Goal: Task Accomplishment & Management: Use online tool/utility

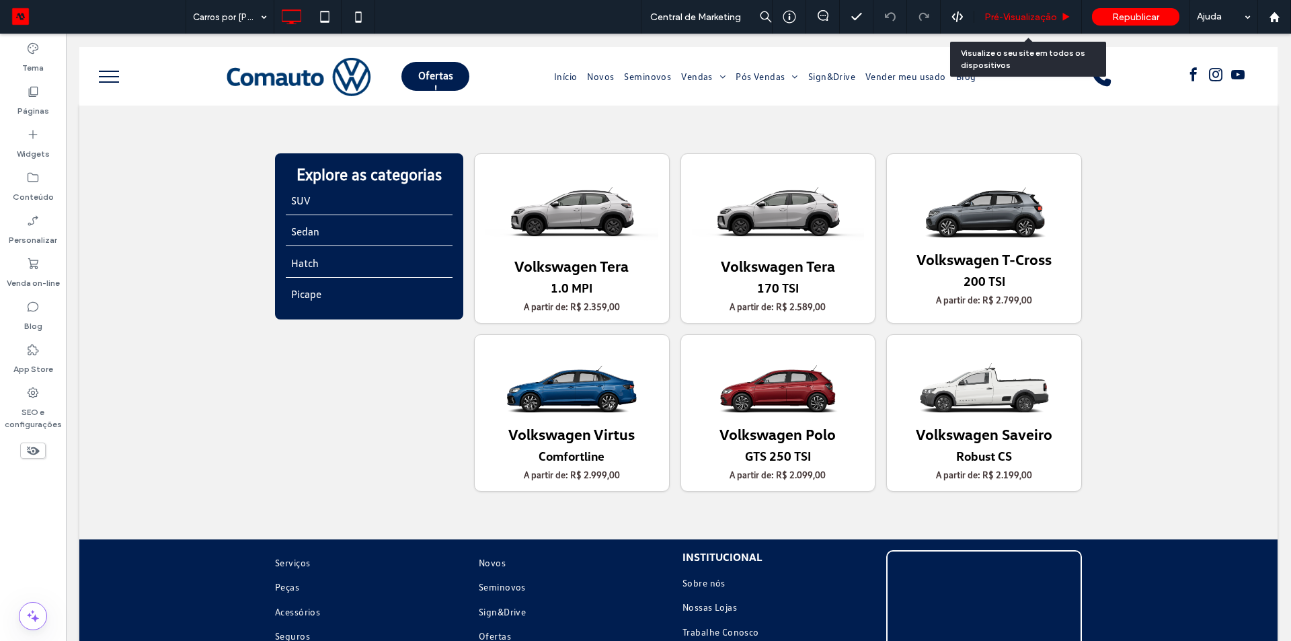
click at [1021, 22] on span "Pré-Visualizaçāo" at bounding box center [1021, 16] width 73 height 11
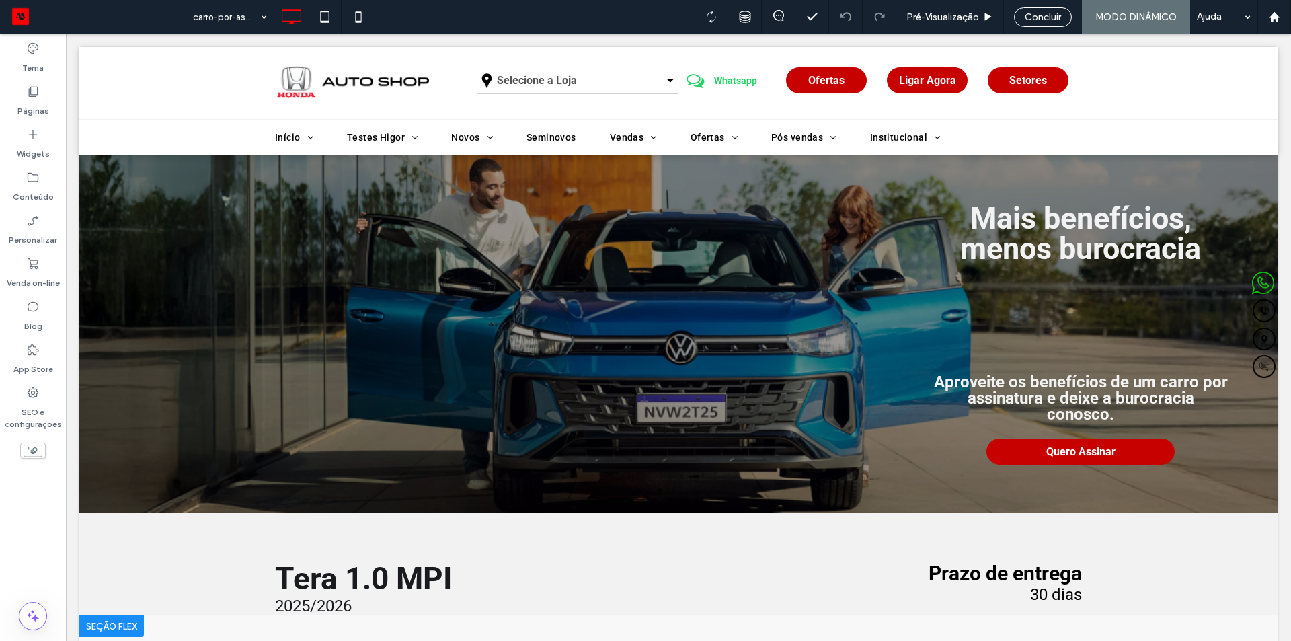
scroll to position [336, 0]
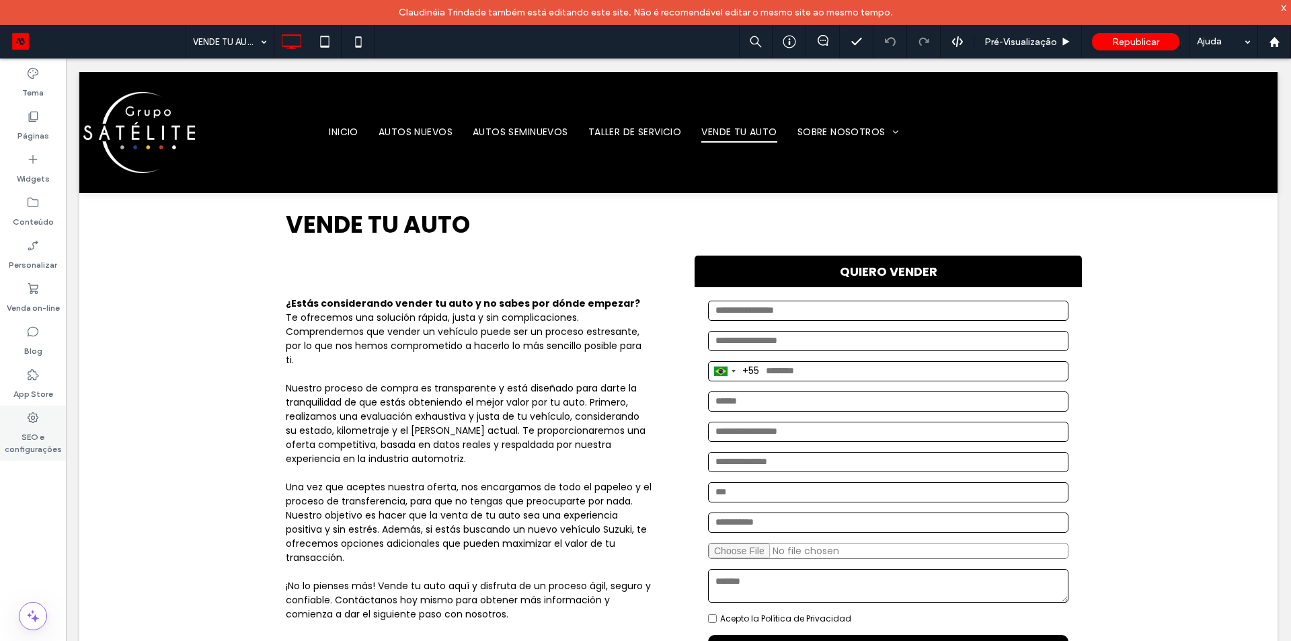
click at [33, 420] on use at bounding box center [33, 417] width 11 height 11
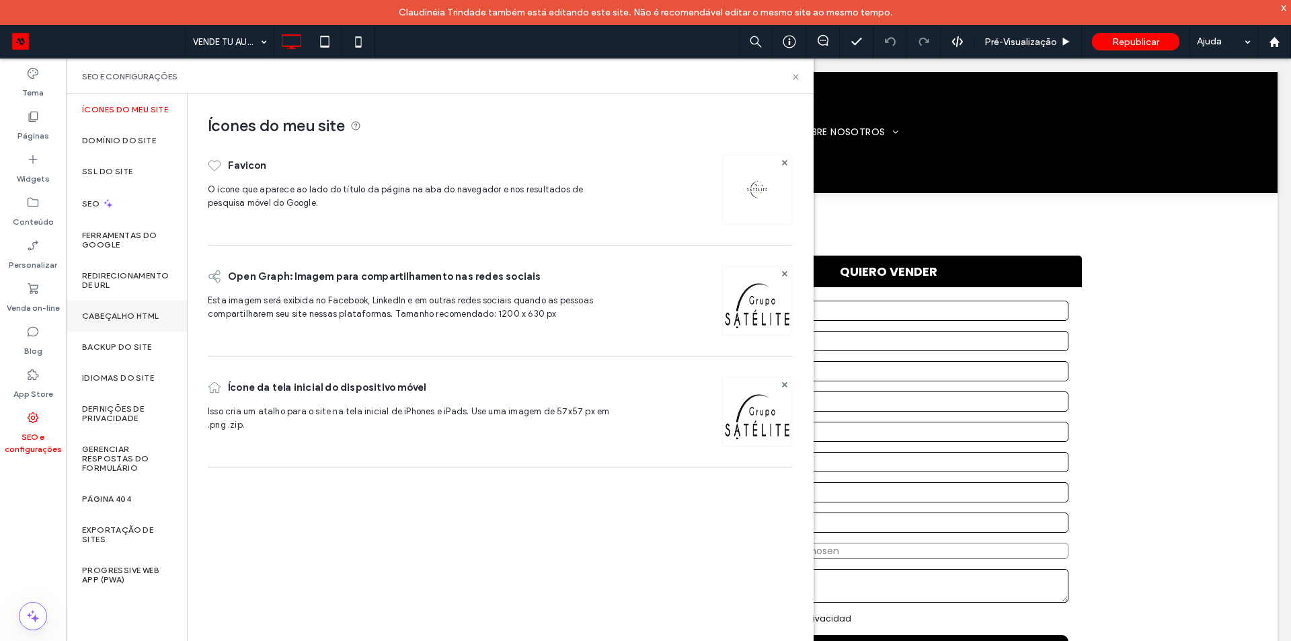
click at [119, 313] on label "Cabeçalho HTML" at bounding box center [120, 315] width 77 height 9
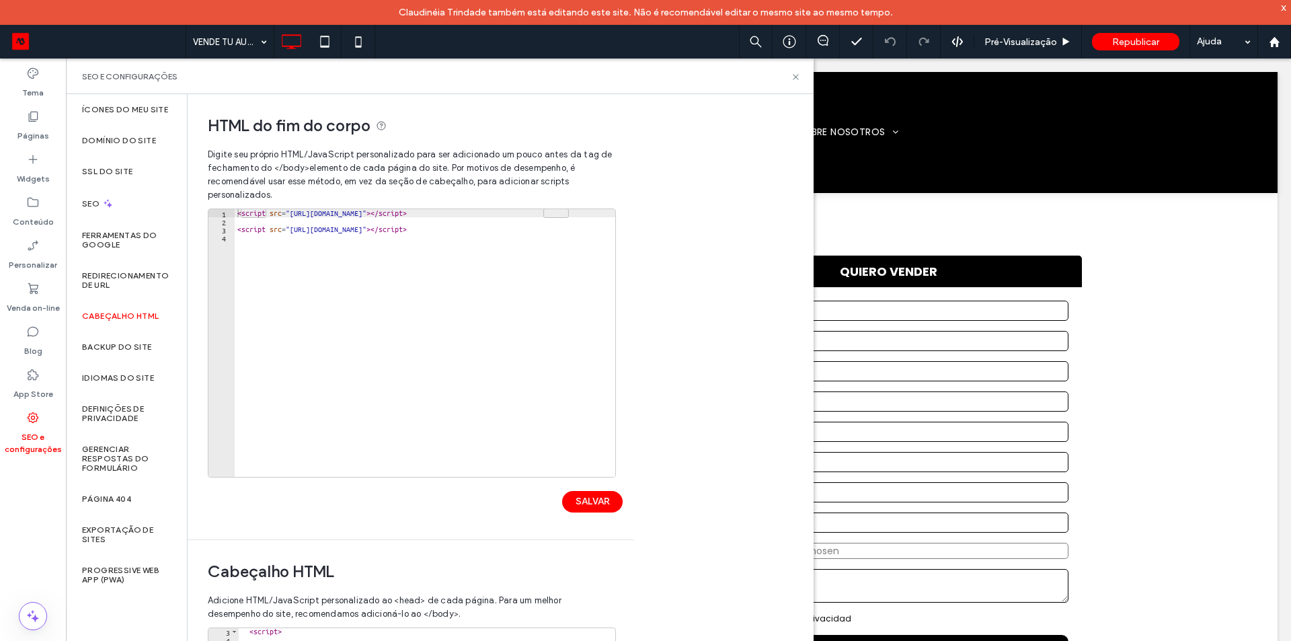
scroll to position [294, 0]
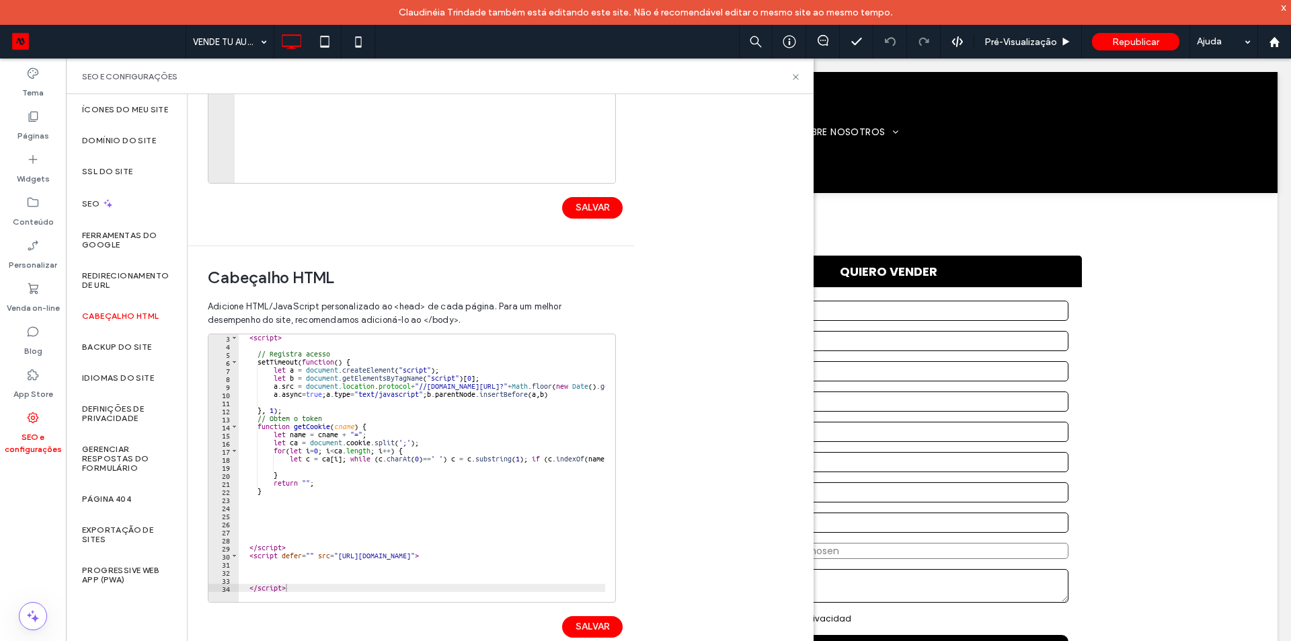
click at [798, 82] on div "SEO e configurações" at bounding box center [440, 77] width 748 height 36
click at [796, 77] on use at bounding box center [795, 76] width 5 height 5
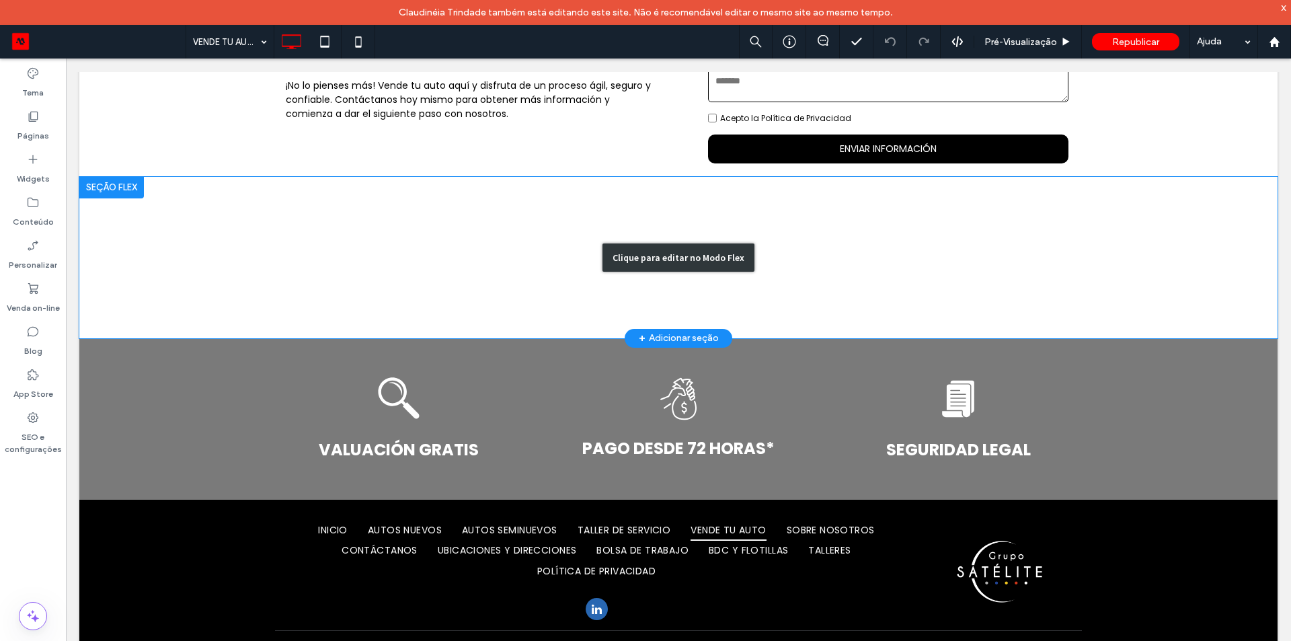
click at [366, 238] on div "Clique para editar no Modo Flex" at bounding box center [678, 257] width 1199 height 161
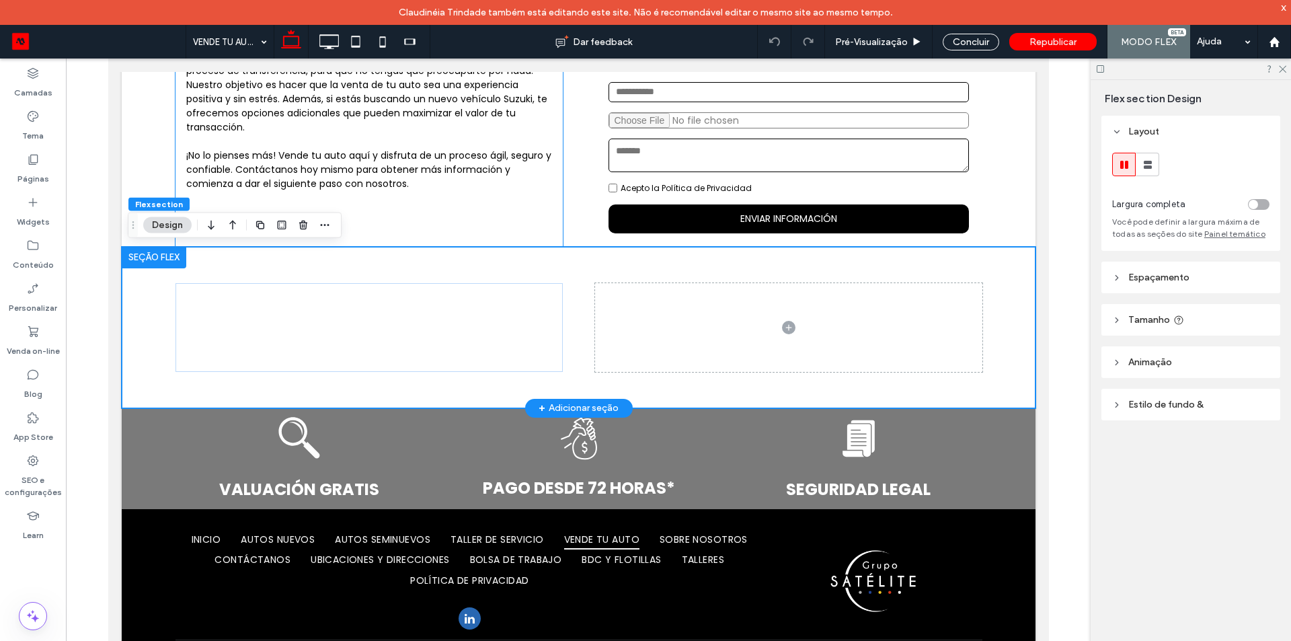
scroll to position [405, 0]
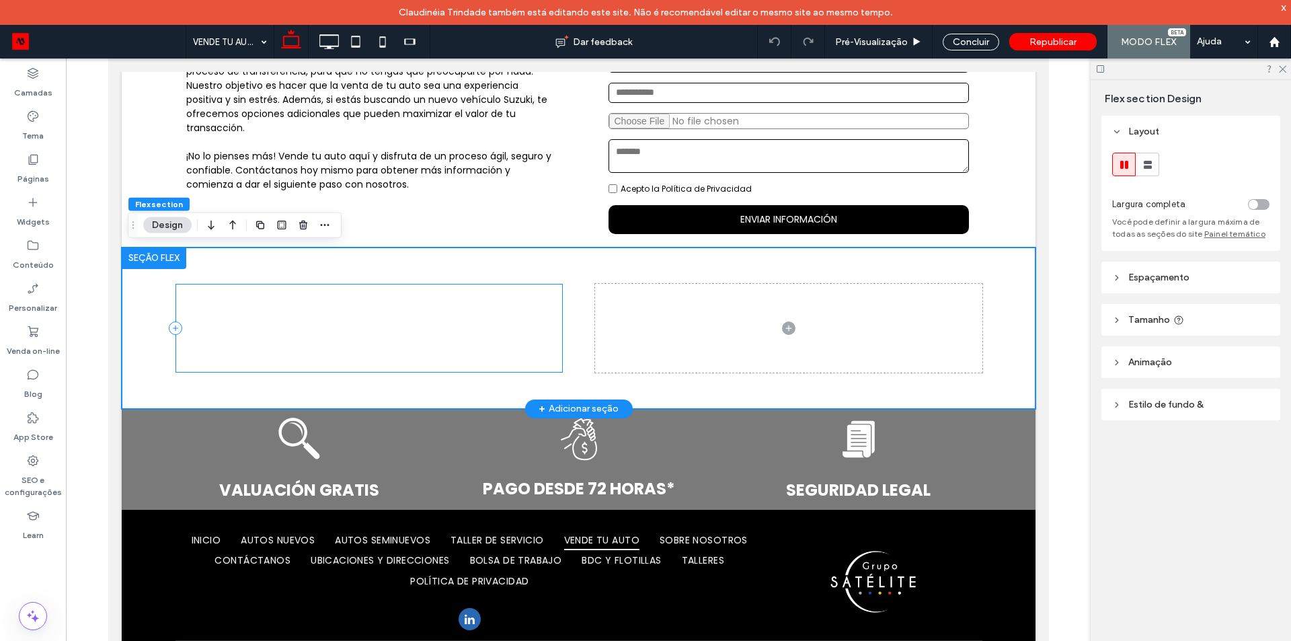
click at [345, 320] on div at bounding box center [368, 328] width 387 height 88
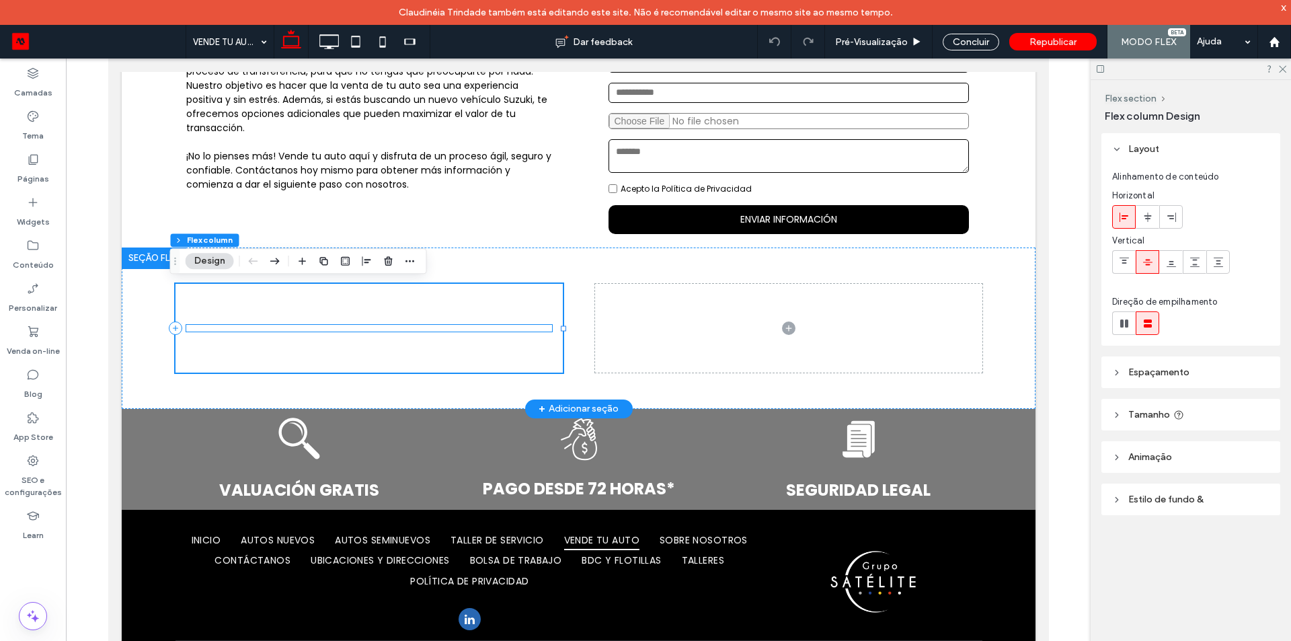
click at [340, 328] on div at bounding box center [369, 328] width 366 height 7
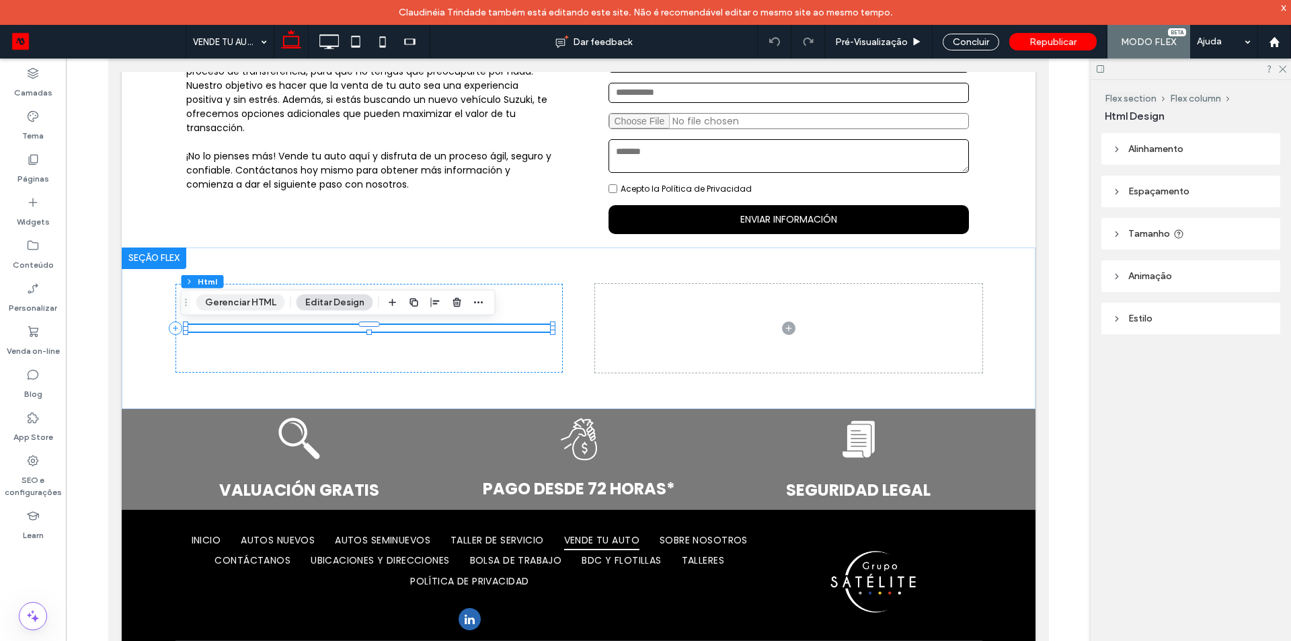
click at [254, 302] on button "Gerenciar HTML" at bounding box center [240, 303] width 89 height 16
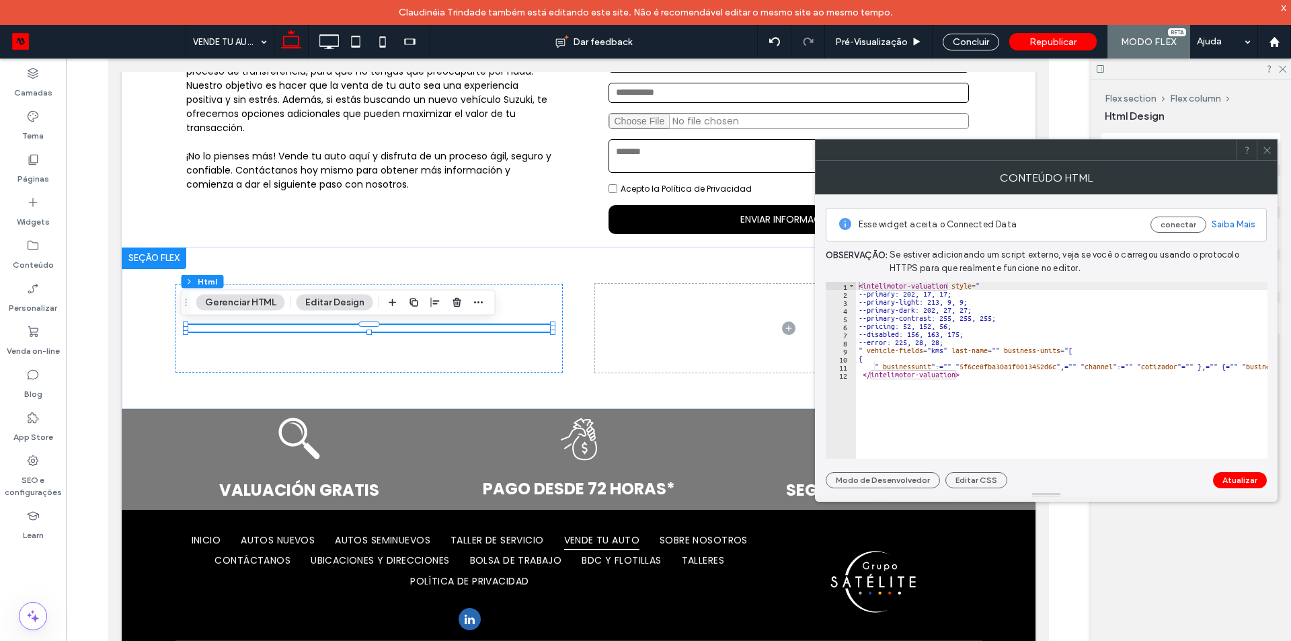
scroll to position [0, 0]
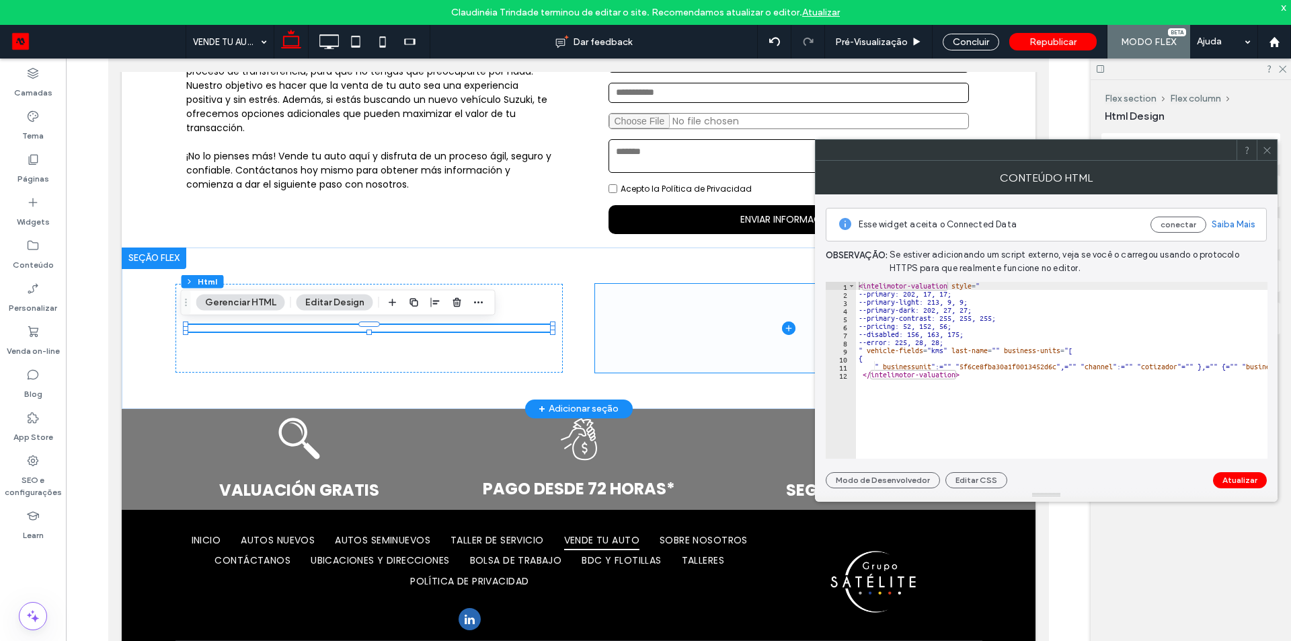
click at [788, 324] on icon at bounding box center [788, 328] width 13 height 13
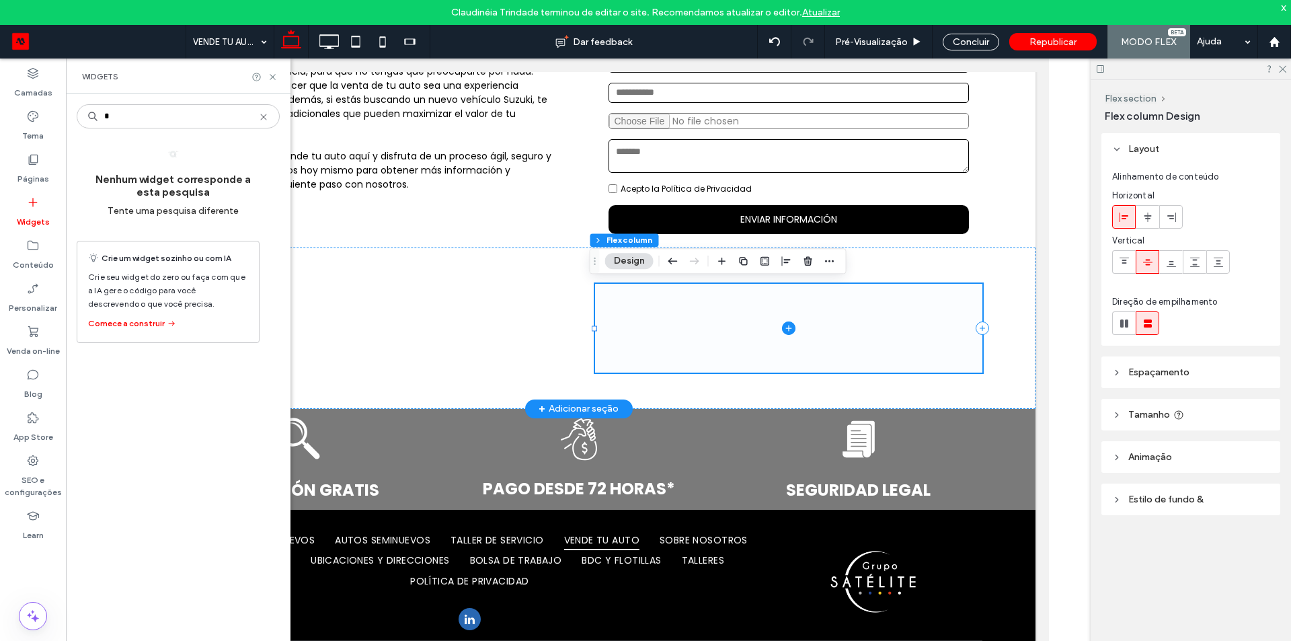
type input "*"
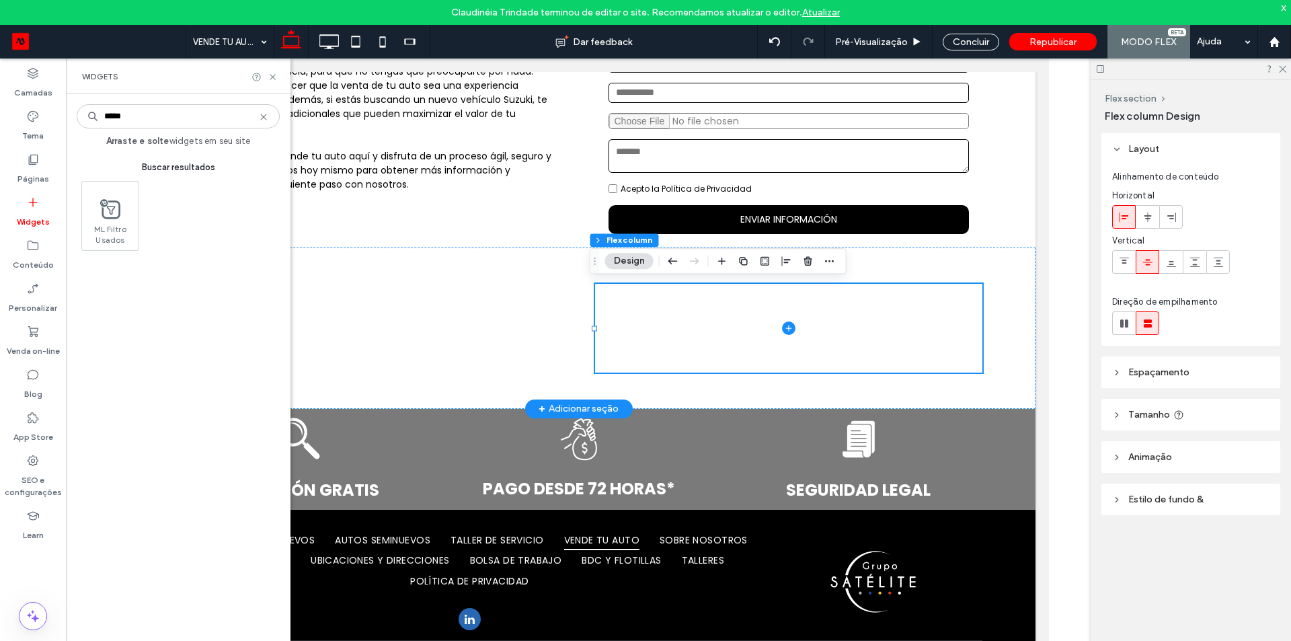
type input "*****"
click at [265, 116] on use at bounding box center [263, 117] width 6 height 6
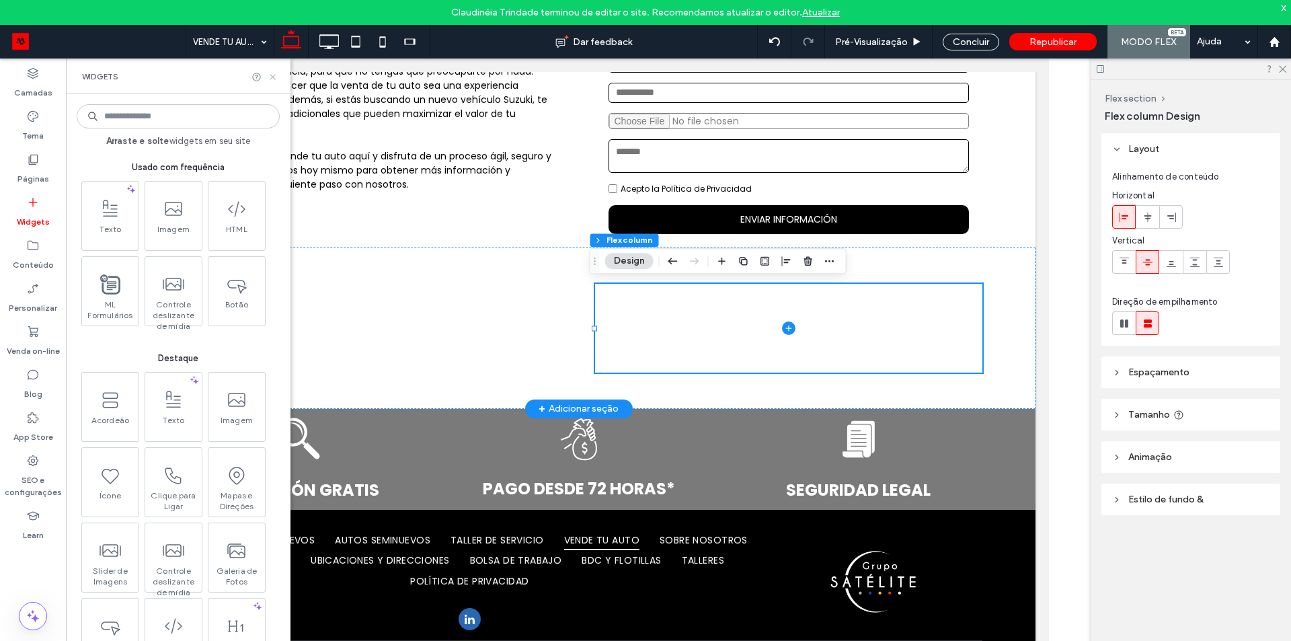
click at [274, 76] on use at bounding box center [272, 76] width 5 height 5
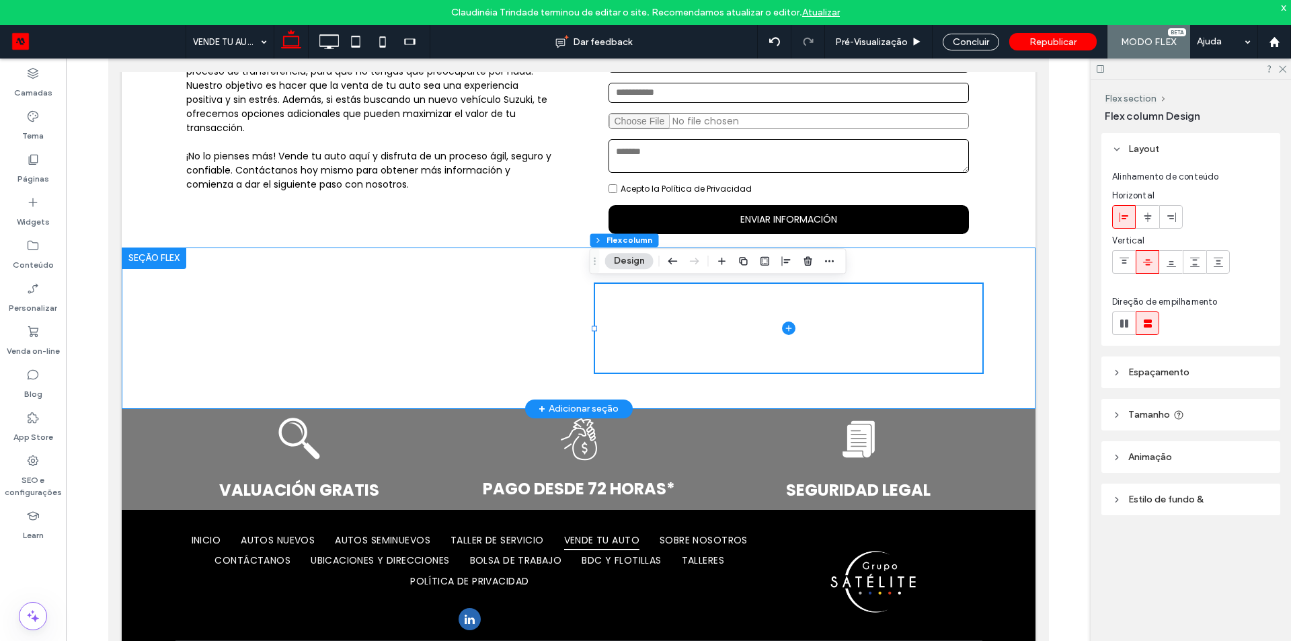
click at [451, 264] on div at bounding box center [578, 328] width 807 height 161
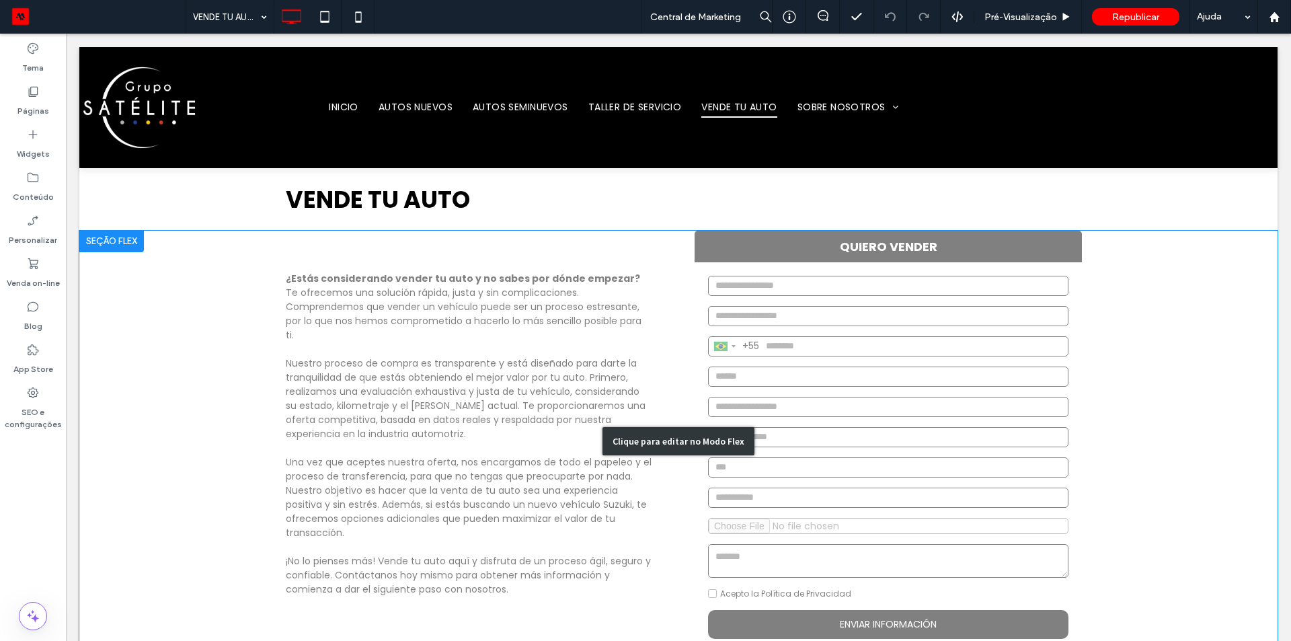
click at [287, 321] on div "Clique para editar no Modo Flex" at bounding box center [678, 442] width 1199 height 422
click at [287, 321] on span "Te ofrecemos una solución rápida, justa y sin complicaciones. Comprendemos que …" at bounding box center [464, 314] width 356 height 56
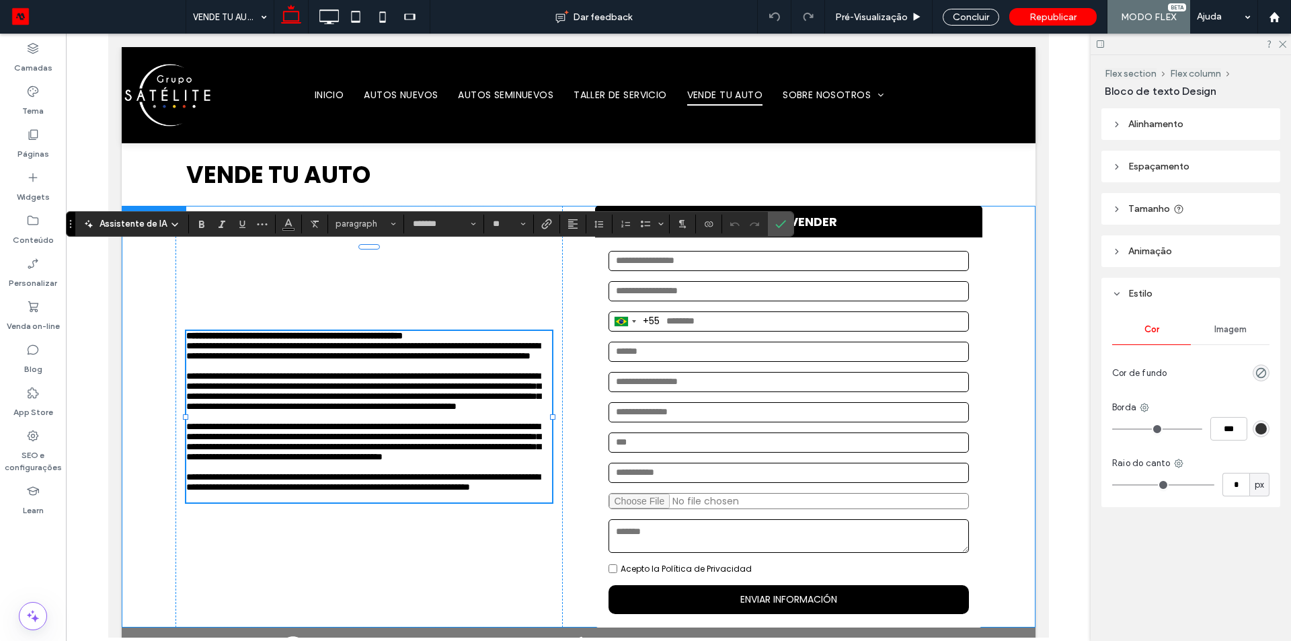
type input "*******"
type input "**"
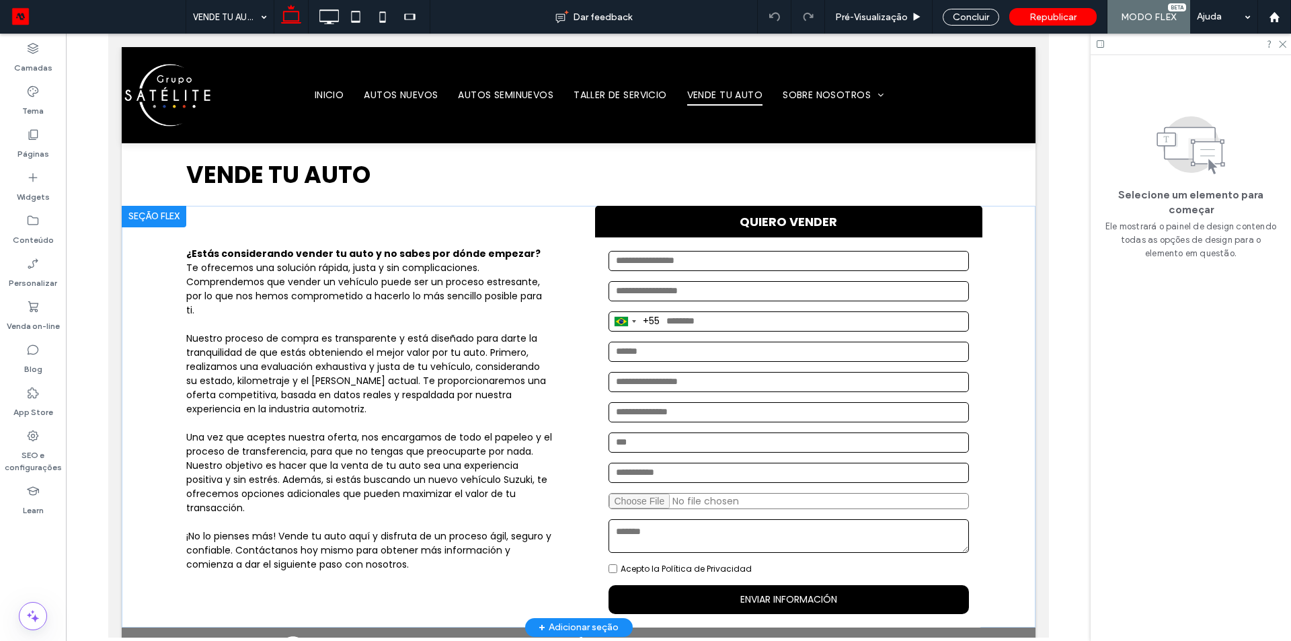
click at [161, 212] on div at bounding box center [153, 217] width 65 height 22
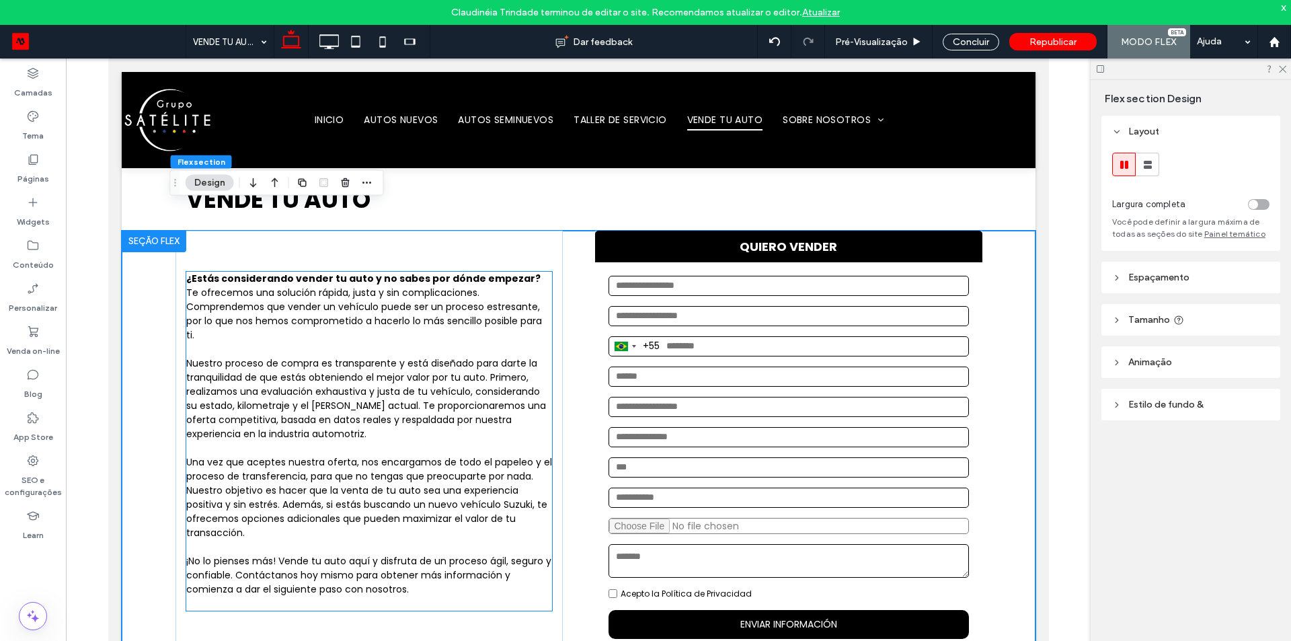
scroll to position [244, 0]
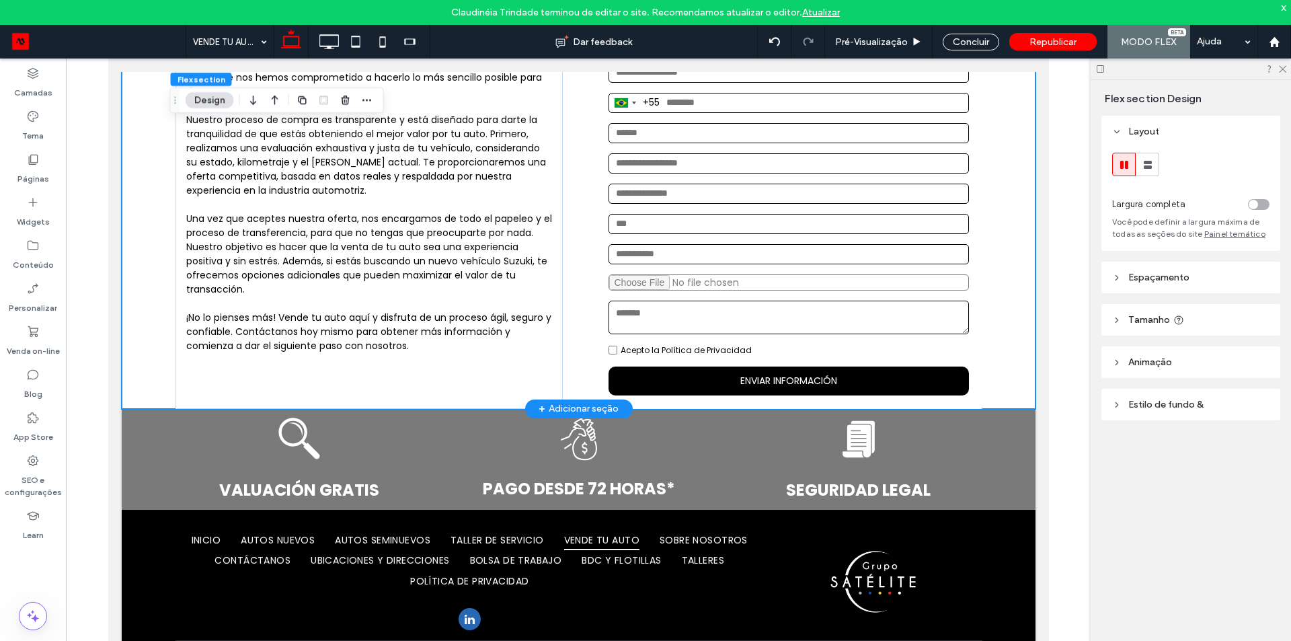
click at [565, 217] on div "¿Estás considerando vender tu auto y no sabes por dónde empezar? Te ofrecemos u…" at bounding box center [578, 198] width 807 height 422
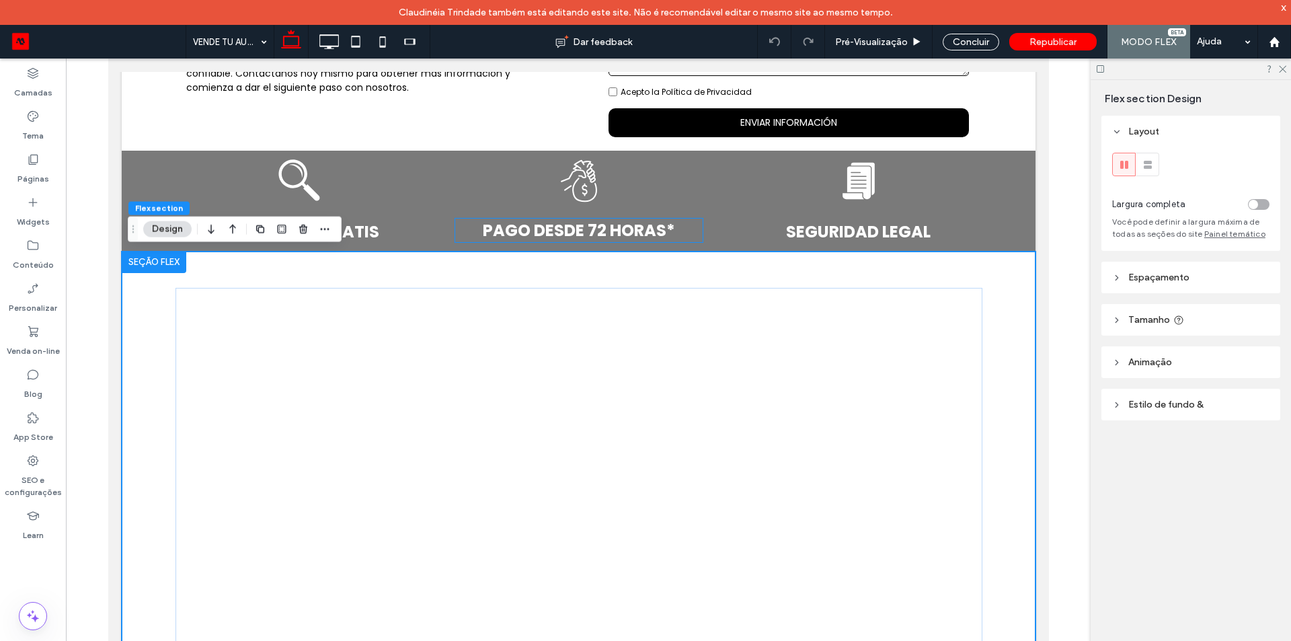
scroll to position [704, 0]
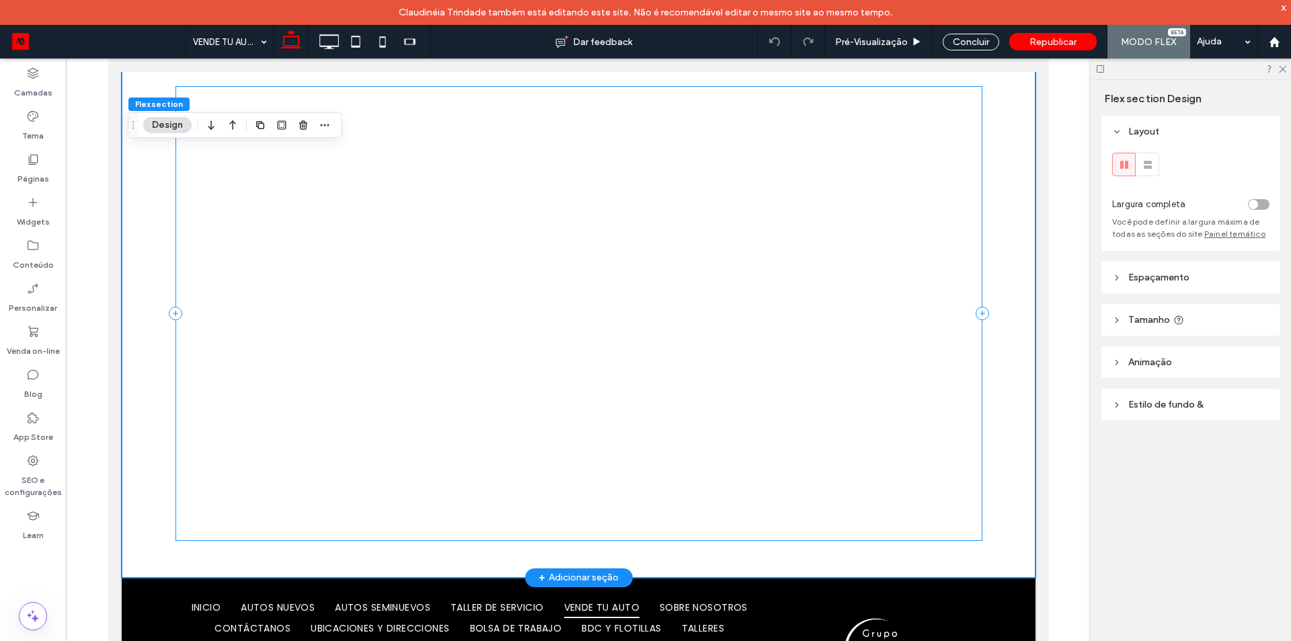
click at [973, 132] on div at bounding box center [578, 313] width 807 height 455
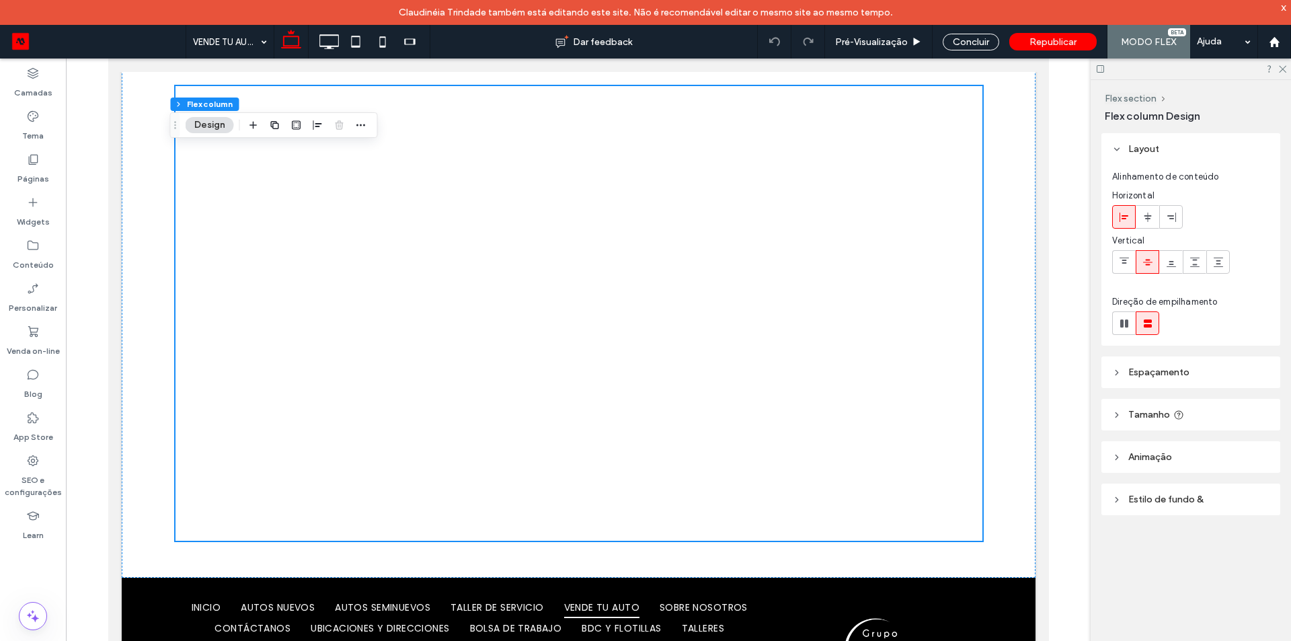
click at [1161, 412] on span "Tamanho" at bounding box center [1150, 414] width 42 height 11
click at [1157, 373] on span "Espaçamento" at bounding box center [1159, 372] width 61 height 11
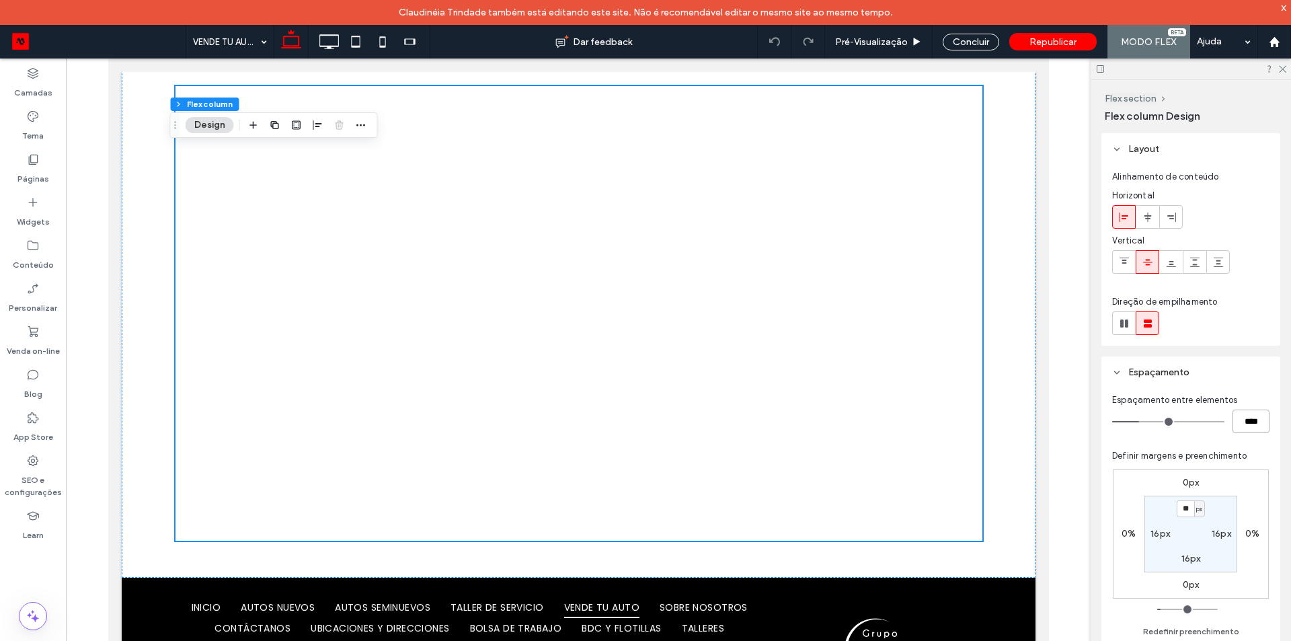
drag, startPoint x: 1242, startPoint y: 424, endPoint x: 1281, endPoint y: 411, distance: 41.9
click at [1242, 424] on input "****" at bounding box center [1251, 422] width 37 height 24
type input "*"
type input "***"
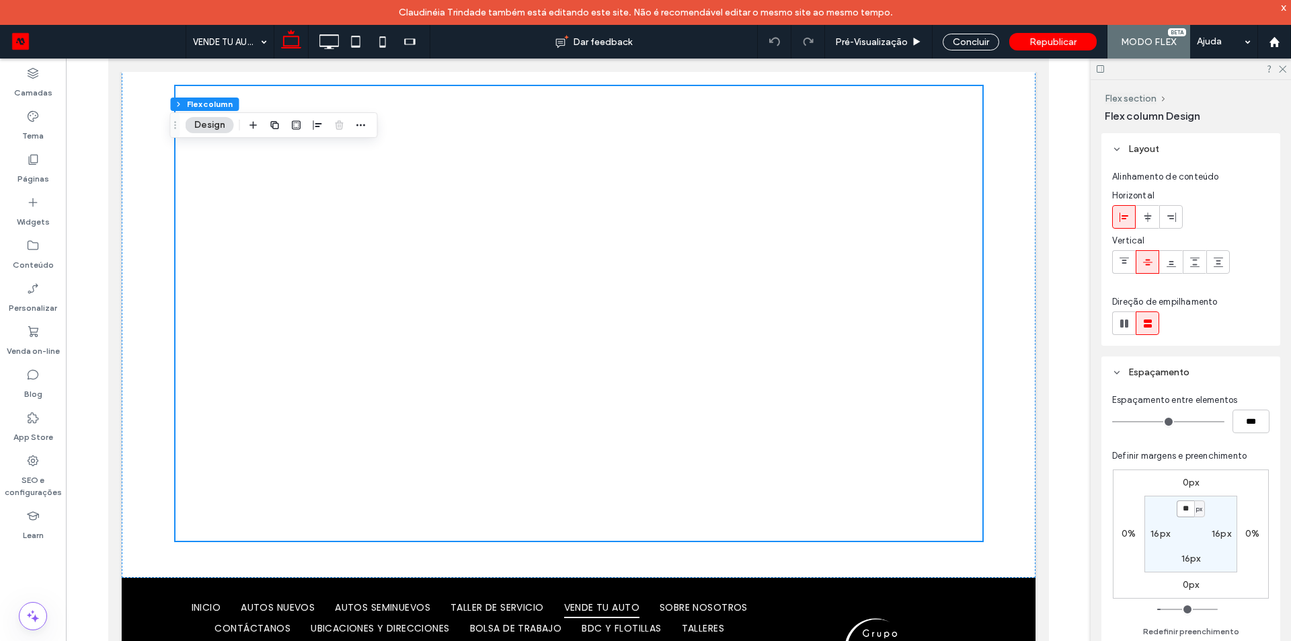
type input "*"
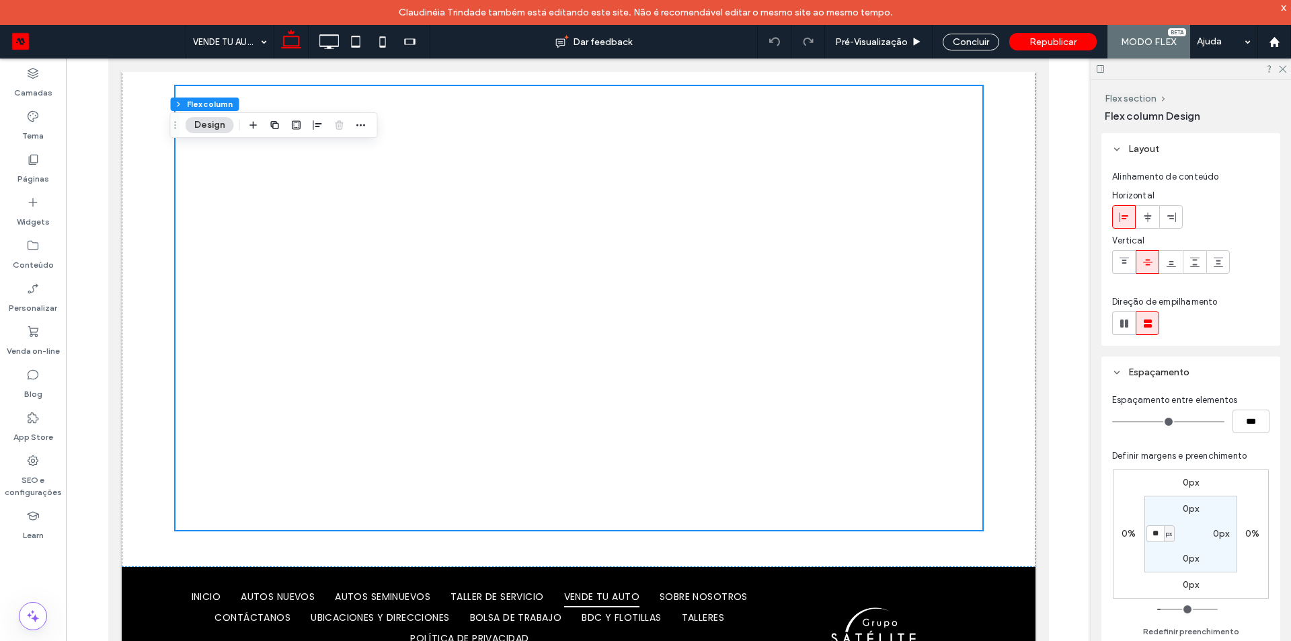
type input "*"
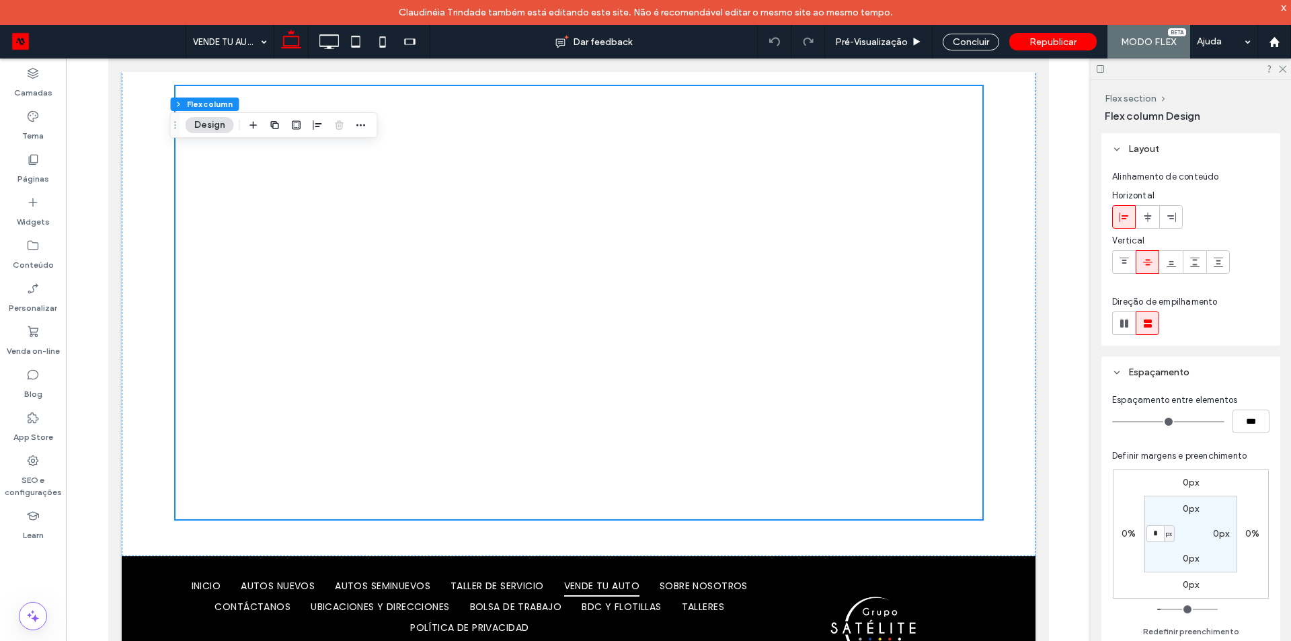
type input "*"
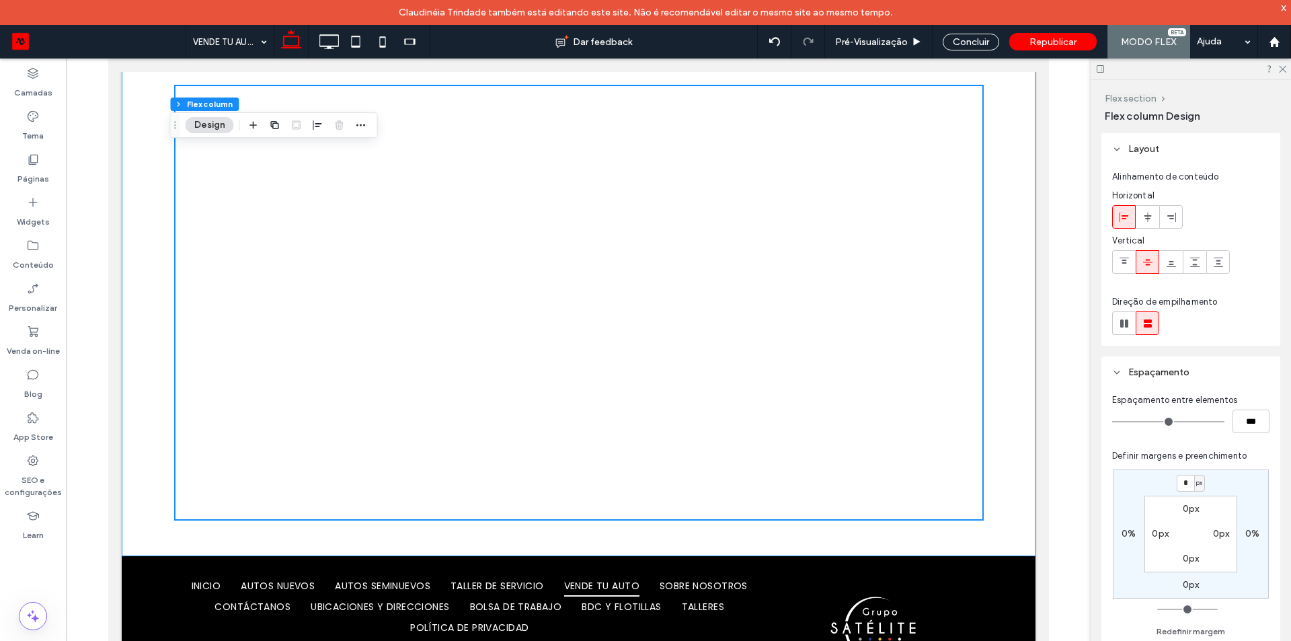
click at [1135, 99] on button "Flex section" at bounding box center [1131, 98] width 52 height 11
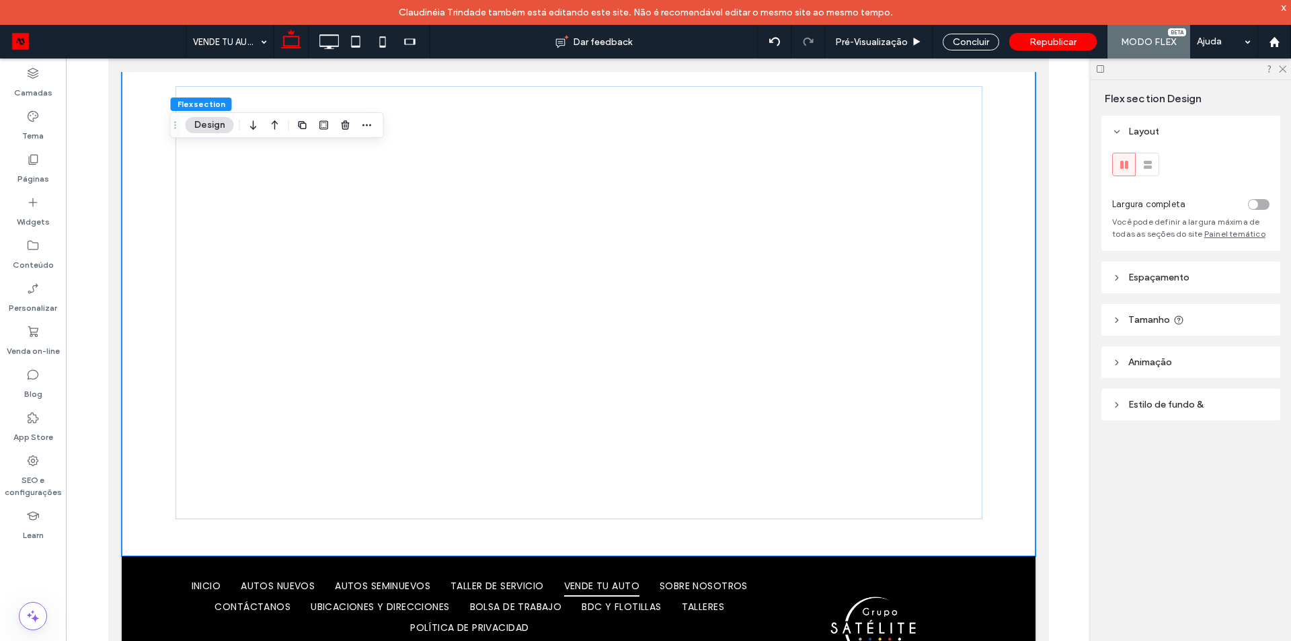
click at [1257, 201] on div "toggle" at bounding box center [1253, 204] width 9 height 9
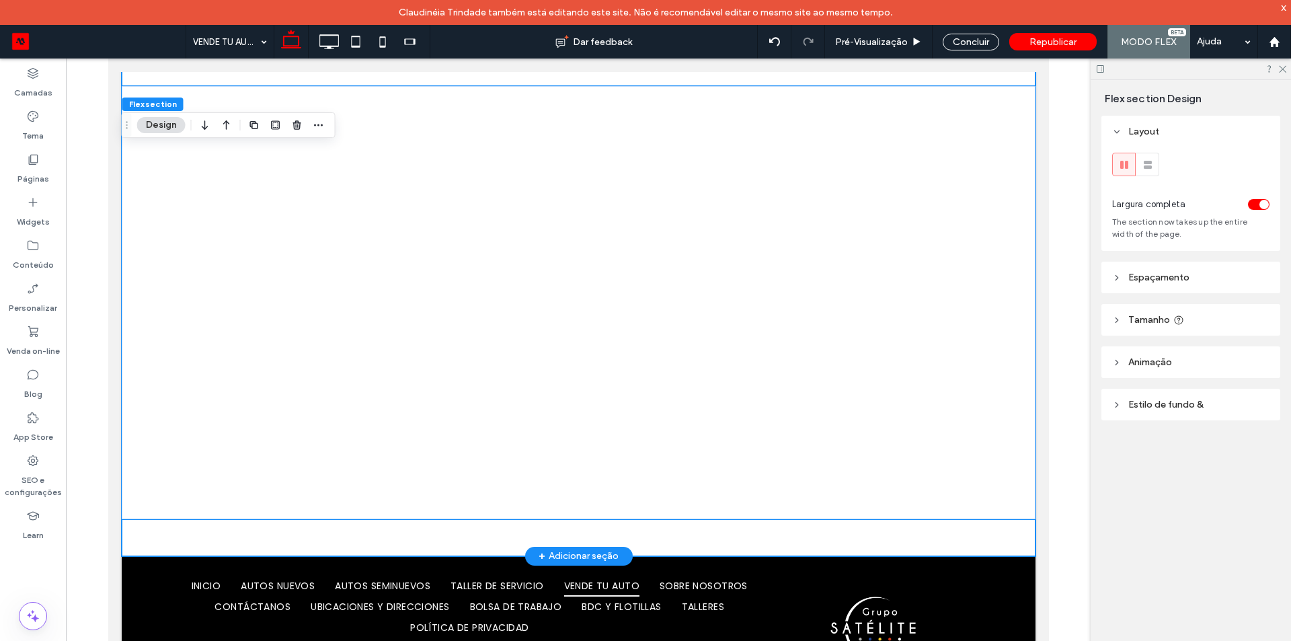
click at [714, 375] on div at bounding box center [578, 302] width 914 height 433
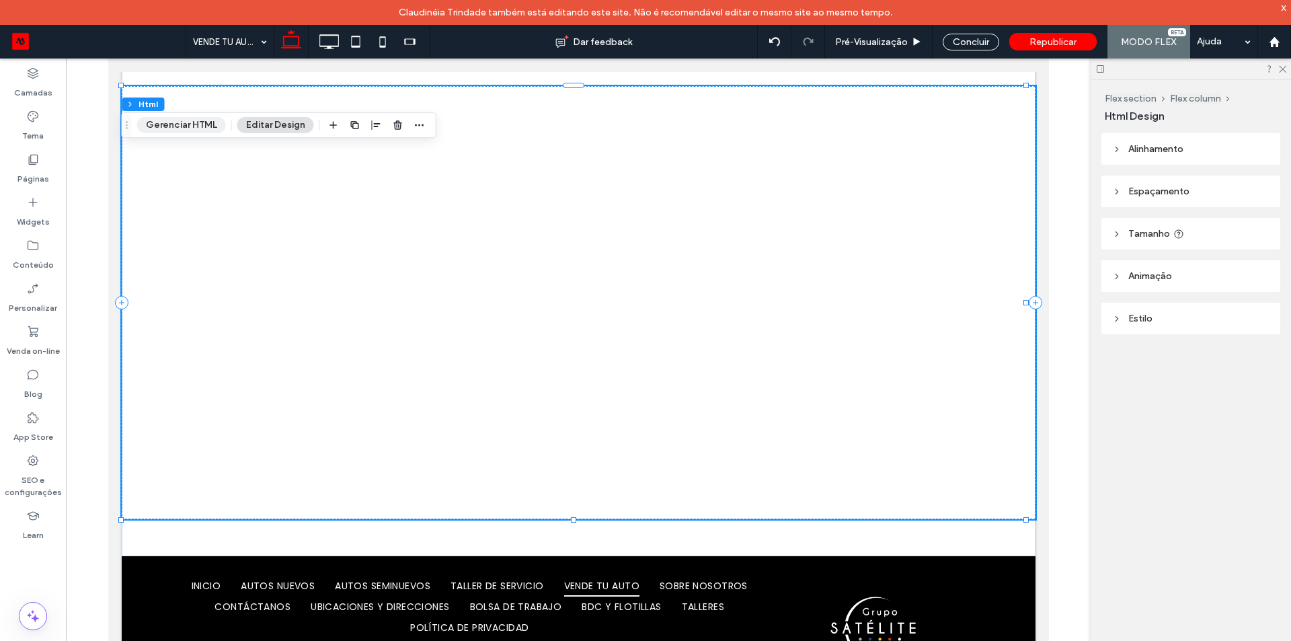
click at [186, 126] on button "Gerenciar HTML" at bounding box center [181, 125] width 89 height 16
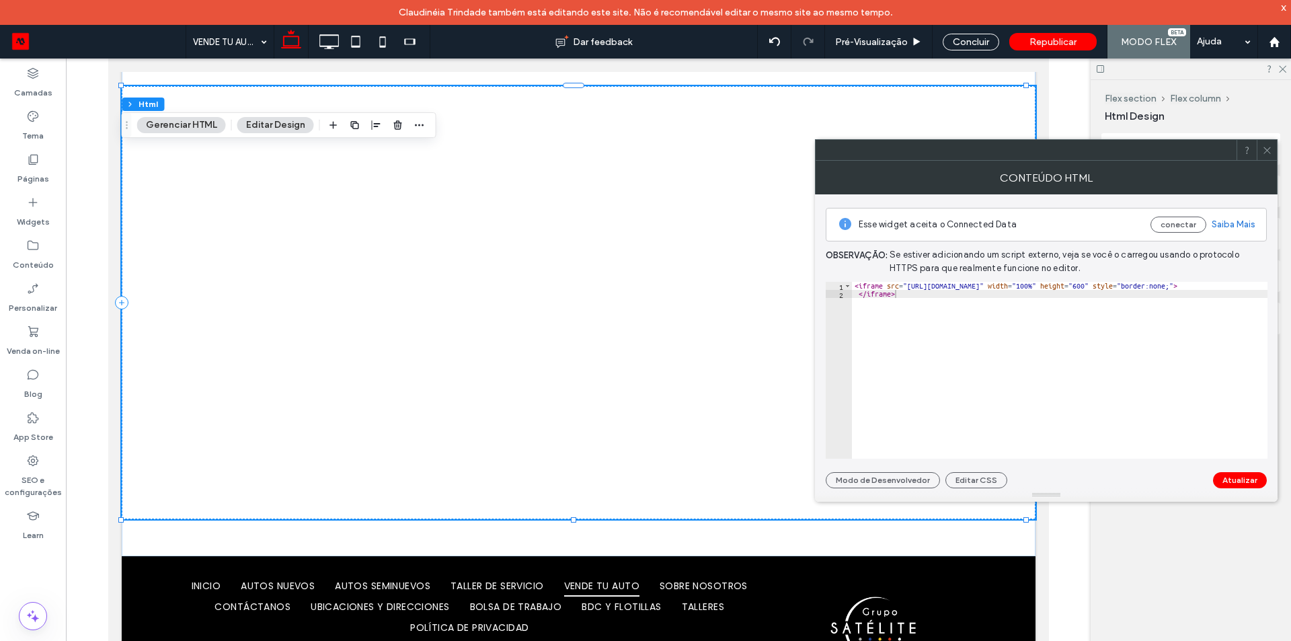
click at [1255, 287] on div "< iframe src = "https://cotizador.intelimotor.com/suzukitlalnepantla/index.html…" at bounding box center [1107, 373] width 510 height 183
type textarea "**********"
click at [1235, 485] on button "Atualizar" at bounding box center [1240, 480] width 54 height 16
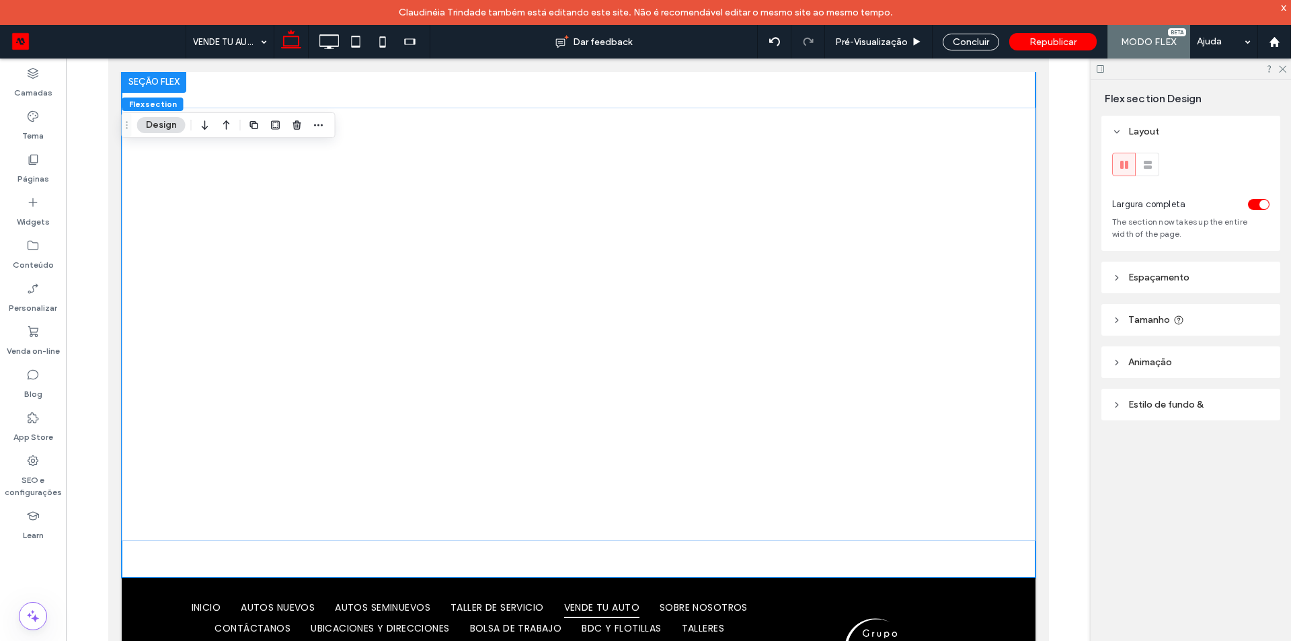
scroll to position [749, 0]
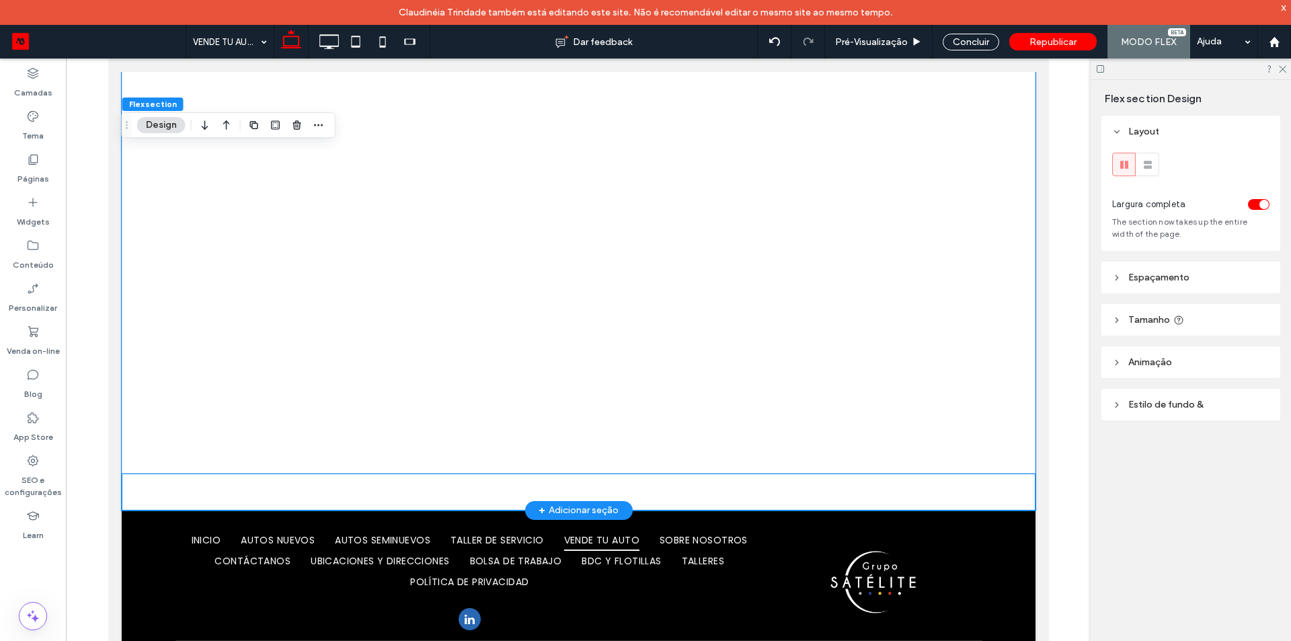
click at [476, 295] on div at bounding box center [578, 256] width 914 height 433
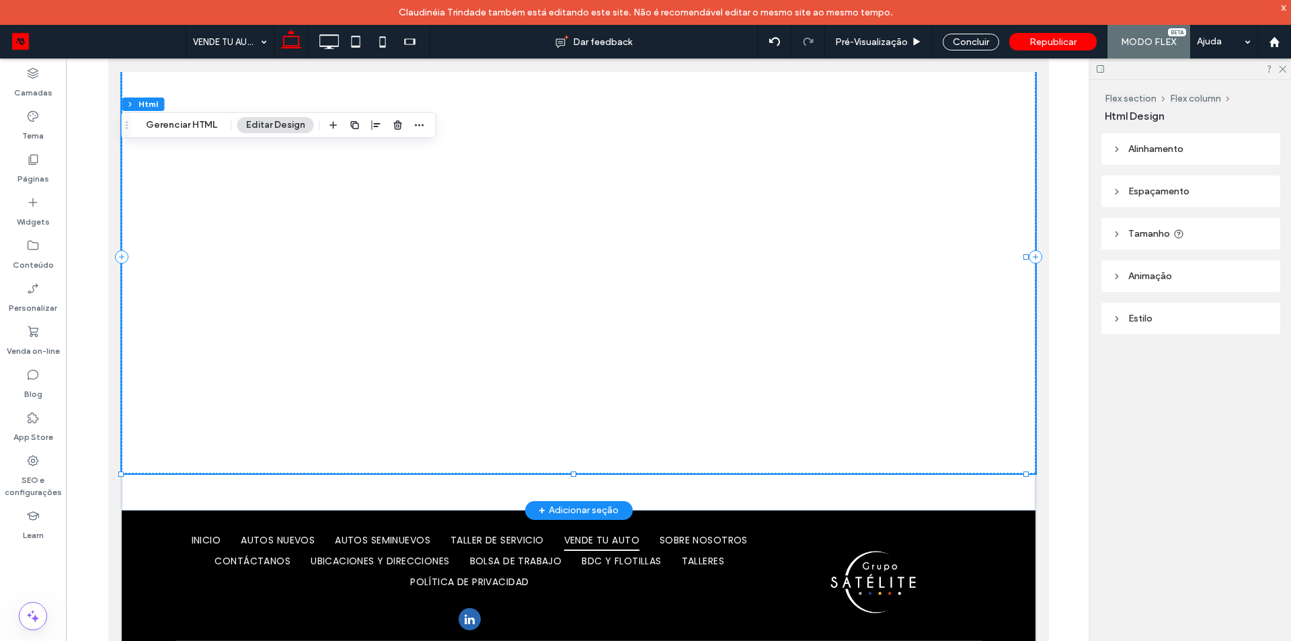
click at [132, 276] on div at bounding box center [578, 256] width 914 height 433
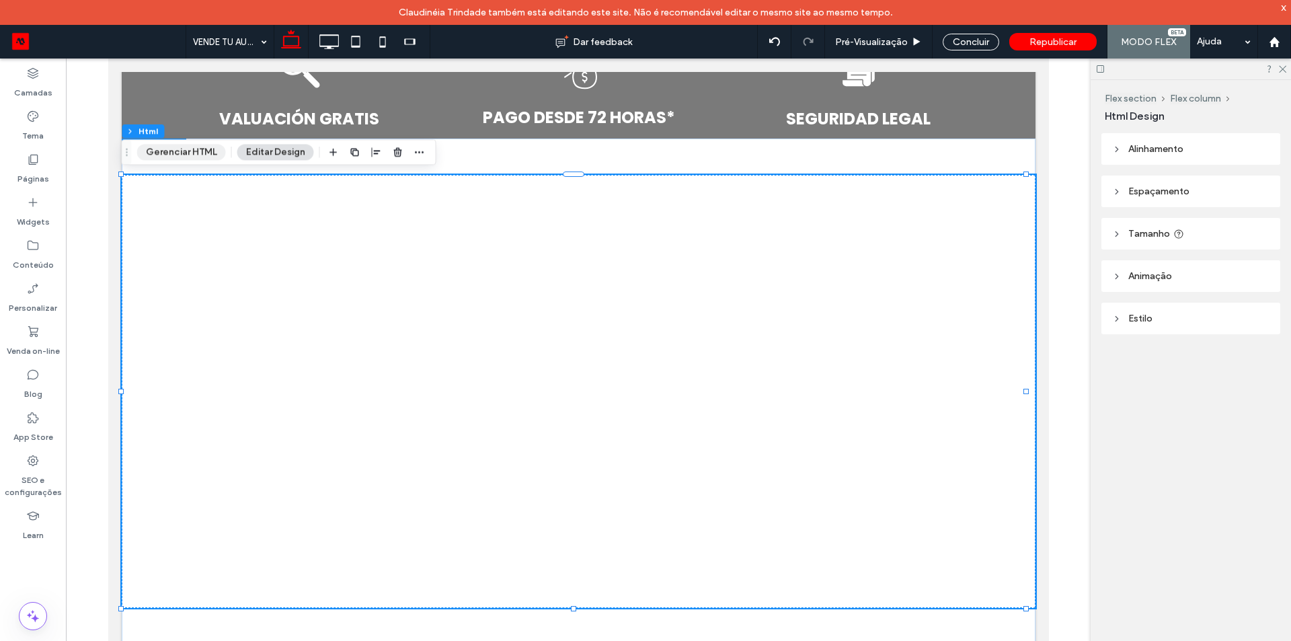
click at [179, 153] on button "Gerenciar HTML" at bounding box center [181, 152] width 89 height 16
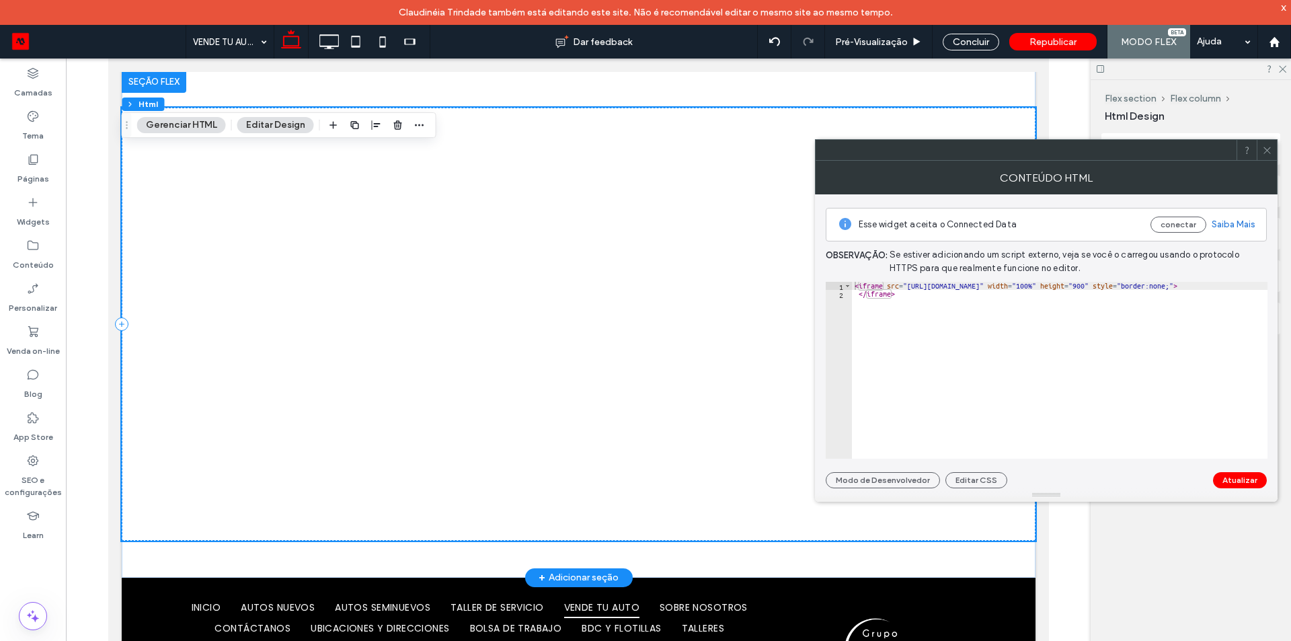
scroll to position [749, 0]
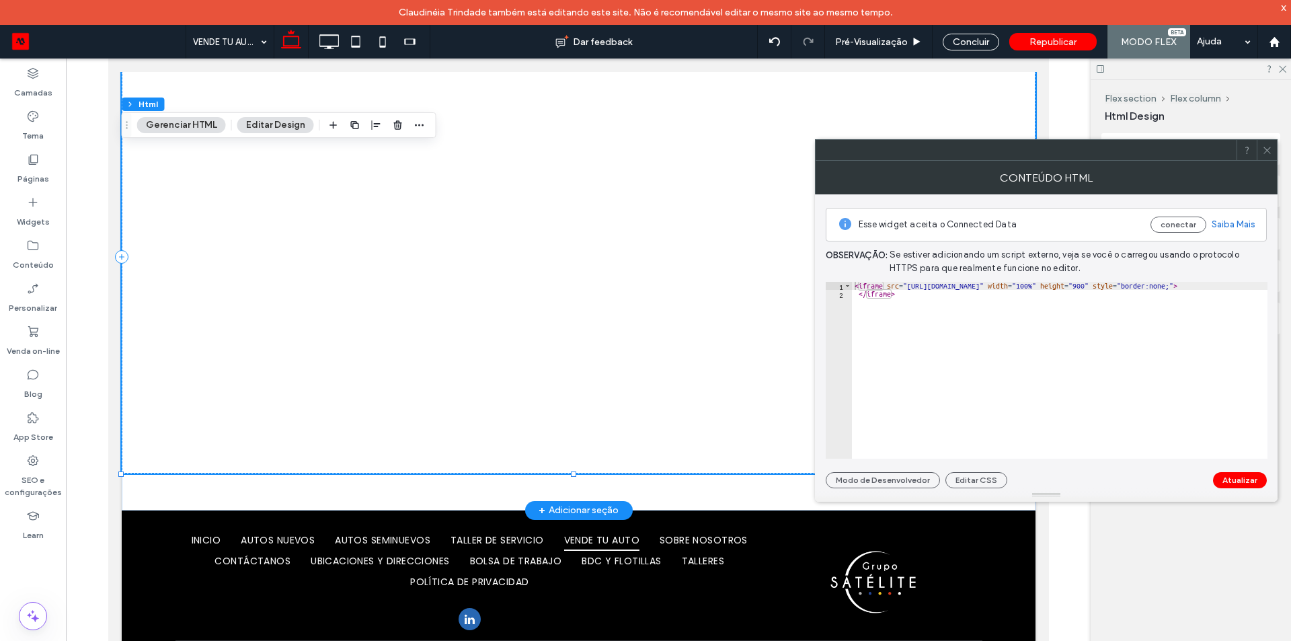
click at [168, 457] on div at bounding box center [578, 256] width 914 height 433
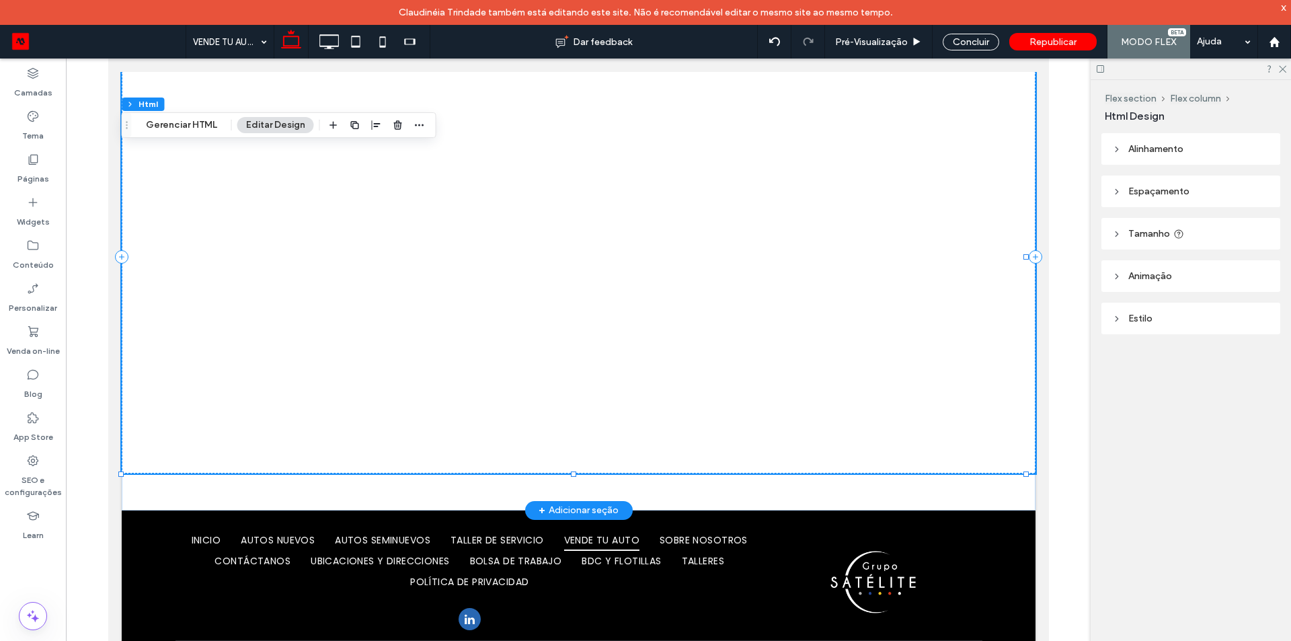
click at [170, 394] on div at bounding box center [578, 256] width 914 height 433
click at [1174, 151] on span "Alinhamento" at bounding box center [1156, 148] width 55 height 11
click at [1173, 205] on header "Espaçamento" at bounding box center [1191, 192] width 179 height 32
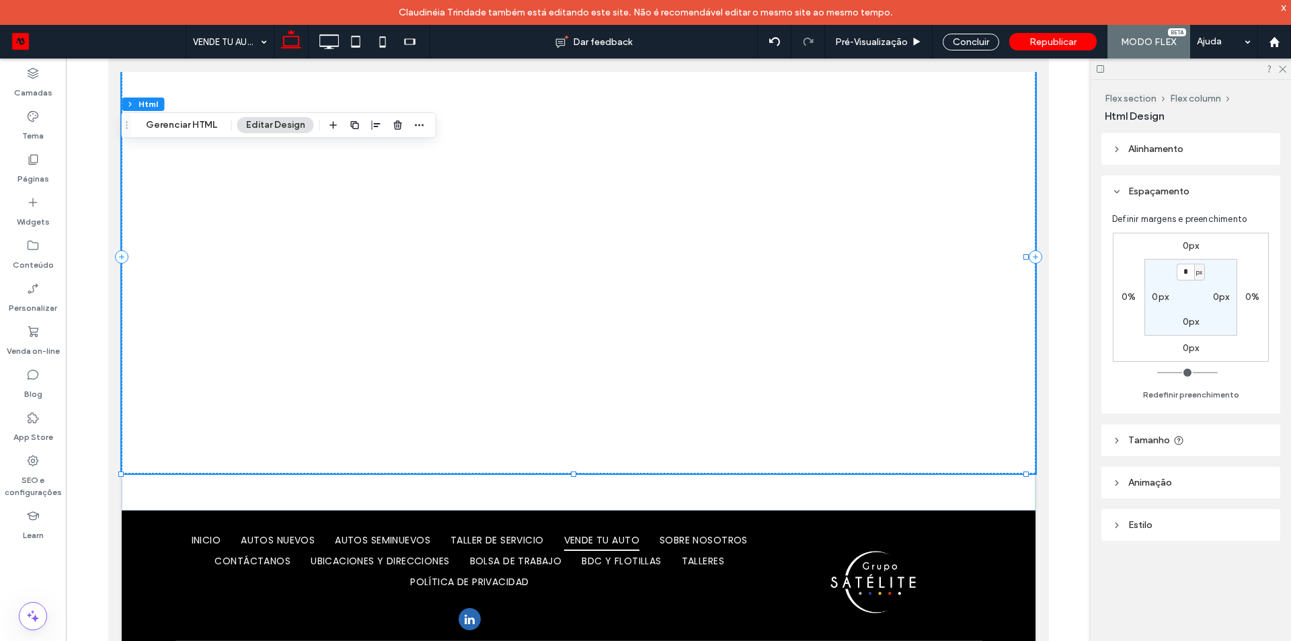
click at [1173, 205] on header "Espaçamento" at bounding box center [1191, 192] width 179 height 32
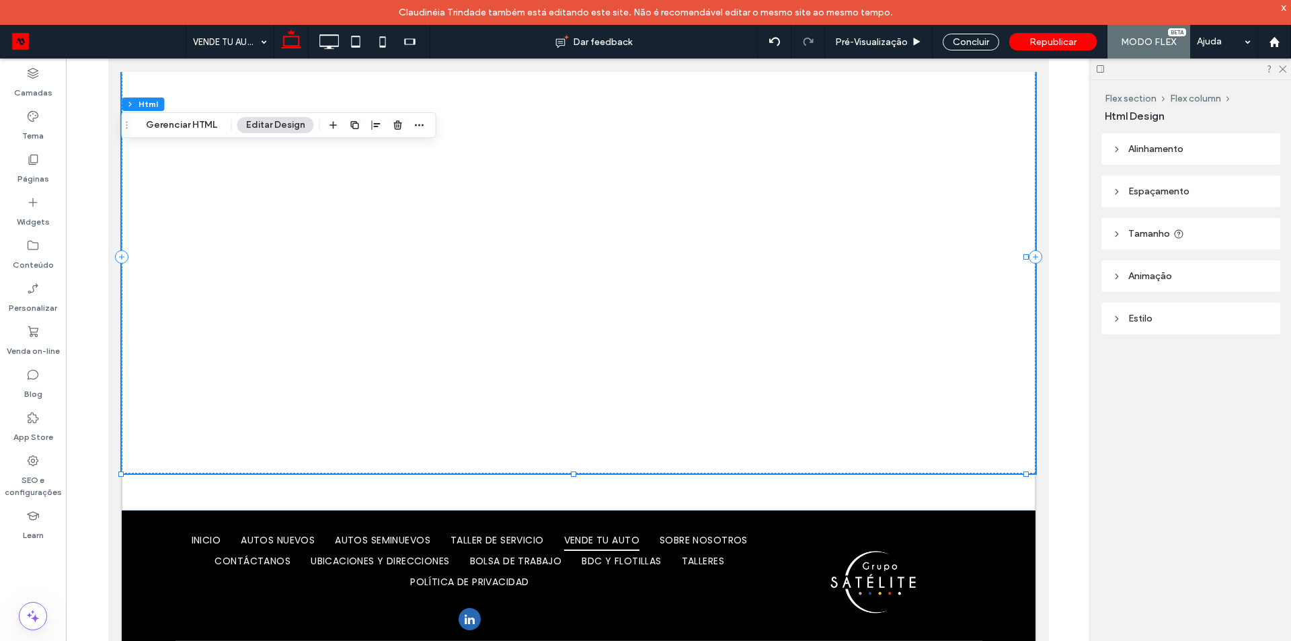
click at [1166, 236] on span "Tamanho" at bounding box center [1150, 233] width 42 height 11
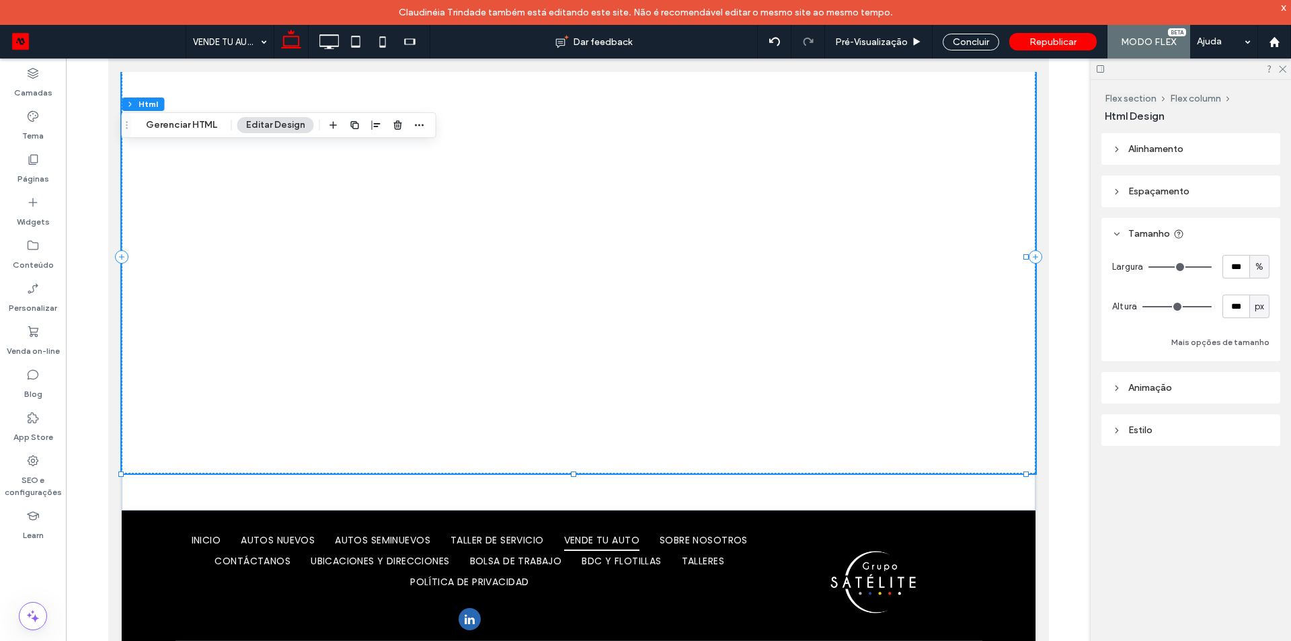
click at [1262, 303] on span "px" at bounding box center [1259, 306] width 9 height 13
click at [1263, 424] on span "A" at bounding box center [1259, 424] width 5 height 13
type input "*"
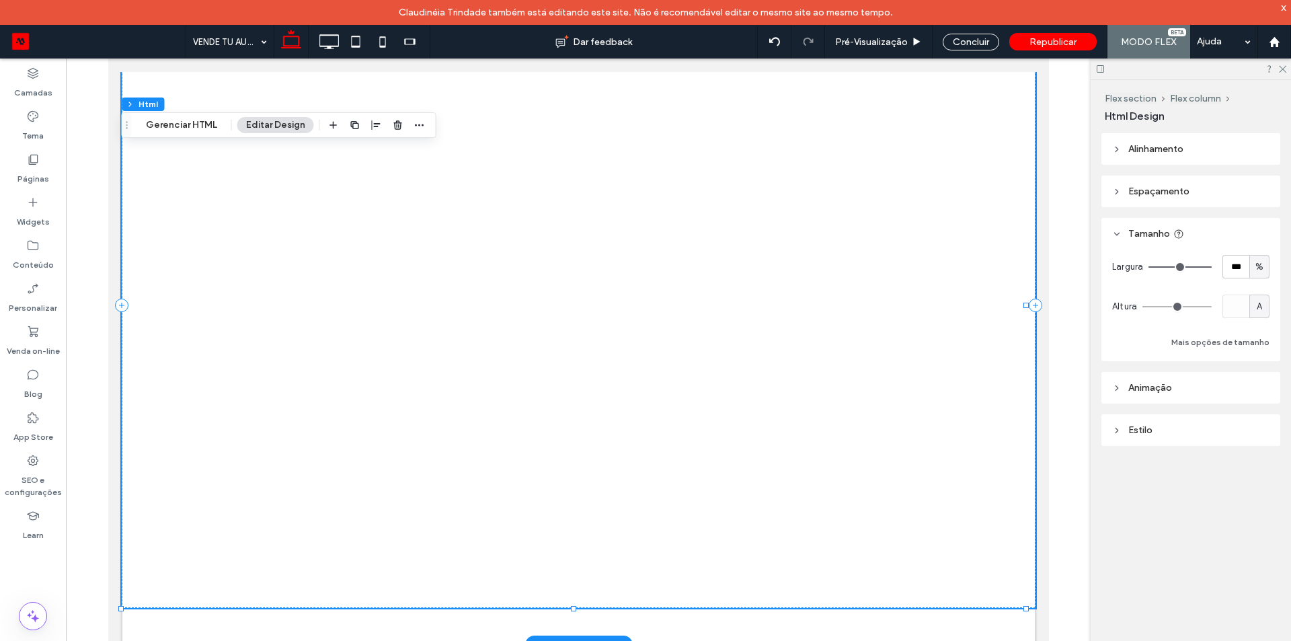
scroll to position [518, 0]
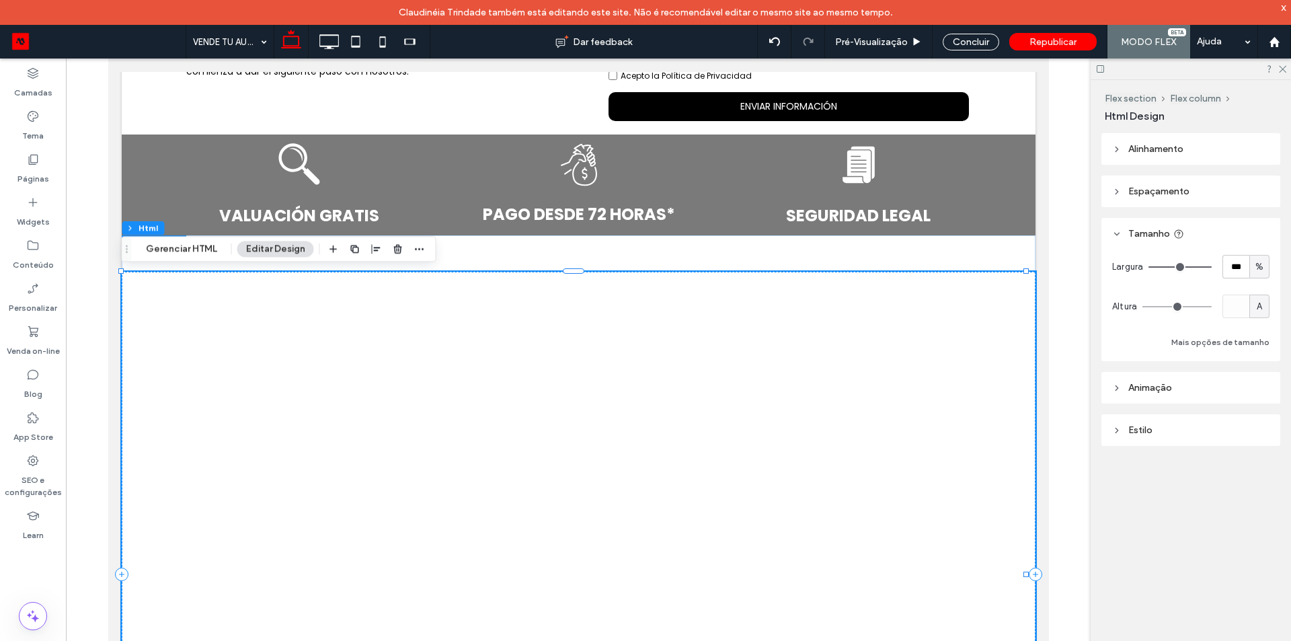
click at [939, 296] on div at bounding box center [578, 574] width 914 height 605
click at [944, 296] on div at bounding box center [578, 574] width 914 height 605
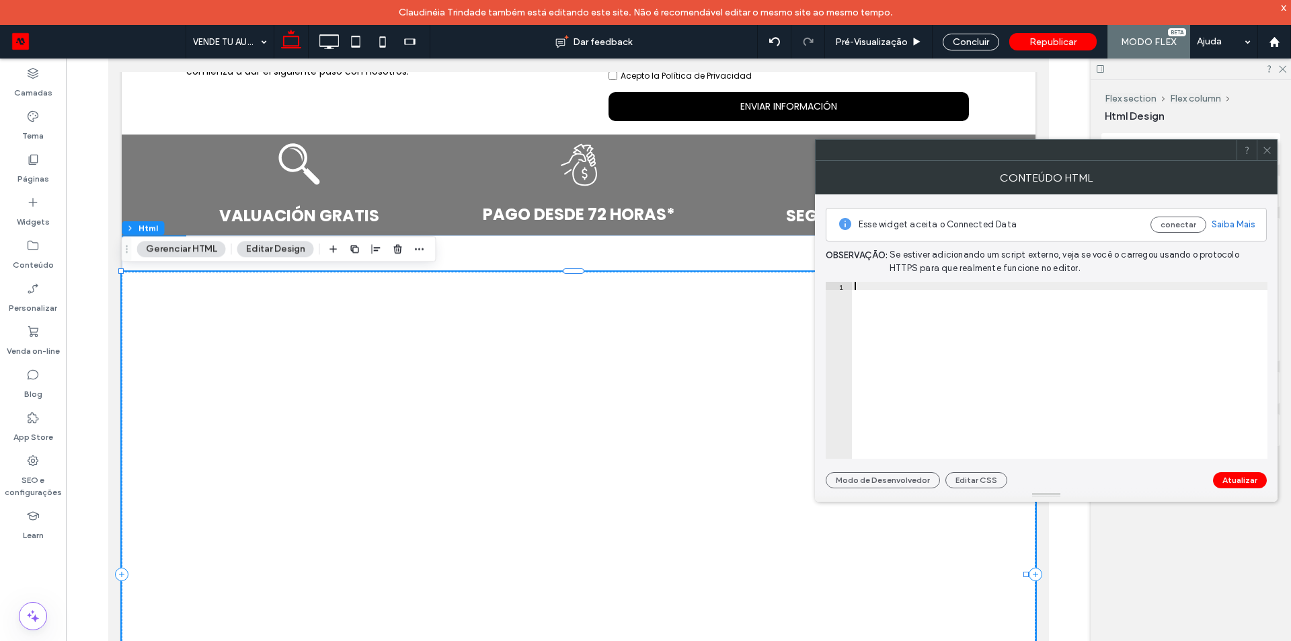
click at [944, 296] on div at bounding box center [1060, 378] width 416 height 193
type textarea "**********"
click at [1267, 153] on icon at bounding box center [1268, 150] width 10 height 10
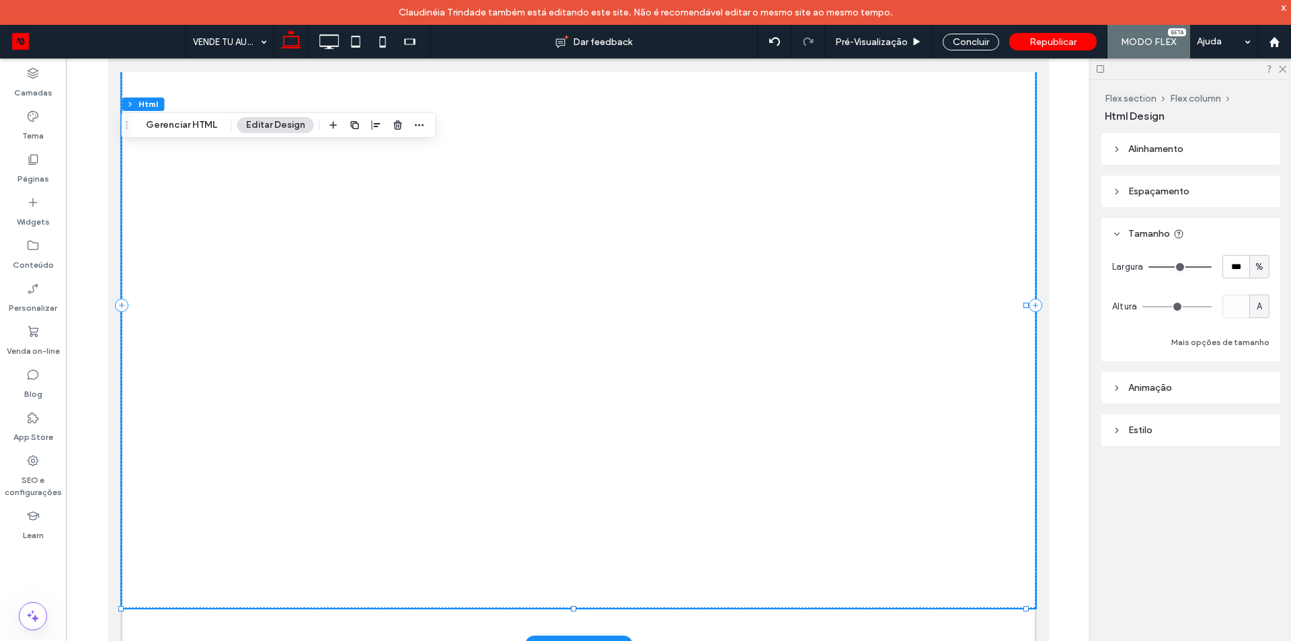
scroll to position [652, 0]
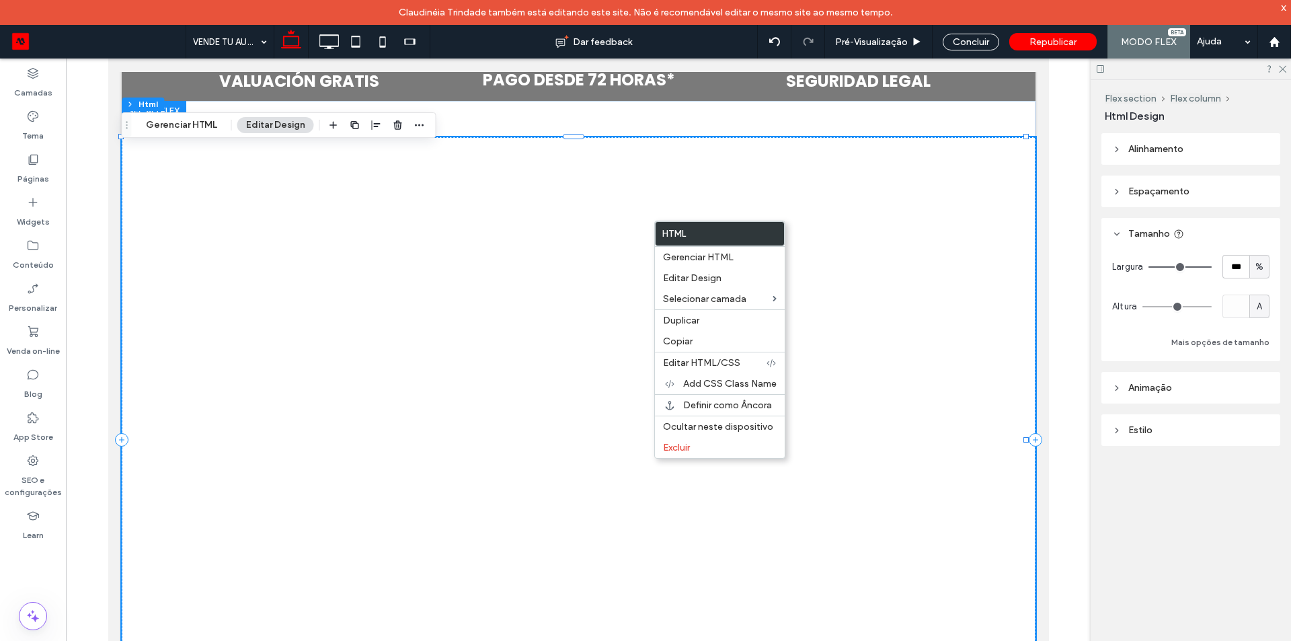
click at [679, 498] on div at bounding box center [578, 439] width 914 height 605
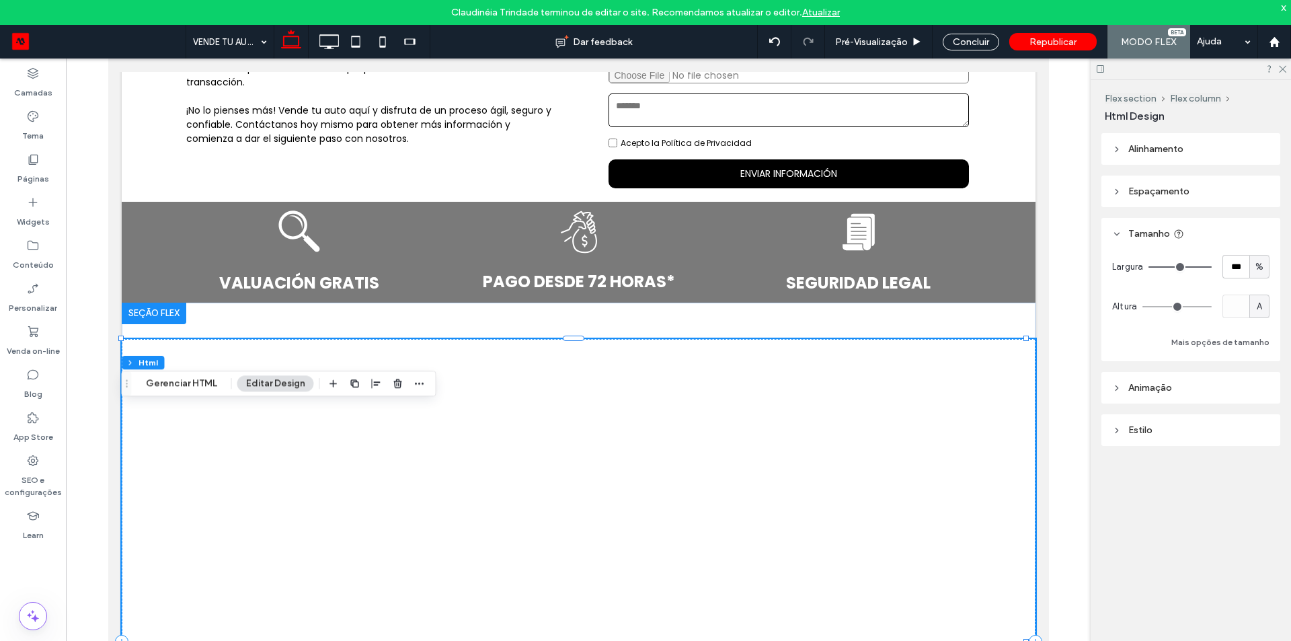
scroll to position [383, 0]
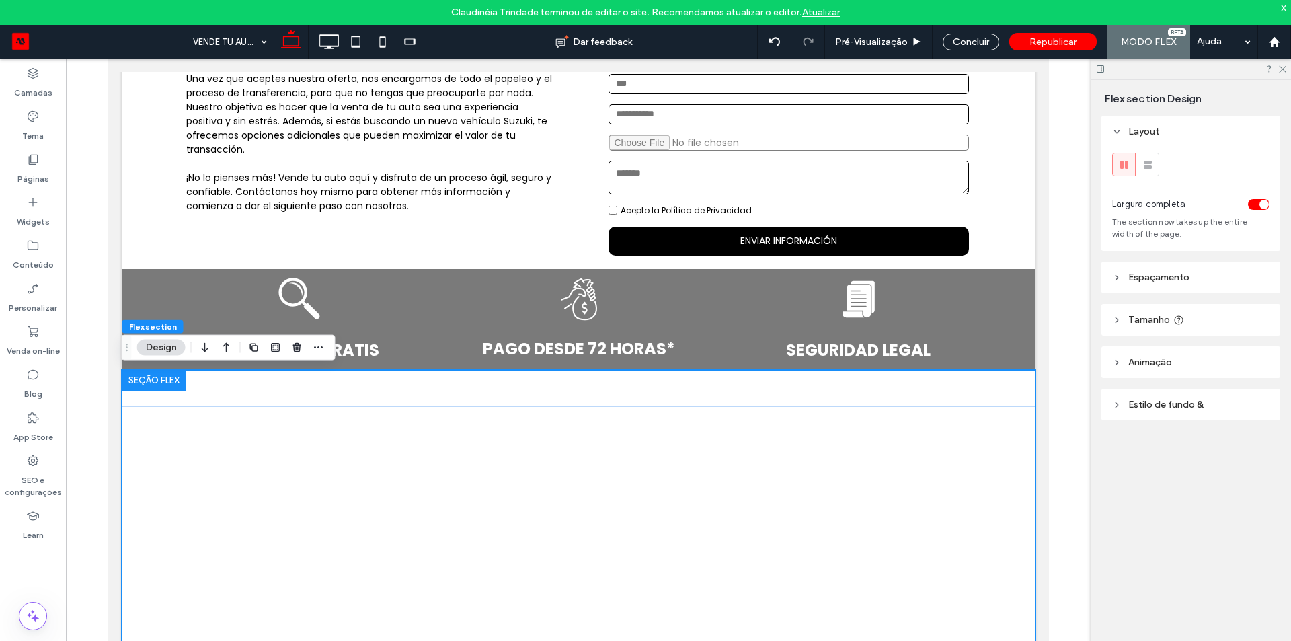
click at [158, 379] on div at bounding box center [153, 381] width 65 height 22
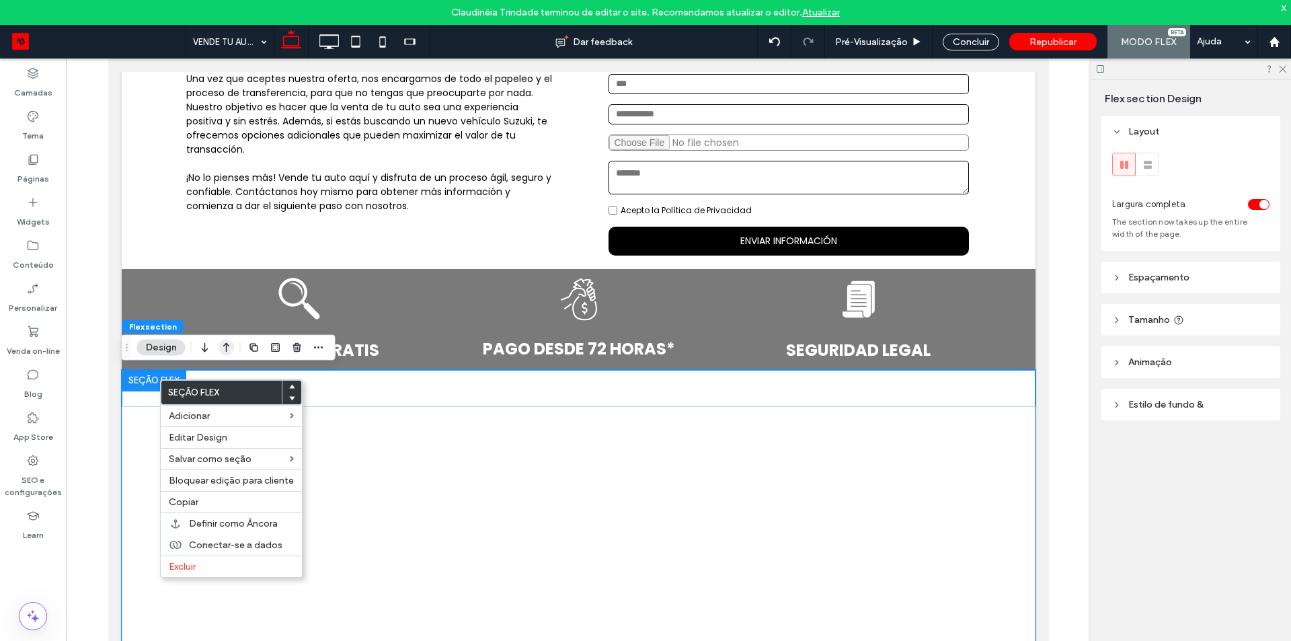
click at [223, 346] on icon "button" at bounding box center [227, 348] width 16 height 24
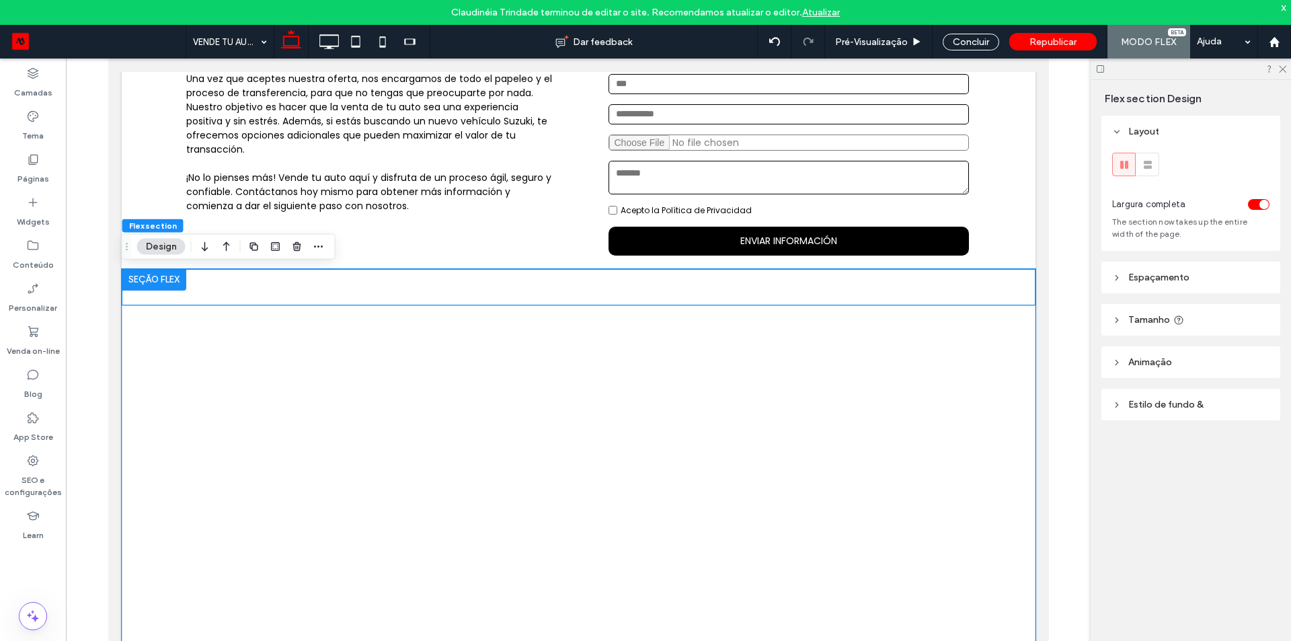
click at [347, 305] on div at bounding box center [578, 607] width 914 height 605
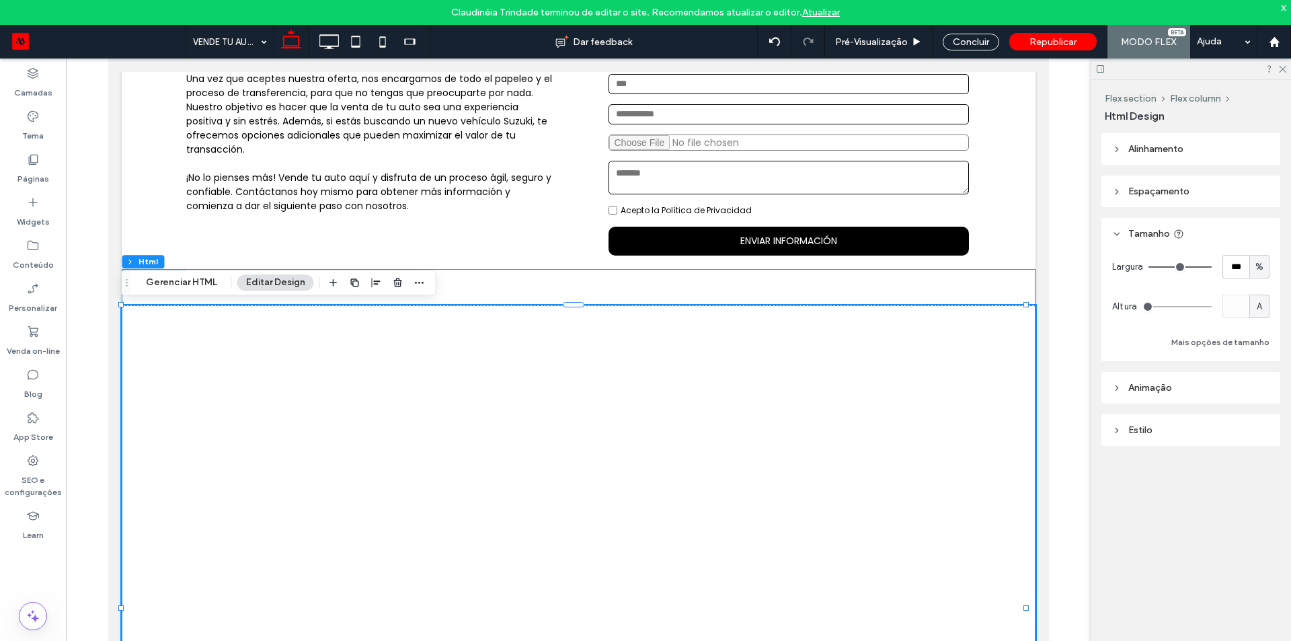
click at [502, 291] on div at bounding box center [578, 608] width 914 height 679
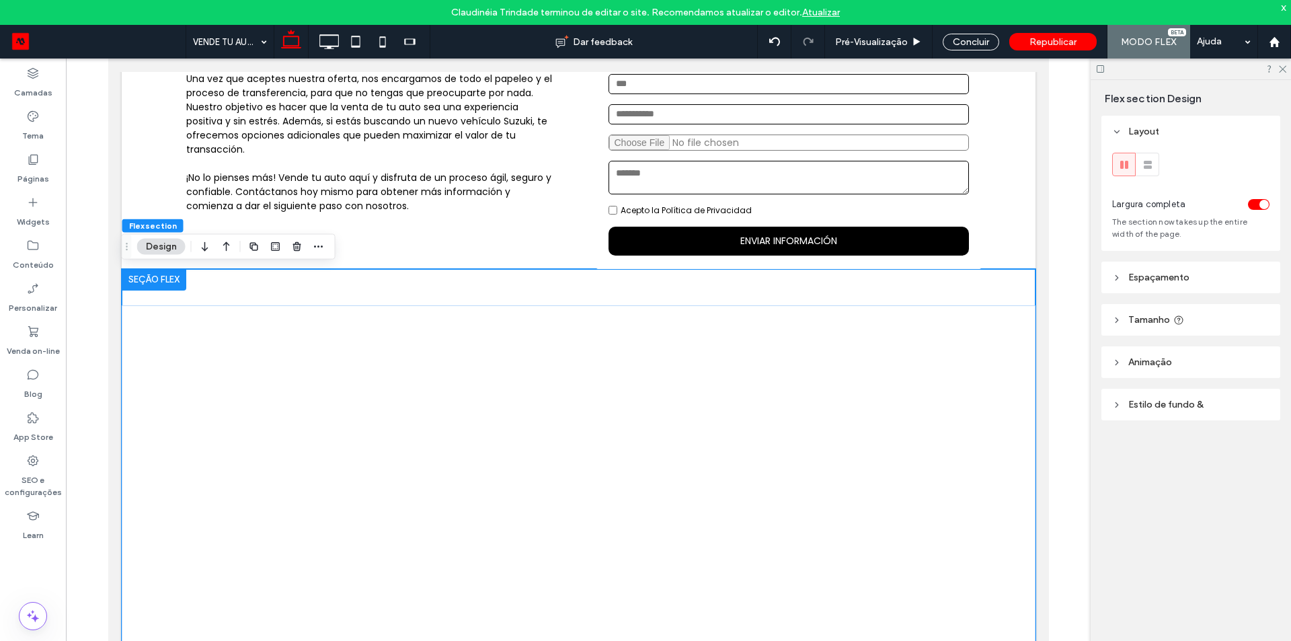
click at [1169, 286] on header "Espaçamento" at bounding box center [1191, 278] width 179 height 32
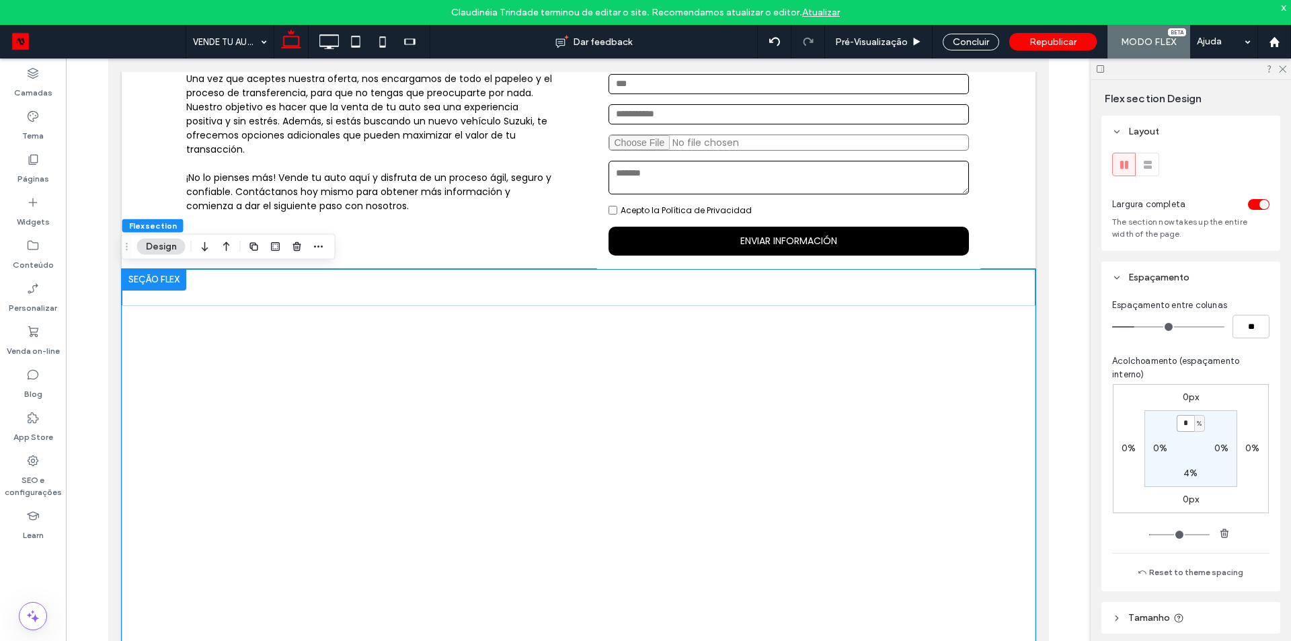
click at [1186, 425] on input "*" at bounding box center [1185, 423] width 17 height 17
type input "*"
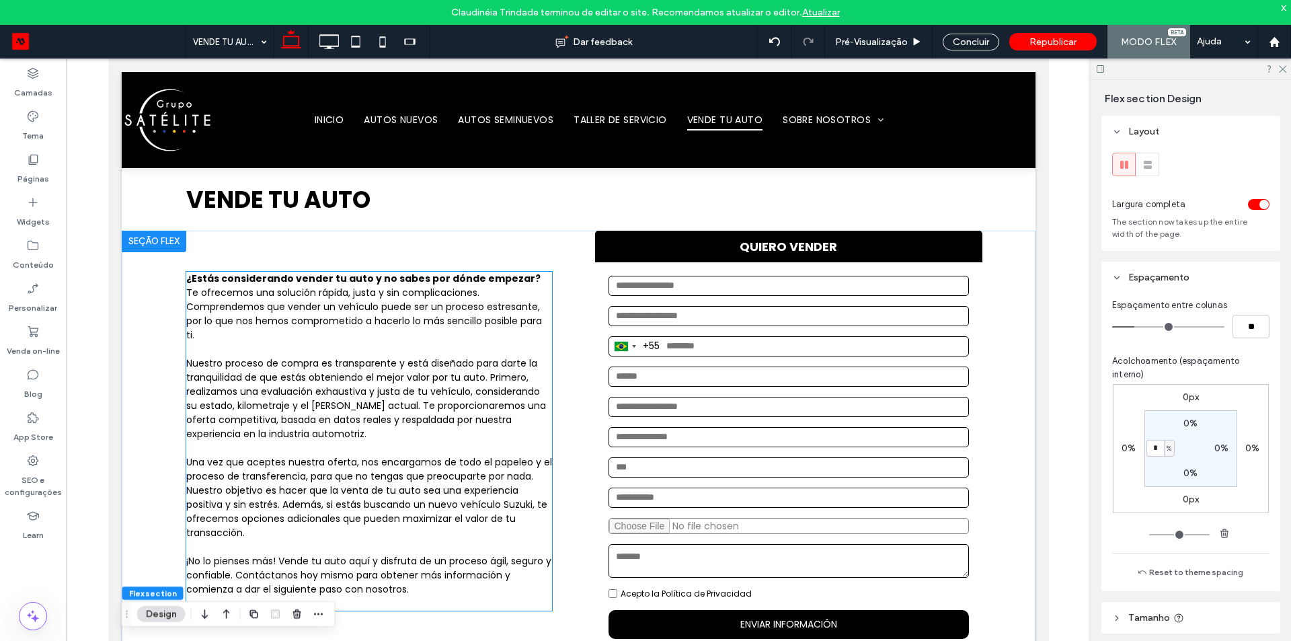
scroll to position [471, 0]
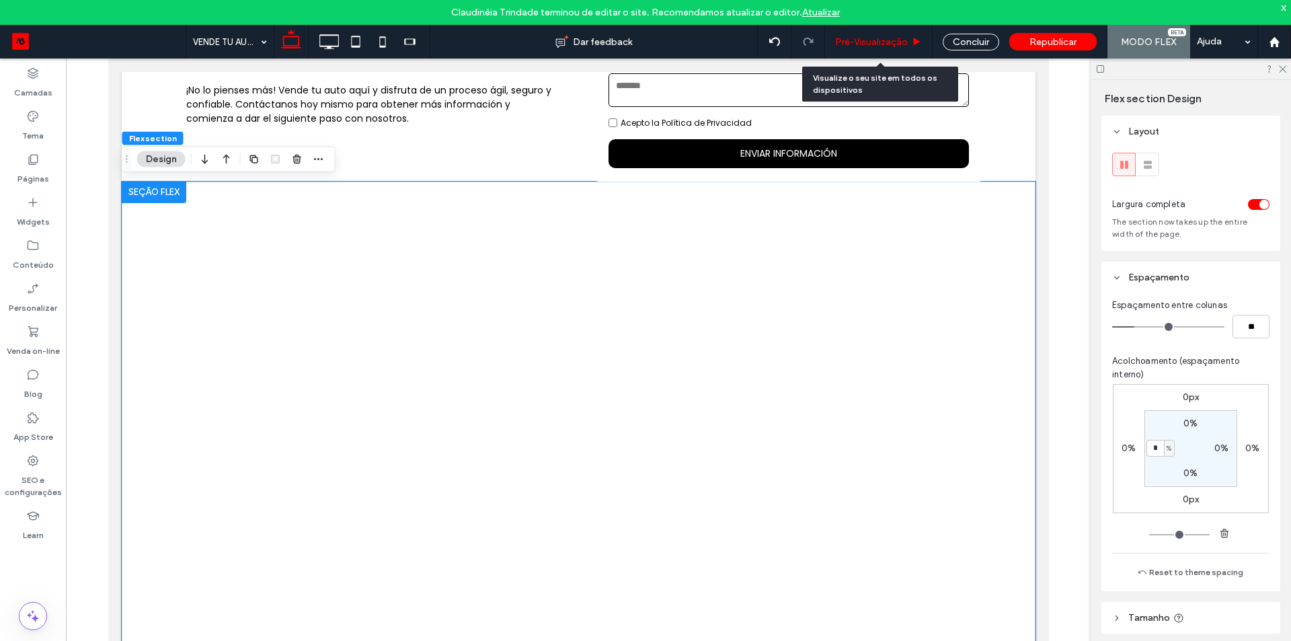
click at [909, 42] on div "Pré-Visualizaçāo" at bounding box center [878, 41] width 107 height 11
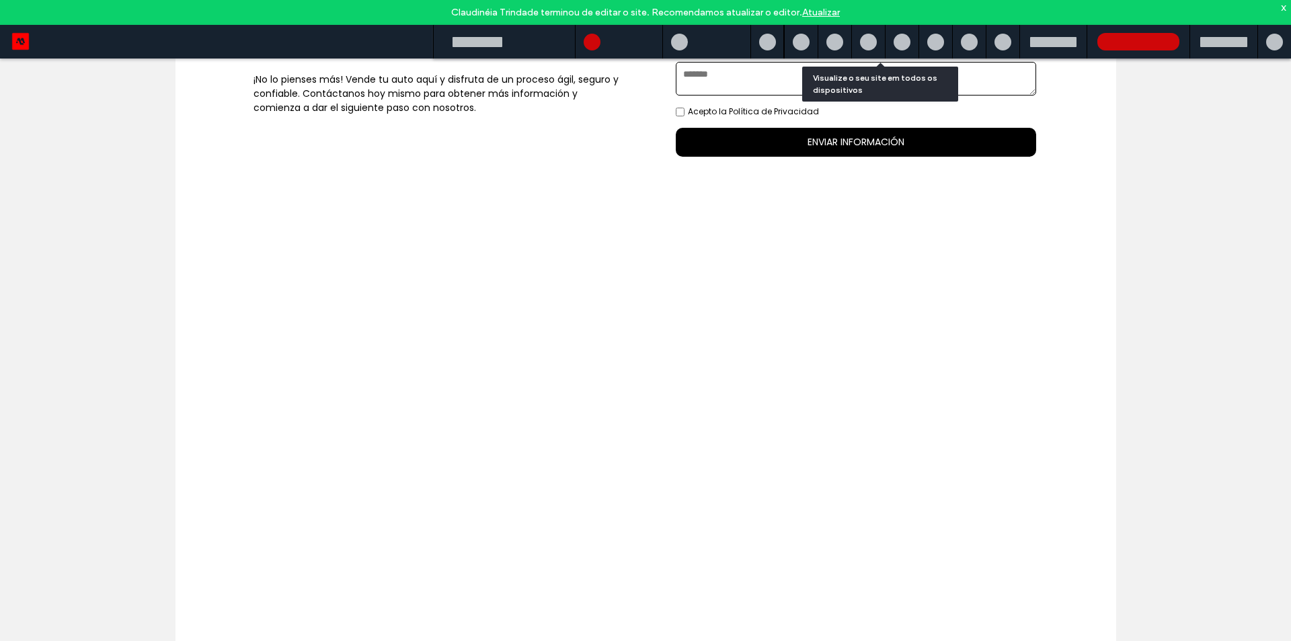
scroll to position [502, 0]
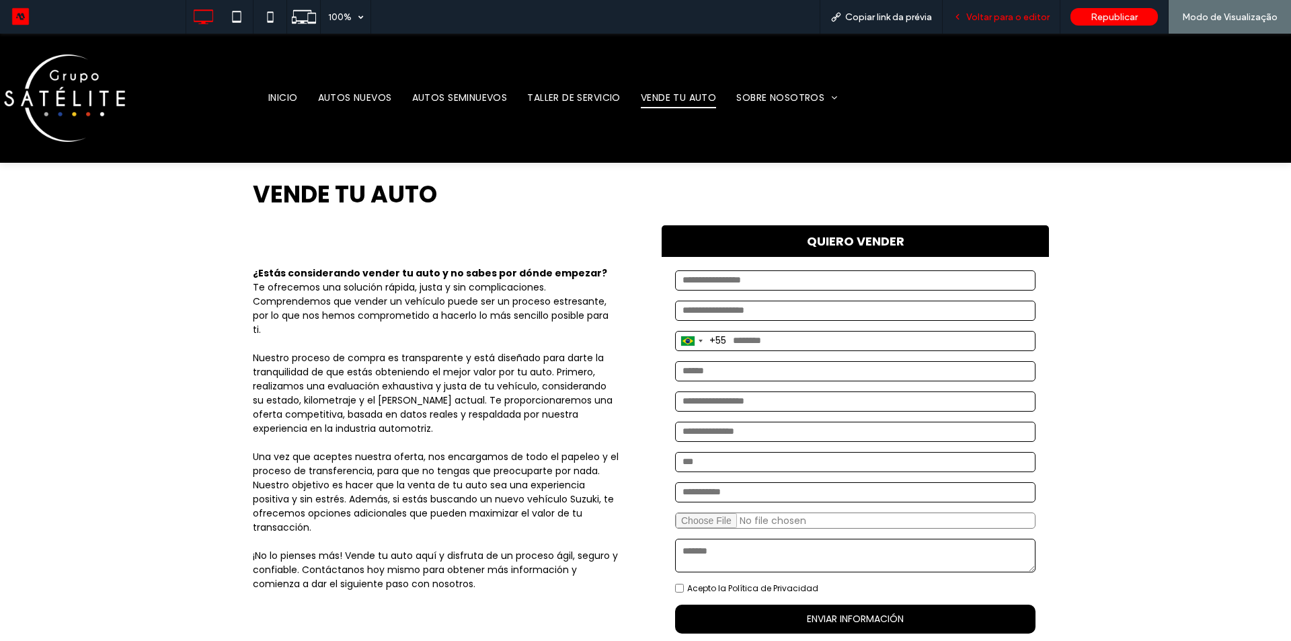
click at [1006, 11] on span "Voltar para o editor" at bounding box center [1008, 16] width 83 height 11
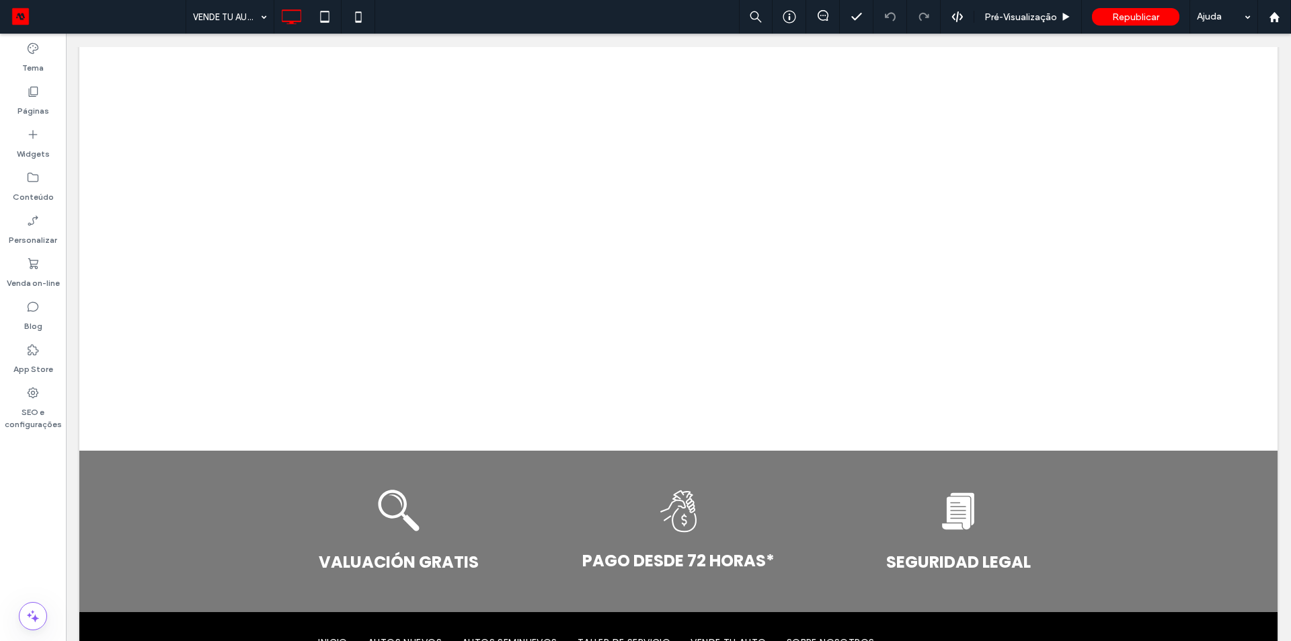
scroll to position [944, 0]
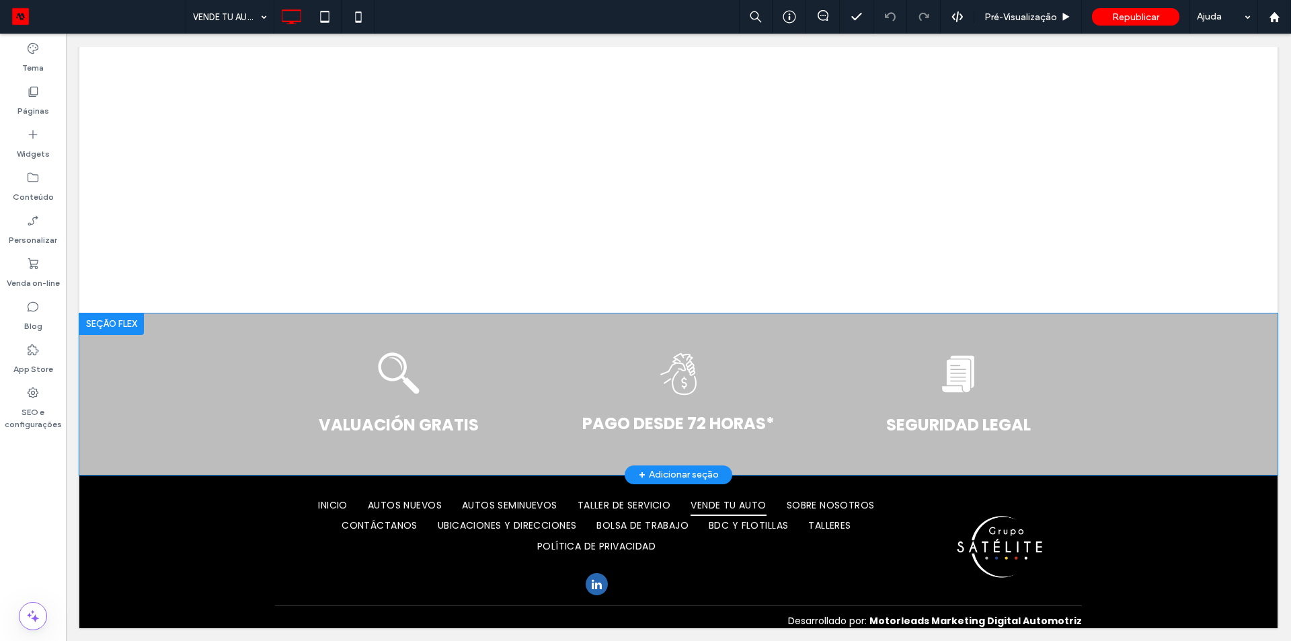
click at [128, 324] on div at bounding box center [111, 324] width 65 height 22
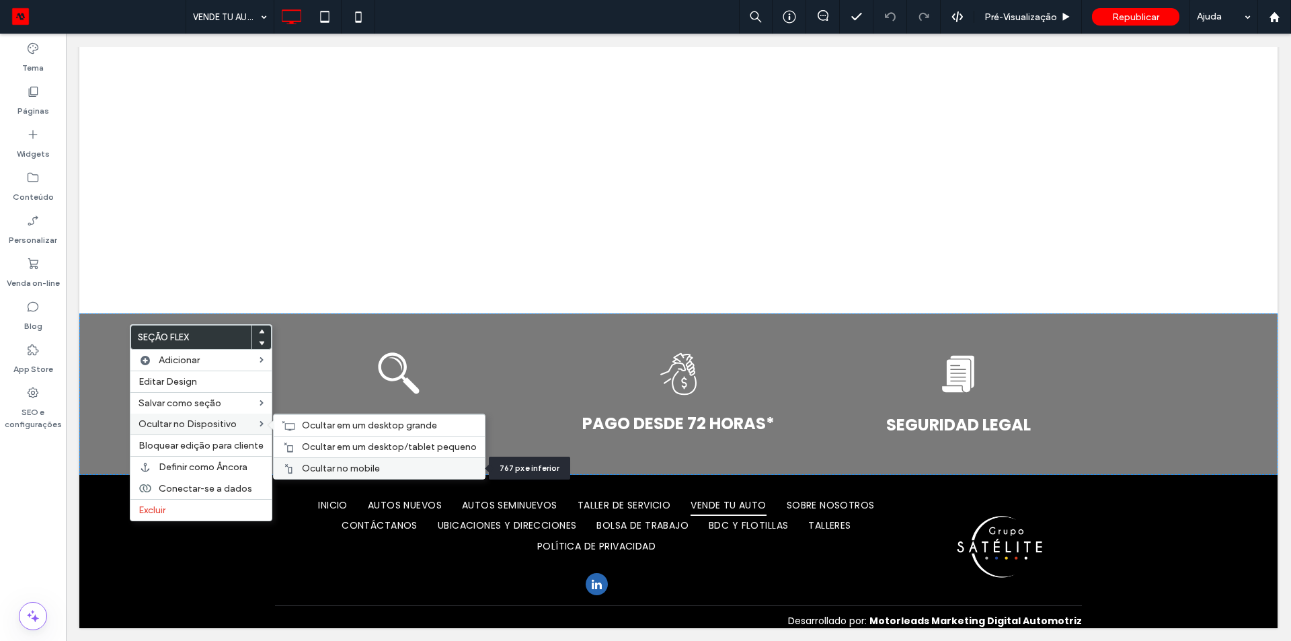
click at [337, 471] on span "Ocultar no mobile" at bounding box center [341, 468] width 78 height 11
click at [307, 443] on span "Ocultar em um desktop/tablet pequeno" at bounding box center [389, 446] width 175 height 11
click at [298, 426] on div "Ocultar em um desktop grande" at bounding box center [379, 425] width 211 height 22
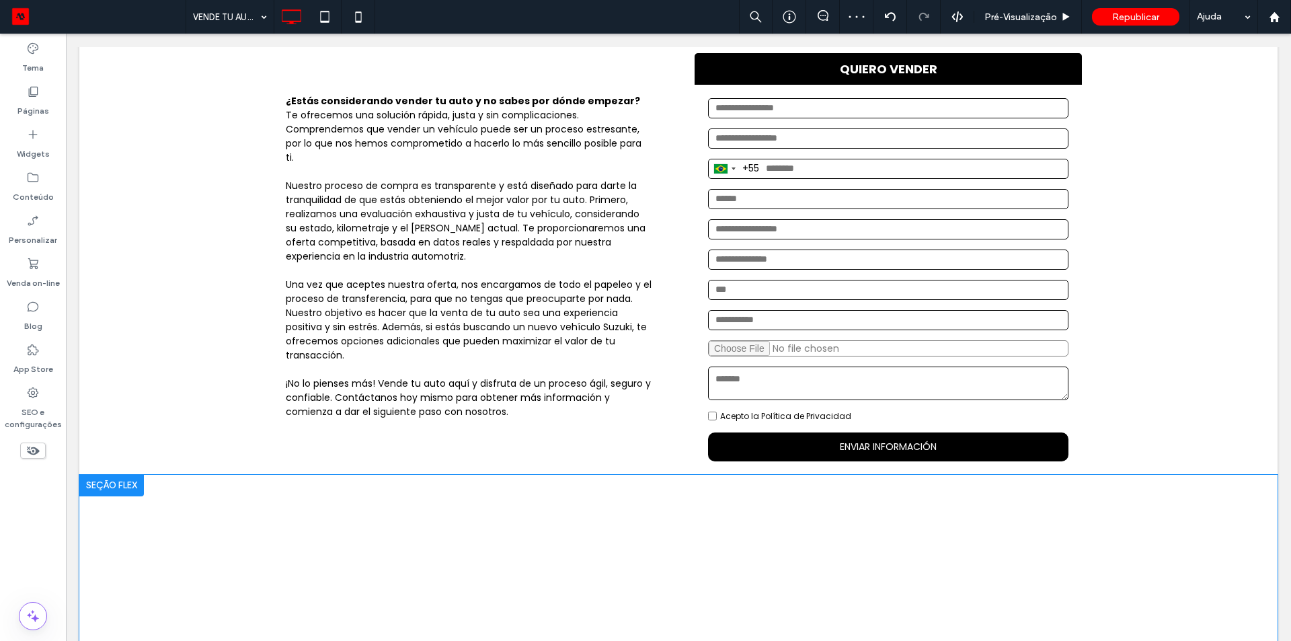
scroll to position [0, 0]
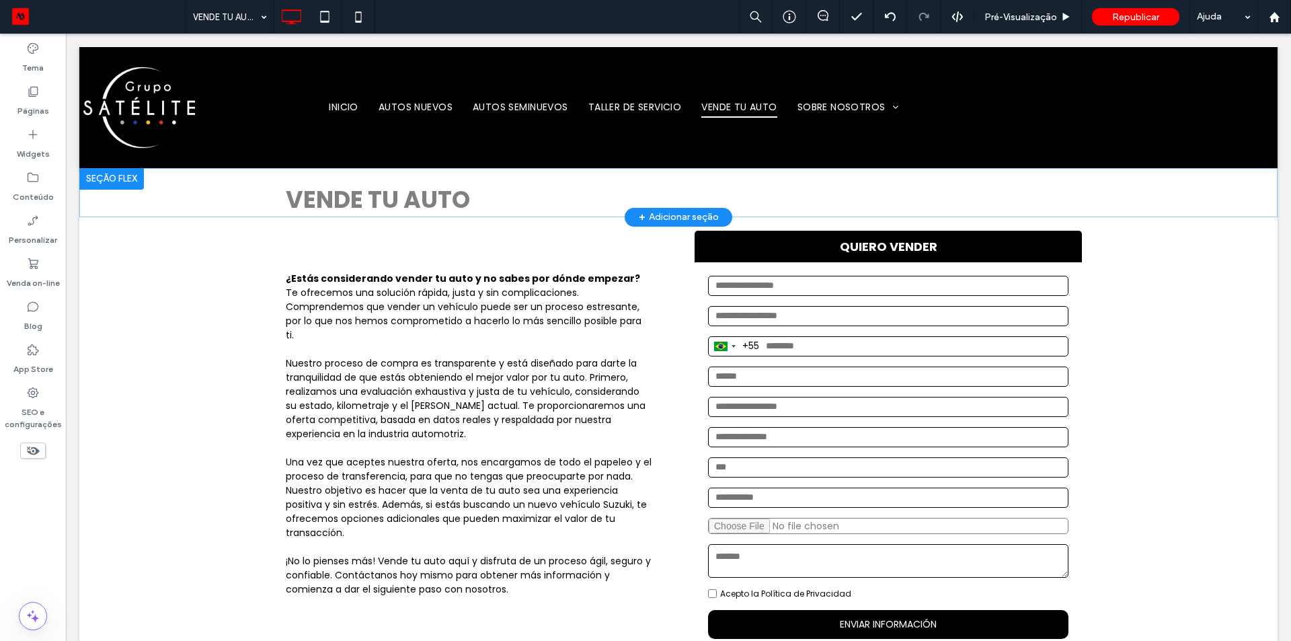
click at [113, 173] on div at bounding box center [111, 179] width 65 height 22
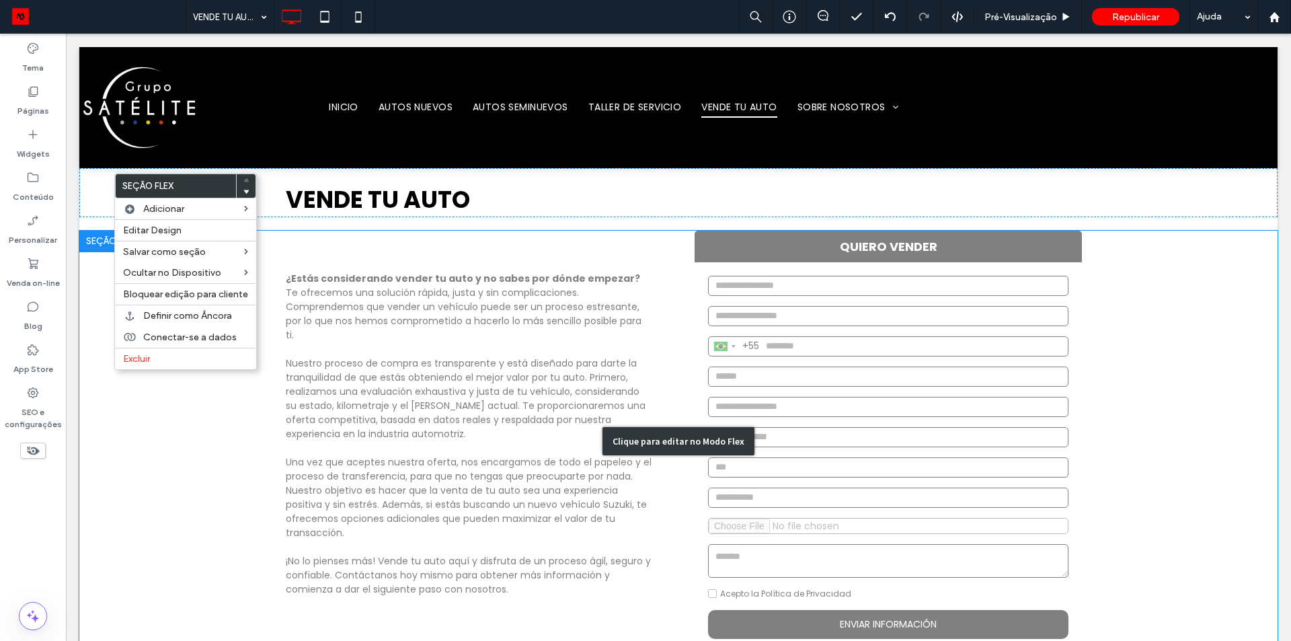
click at [101, 321] on div "Clique para editar no Modo Flex" at bounding box center [678, 442] width 1199 height 422
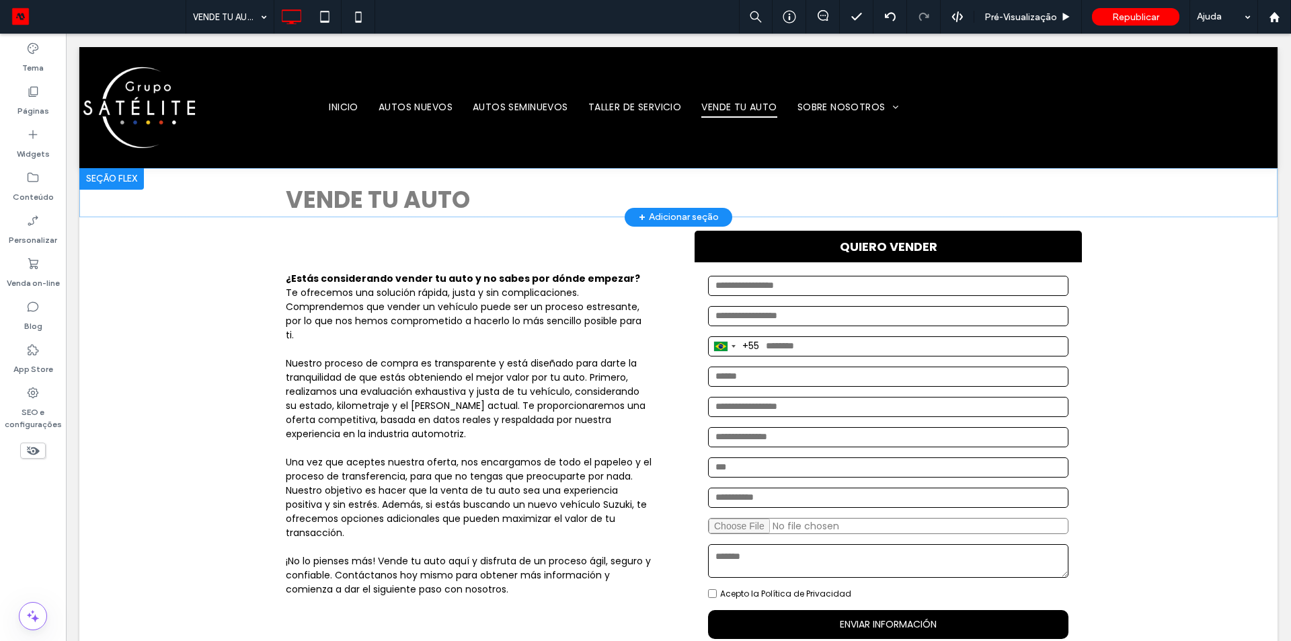
click at [112, 172] on div at bounding box center [111, 179] width 65 height 22
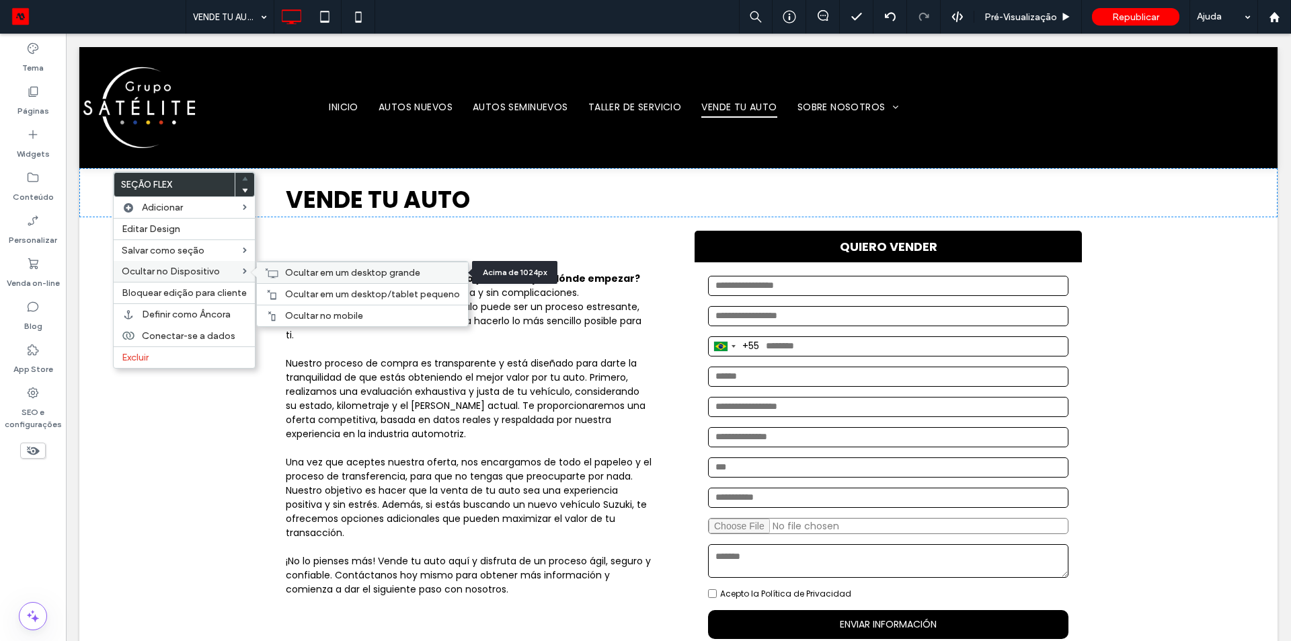
click at [310, 272] on span "Ocultar em um desktop grande" at bounding box center [352, 272] width 135 height 11
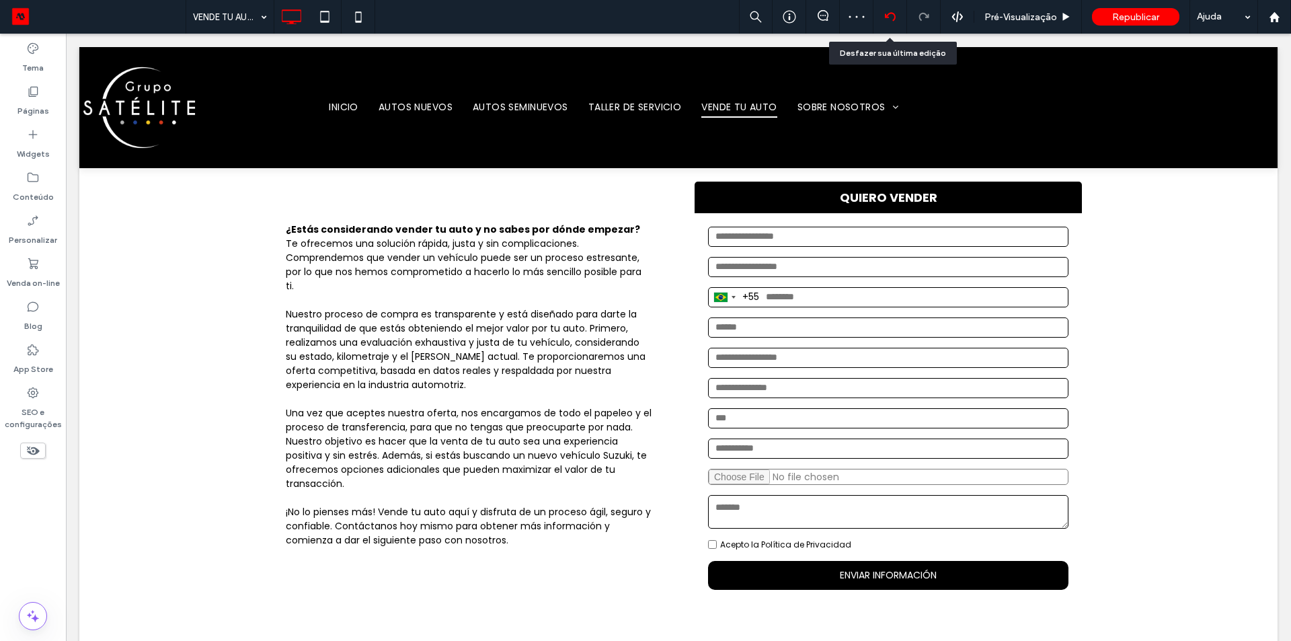
click at [890, 17] on icon at bounding box center [890, 16] width 11 height 11
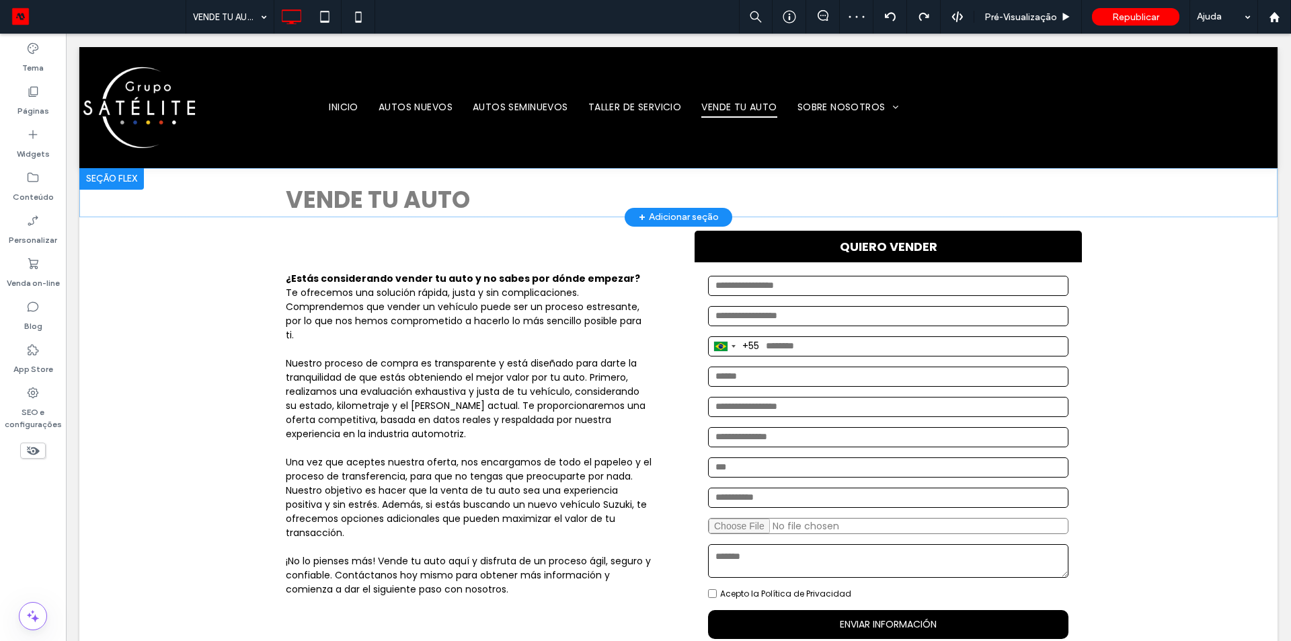
click at [121, 174] on div at bounding box center [111, 179] width 65 height 22
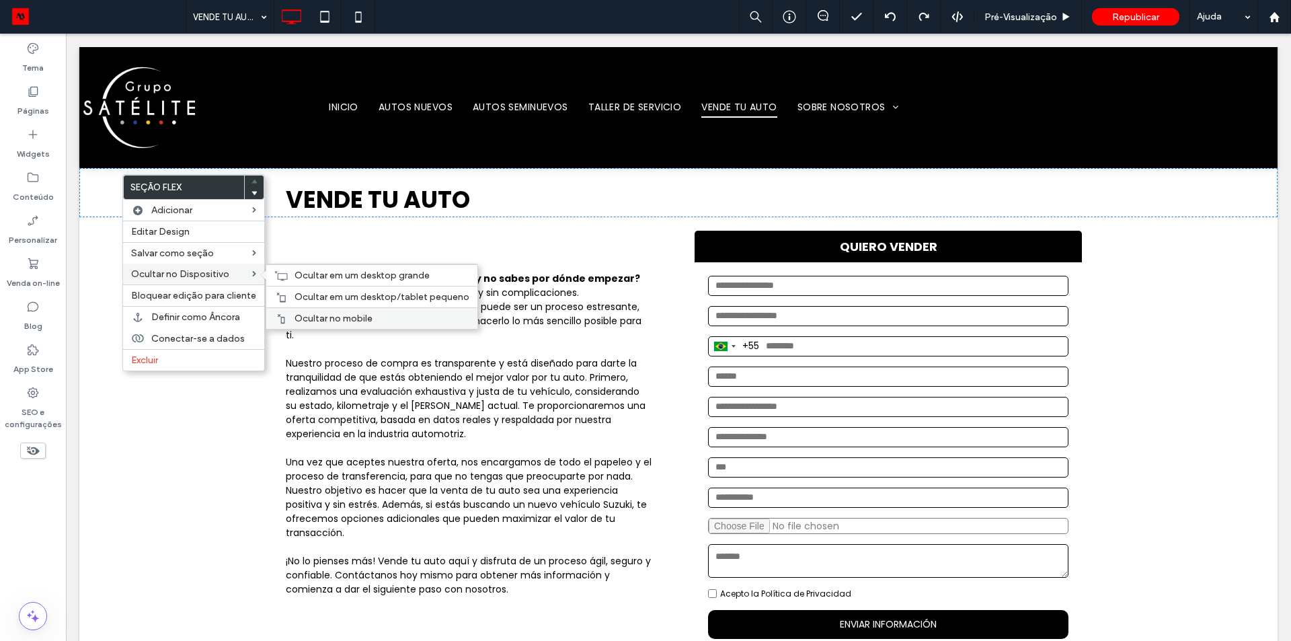
click at [301, 310] on div "Ocultar no mobile" at bounding box center [371, 318] width 211 height 22
click at [300, 291] on span "Ocultar em um desktop/tablet pequeno" at bounding box center [382, 296] width 175 height 11
click at [309, 278] on span "Ocultar em um desktop grande" at bounding box center [362, 275] width 135 height 11
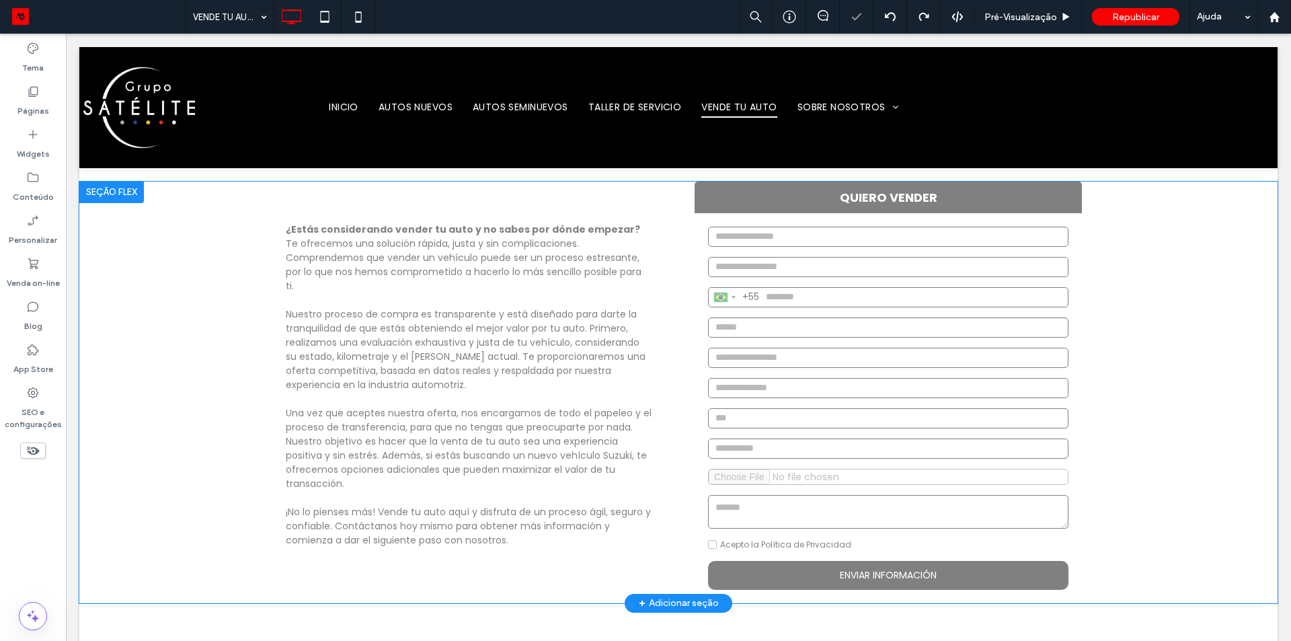
click at [115, 188] on div at bounding box center [111, 193] width 65 height 22
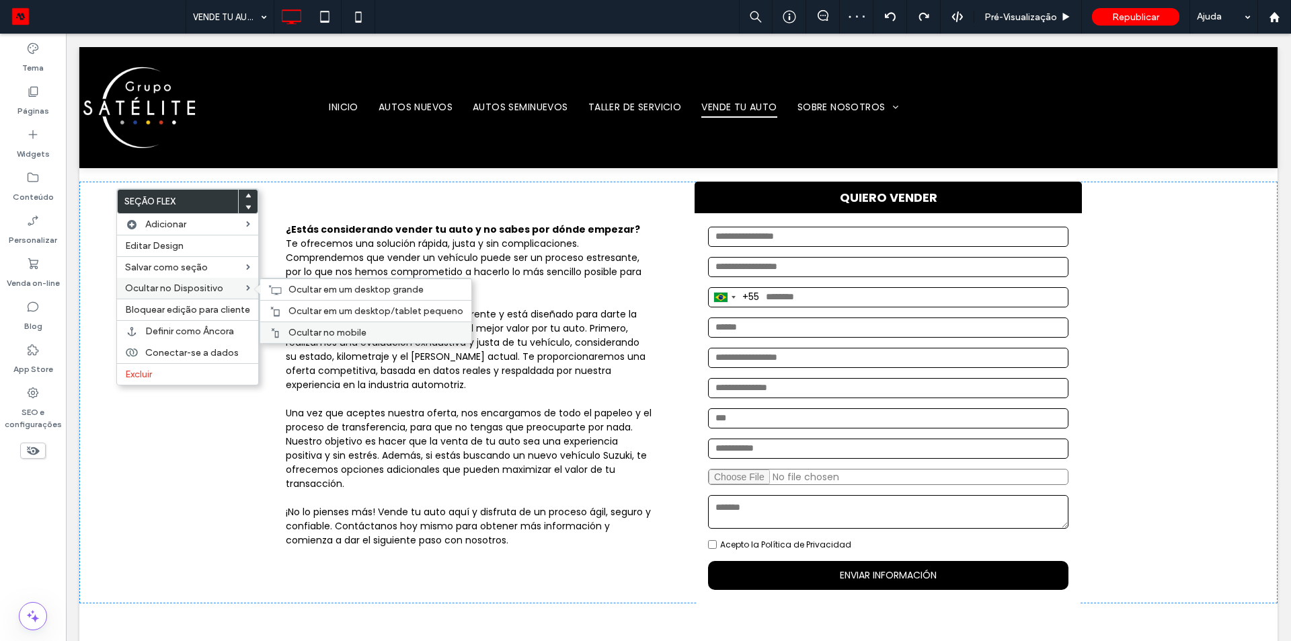
click at [309, 334] on span "Ocultar no mobile" at bounding box center [328, 332] width 78 height 11
click at [282, 317] on div "Ocultar em um desktop/tablet pequeno" at bounding box center [365, 311] width 211 height 22
click at [297, 293] on span "Ocultar em um desktop grande" at bounding box center [356, 289] width 135 height 11
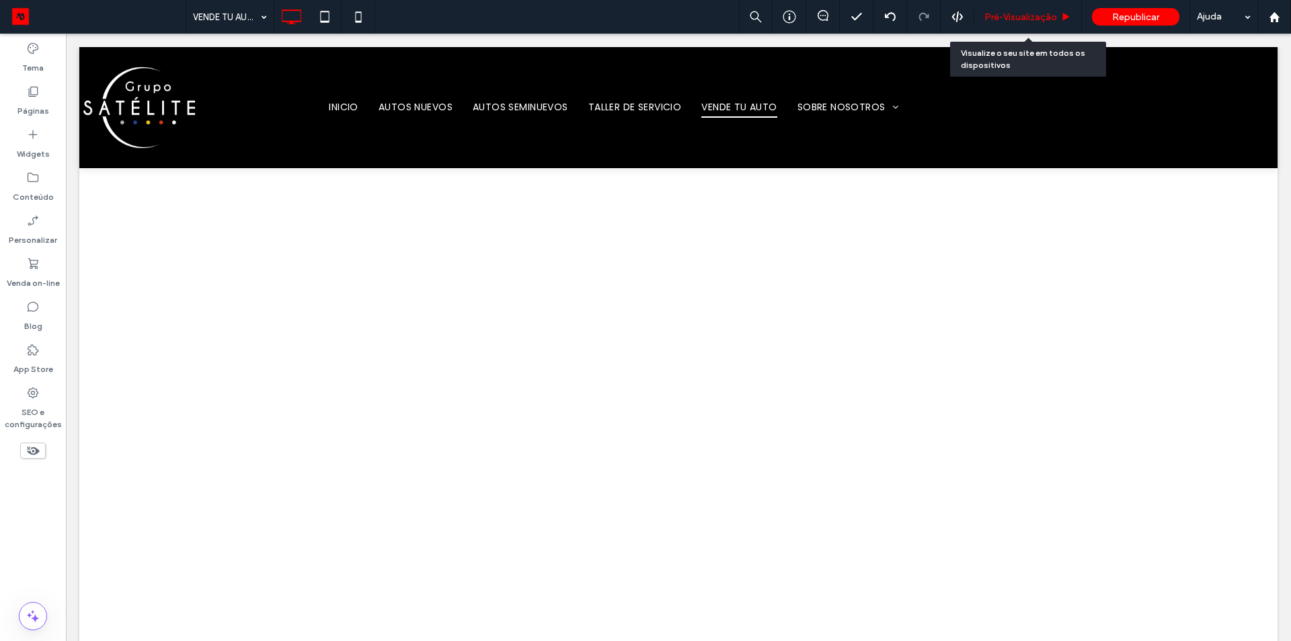
click at [1005, 14] on span "Pré-Visualizaçāo" at bounding box center [1021, 16] width 73 height 11
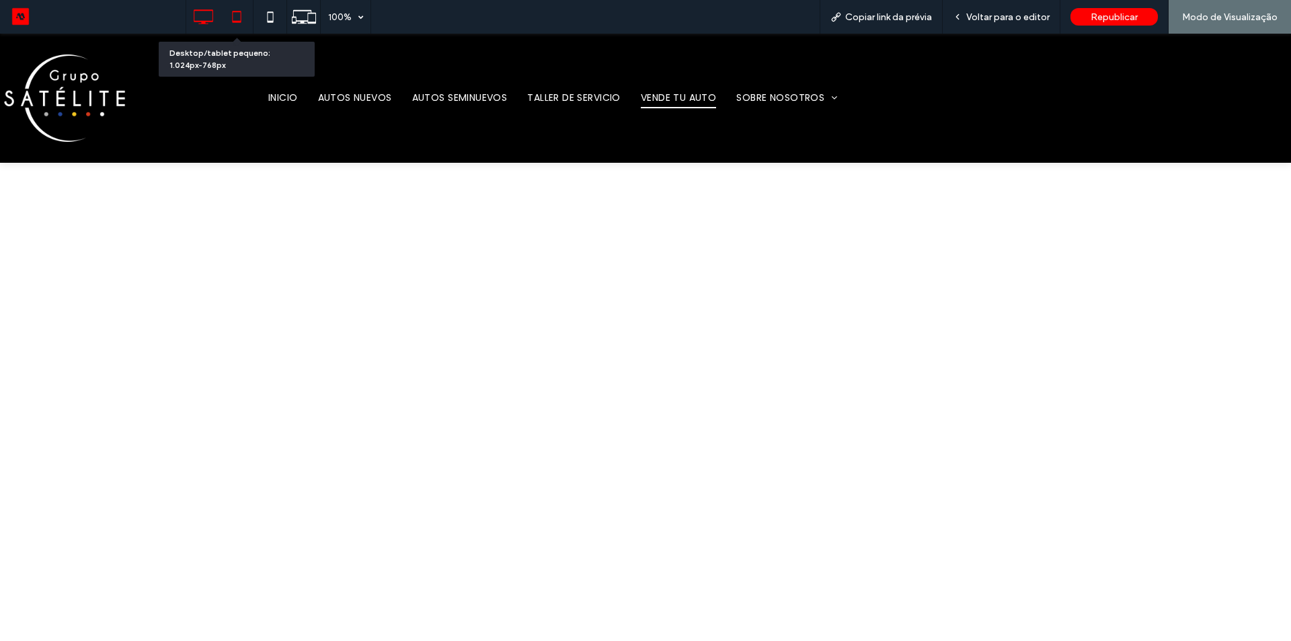
click at [235, 19] on icon at bounding box center [236, 16] width 27 height 27
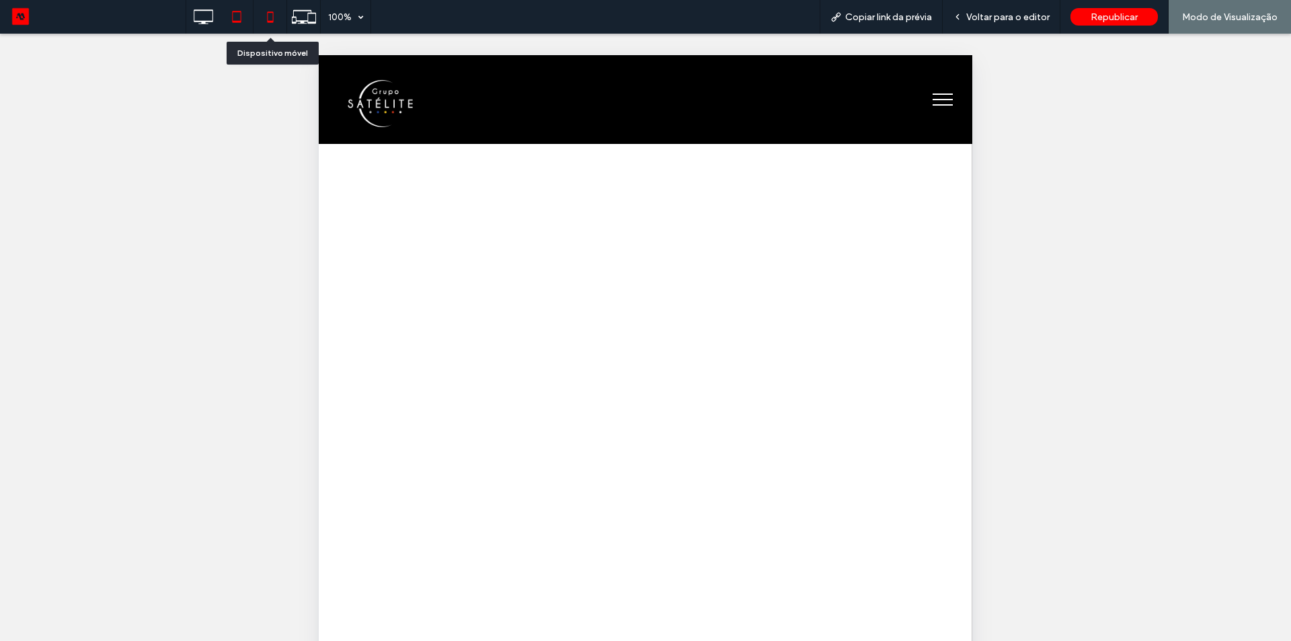
click at [276, 13] on icon at bounding box center [270, 16] width 27 height 27
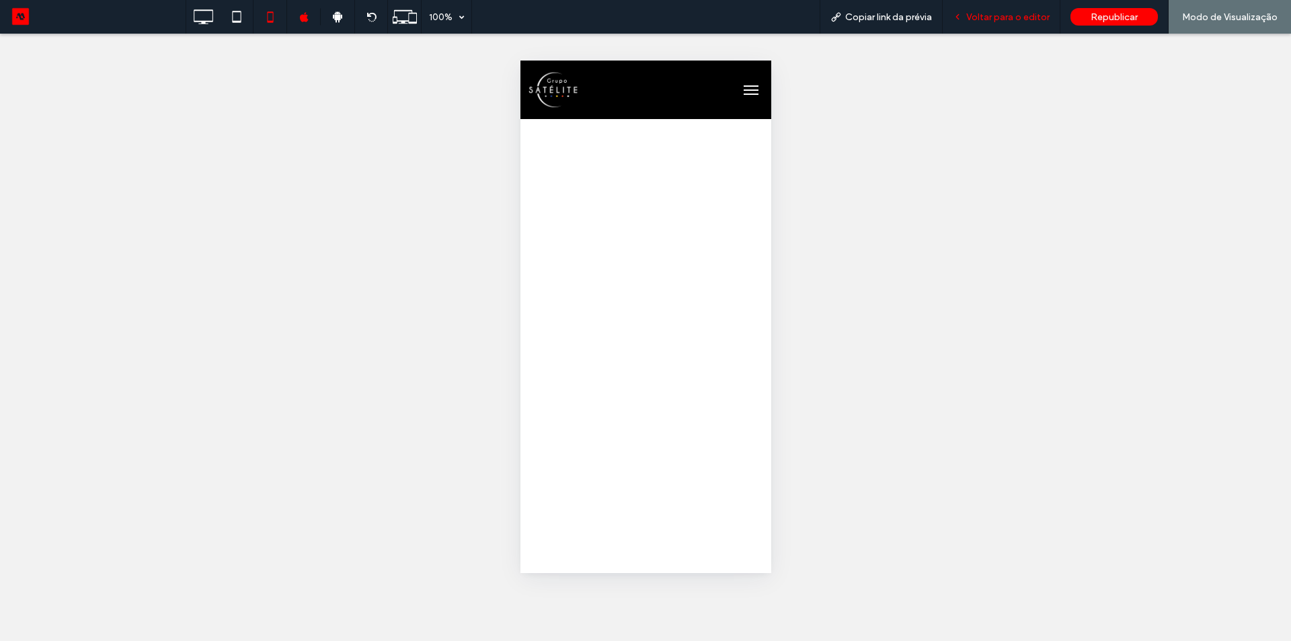
click at [1000, 20] on span "Voltar para o editor" at bounding box center [1008, 16] width 83 height 11
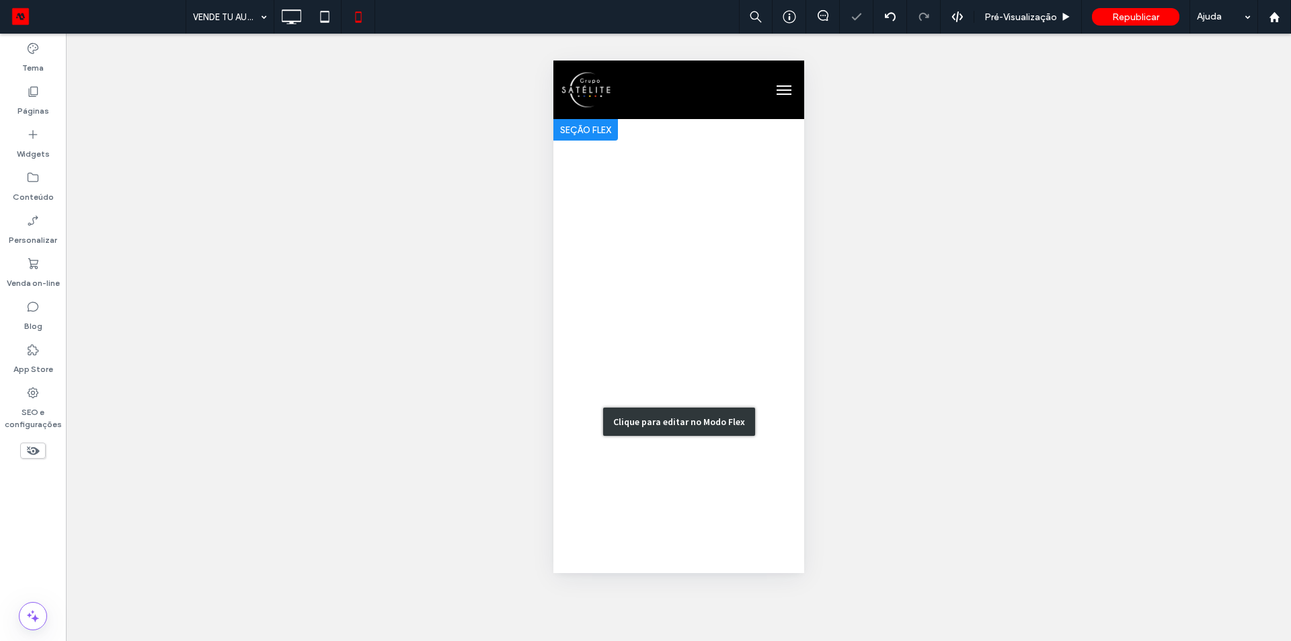
click at [664, 216] on div "Clique para editar no Modo Flex" at bounding box center [678, 421] width 251 height 605
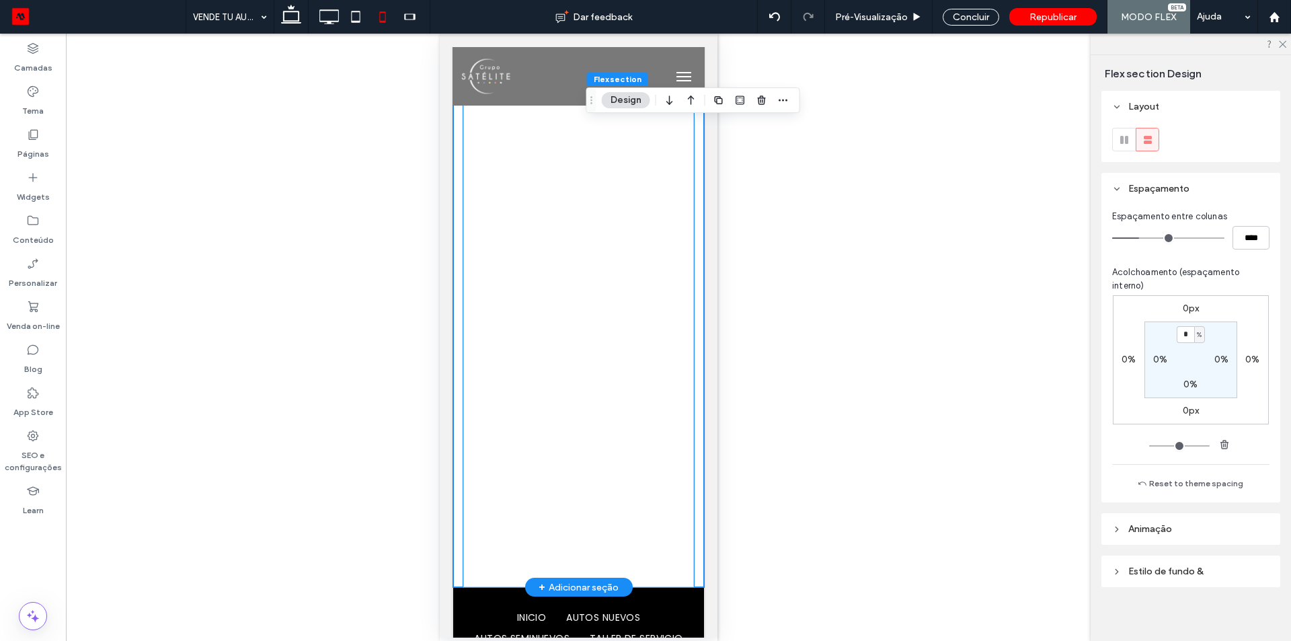
scroll to position [124, 0]
click at [585, 208] on div at bounding box center [578, 284] width 231 height 605
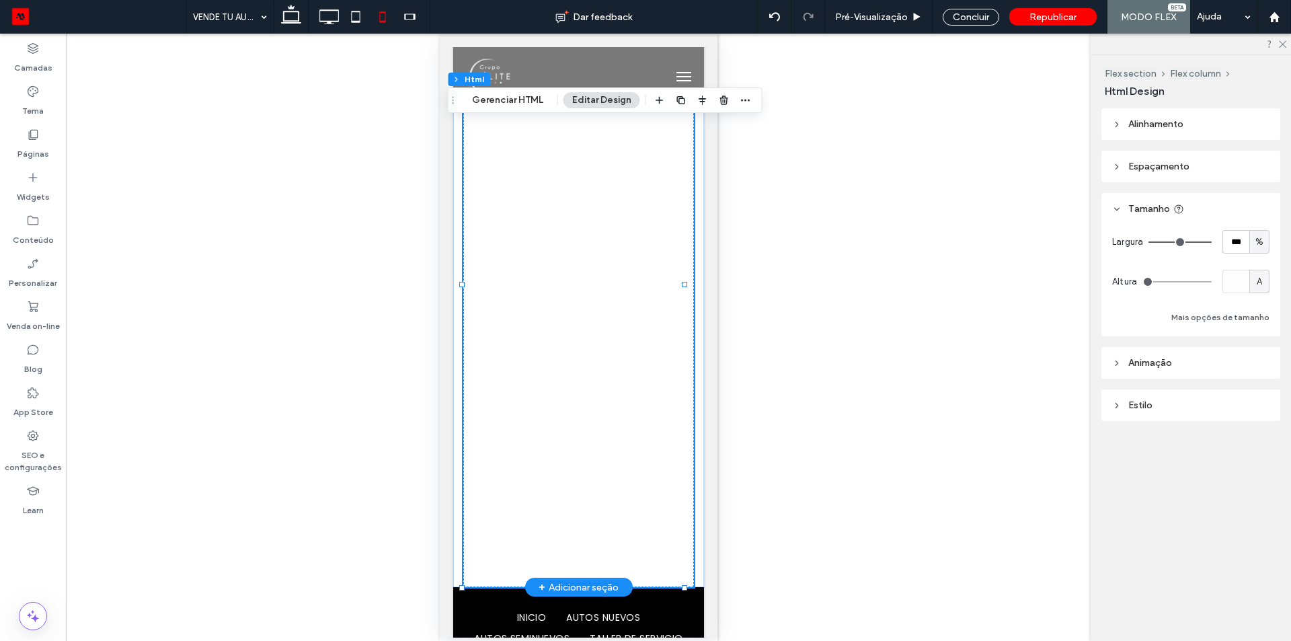
click at [585, 208] on div at bounding box center [578, 284] width 231 height 605
click at [516, 102] on button "Gerenciar HTML" at bounding box center [507, 100] width 89 height 16
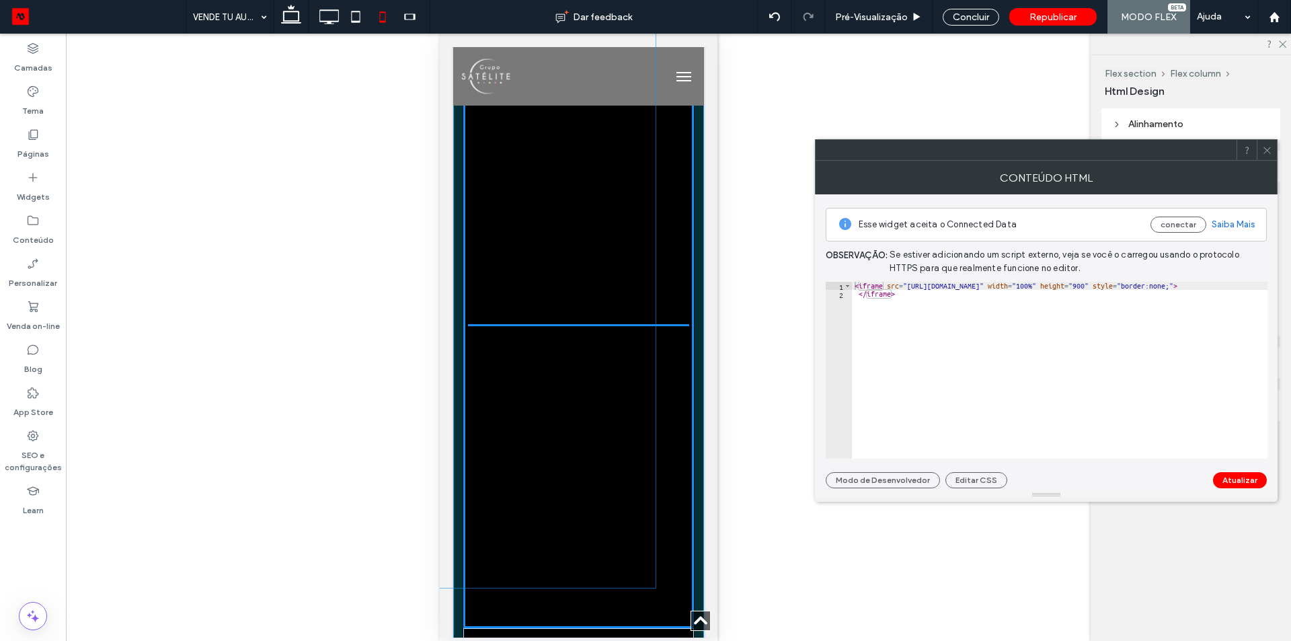
drag, startPoint x: 652, startPoint y: 585, endPoint x: 609, endPoint y: 585, distance: 43.1
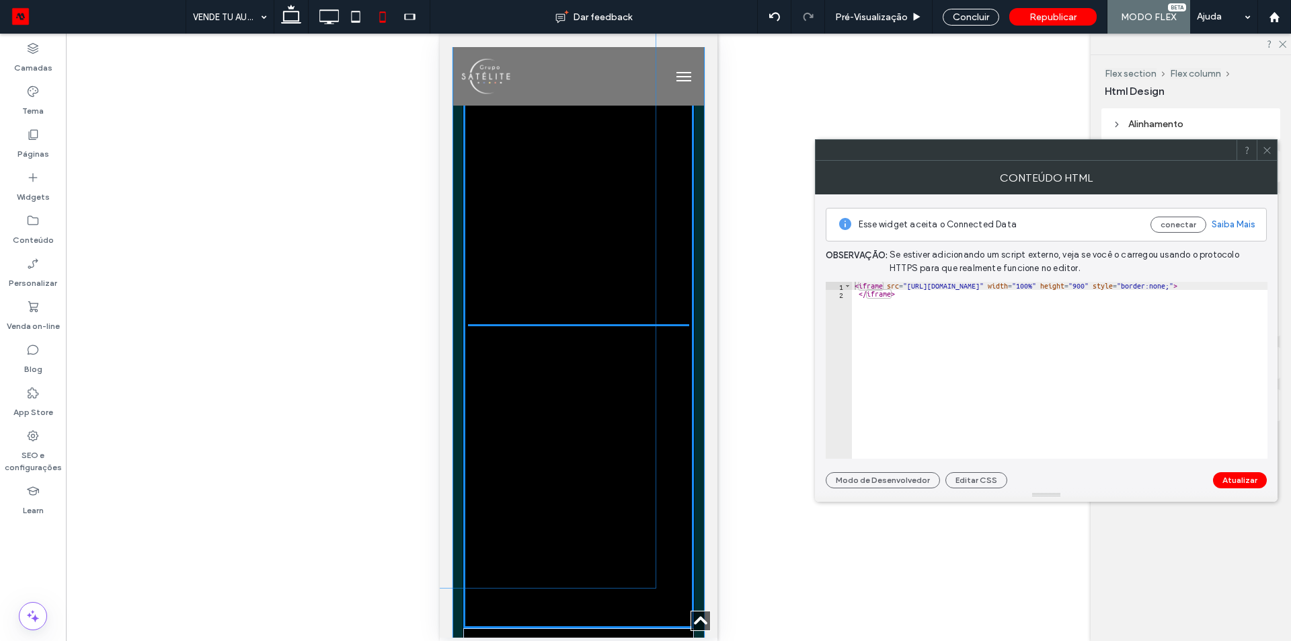
scroll to position [59, 0]
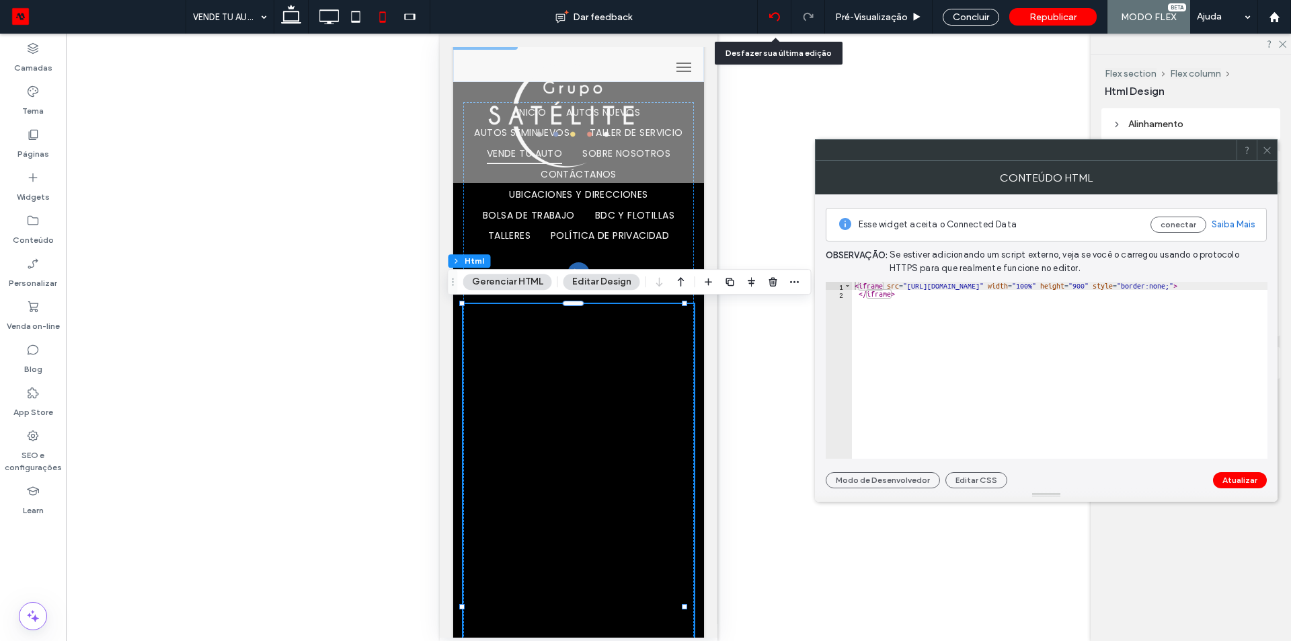
click at [772, 11] on div at bounding box center [775, 17] width 34 height 34
click at [770, 15] on div at bounding box center [774, 16] width 33 height 11
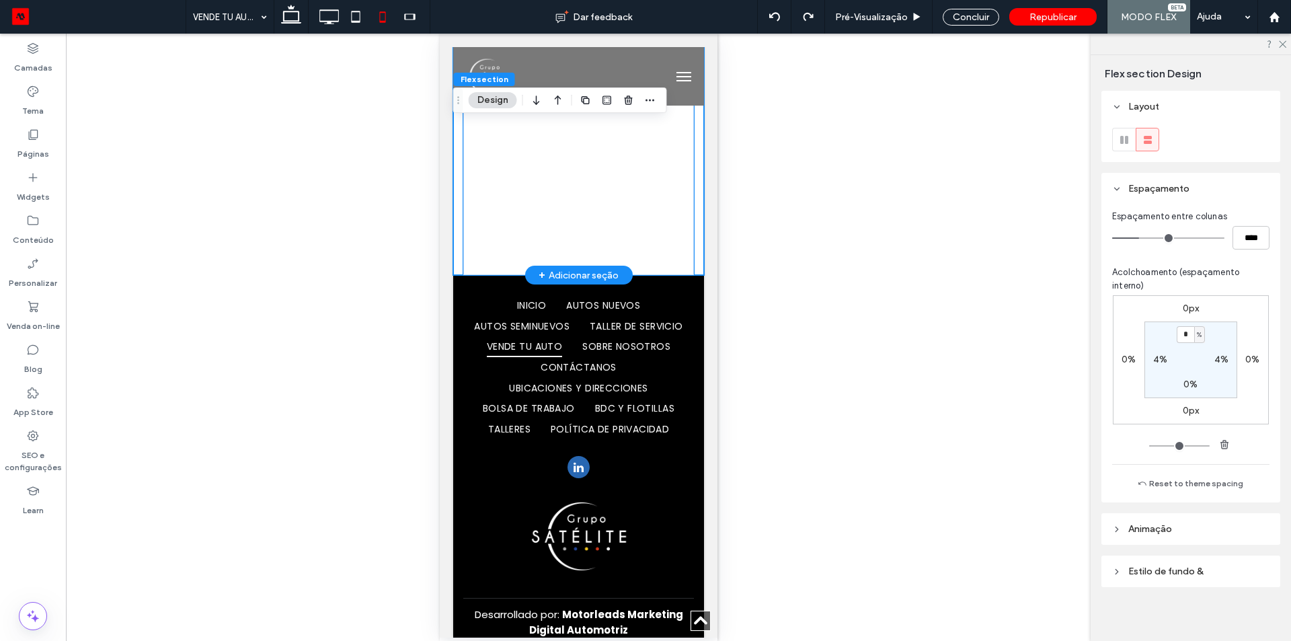
scroll to position [0, 0]
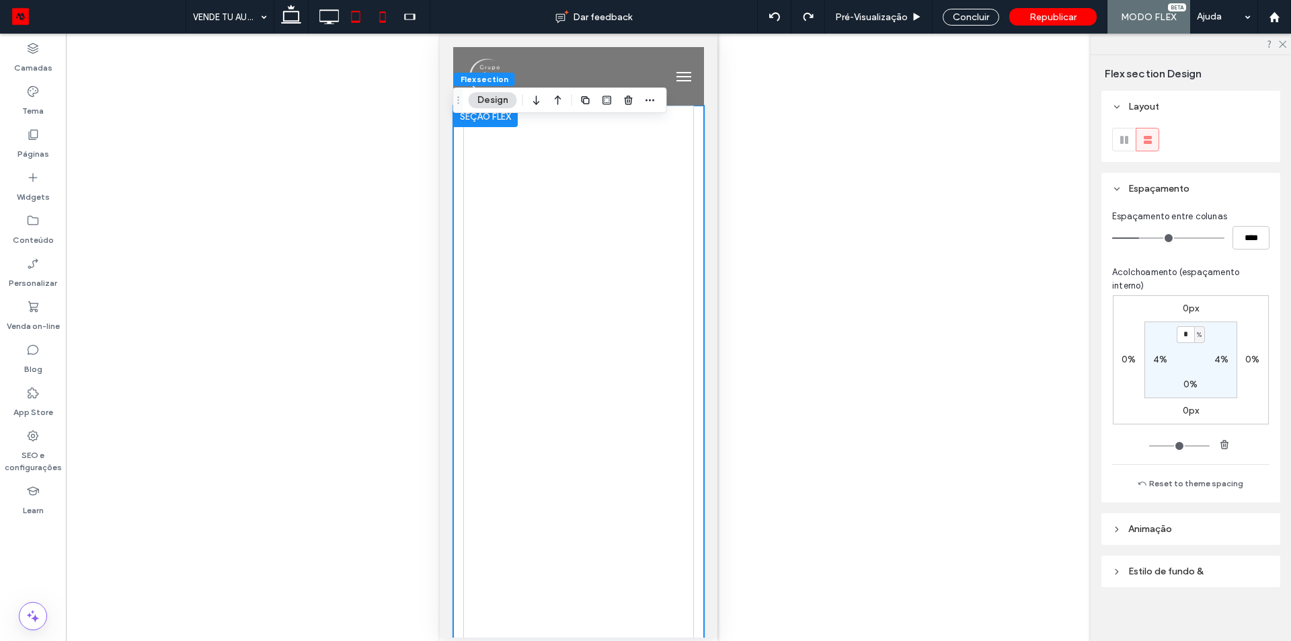
click at [350, 22] on icon at bounding box center [355, 16] width 27 height 27
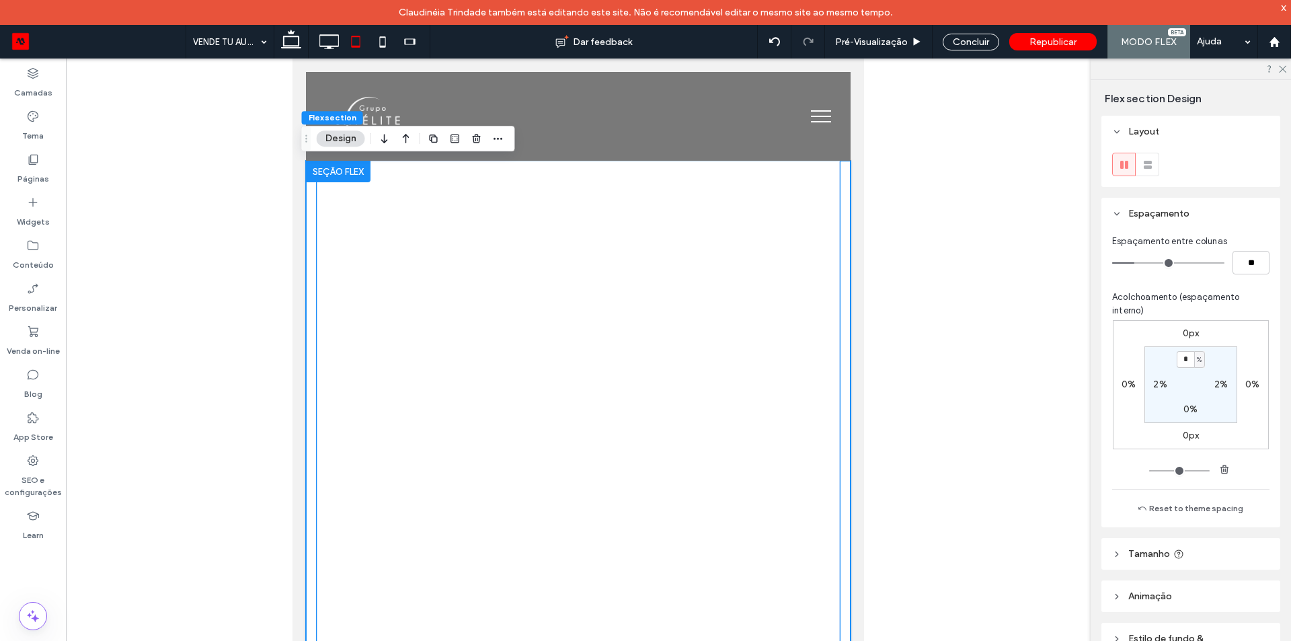
click at [404, 240] on div at bounding box center [578, 463] width 523 height 605
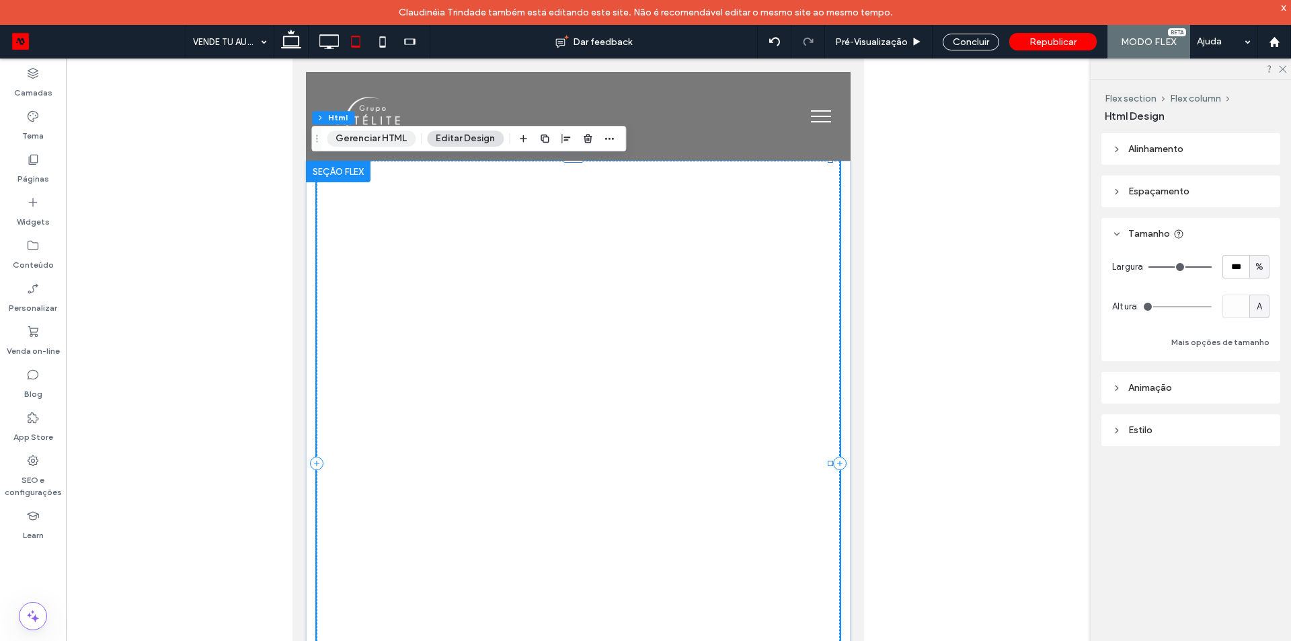
click at [352, 137] on button "Gerenciar HTML" at bounding box center [371, 138] width 89 height 16
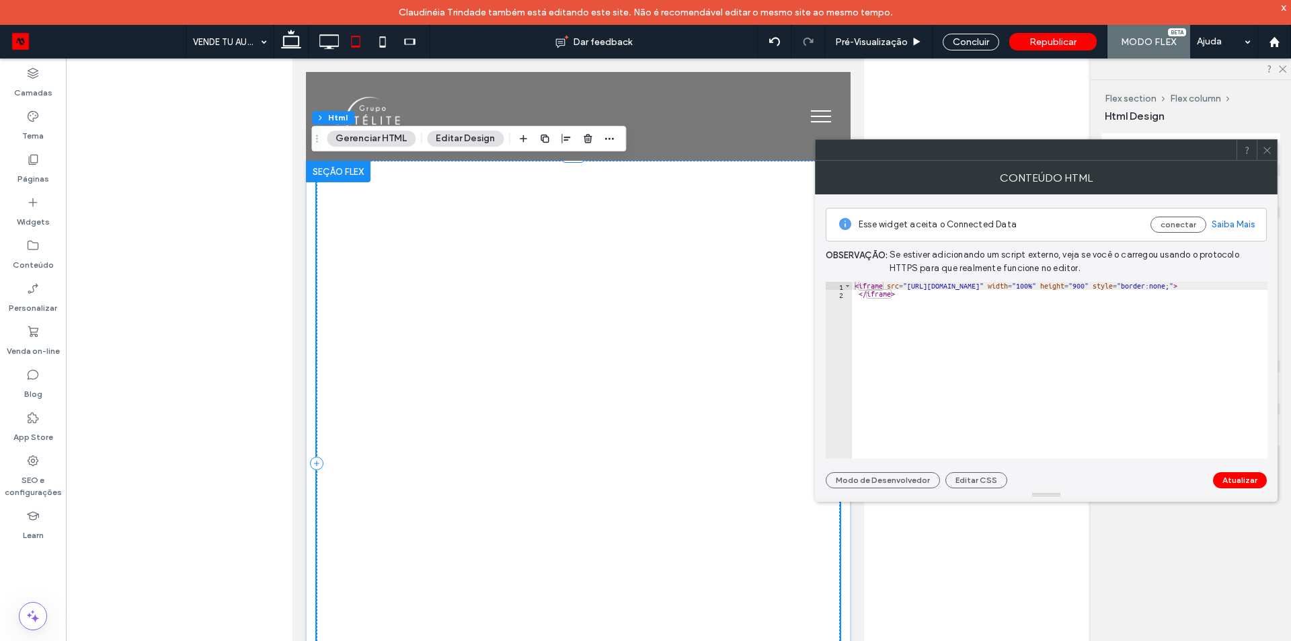
type textarea "*********"
click at [981, 331] on div "< iframe src = "https://cotizador.intelimotor.com/suzukitlalnepantla/index.html…" at bounding box center [1107, 378] width 510 height 193
click at [1035, 314] on div "< iframe src = "https://cotizador.intelimotor.com/suzukitlalnepantla/index.html…" at bounding box center [1107, 373] width 510 height 183
paste textarea "Cursor at row 4"
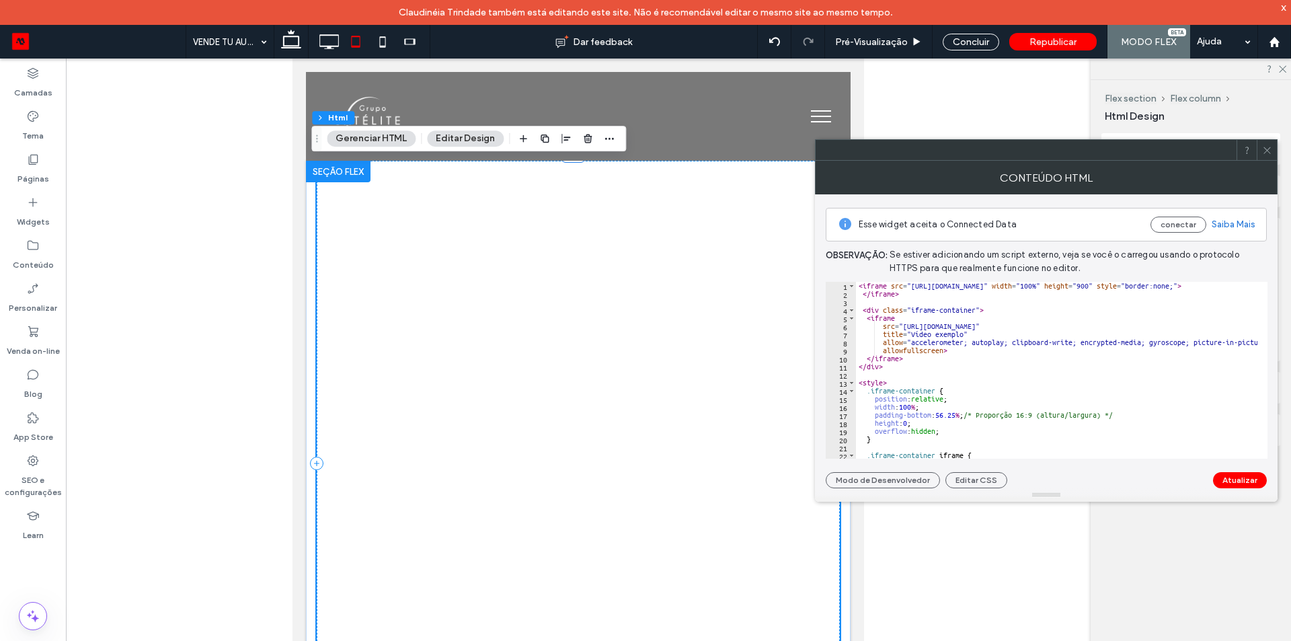
click at [929, 288] on div "< iframe src = "https://cotizador.intelimotor.com/suzukitlalnepantla/index.html…" at bounding box center [1111, 373] width 510 height 183
type textarea "*********"
paste textarea "**********"
type textarea "**********"
click at [1240, 486] on button "Atualizar" at bounding box center [1240, 480] width 54 height 16
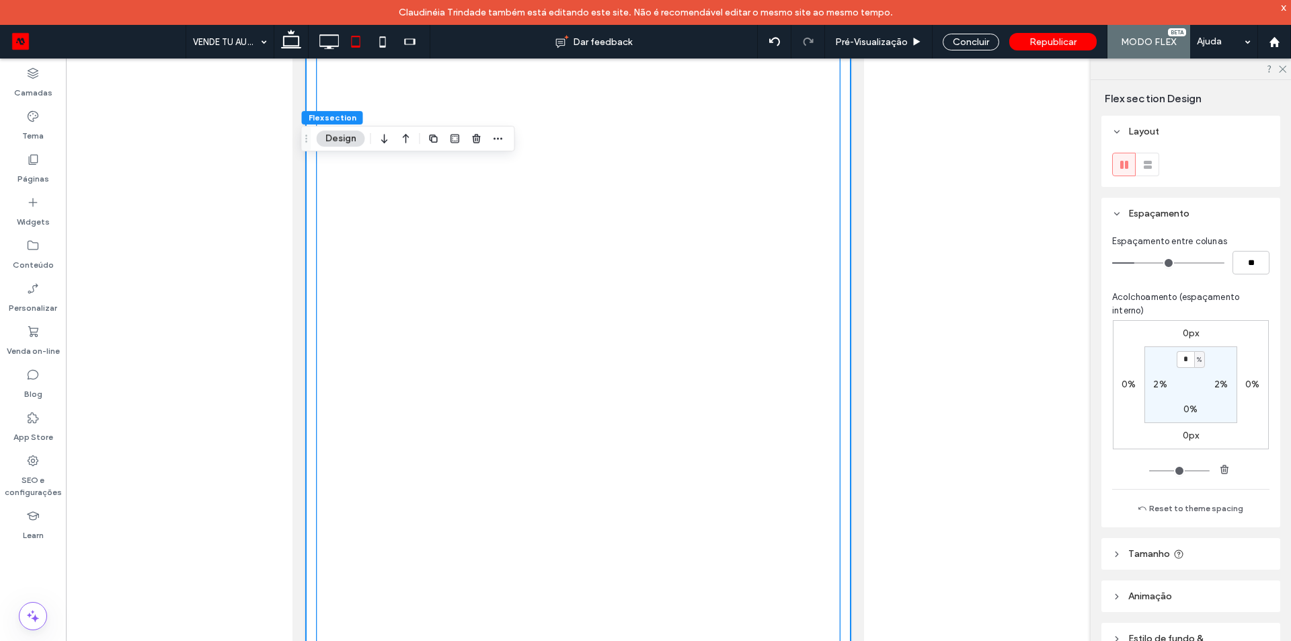
click at [404, 222] on div at bounding box center [578, 353] width 523 height 899
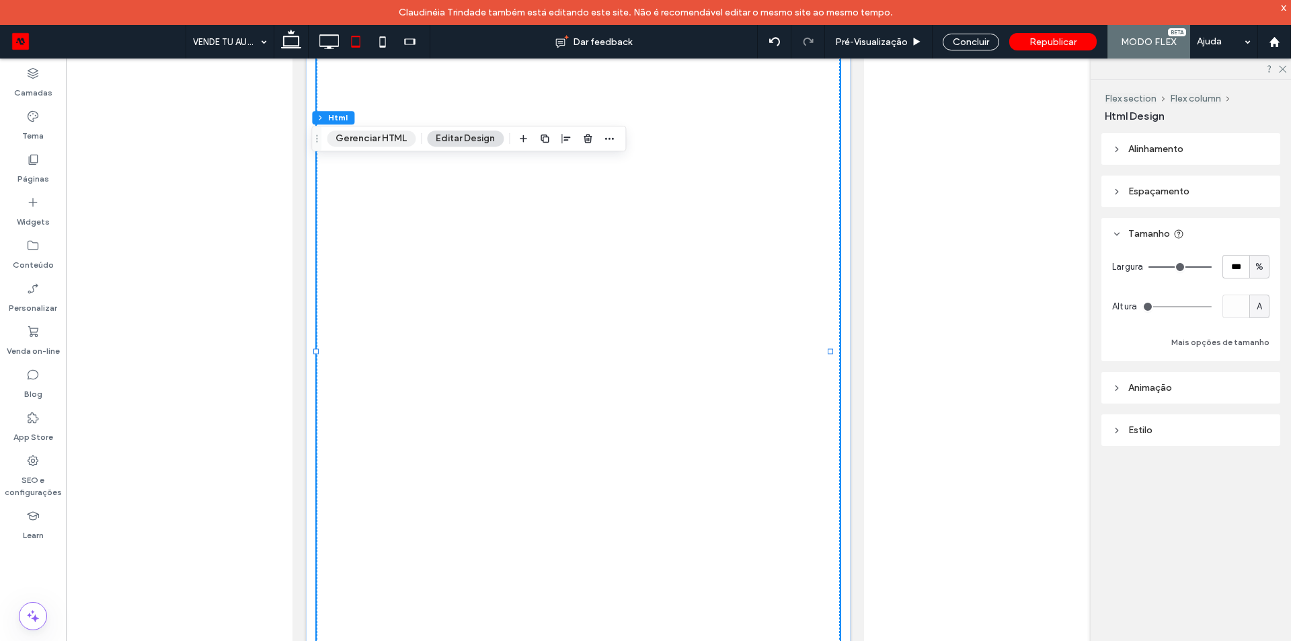
click at [363, 131] on button "Gerenciar HTML" at bounding box center [371, 138] width 89 height 16
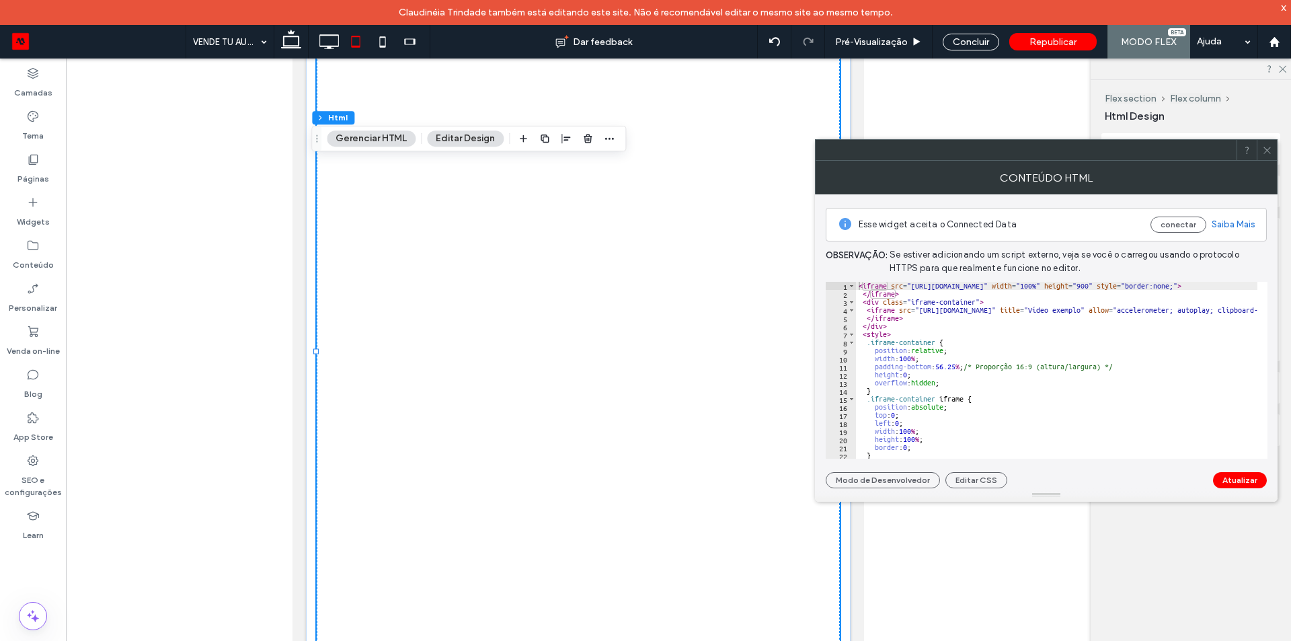
click at [917, 287] on div "< iframe src = "https://cotizador.intelimotor.com/suzukitlalnepantla/index.html…" at bounding box center [1298, 373] width 885 height 183
type textarea "**********"
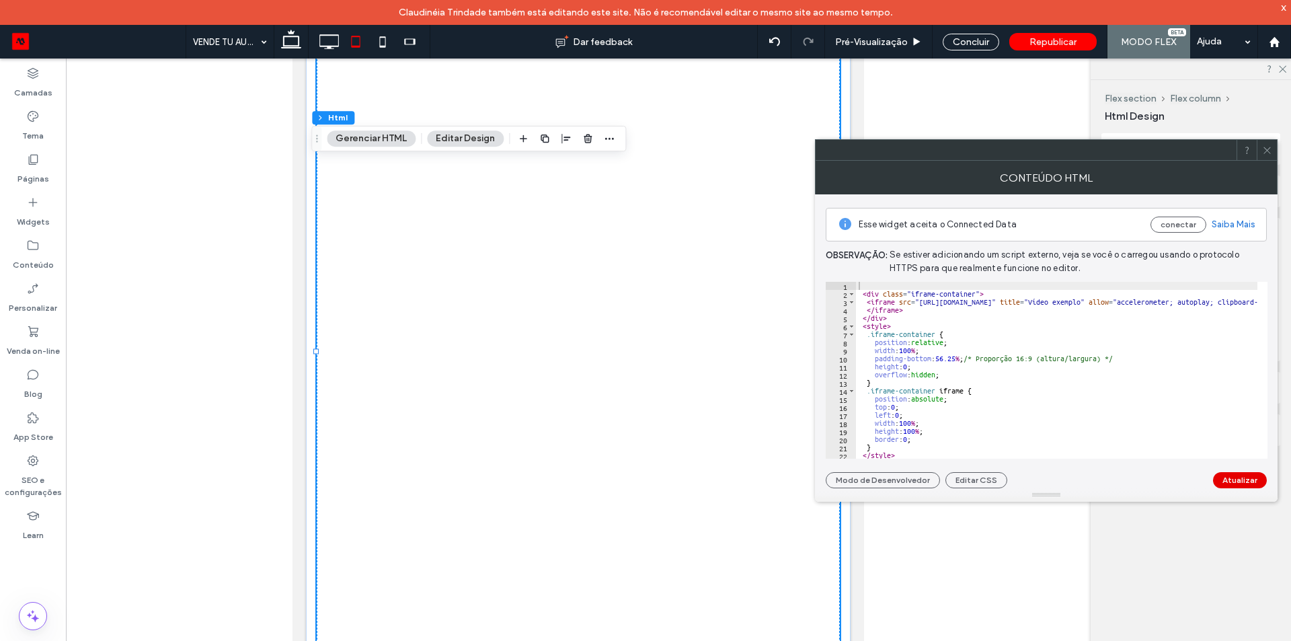
click at [1246, 480] on button "Atualizar" at bounding box center [1240, 480] width 54 height 16
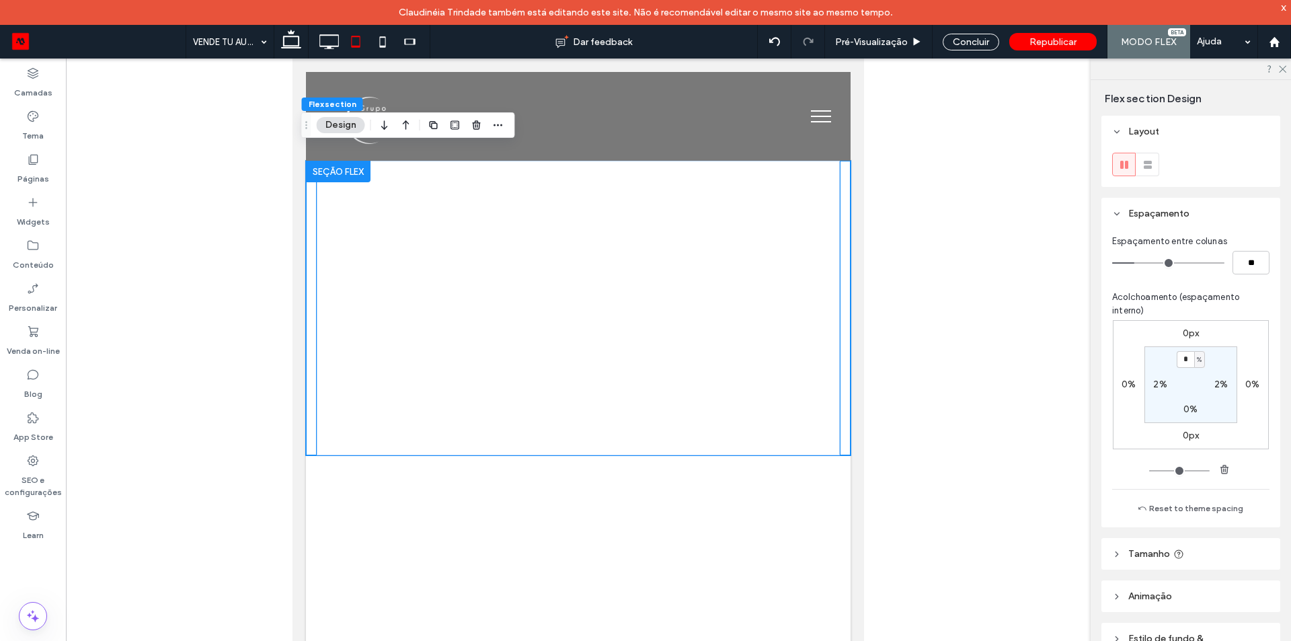
scroll to position [202, 0]
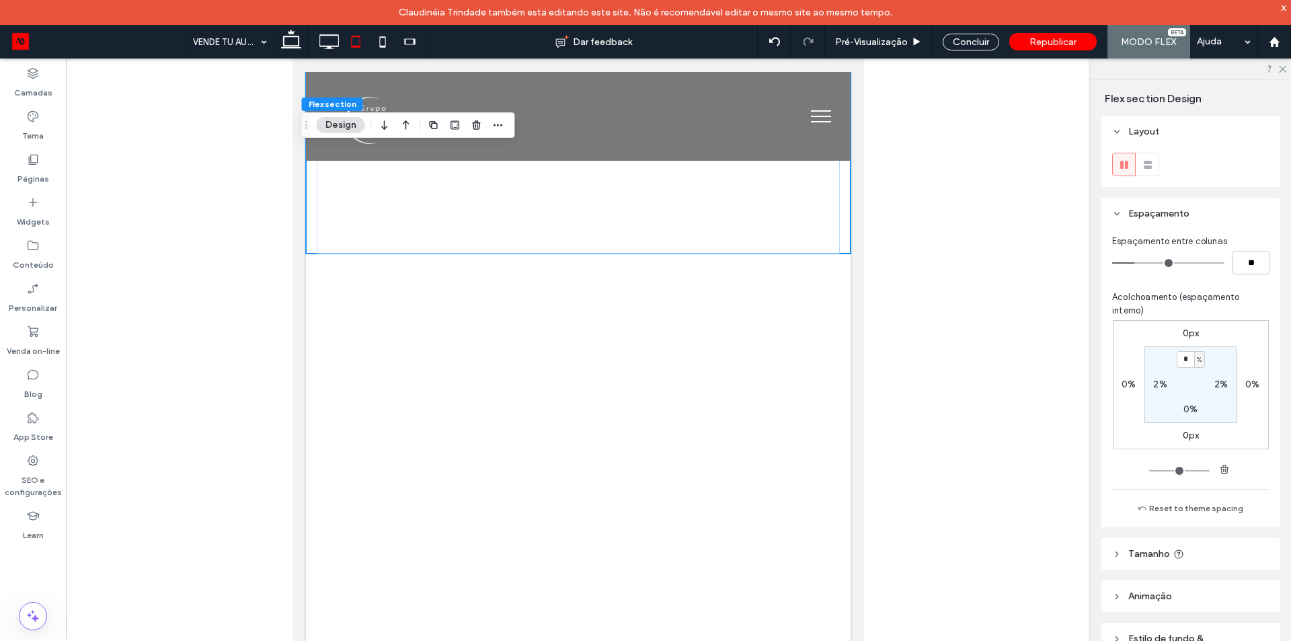
click at [553, 414] on div "VENDE TU AUTO Seção Clique para editar no Modo Flex ¿Estás considerando vender …" at bounding box center [578, 447] width 545 height 977
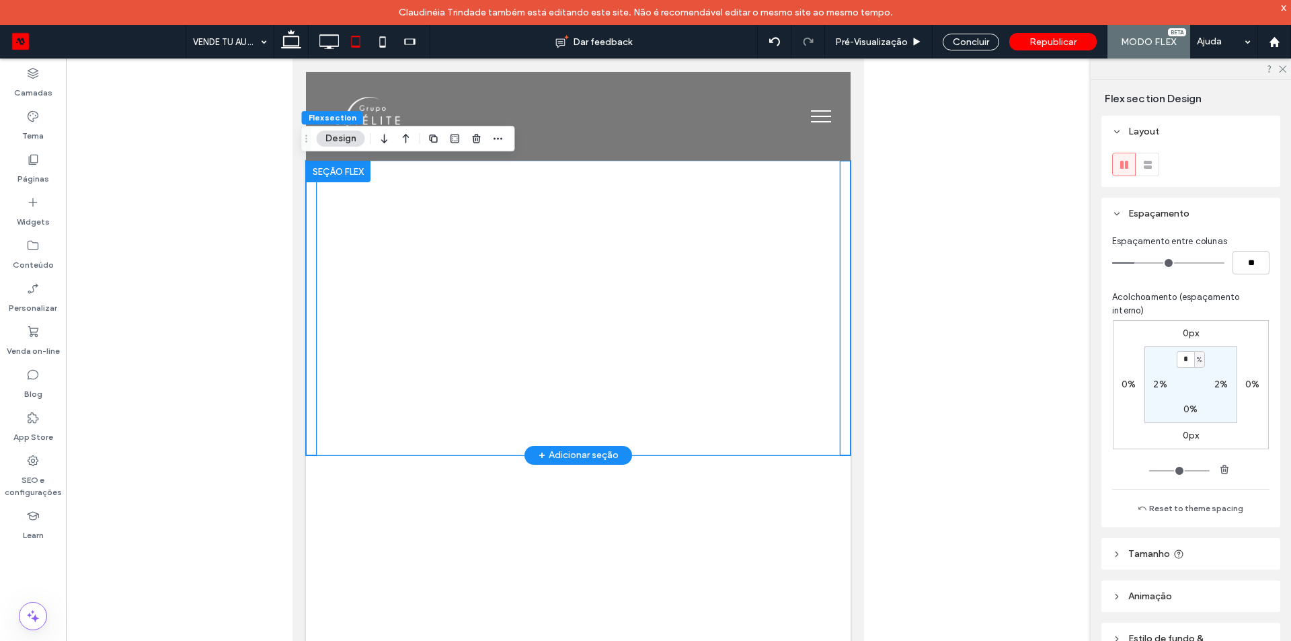
click at [568, 368] on div at bounding box center [578, 308] width 523 height 294
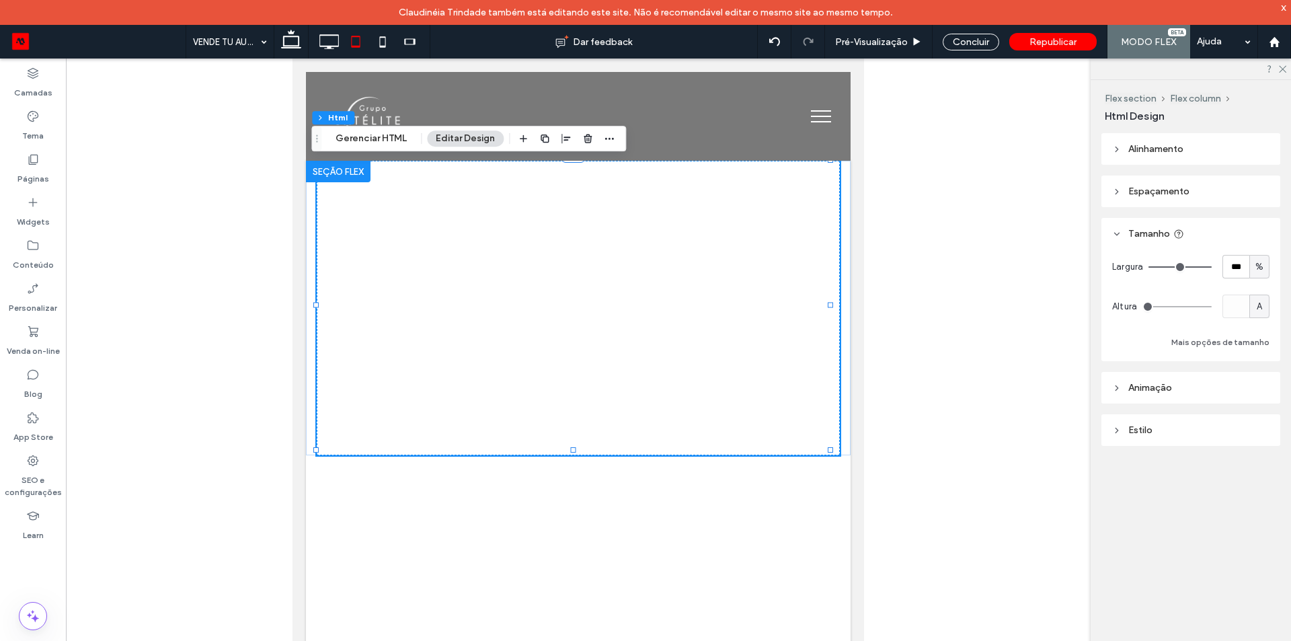
click at [381, 147] on div "Flex section Flex column Html Gerenciar HTML Editar Design" at bounding box center [468, 139] width 315 height 26
click at [381, 135] on button "Gerenciar HTML" at bounding box center [371, 138] width 89 height 16
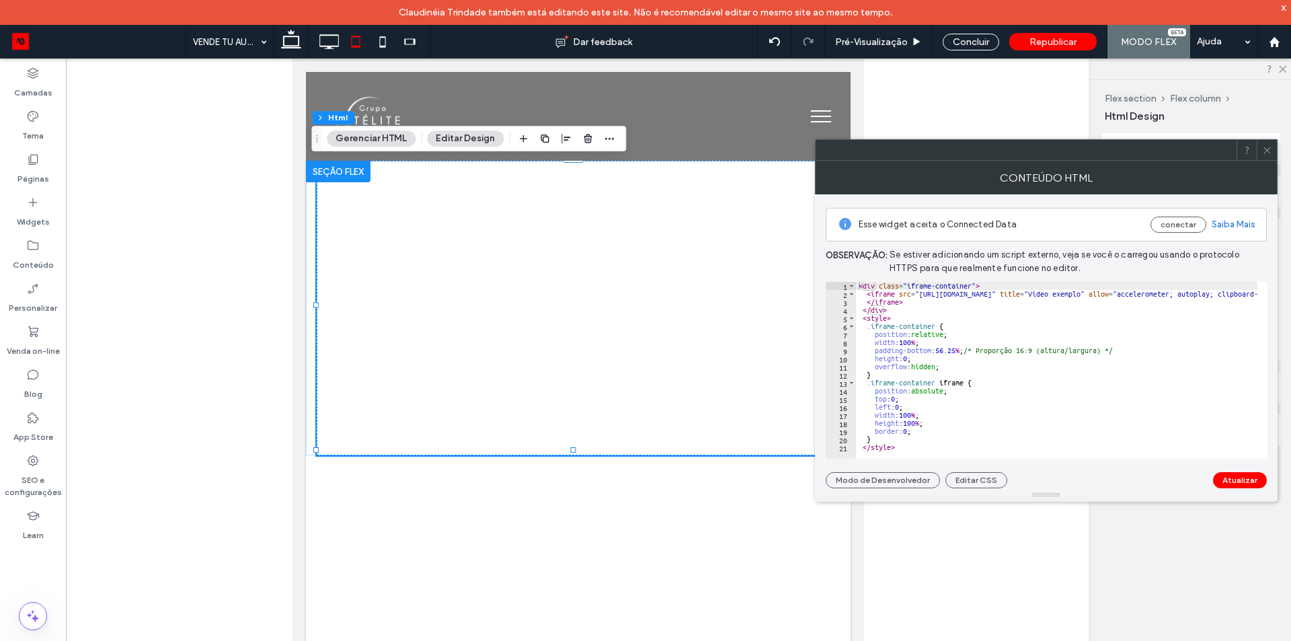
scroll to position [3, 0]
type textarea "**********"
click at [1107, 358] on div "< div class = "iframe-container" > < iframe src = "https://cotizador.intelimoto…" at bounding box center [1298, 370] width 885 height 183
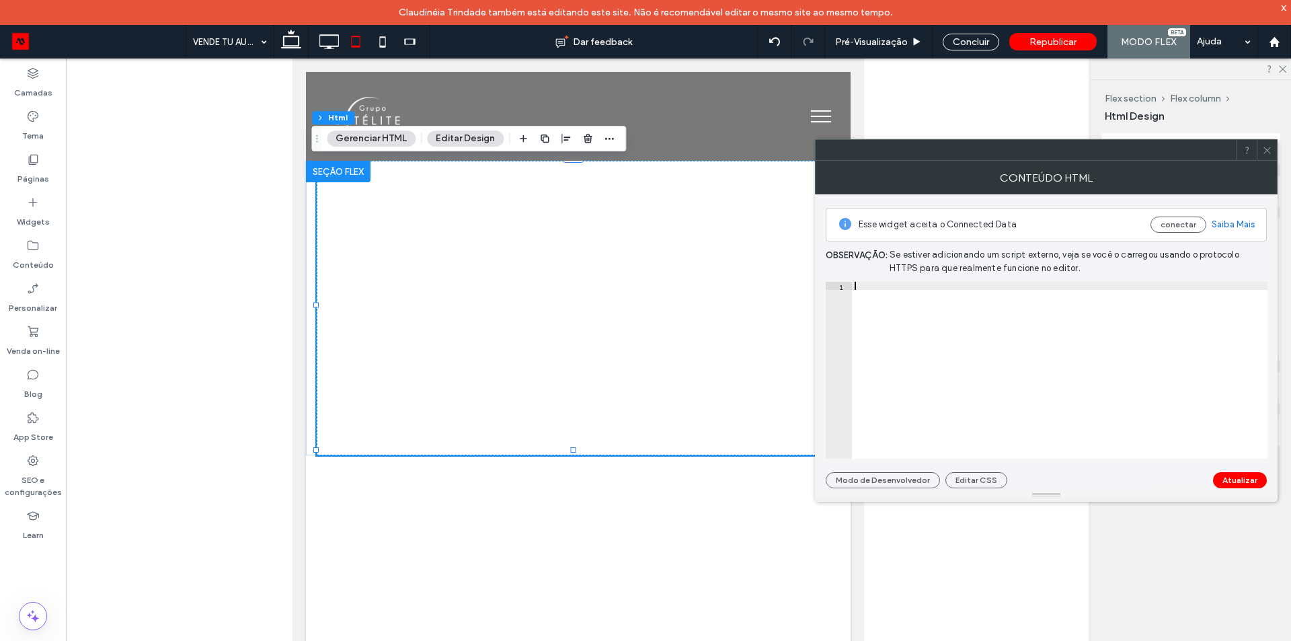
click at [1110, 358] on div at bounding box center [1060, 373] width 416 height 183
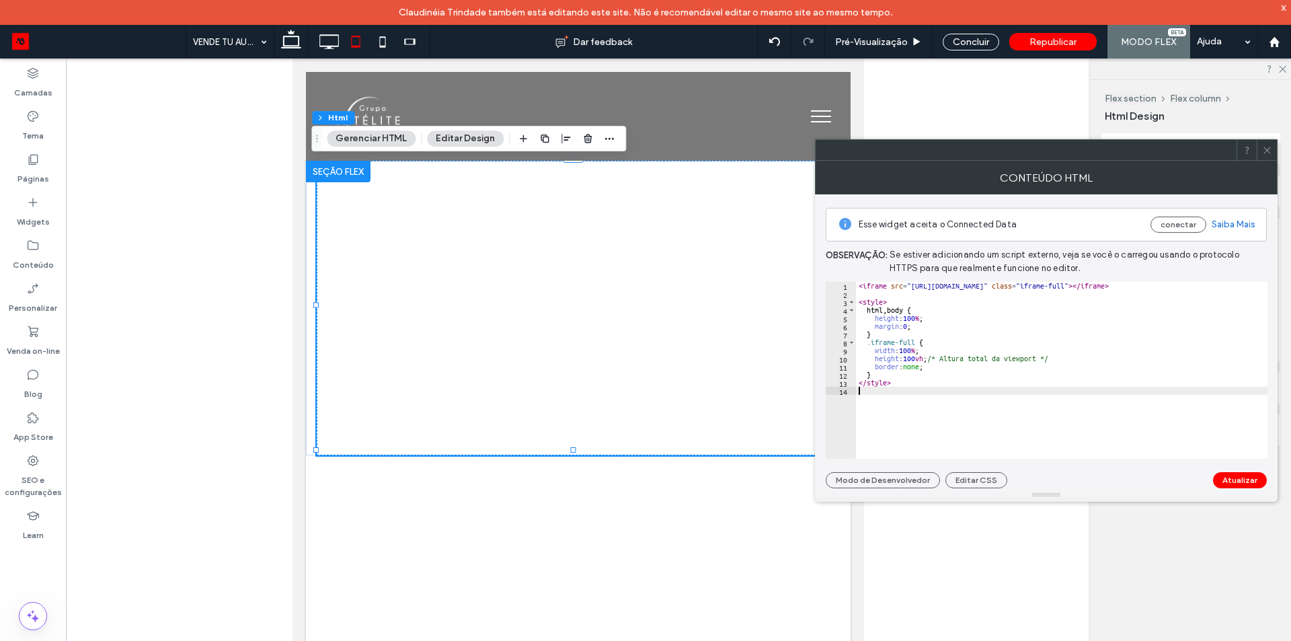
click at [915, 289] on div "< iframe src = "https://www.exemplo.com" class = "iframe-full" > </ iframe > < …" at bounding box center [1064, 378] width 416 height 193
click at [915, 289] on div "< iframe src = "https://www.exemplo.com" class = "iframe-full" > </ iframe > < …" at bounding box center [1062, 378] width 412 height 193
click at [1108, 309] on div "< iframe src = "https://www.exemplo.com" class = "iframe-full" > </ iframe > < …" at bounding box center [1062, 378] width 412 height 193
type textarea "**********"
click at [1015, 404] on div "< iframe src = "https://www.exemplo.com" class = "iframe-full" > </ iframe > < …" at bounding box center [1062, 378] width 412 height 193
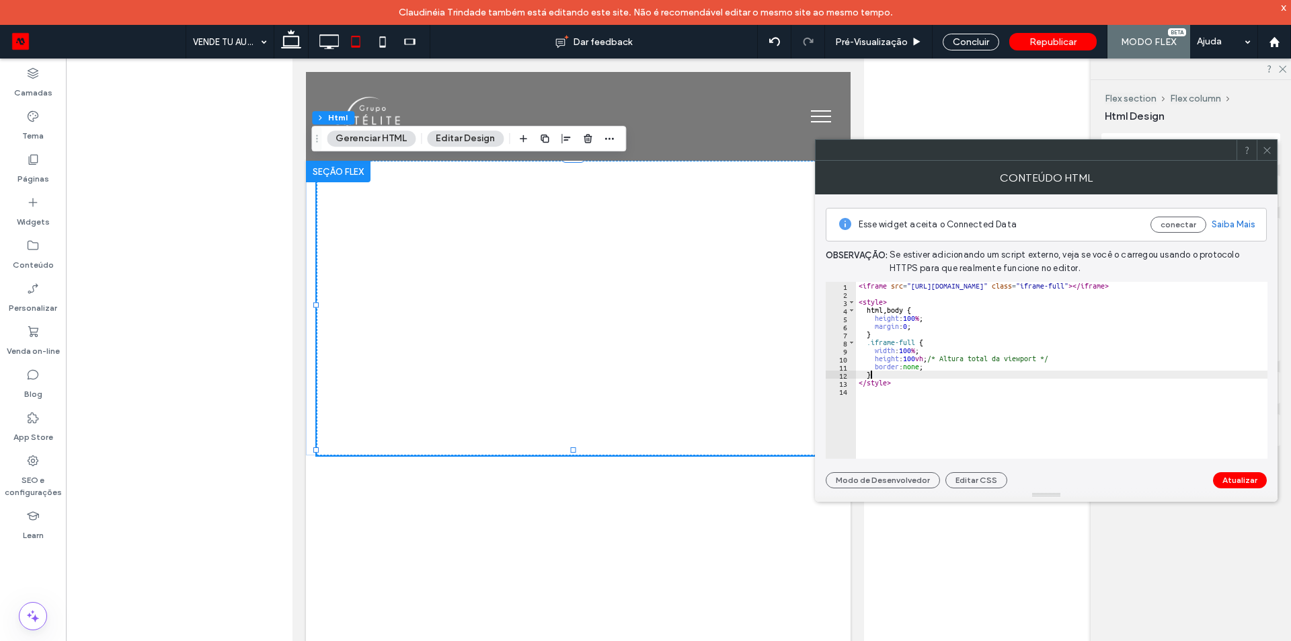
click at [1094, 373] on div "< iframe src = "https://www.exemplo.com" class = "iframe-full" > </ iframe > < …" at bounding box center [1062, 378] width 412 height 193
type textarea "*"
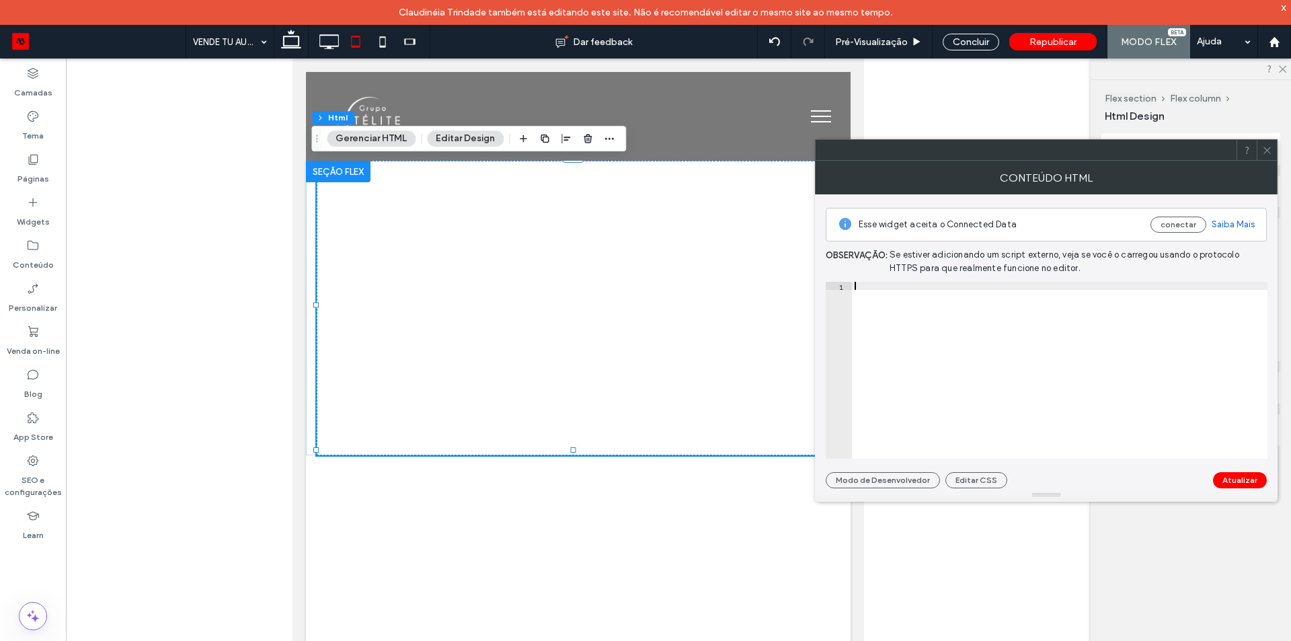
type textarea "********"
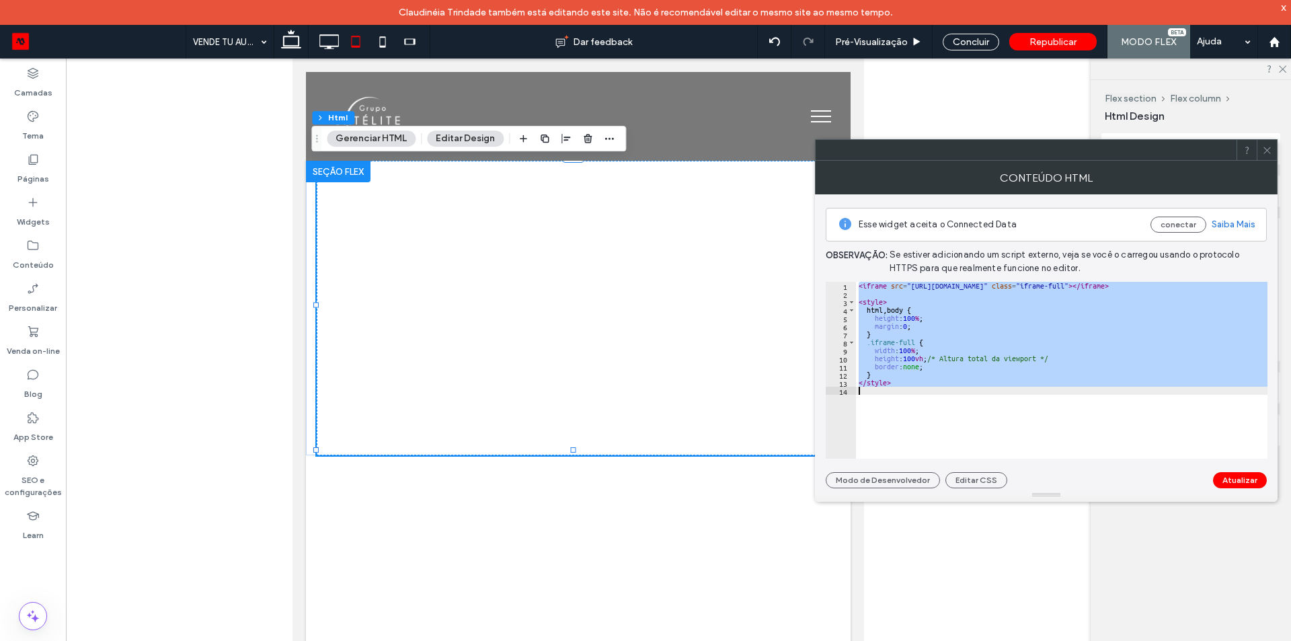
click at [1041, 426] on div "< iframe src = "https://www.exemplo.com" class = "iframe-full" > </ iframe > < …" at bounding box center [1062, 370] width 412 height 177
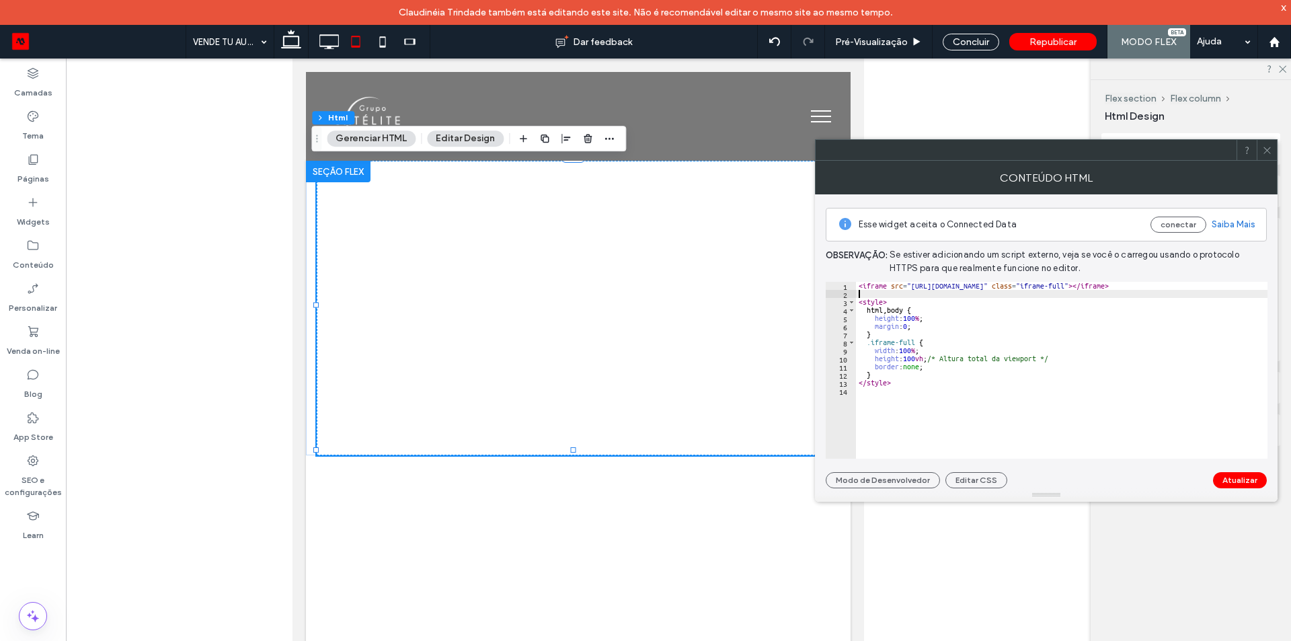
click at [929, 290] on div "< iframe src = "https://www.exemplo.com" class = "iframe-full" > </ iframe > < …" at bounding box center [1062, 378] width 412 height 193
paste textarea "**********"
type textarea "**********"
click at [1236, 479] on button "Atualizar" at bounding box center [1240, 480] width 54 height 16
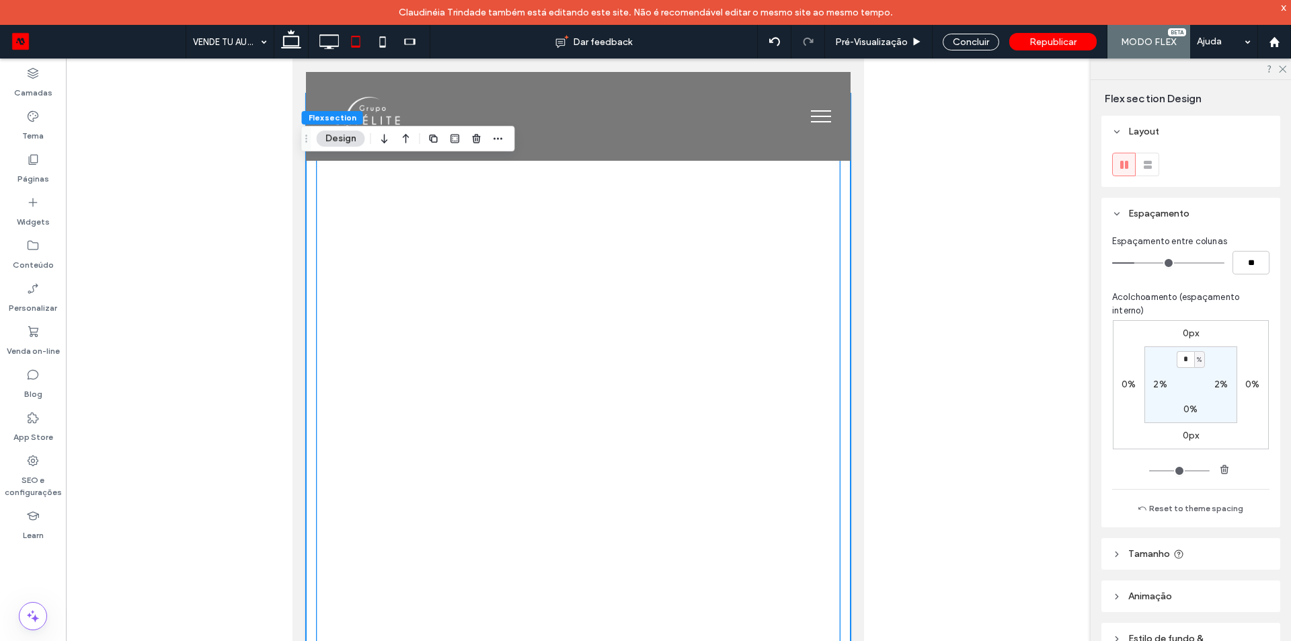
scroll to position [0, 0]
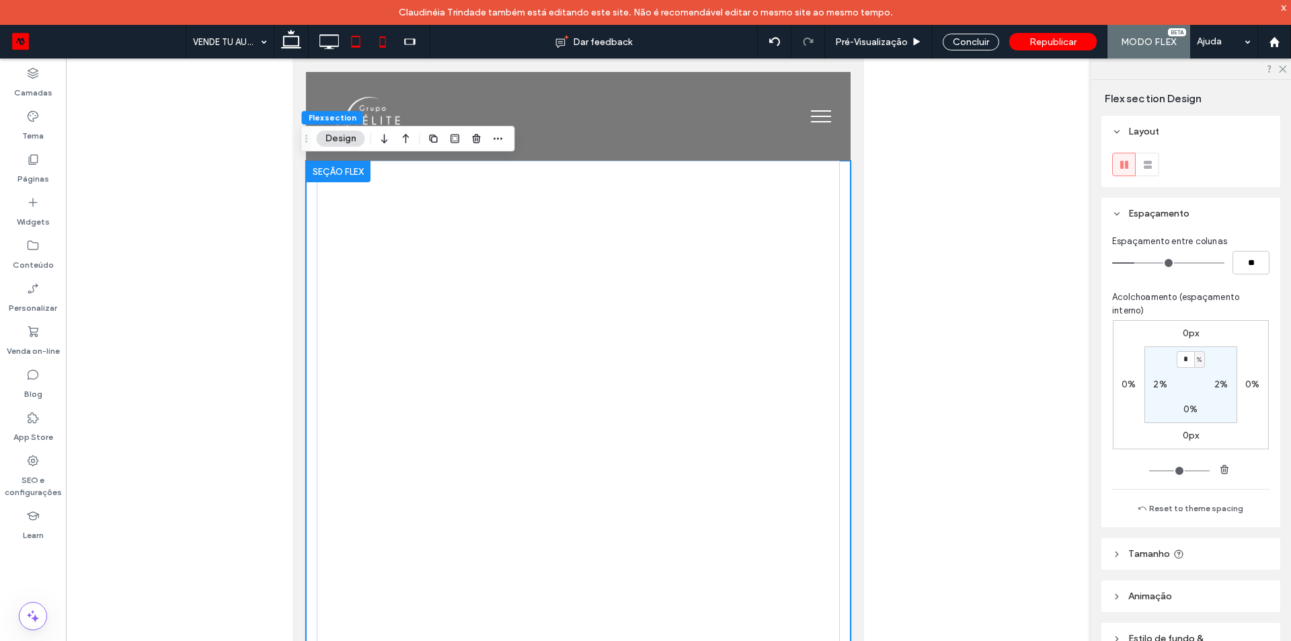
click at [382, 43] on icon at bounding box center [382, 41] width 27 height 27
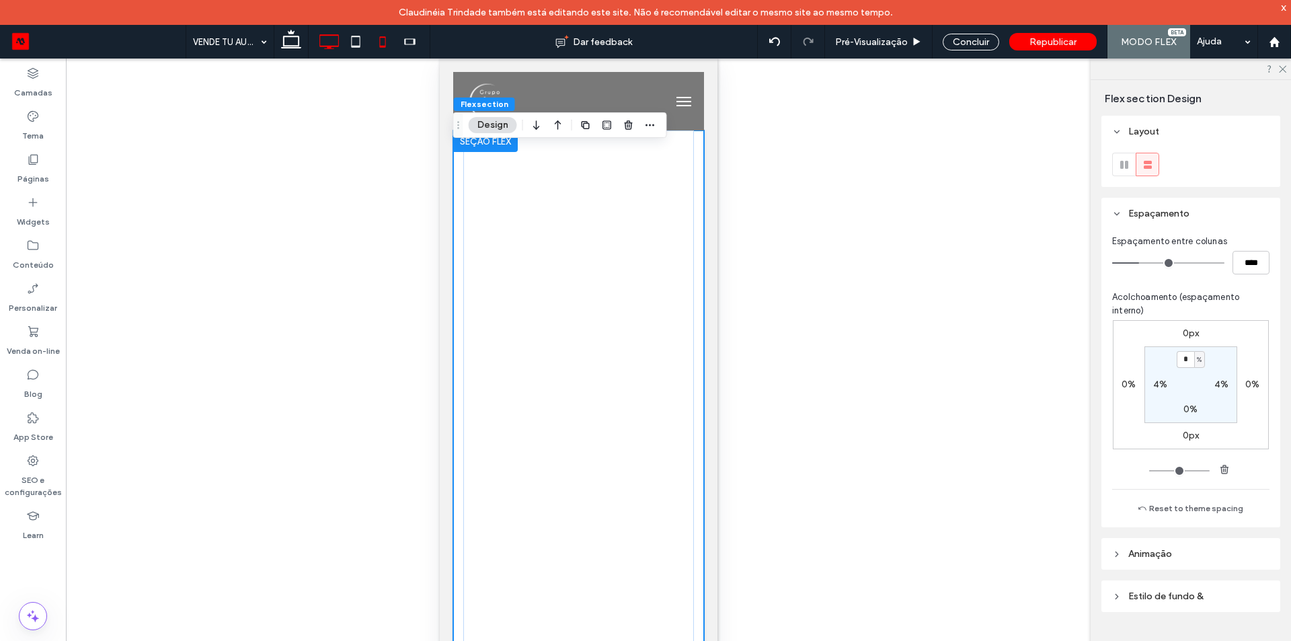
click at [326, 49] on icon at bounding box center [328, 41] width 27 height 27
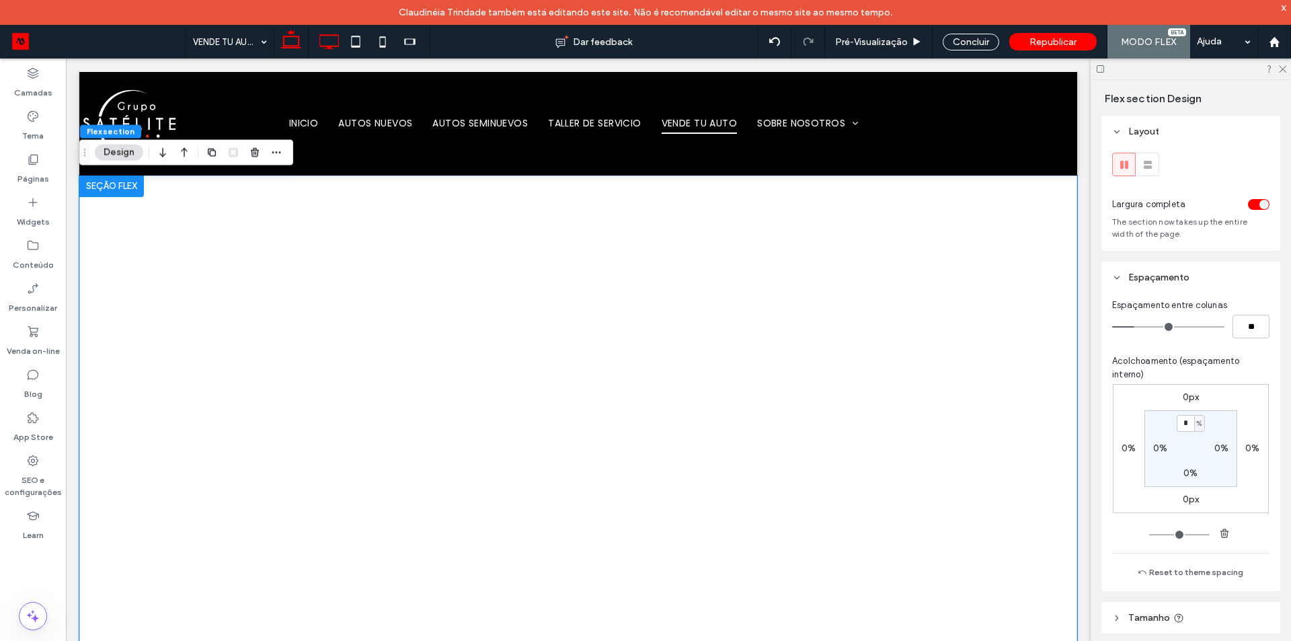
click at [288, 42] on icon at bounding box center [291, 41] width 27 height 27
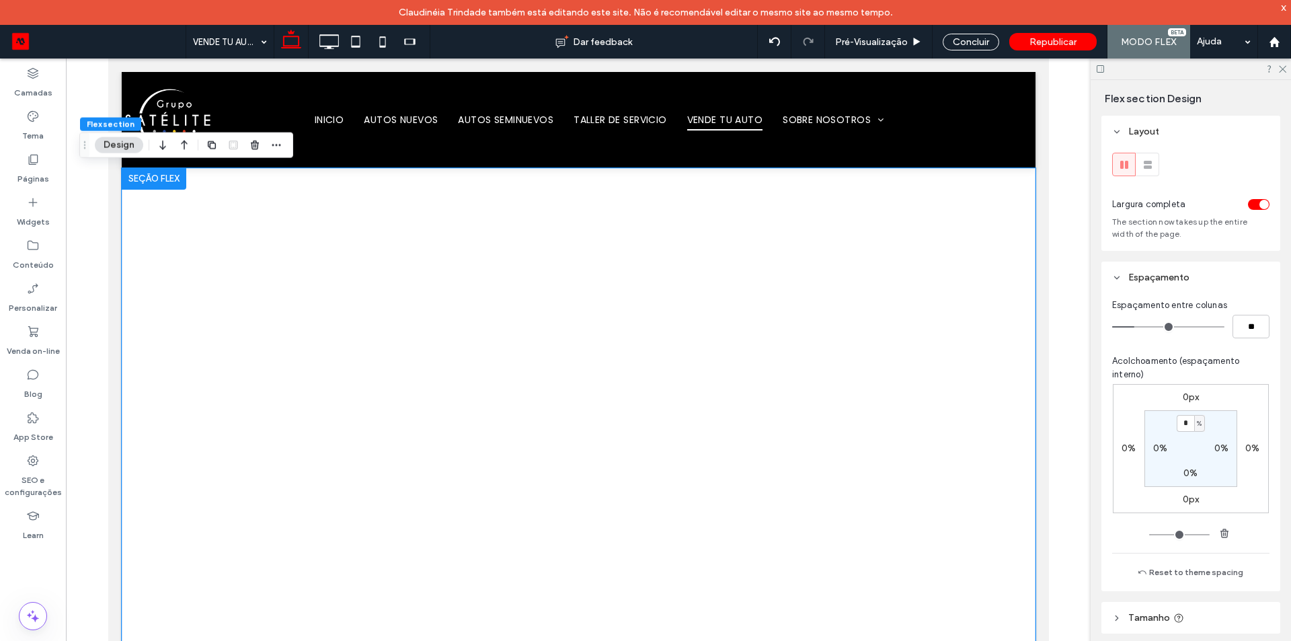
click at [327, 375] on div at bounding box center [578, 470] width 914 height 604
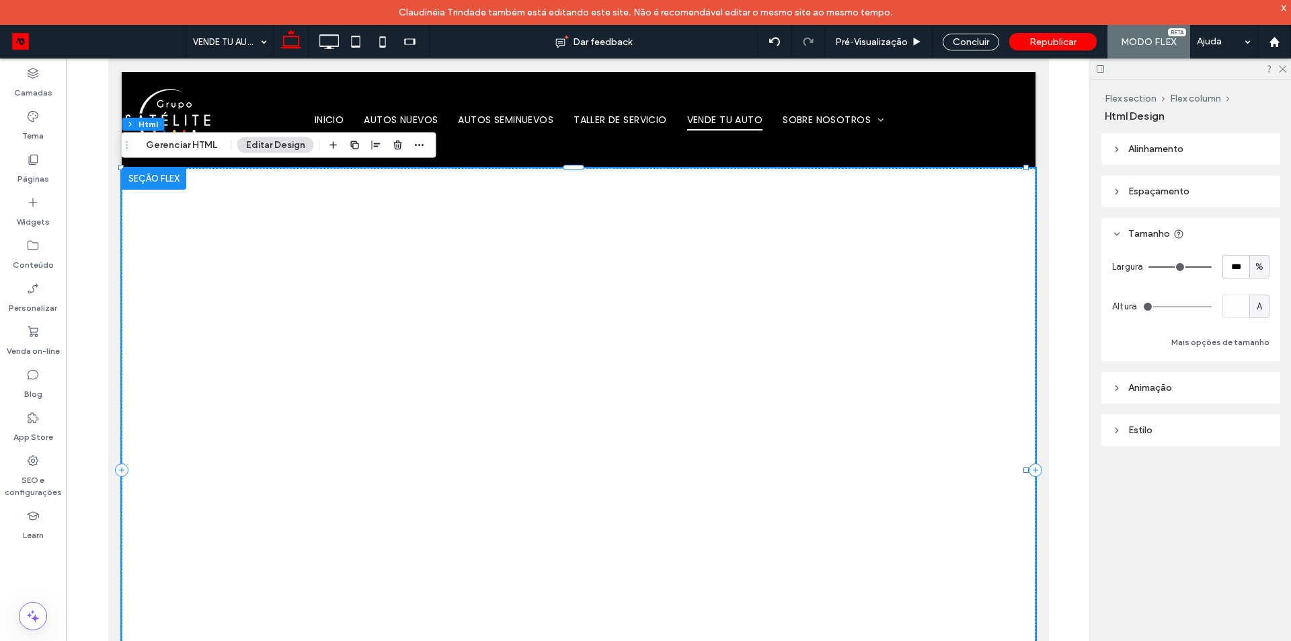
click at [327, 375] on div at bounding box center [578, 470] width 914 height 604
click at [204, 148] on button "Gerenciar HTML" at bounding box center [181, 145] width 89 height 16
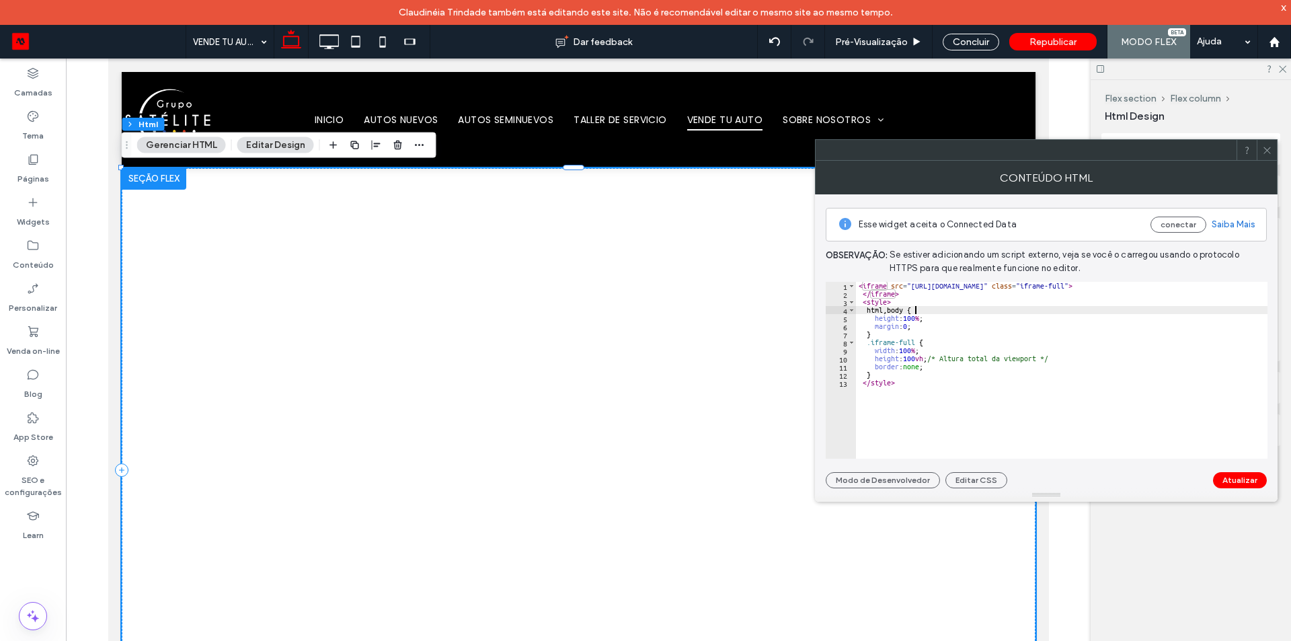
click at [937, 311] on div "< iframe src = "https://cotizador.intelimotor.com/suzukitlalnepantla/index.html…" at bounding box center [1062, 378] width 412 height 193
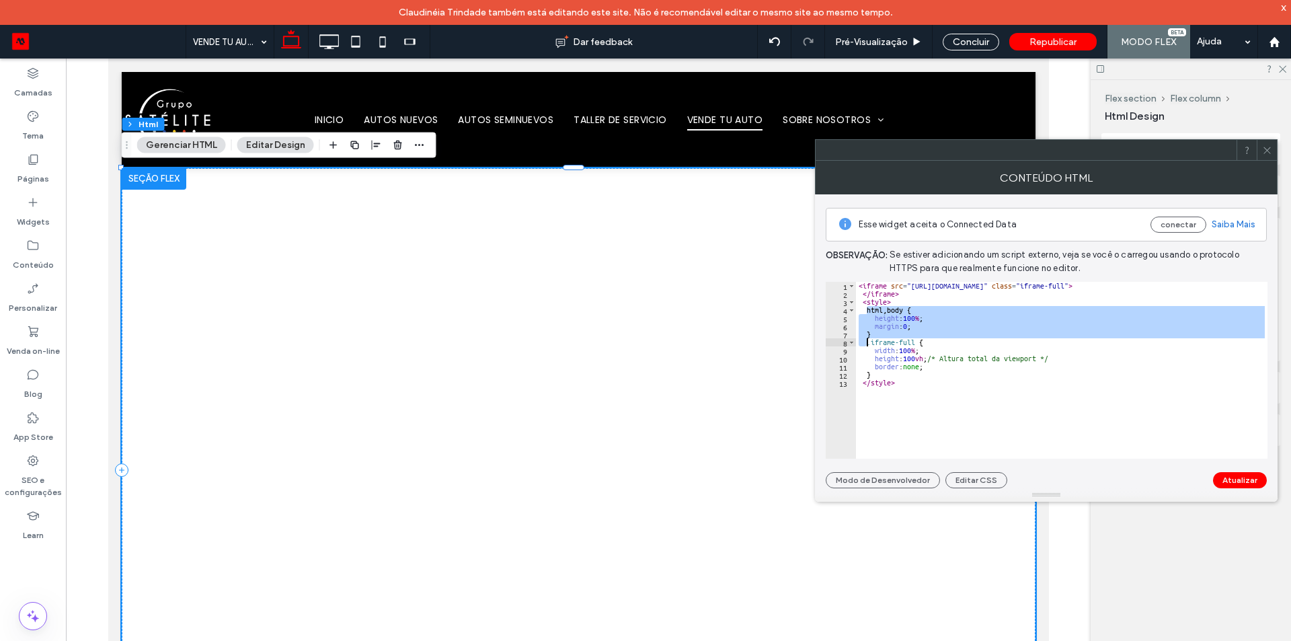
type textarea "**********"
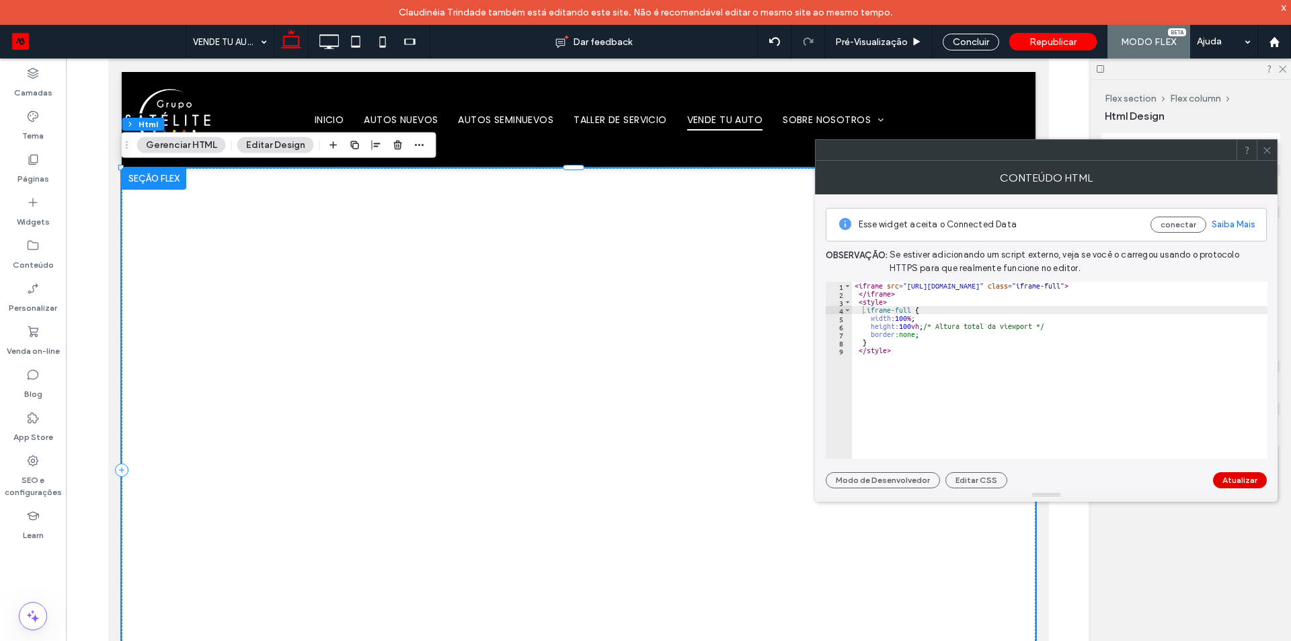
click at [1234, 474] on button "Atualizar" at bounding box center [1240, 480] width 54 height 16
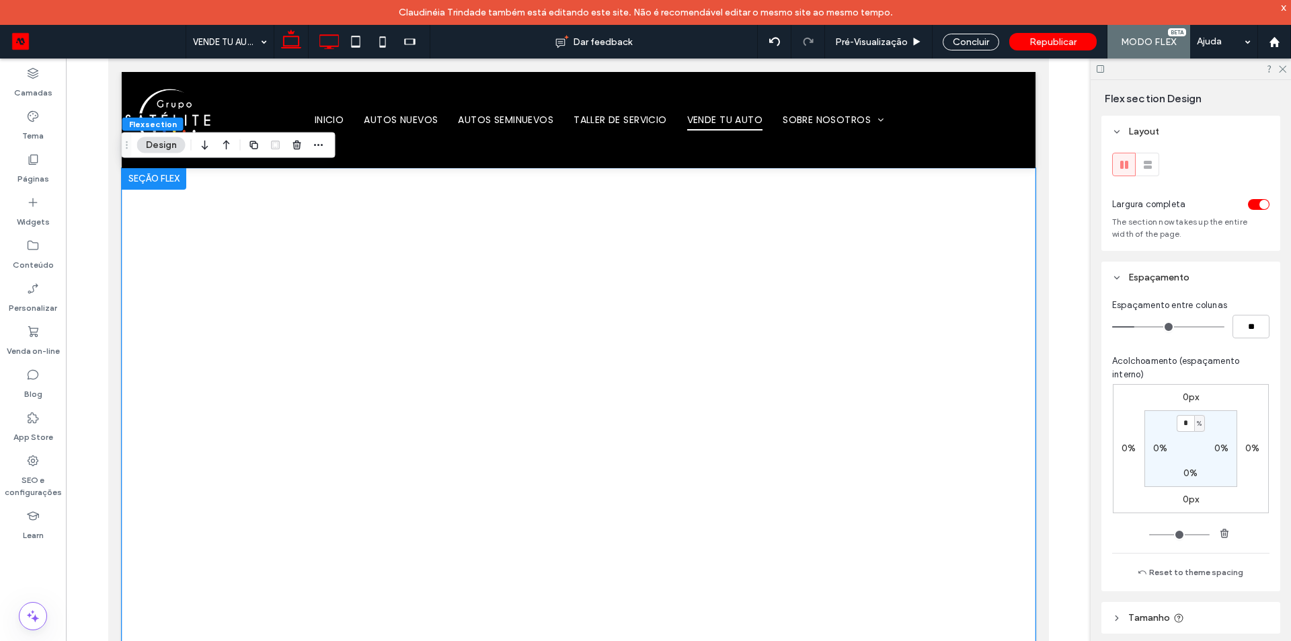
click at [335, 47] on icon at bounding box center [328, 41] width 27 height 27
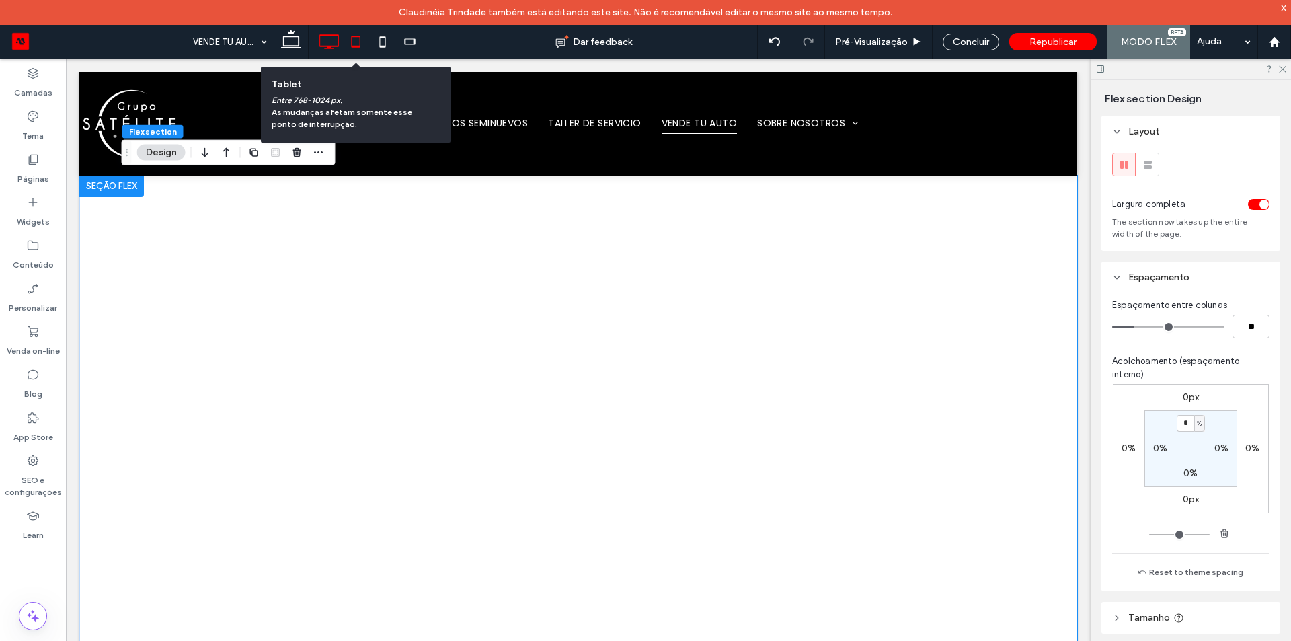
click at [363, 43] on icon at bounding box center [355, 41] width 27 height 27
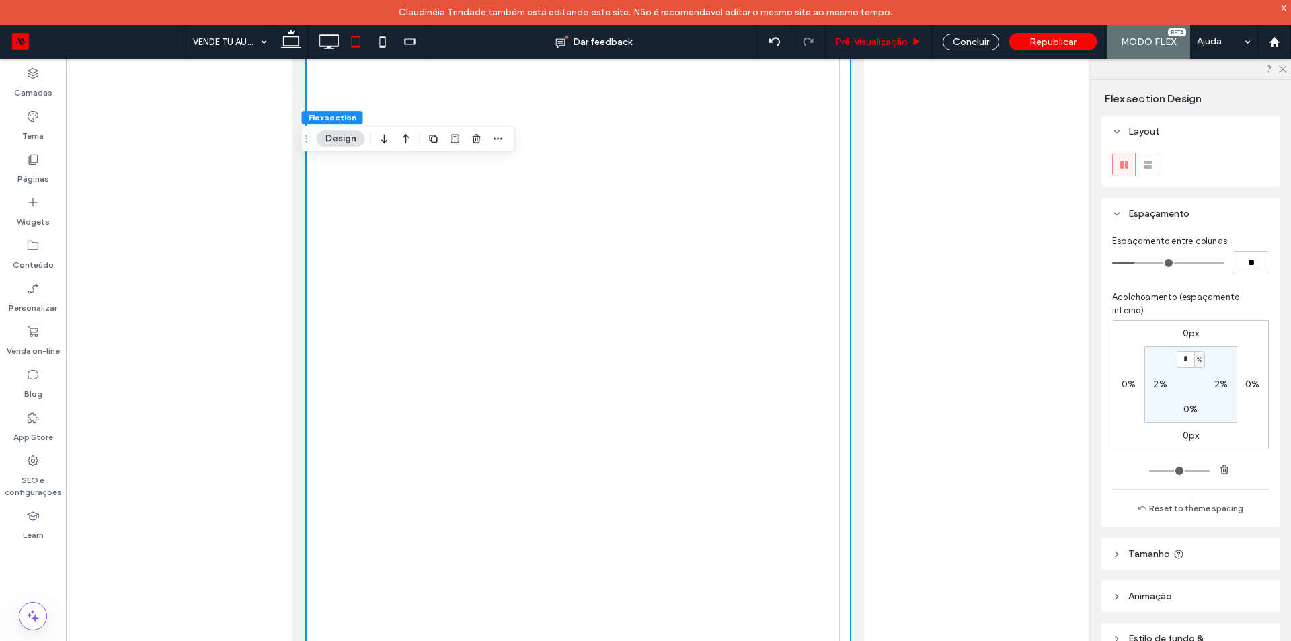
click at [866, 46] on span "Pré-Visualizaçāo" at bounding box center [871, 41] width 73 height 11
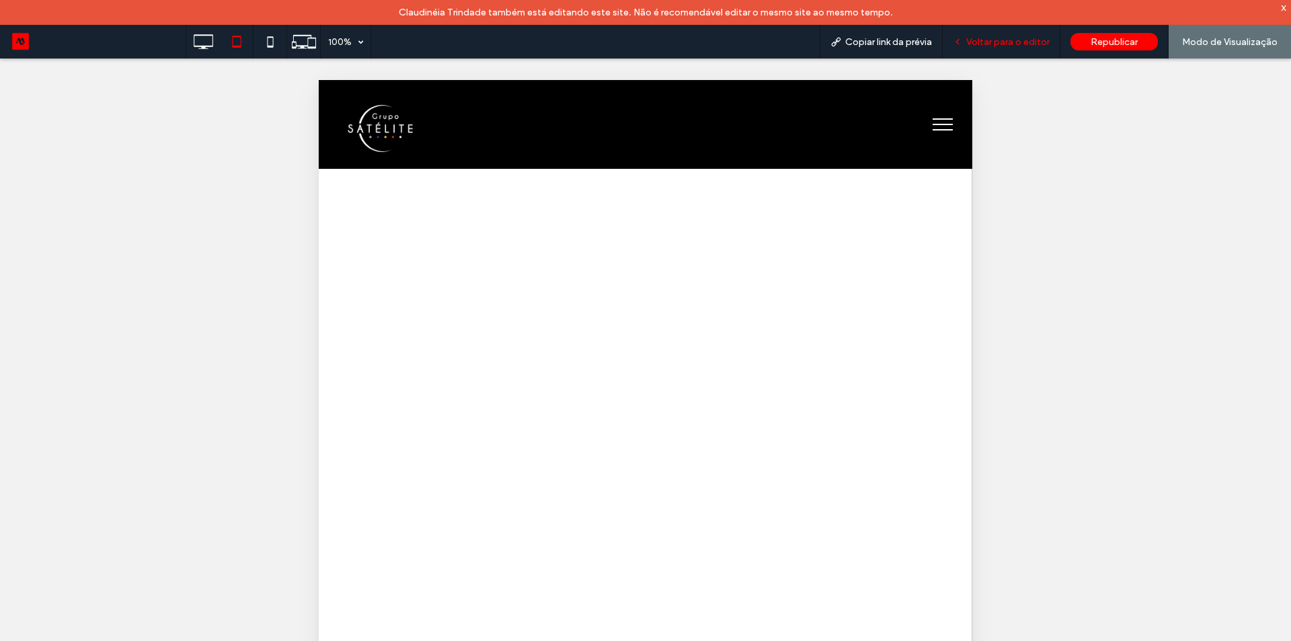
drag, startPoint x: 1006, startPoint y: 47, endPoint x: 470, endPoint y: 511, distance: 708.7
click at [1006, 47] on span "Voltar para o editor" at bounding box center [1008, 41] width 83 height 11
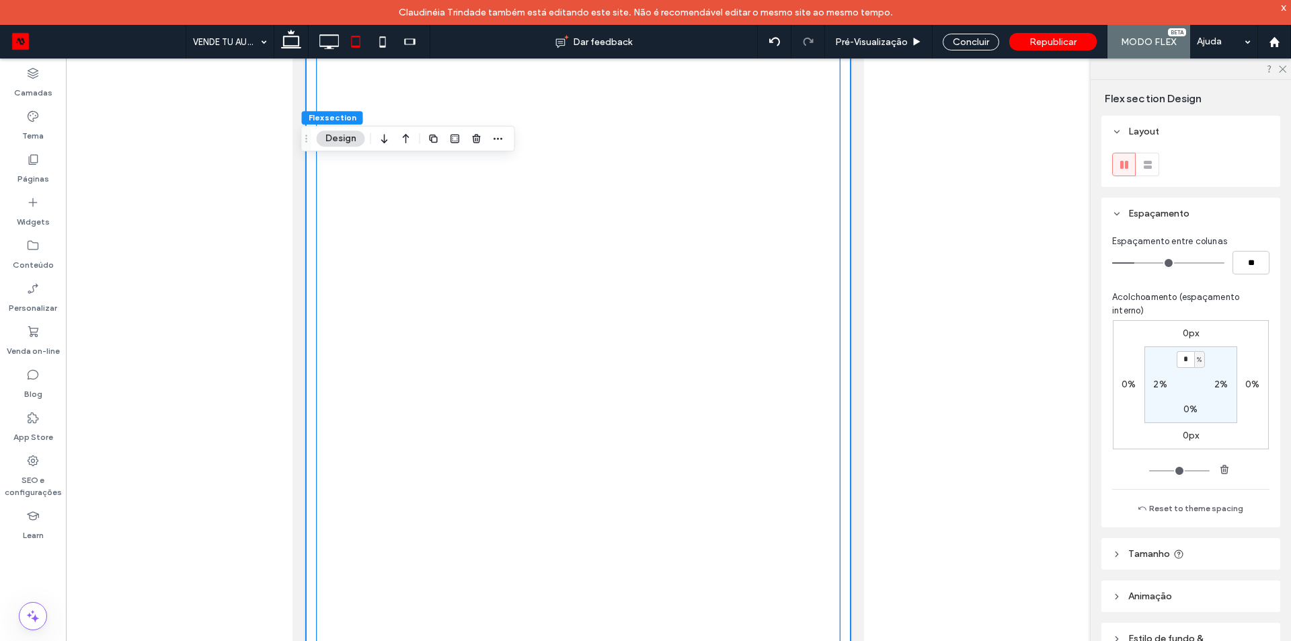
click at [696, 348] on div at bounding box center [578, 334] width 523 height 861
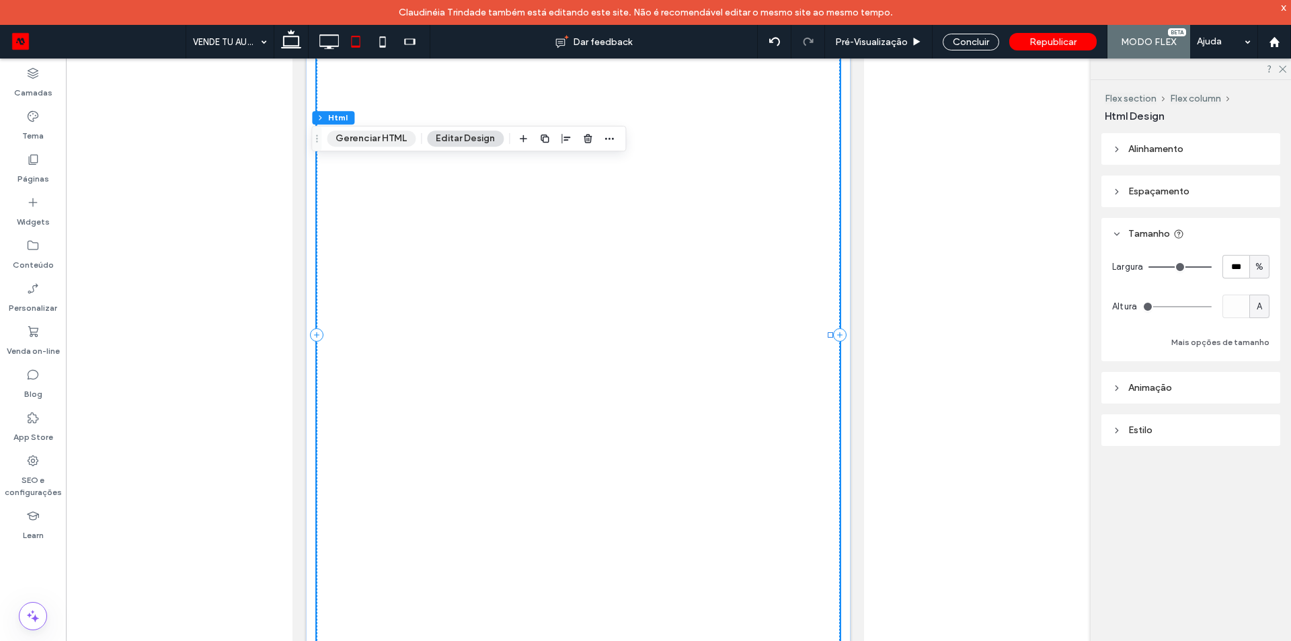
click at [382, 133] on button "Gerenciar HTML" at bounding box center [371, 138] width 89 height 16
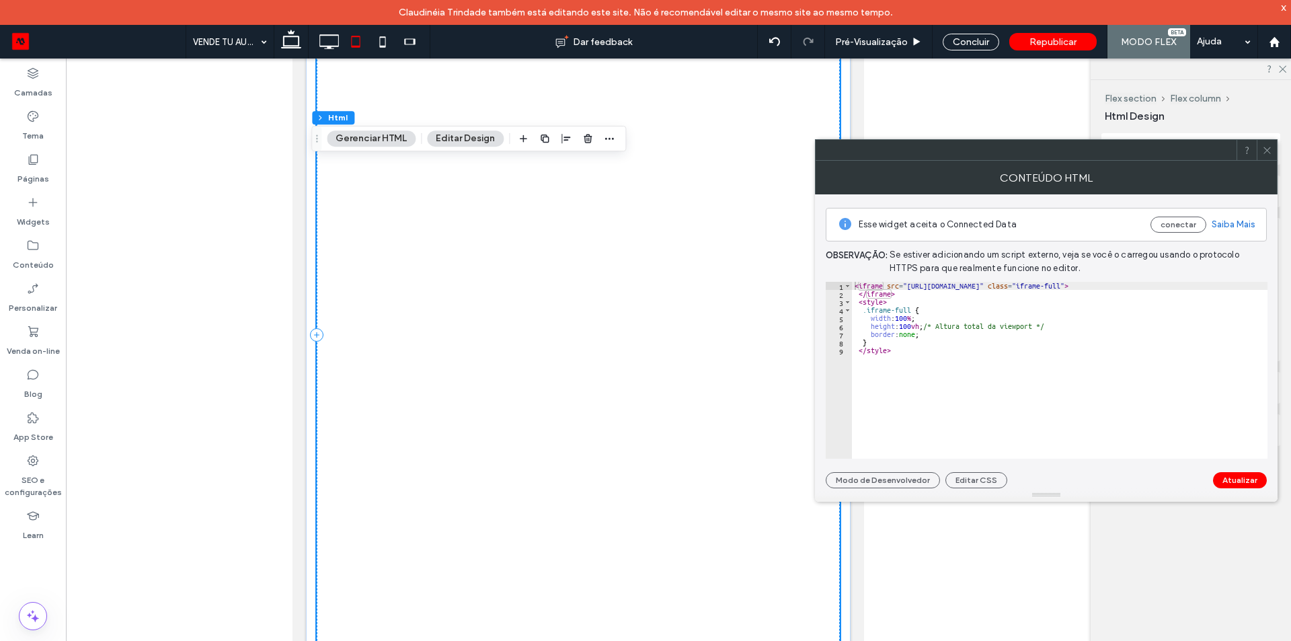
click at [1001, 309] on div "< iframe src = "https://cotizador.intelimotor.com/suzukitlalnepantla/index.html…" at bounding box center [1060, 378] width 416 height 193
type textarea "**********"
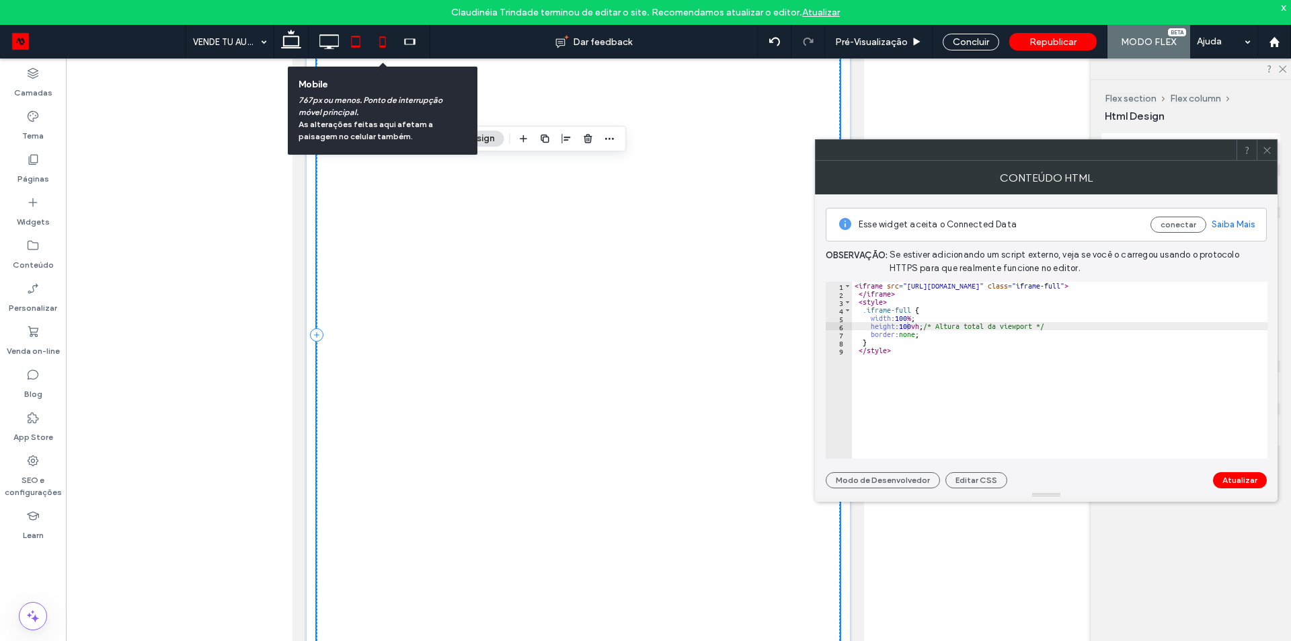
click at [386, 48] on icon at bounding box center [382, 41] width 27 height 27
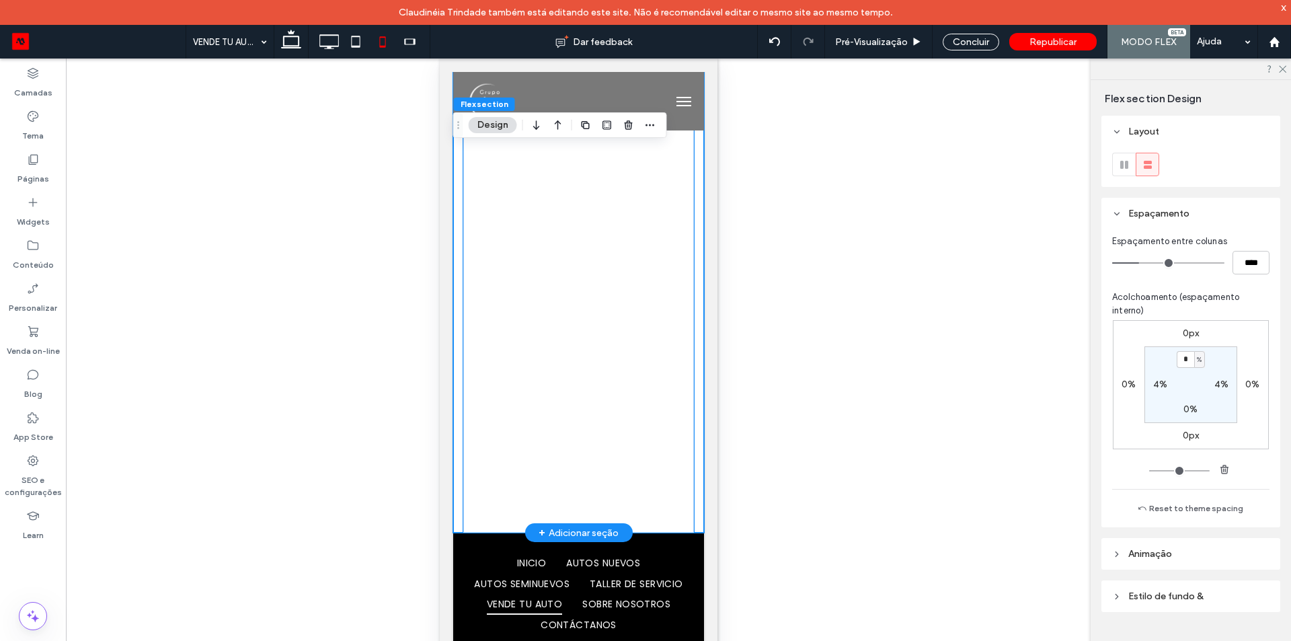
scroll to position [135, 0]
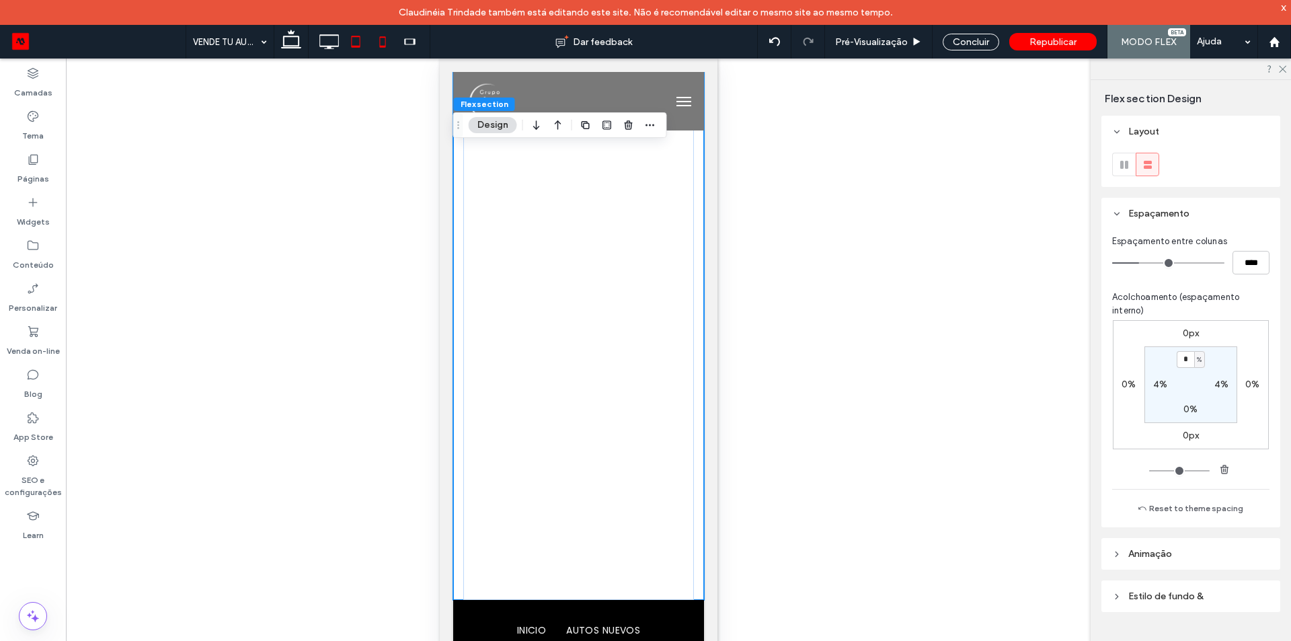
click at [361, 42] on use at bounding box center [356, 41] width 9 height 11
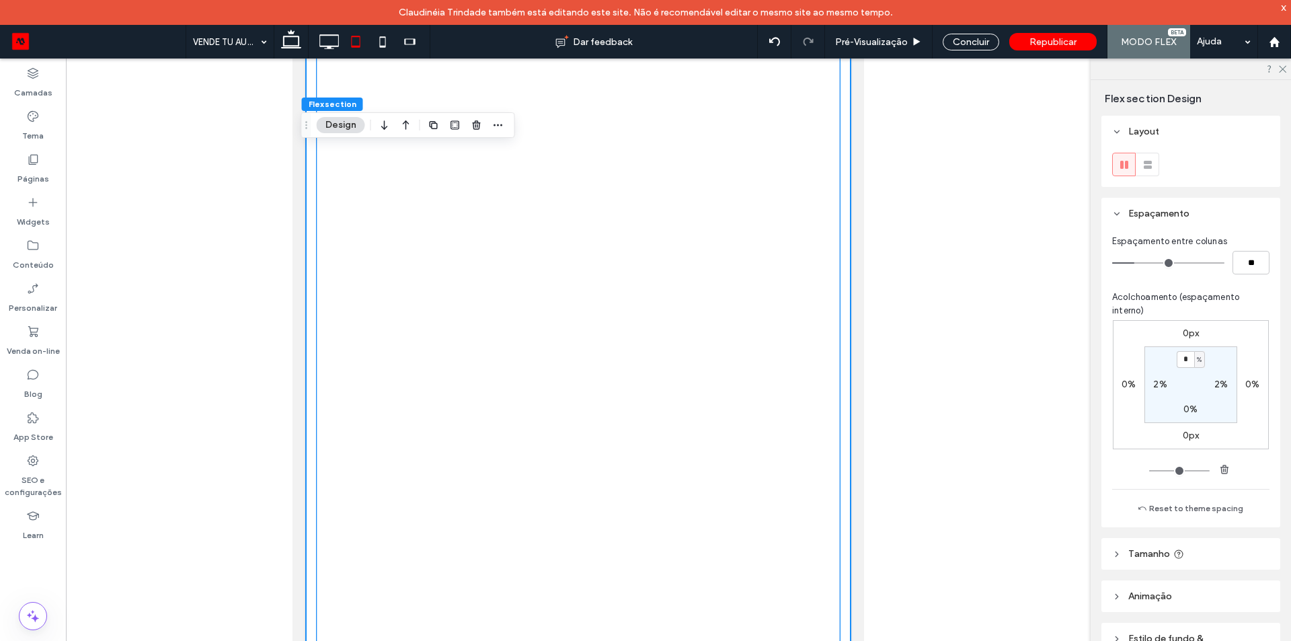
scroll to position [276, 0]
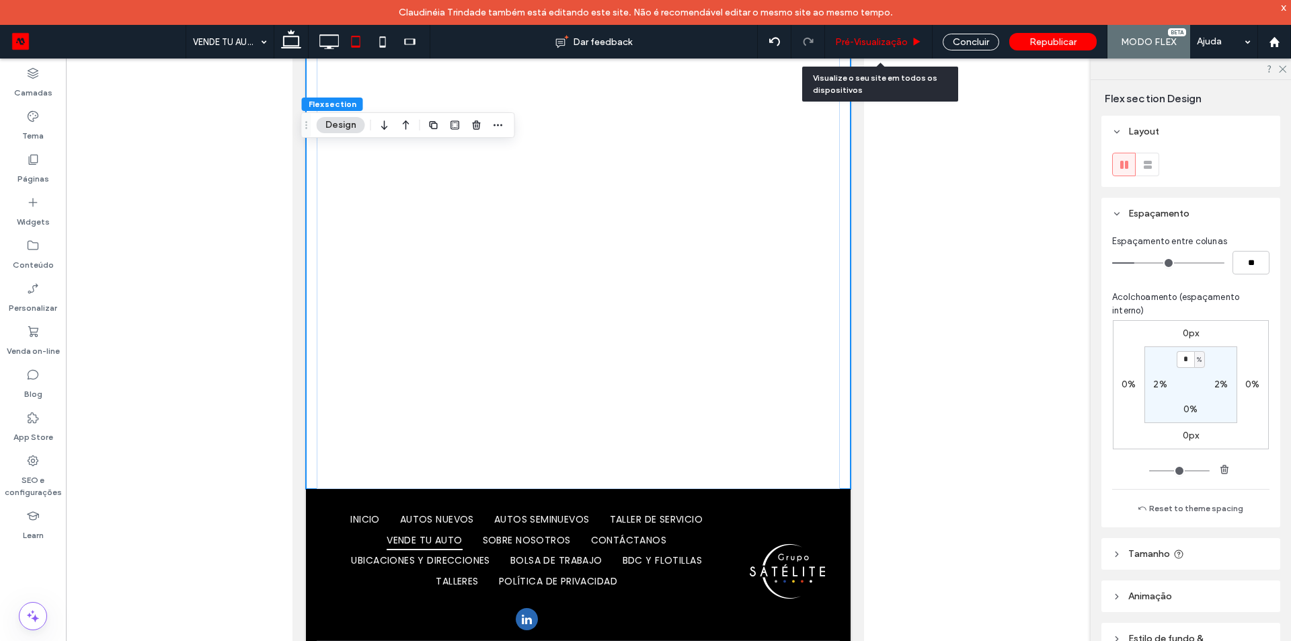
click at [873, 56] on div "Pré-Visualizaçāo" at bounding box center [879, 42] width 108 height 34
click at [880, 43] on span "Pré-Visualizaçāo" at bounding box center [871, 41] width 73 height 11
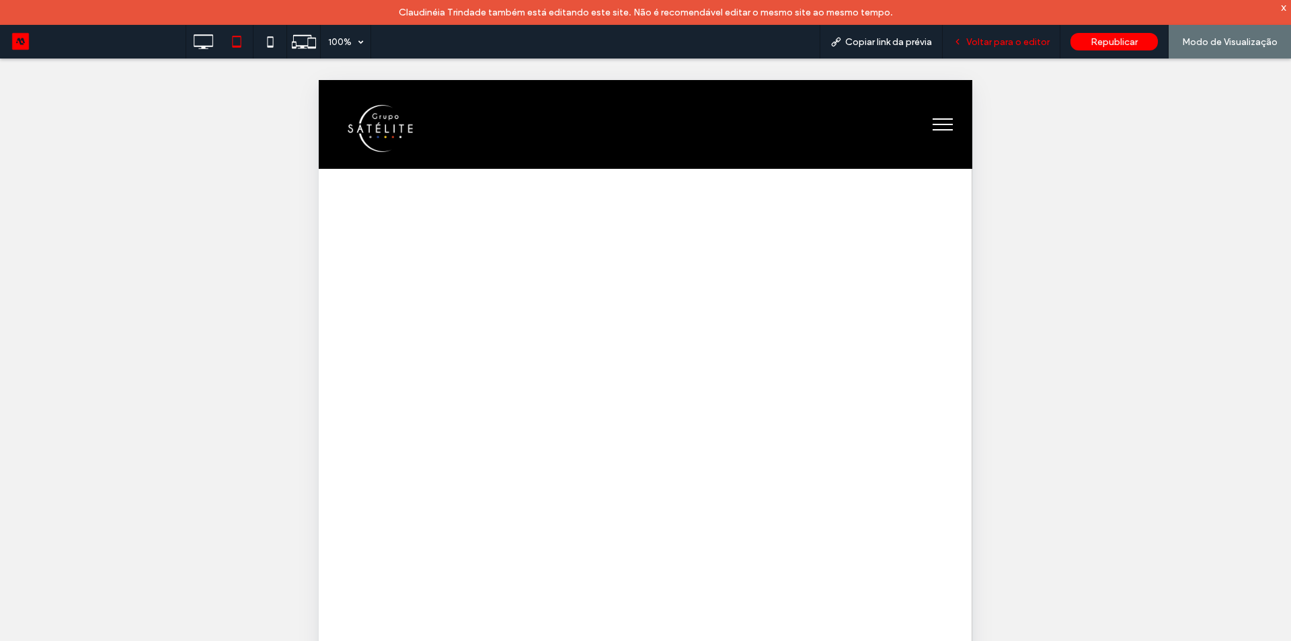
drag, startPoint x: 987, startPoint y: 44, endPoint x: 362, endPoint y: 446, distance: 742.8
click at [987, 44] on span "Voltar para o editor" at bounding box center [1008, 41] width 83 height 11
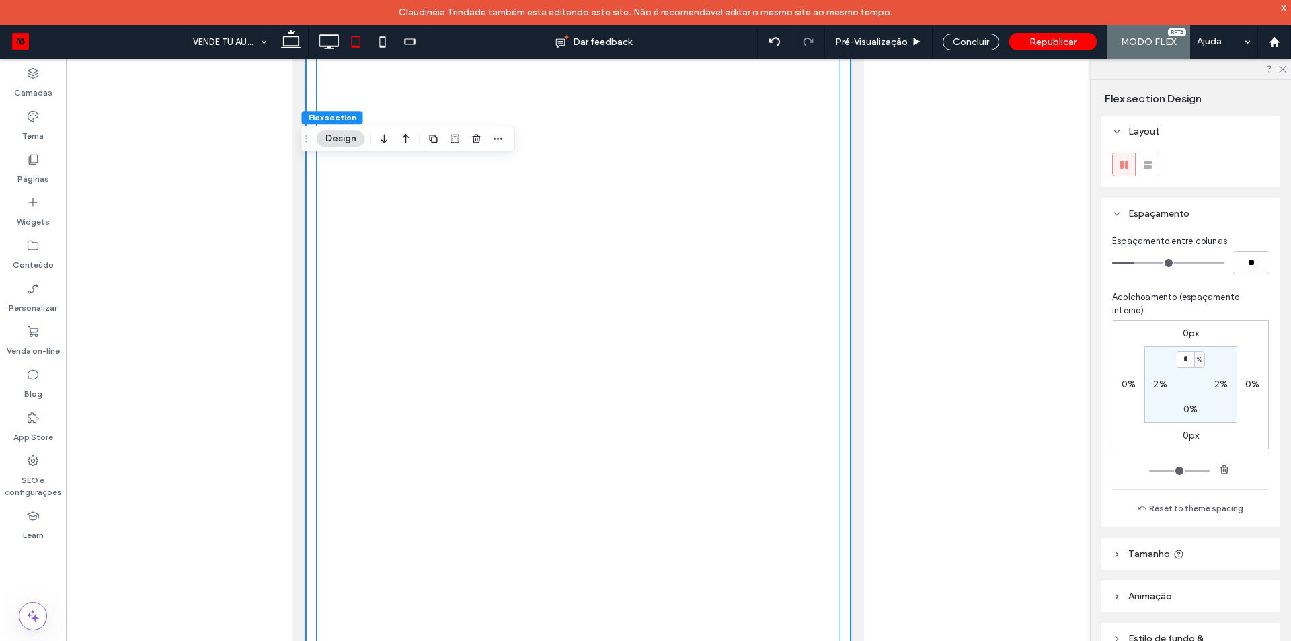
click at [446, 281] on div at bounding box center [578, 334] width 523 height 861
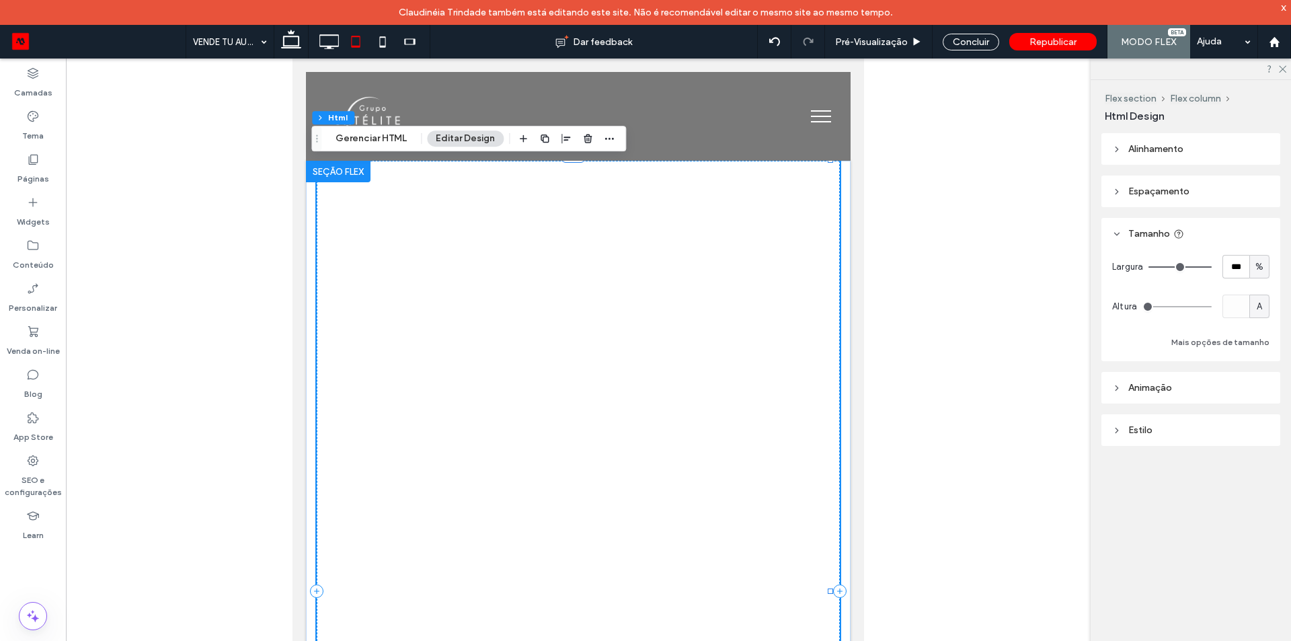
click at [357, 246] on div at bounding box center [578, 591] width 523 height 861
click at [375, 135] on button "Gerenciar HTML" at bounding box center [371, 138] width 89 height 16
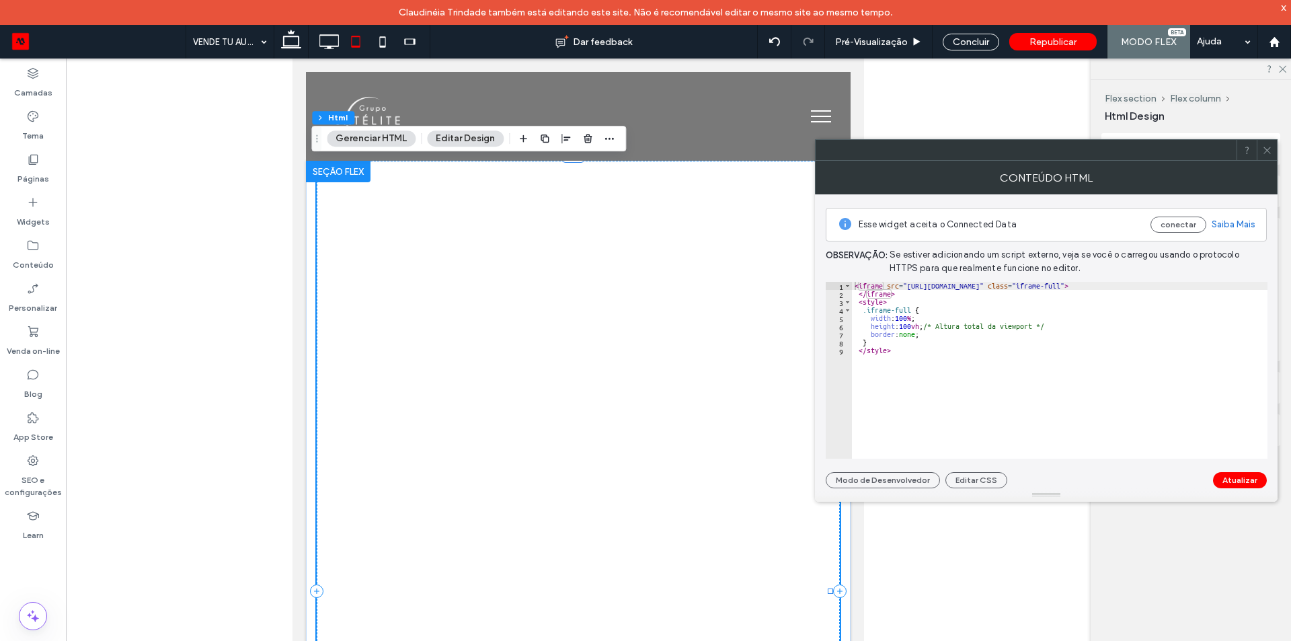
click at [961, 350] on div "< iframe src = "https://cotizador.intelimotor.com/suzukitlalnepantla/index.html…" at bounding box center [1060, 378] width 416 height 193
type textarea "********"
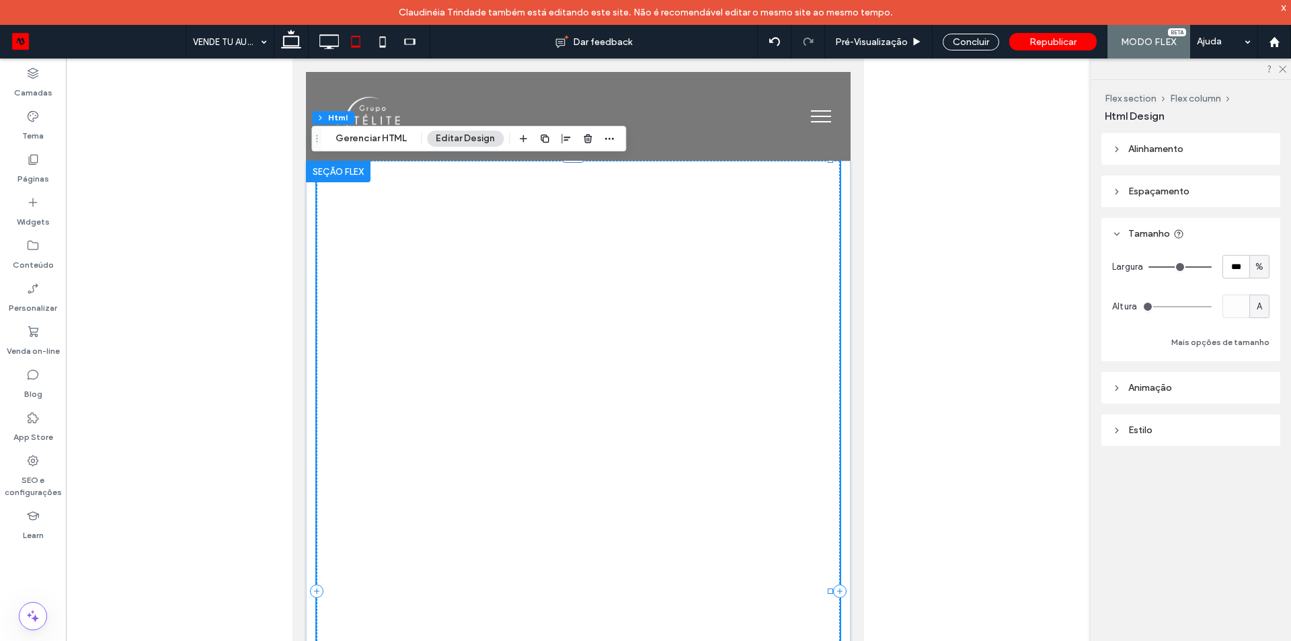
click at [351, 254] on div at bounding box center [578, 591] width 523 height 861
click at [298, 36] on icon at bounding box center [291, 41] width 27 height 27
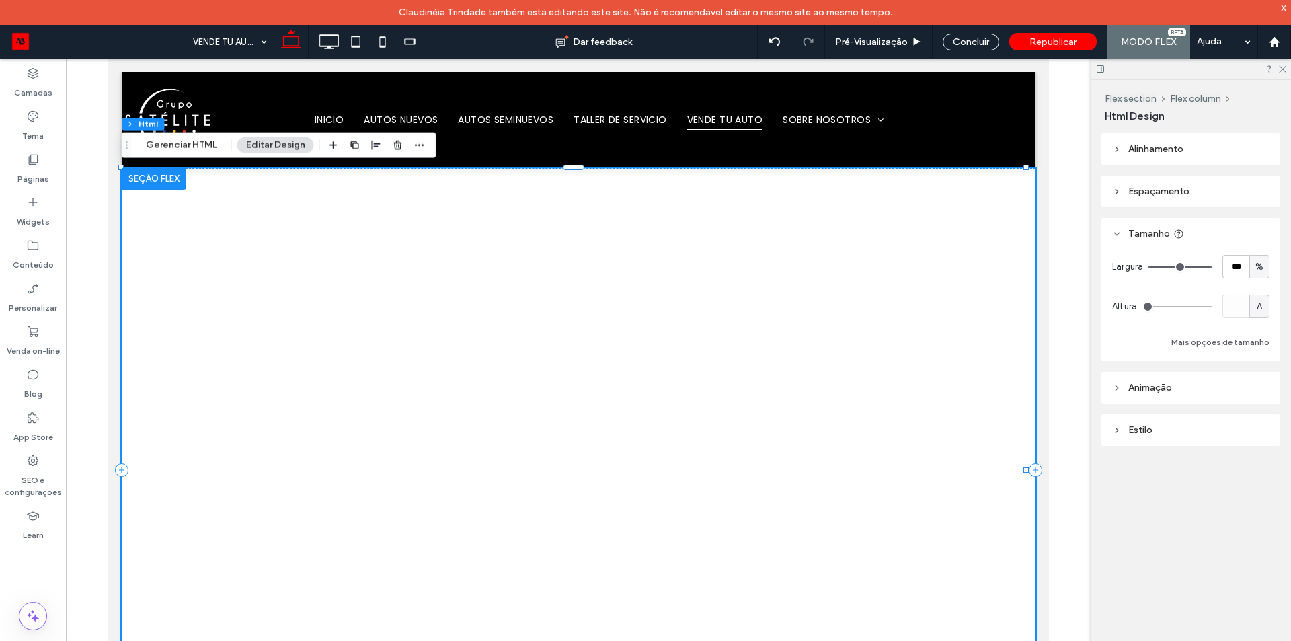
click at [143, 169] on div at bounding box center [153, 179] width 65 height 22
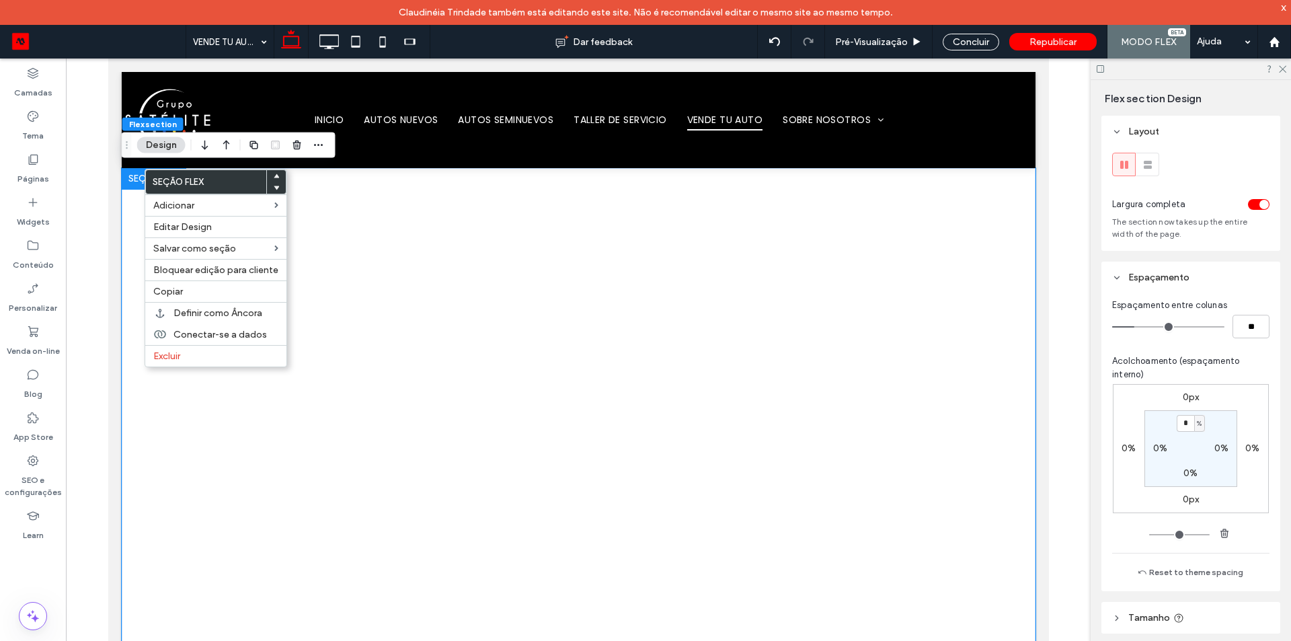
drag, startPoint x: 5, startPoint y: 1, endPoint x: 111, endPoint y: 55, distance: 118.5
click at [111, 55] on link at bounding box center [98, 42] width 176 height 34
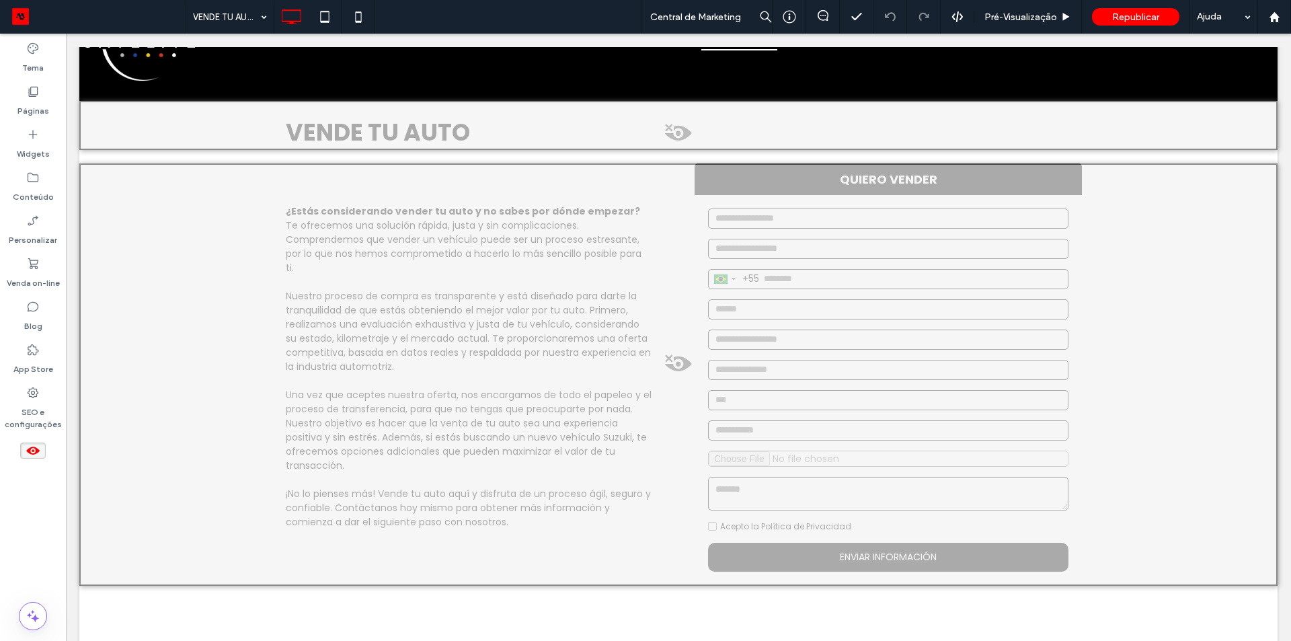
click at [448, 280] on div at bounding box center [678, 374] width 1199 height 422
drag, startPoint x: 466, startPoint y: 295, endPoint x: 499, endPoint y: 280, distance: 36.1
click at [467, 295] on button "Sim" at bounding box center [471, 297] width 42 height 17
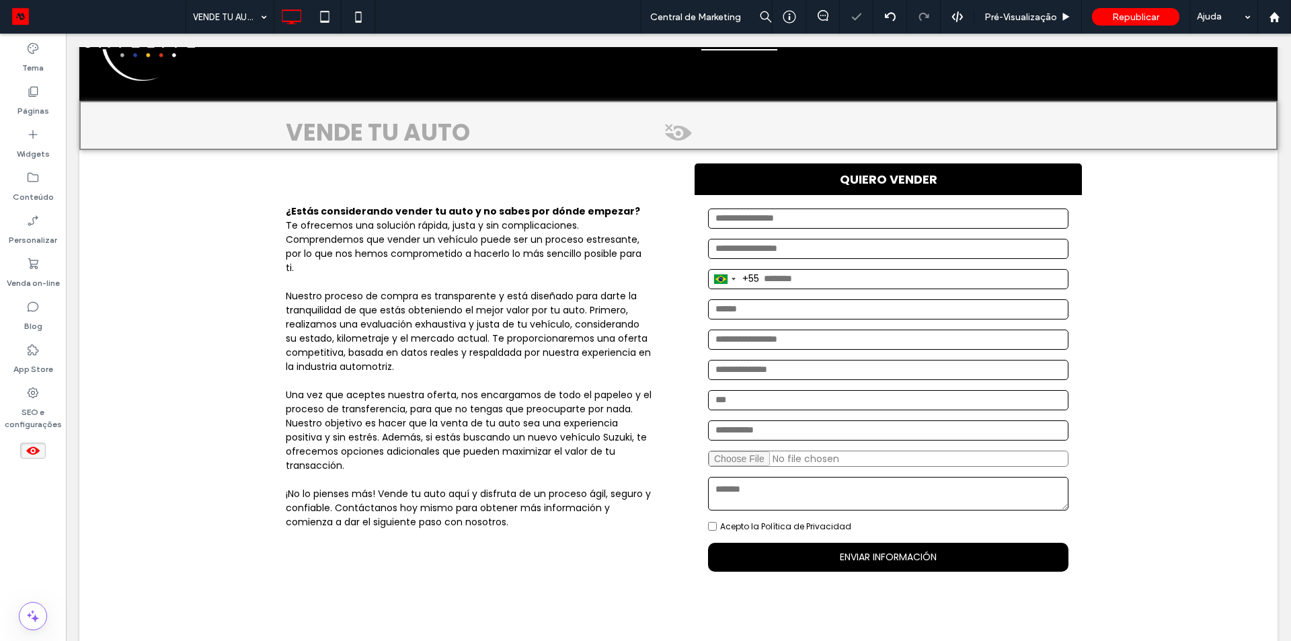
click at [474, 128] on span at bounding box center [679, 136] width 1196 height 27
click at [503, 149] on button "Sim" at bounding box center [496, 145] width 42 height 17
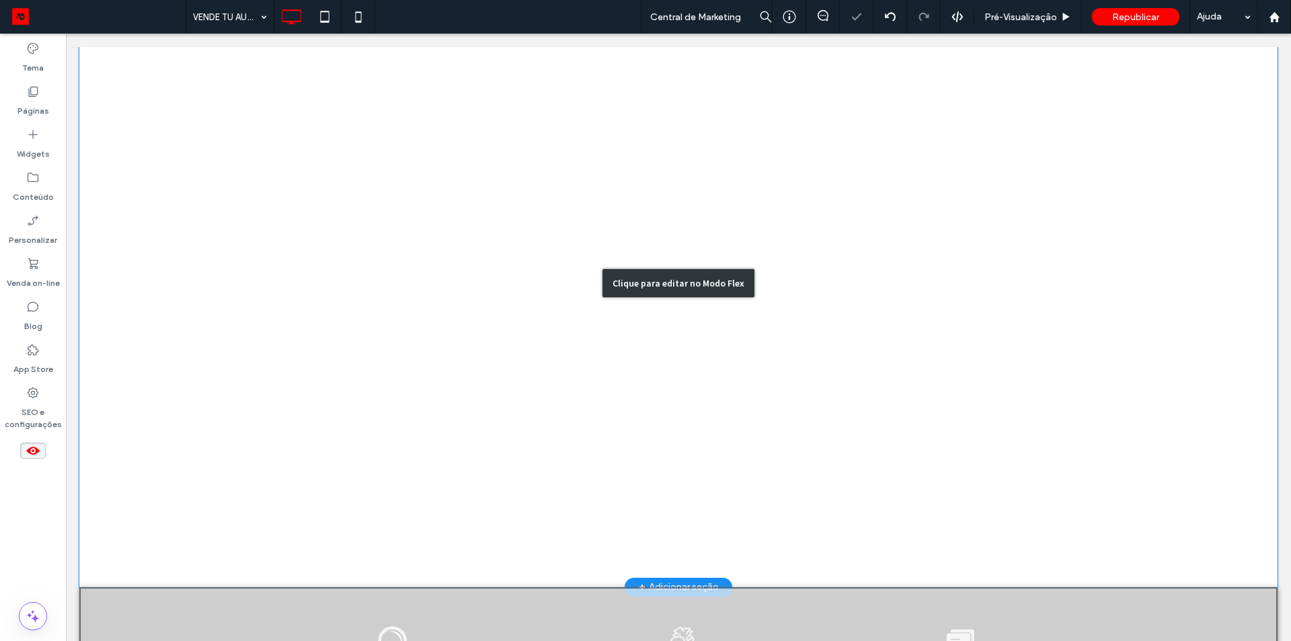
scroll to position [942, 0]
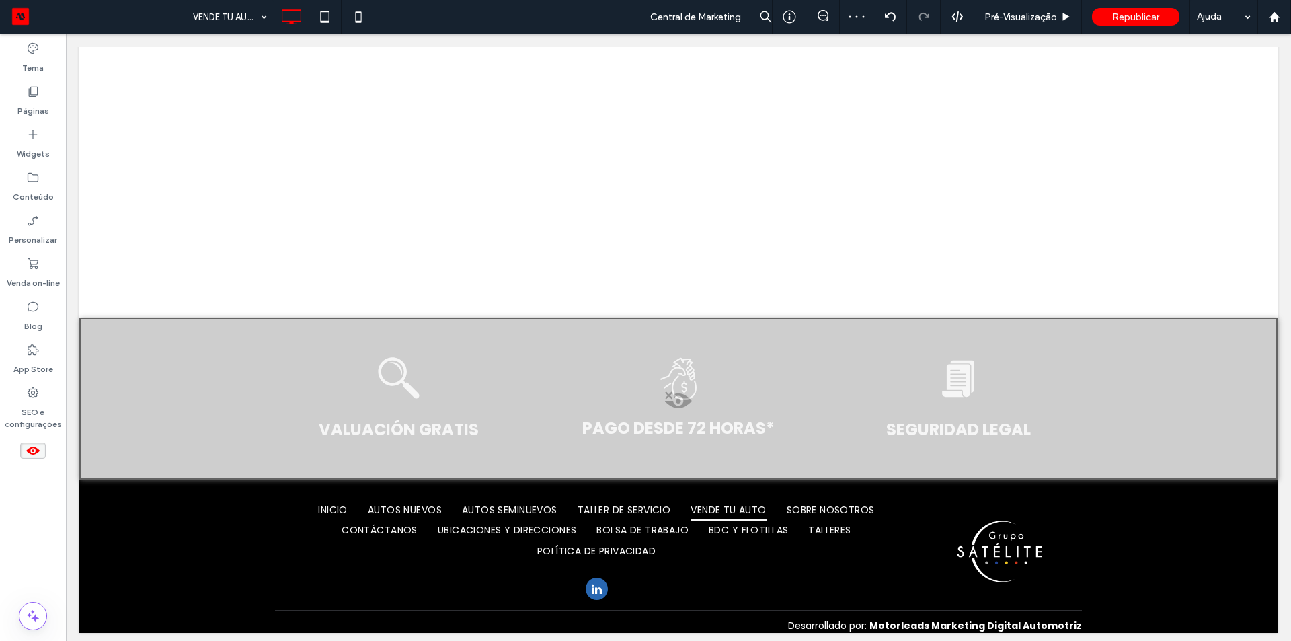
click at [264, 375] on div at bounding box center [678, 398] width 1199 height 161
click at [287, 395] on button "Sim" at bounding box center [287, 391] width 42 height 17
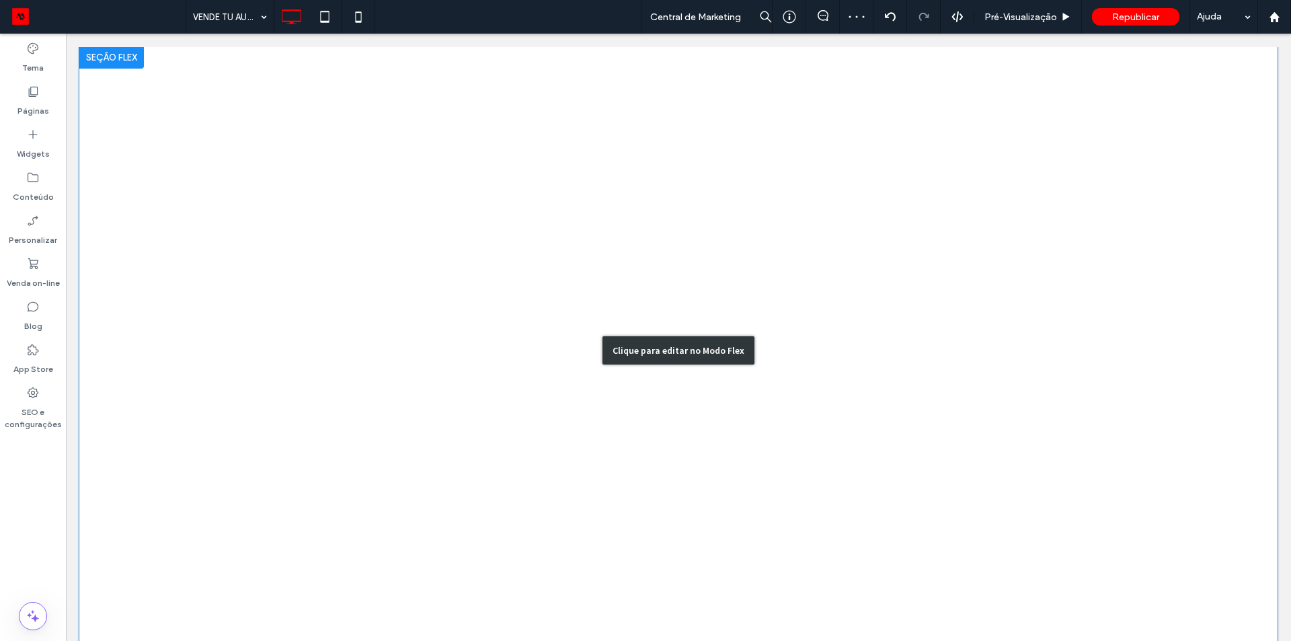
scroll to position [404, 0]
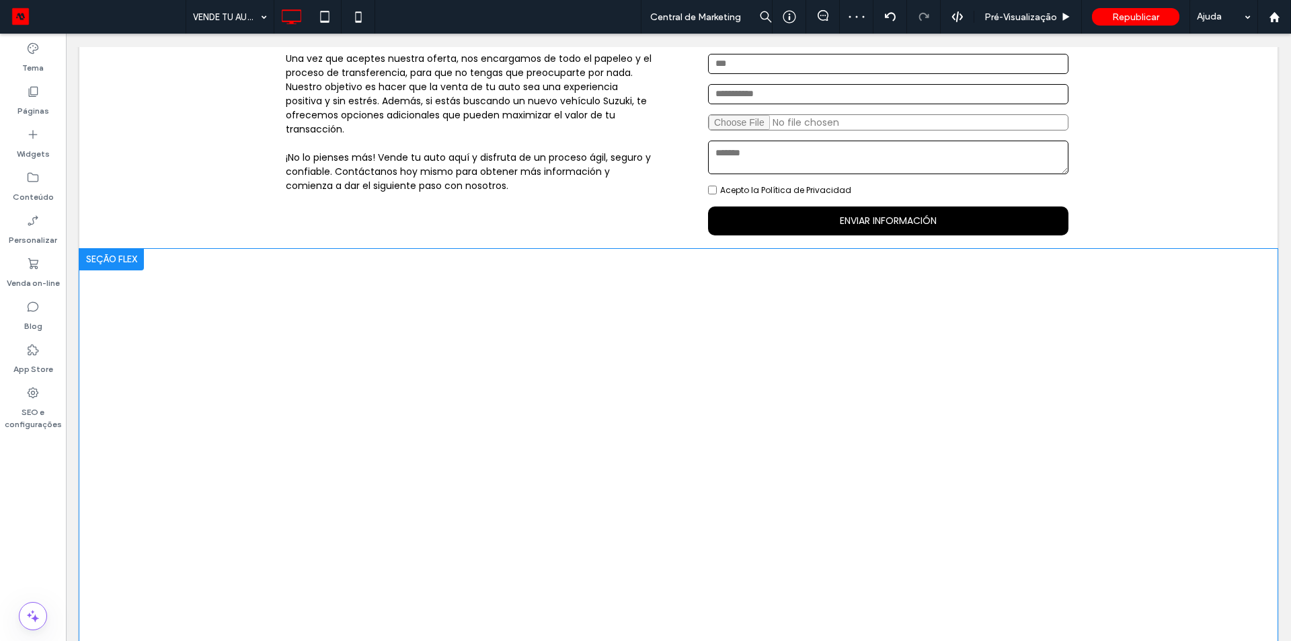
click at [100, 254] on div at bounding box center [111, 260] width 65 height 22
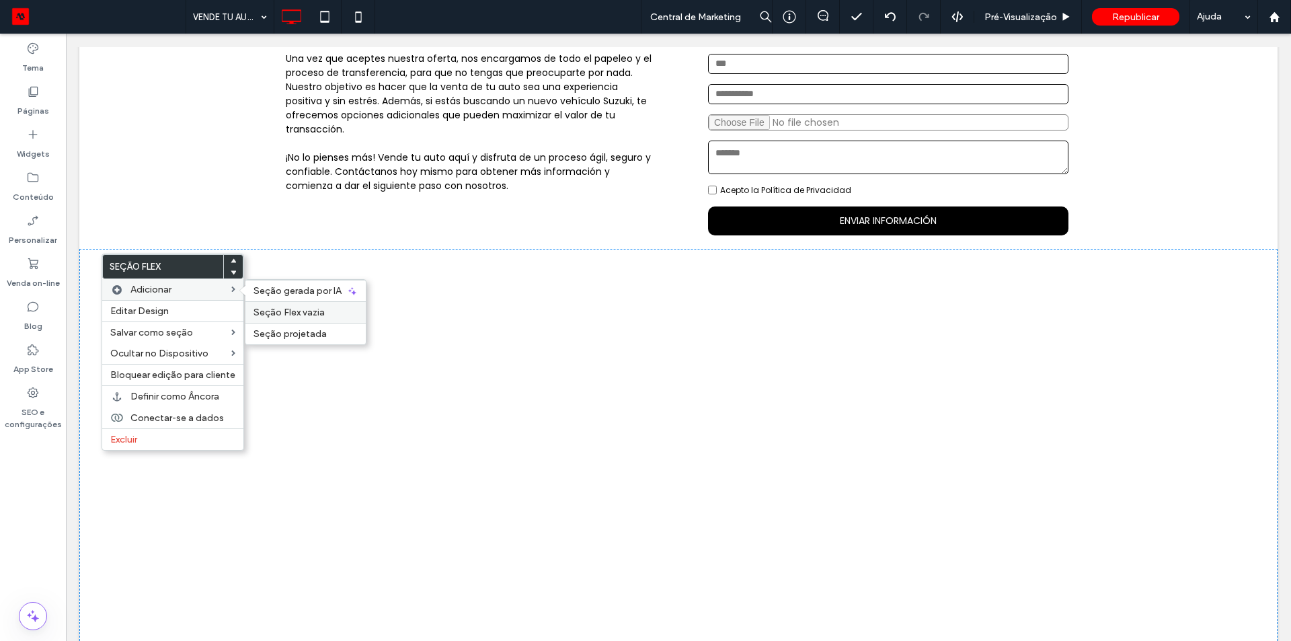
click at [272, 307] on span "Seção Flex vazia" at bounding box center [289, 312] width 71 height 11
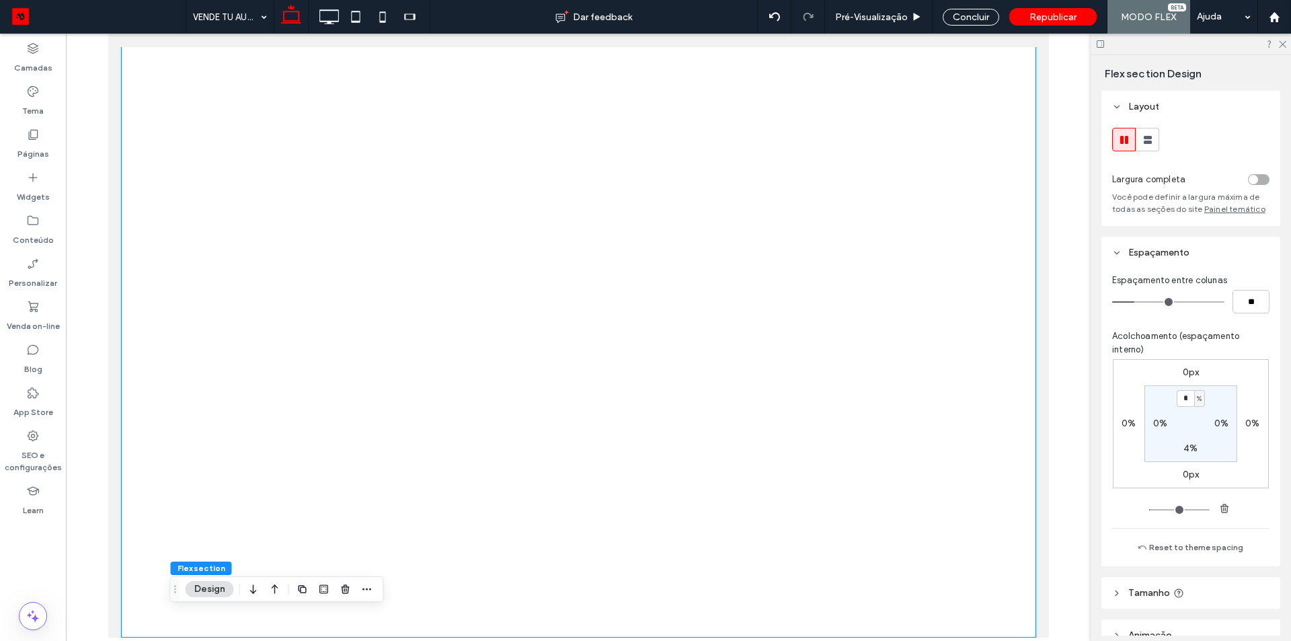
scroll to position [930, 0]
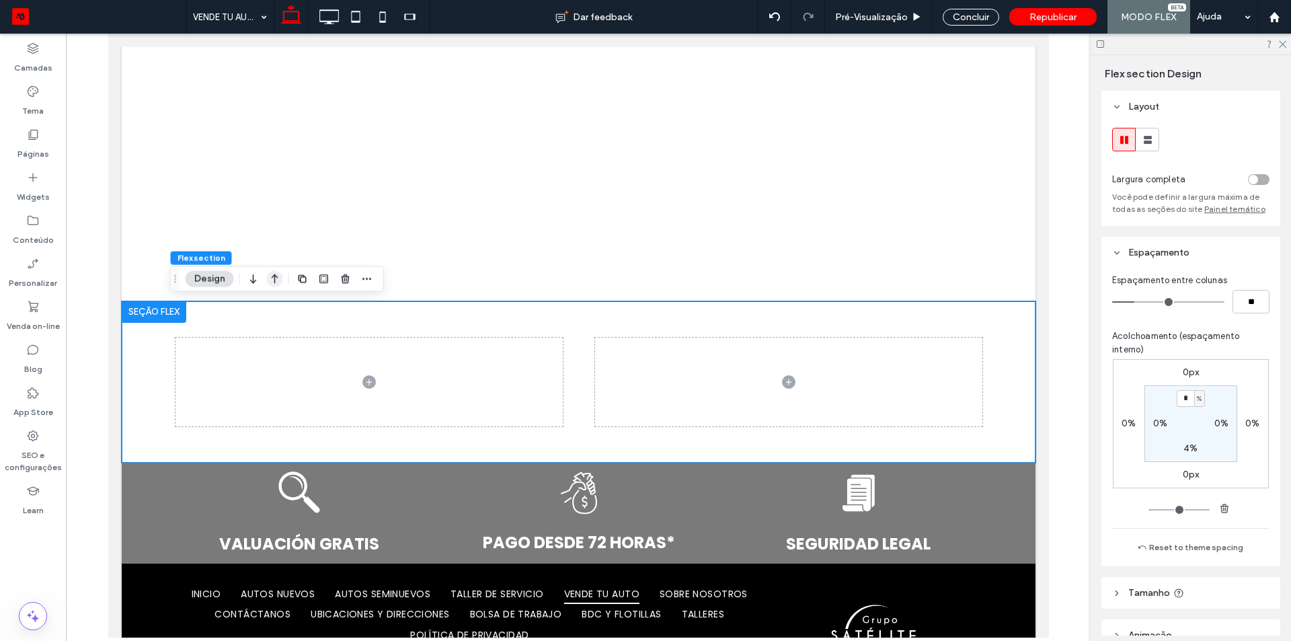
click at [276, 276] on use "button" at bounding box center [275, 278] width 7 height 9
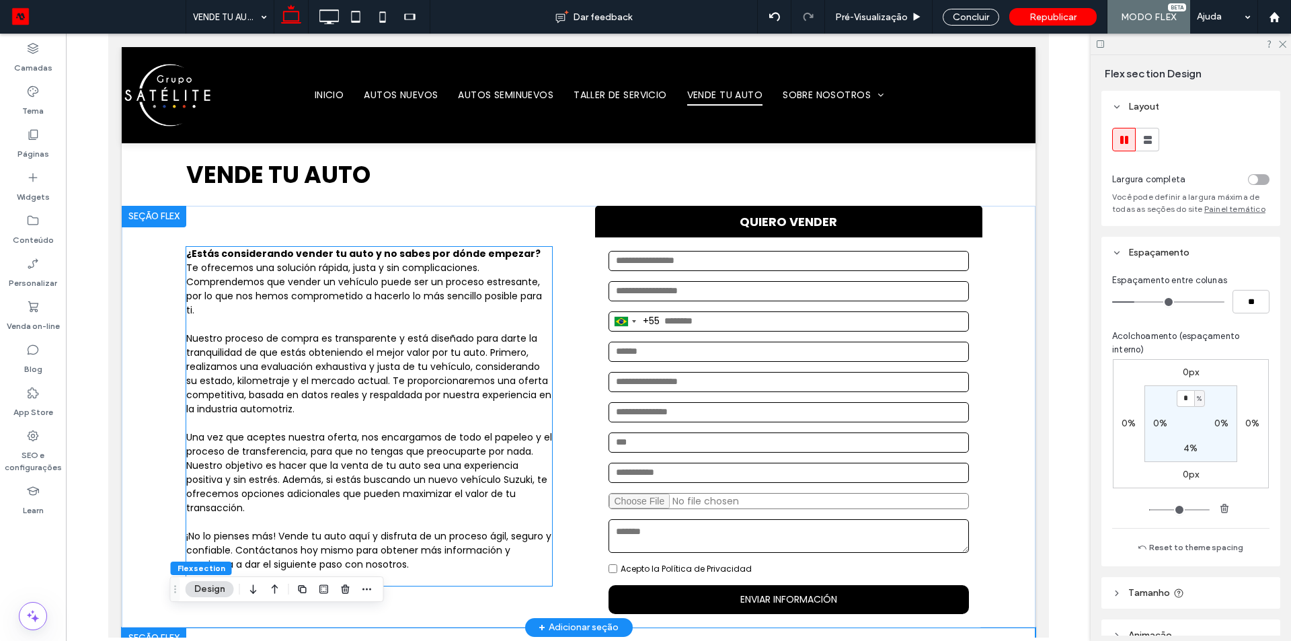
scroll to position [269, 0]
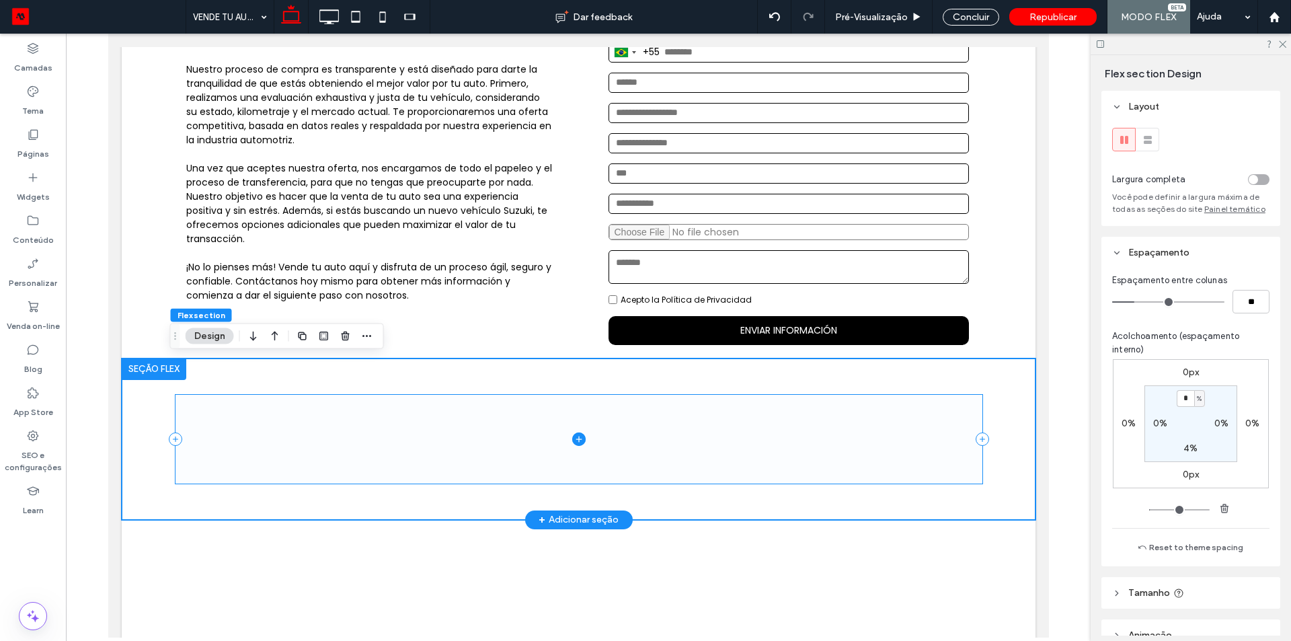
click at [576, 435] on icon at bounding box center [578, 439] width 13 height 13
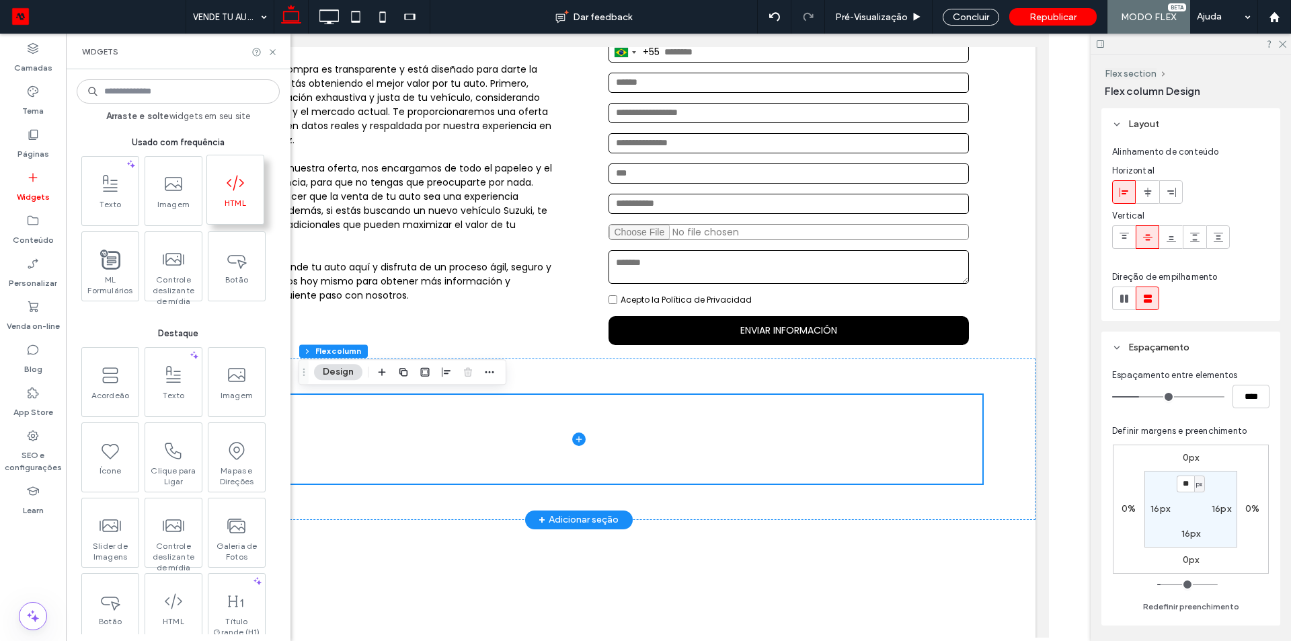
click at [236, 188] on icon at bounding box center [236, 183] width 22 height 22
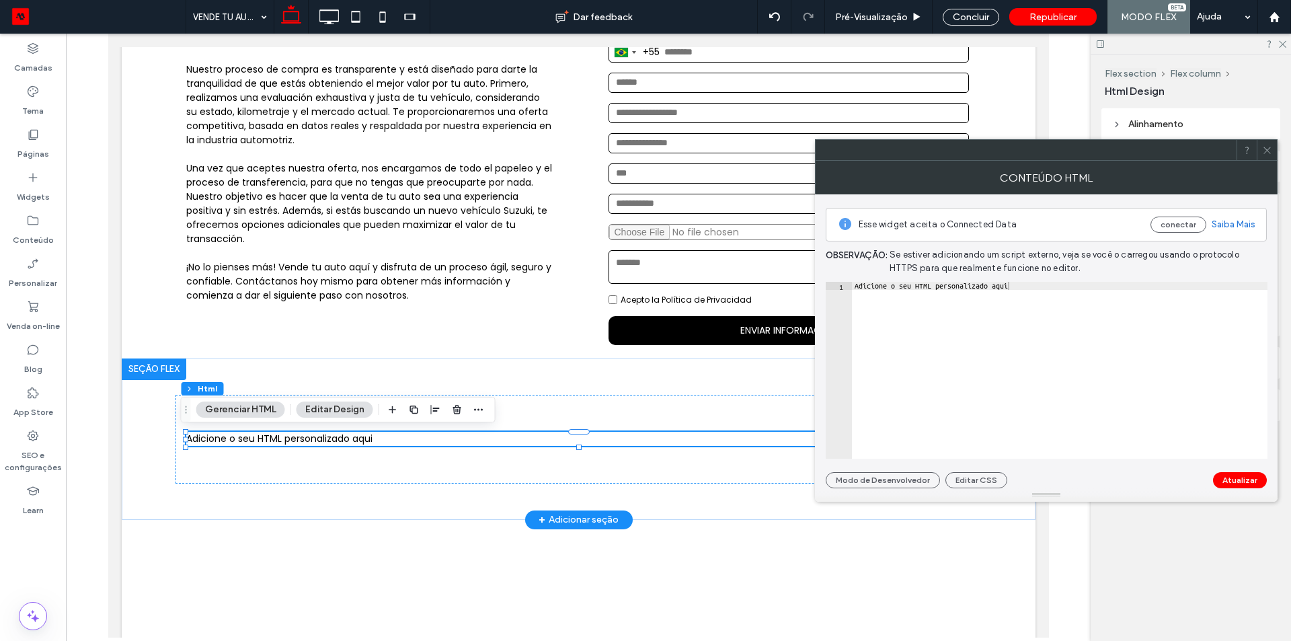
click at [1110, 320] on div "Adicione o seu HTML personalizado aqui" at bounding box center [1060, 378] width 416 height 193
paste textarea "Cursor at row 1"
type textarea "**********"
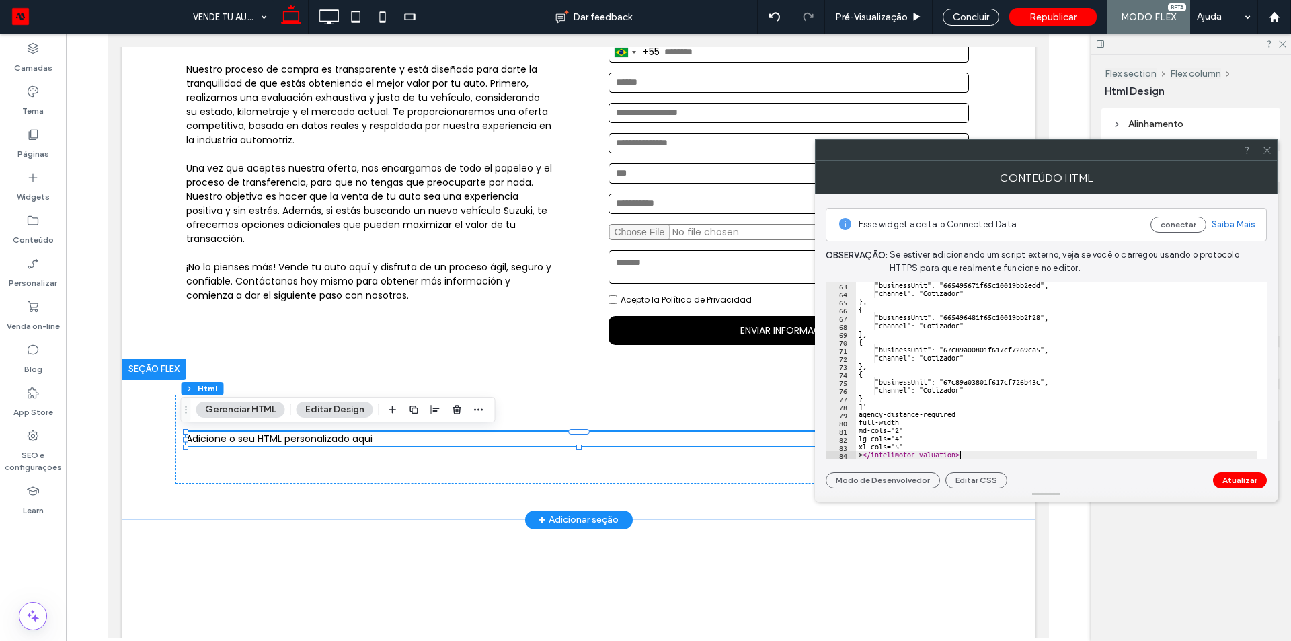
scroll to position [501, 0]
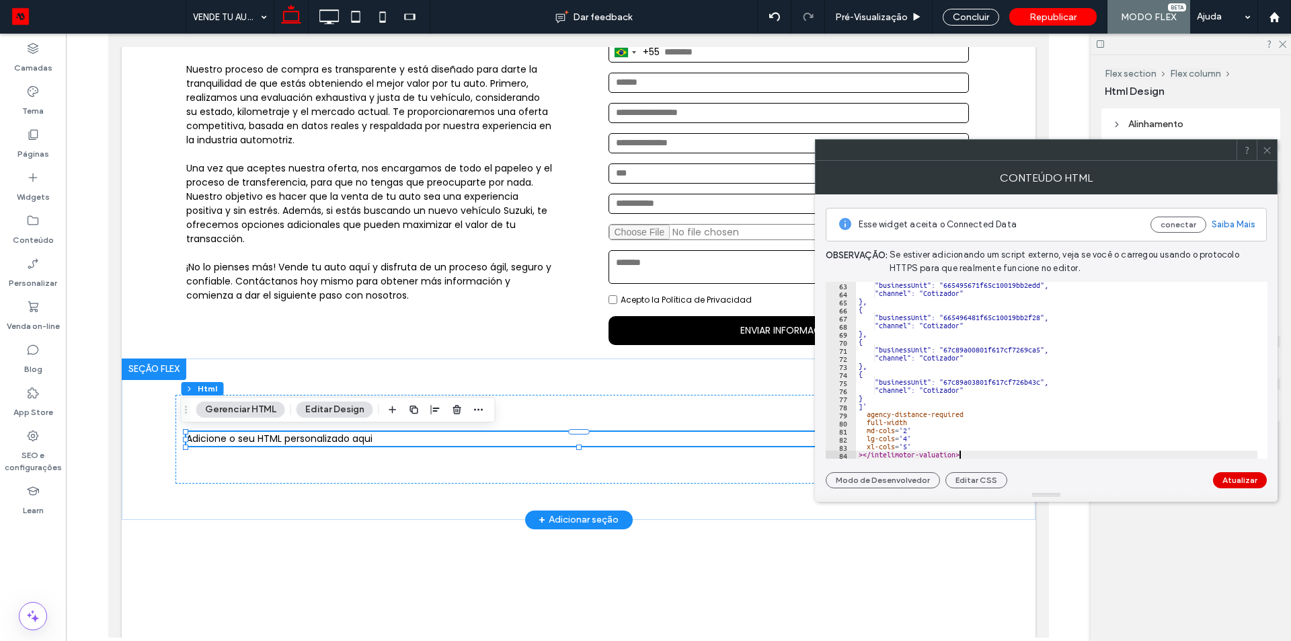
click at [1239, 485] on button "Atualizar" at bounding box center [1240, 480] width 54 height 16
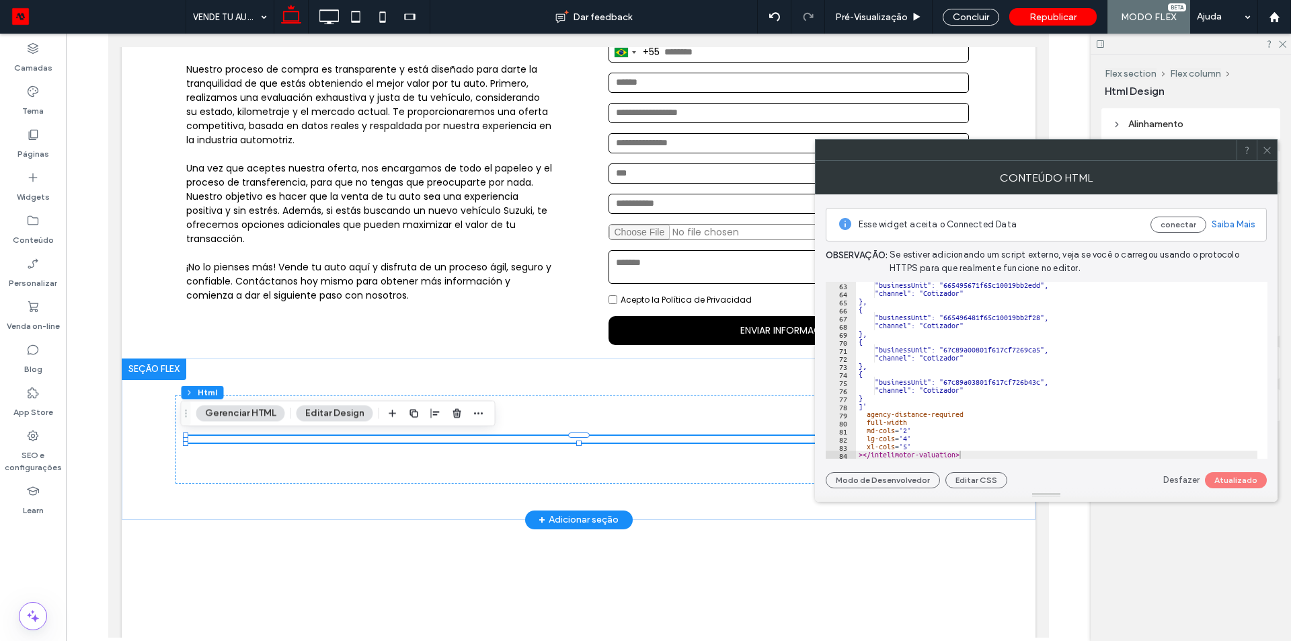
click at [1269, 153] on icon at bounding box center [1268, 150] width 10 height 10
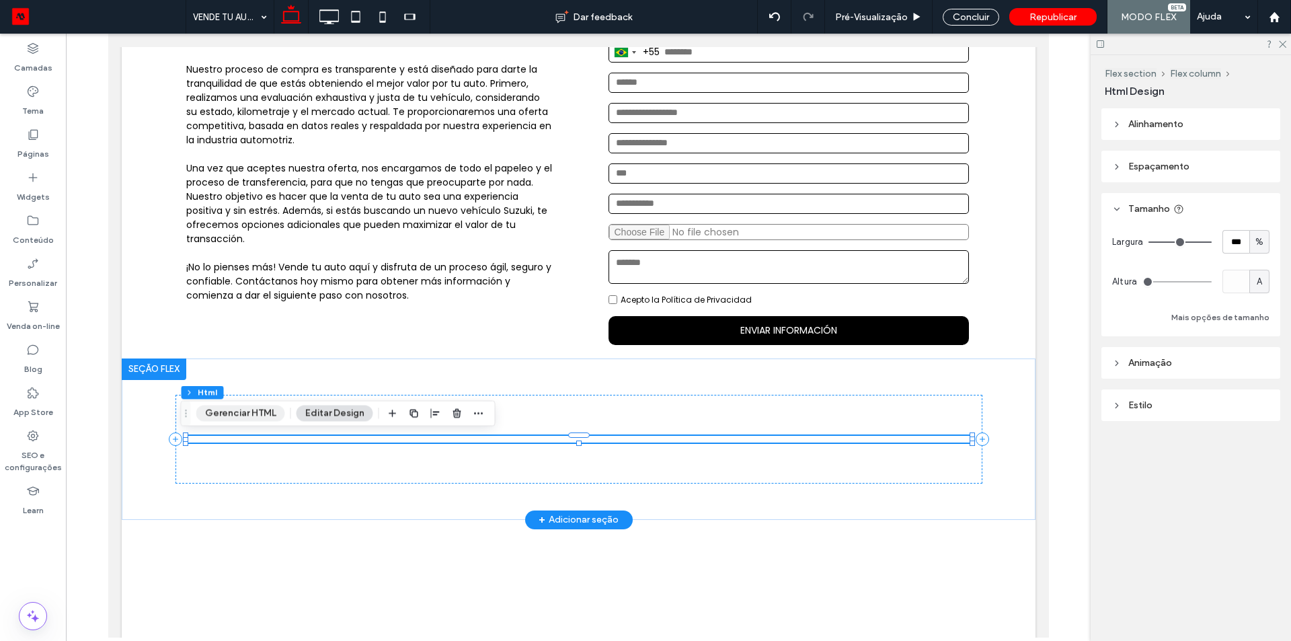
click at [246, 408] on button "Gerenciar HTML" at bounding box center [240, 414] width 89 height 16
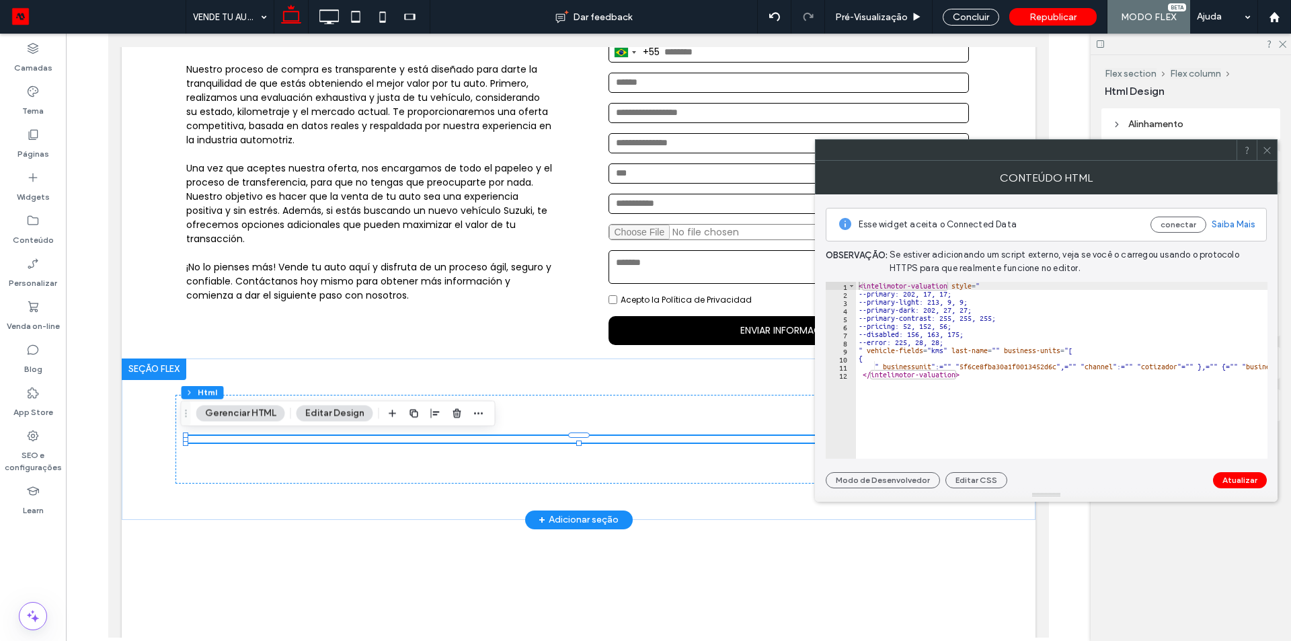
type textarea "**********"
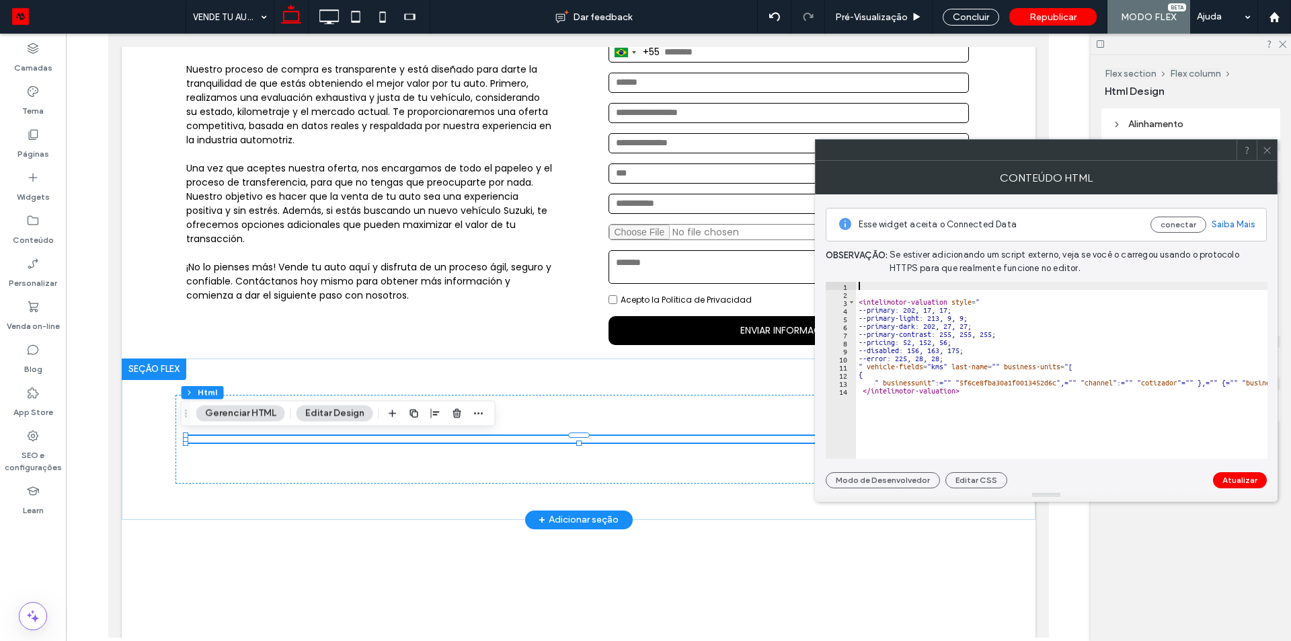
paste textarea "**********"
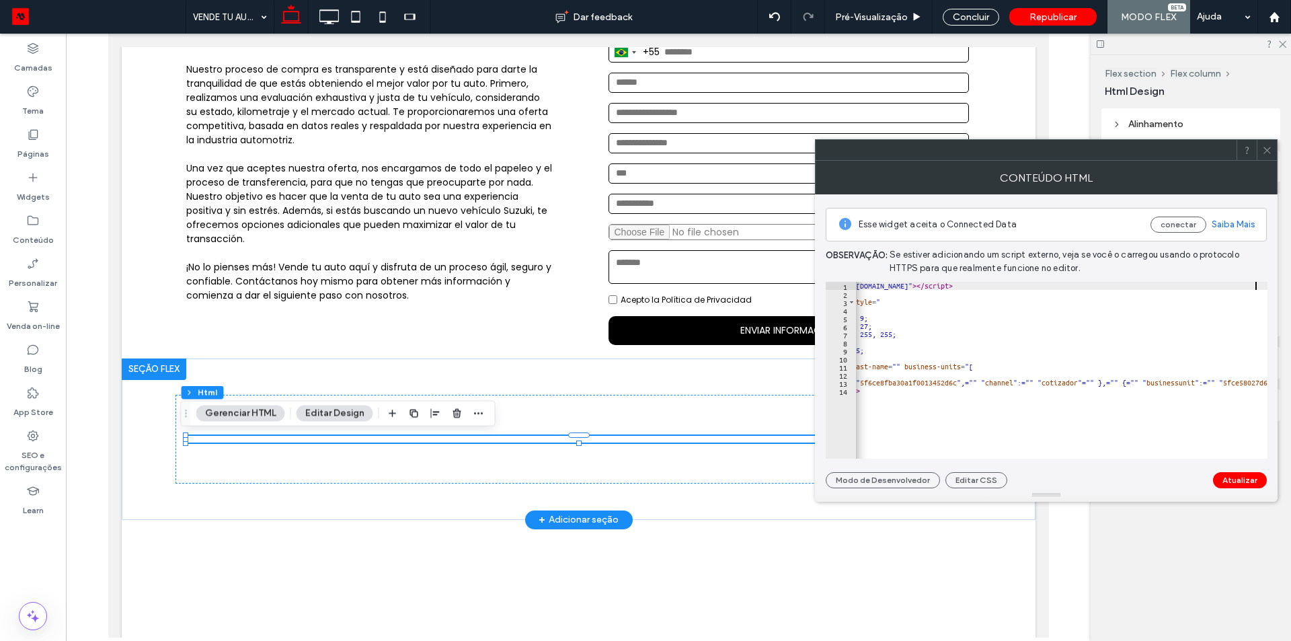
scroll to position [0, 100]
type textarea "**********"
click at [1235, 478] on button "Atualizar" at bounding box center [1240, 480] width 54 height 16
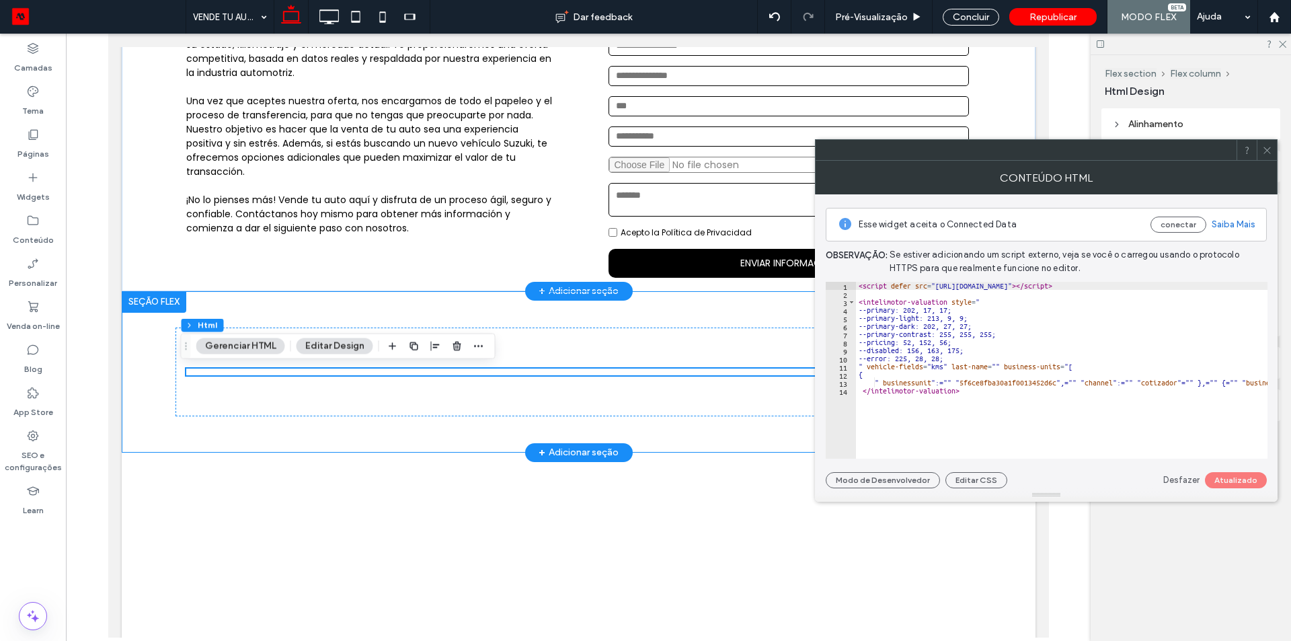
scroll to position [471, 0]
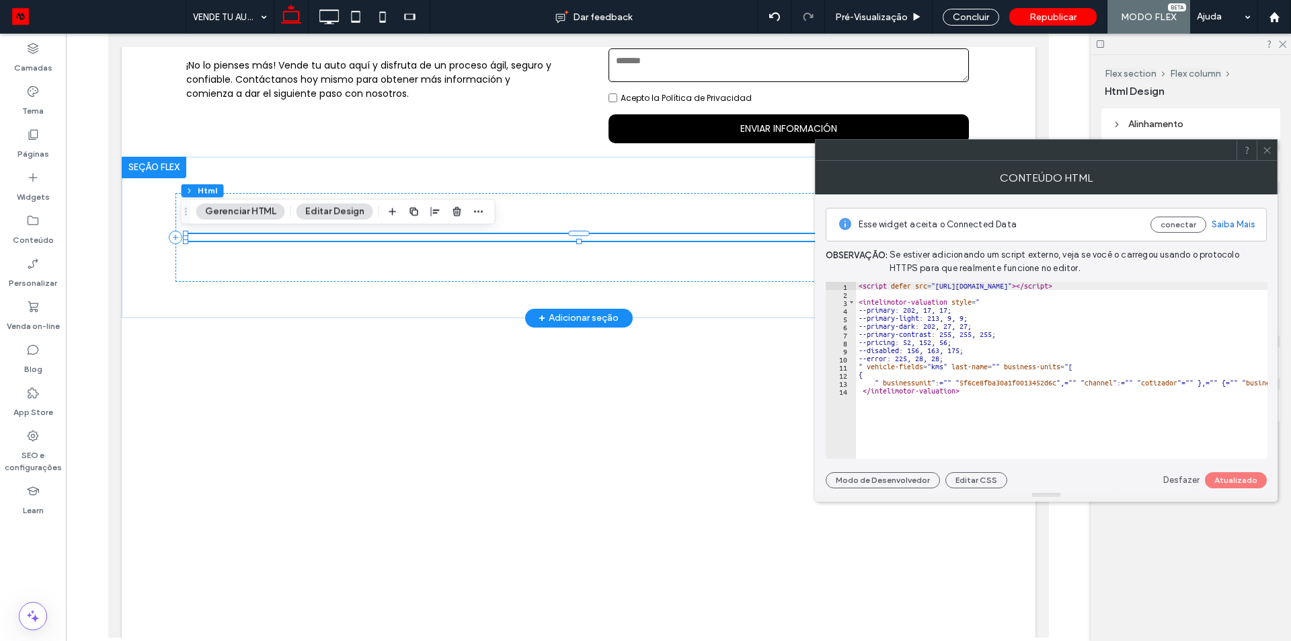
click at [1269, 156] on span at bounding box center [1268, 150] width 10 height 20
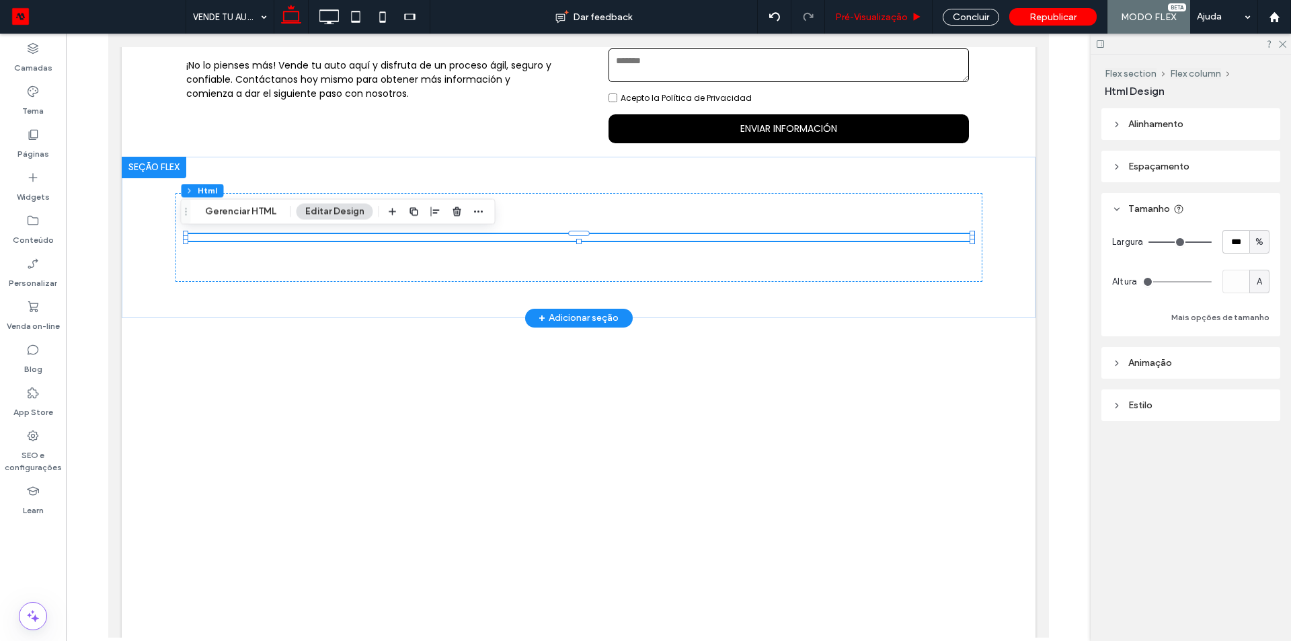
click at [885, 26] on div "Pré-Visualizaçāo" at bounding box center [879, 17] width 108 height 34
click at [893, 11] on span "Pré-Visualizaçāo" at bounding box center [871, 16] width 73 height 11
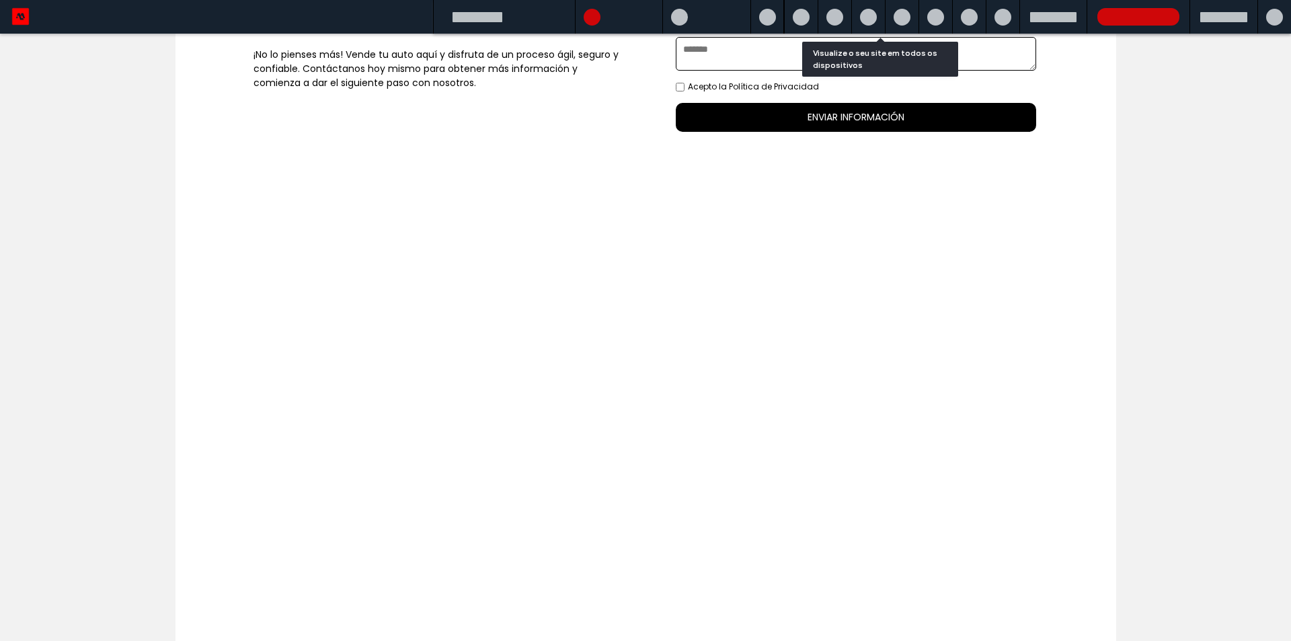
scroll to position [502, 0]
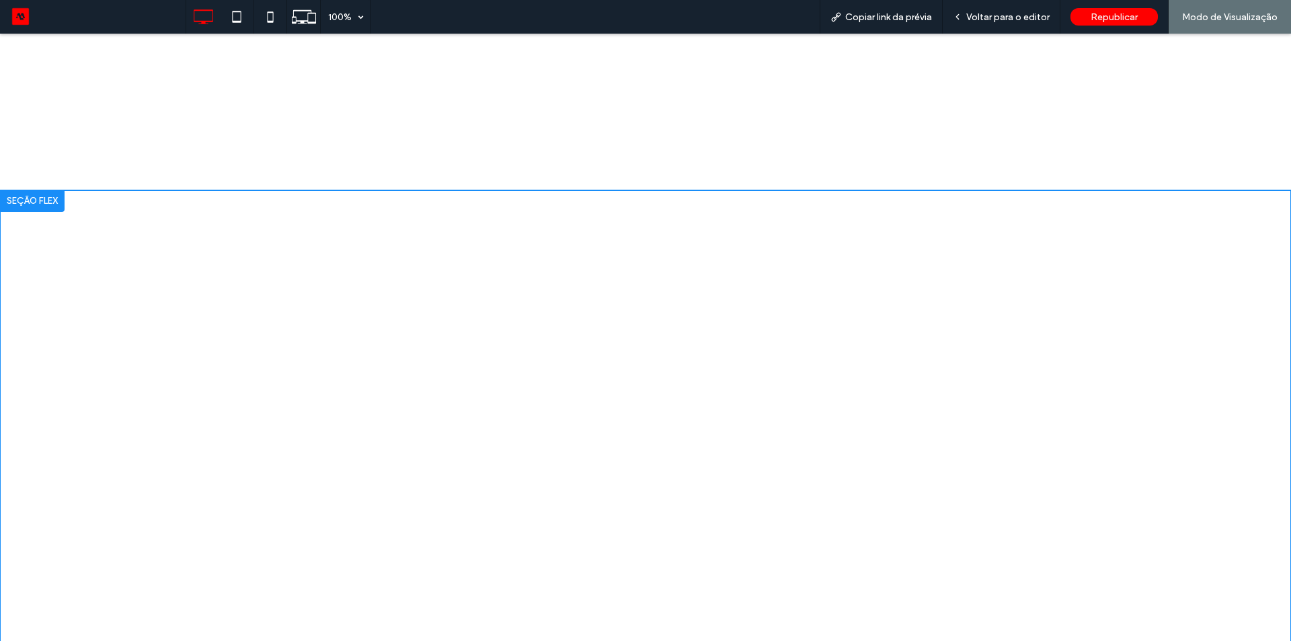
scroll to position [349, 0]
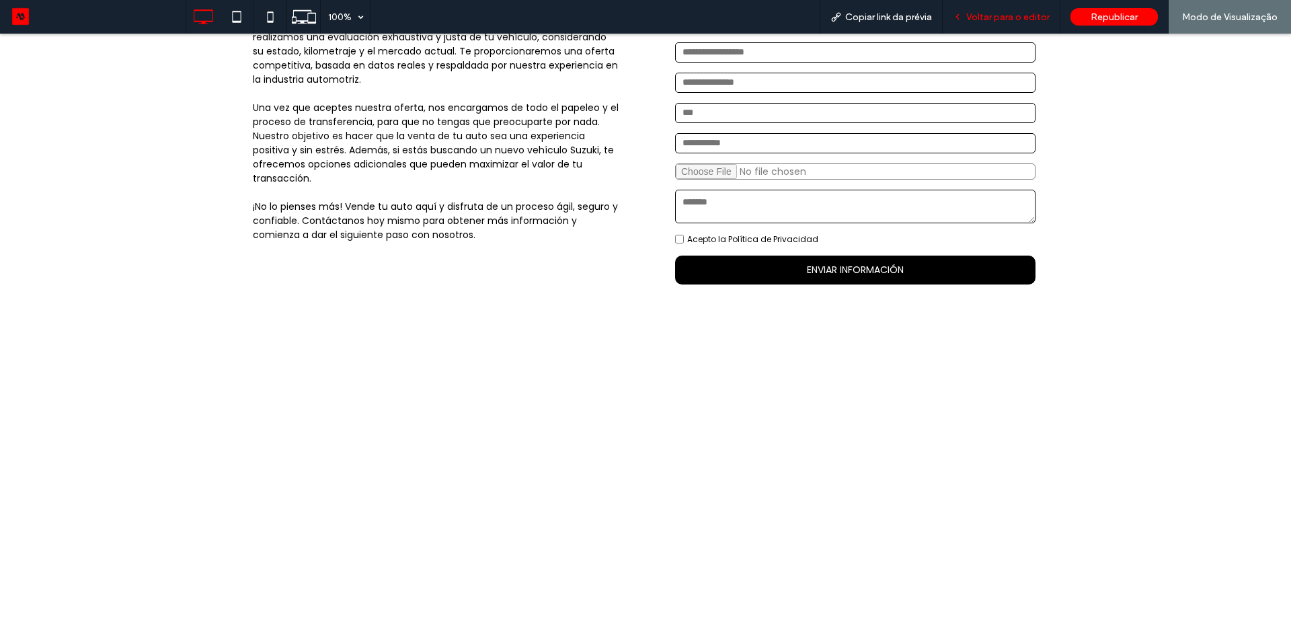
drag, startPoint x: 995, startPoint y: 13, endPoint x: 901, endPoint y: 21, distance: 94.5
click at [995, 13] on span "Voltar para o editor" at bounding box center [1008, 16] width 83 height 11
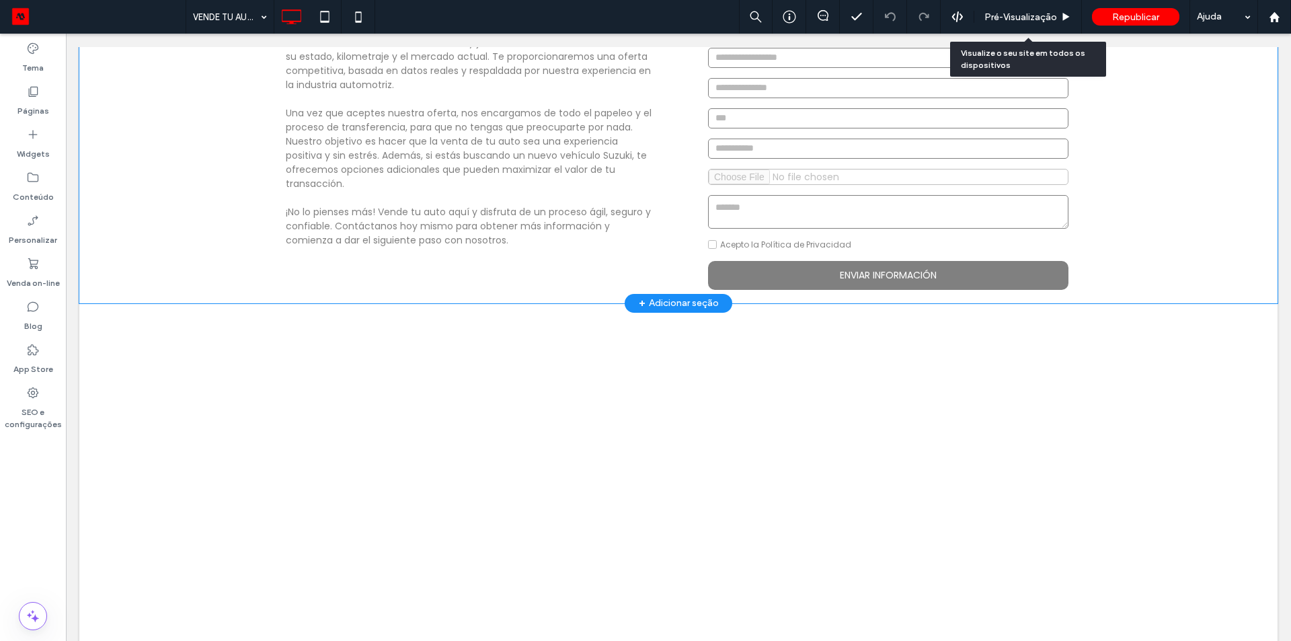
scroll to position [344, 0]
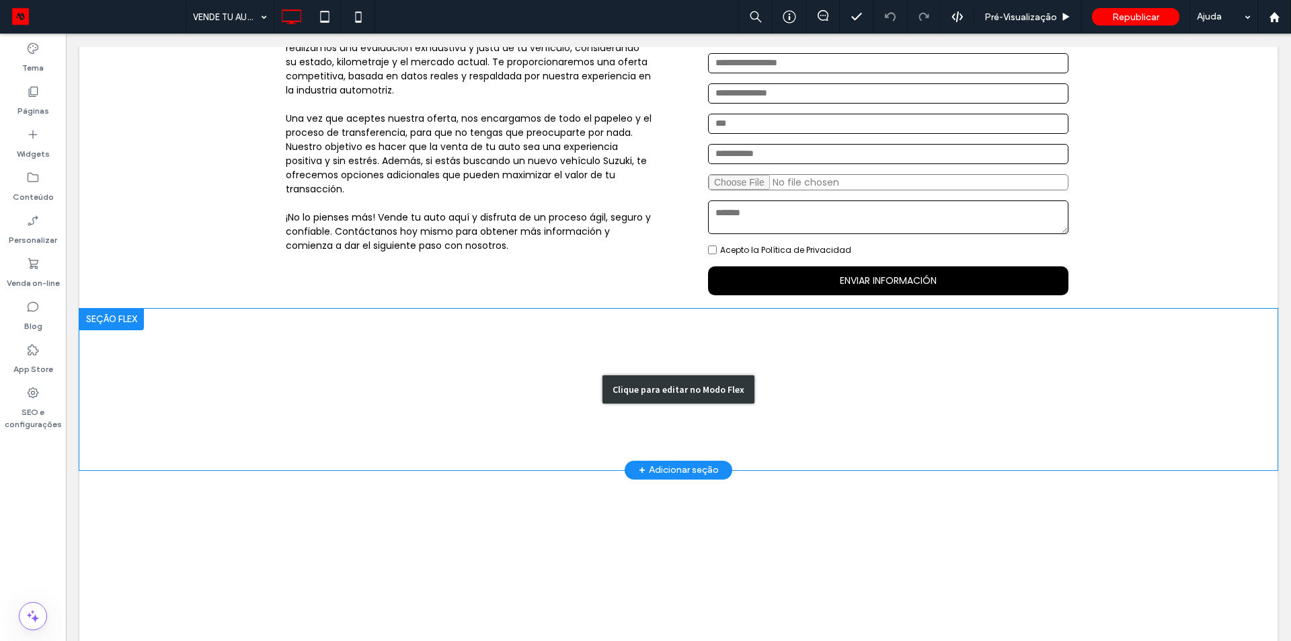
click at [388, 375] on div "Clique para editar no Modo Flex" at bounding box center [678, 389] width 1199 height 161
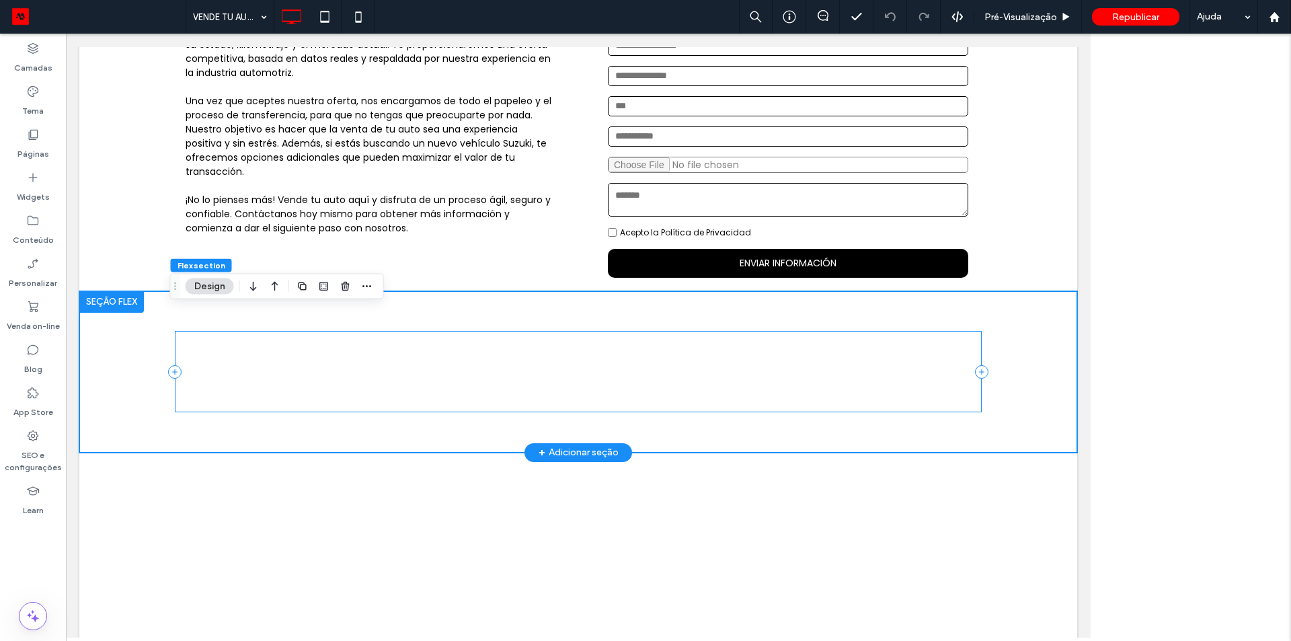
scroll to position [319, 0]
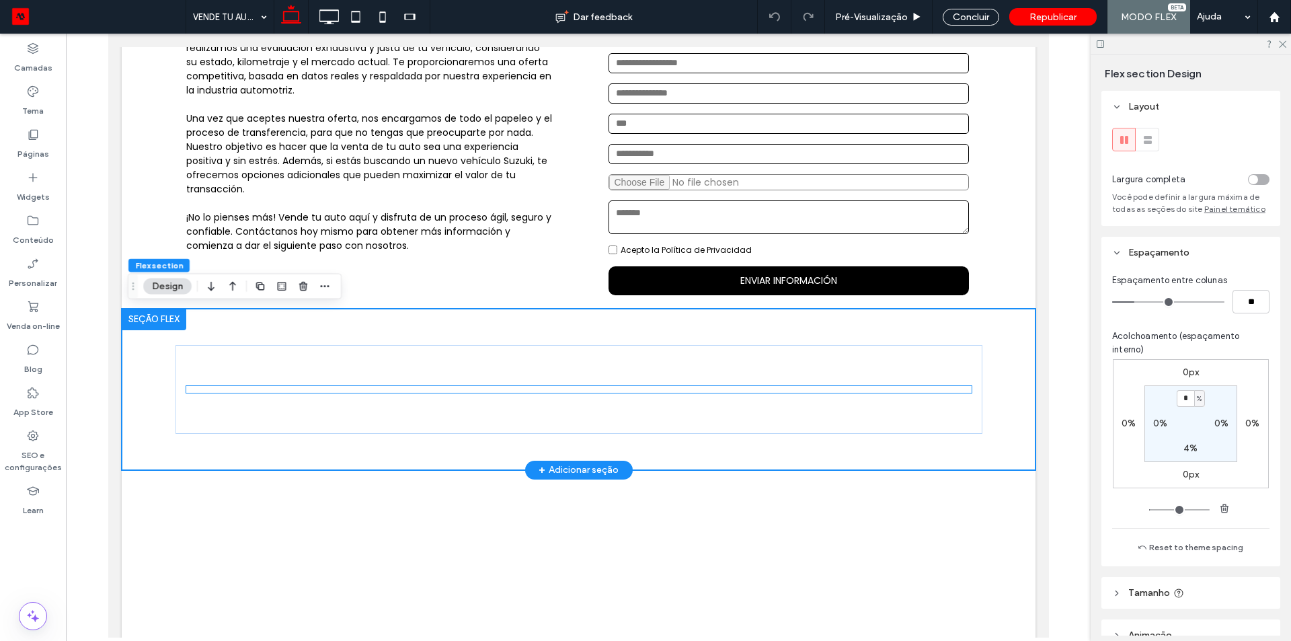
click at [382, 386] on div at bounding box center [579, 389] width 786 height 7
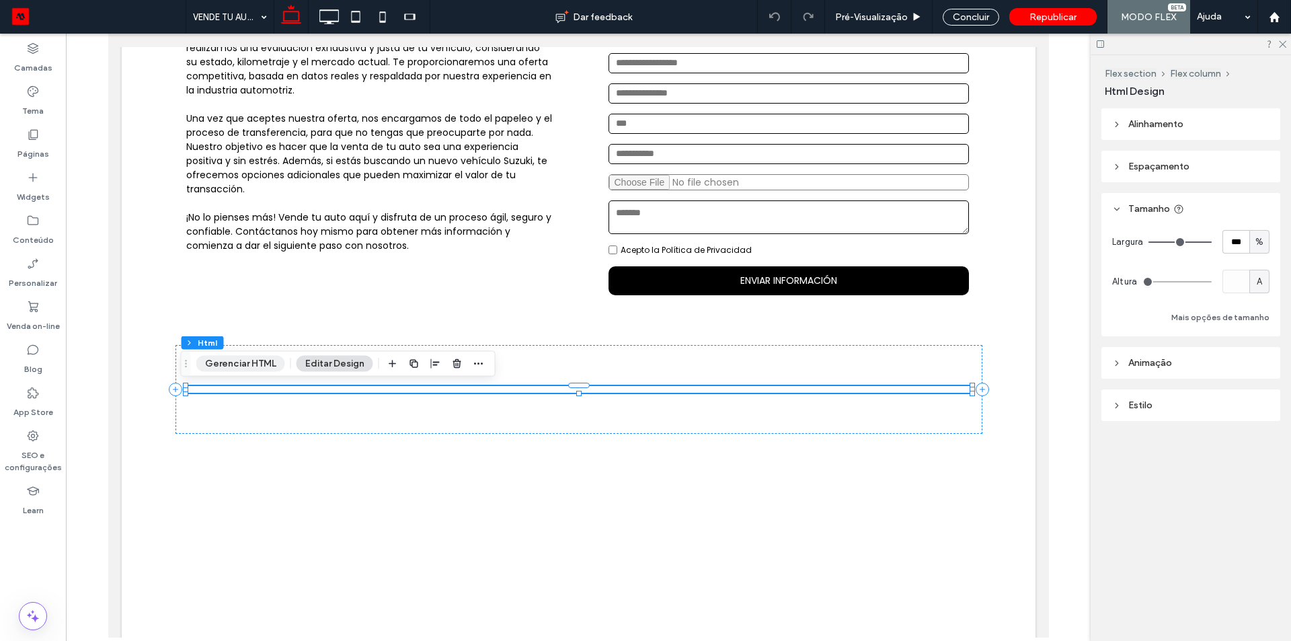
click at [239, 362] on button "Gerenciar HTML" at bounding box center [240, 364] width 89 height 16
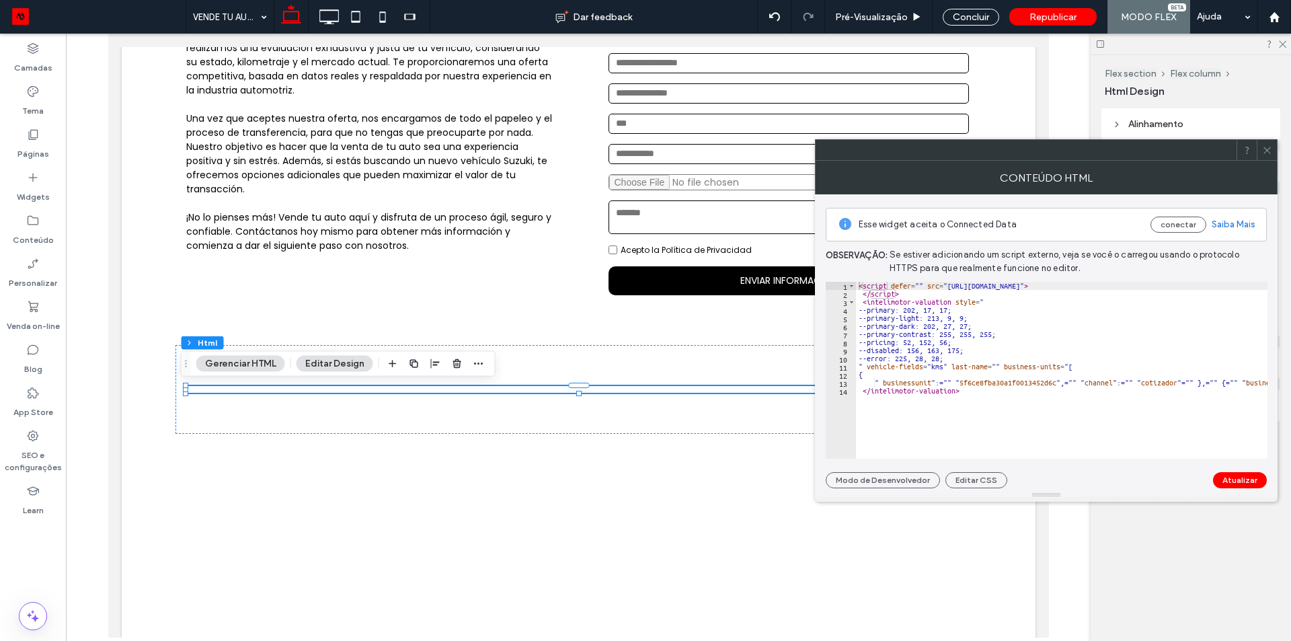
scroll to position [0, 0]
type textarea "**********"
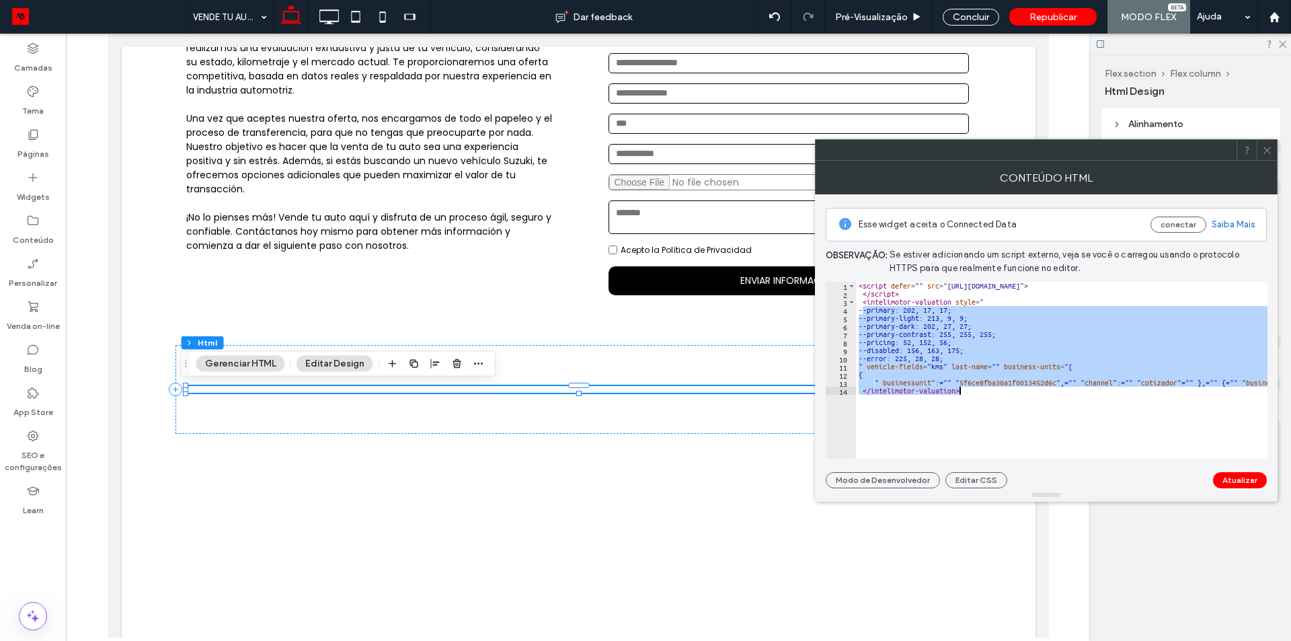
drag, startPoint x: 864, startPoint y: 307, endPoint x: 1070, endPoint y: 428, distance: 238.8
paste textarea "**********"
type textarea "**********"
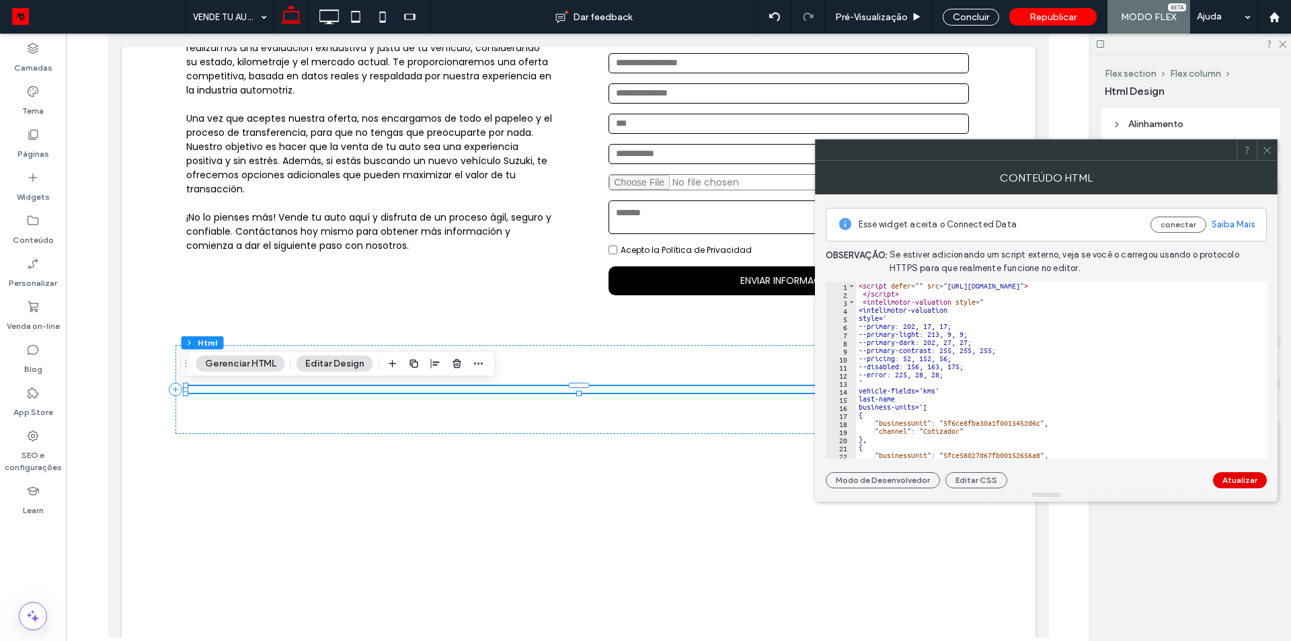
click at [1246, 485] on button "Atualizar" at bounding box center [1240, 480] width 54 height 16
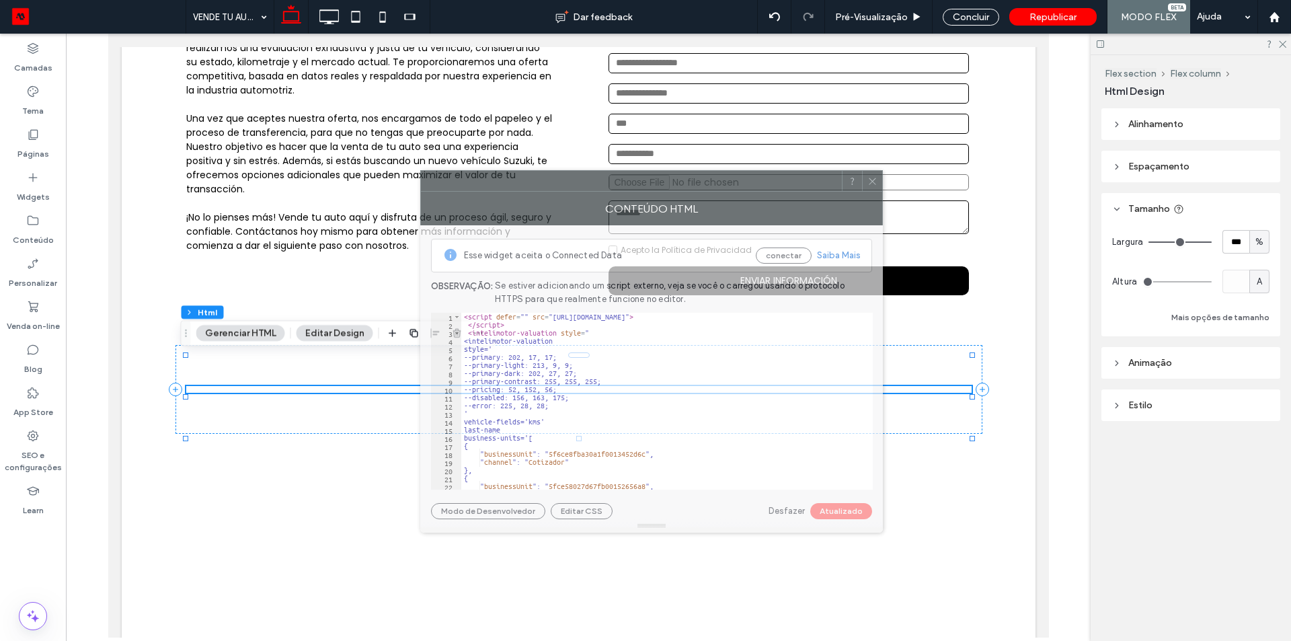
drag, startPoint x: 1025, startPoint y: 154, endPoint x: 630, endPoint y: 185, distance: 396.1
click at [630, 185] on div at bounding box center [631, 181] width 421 height 20
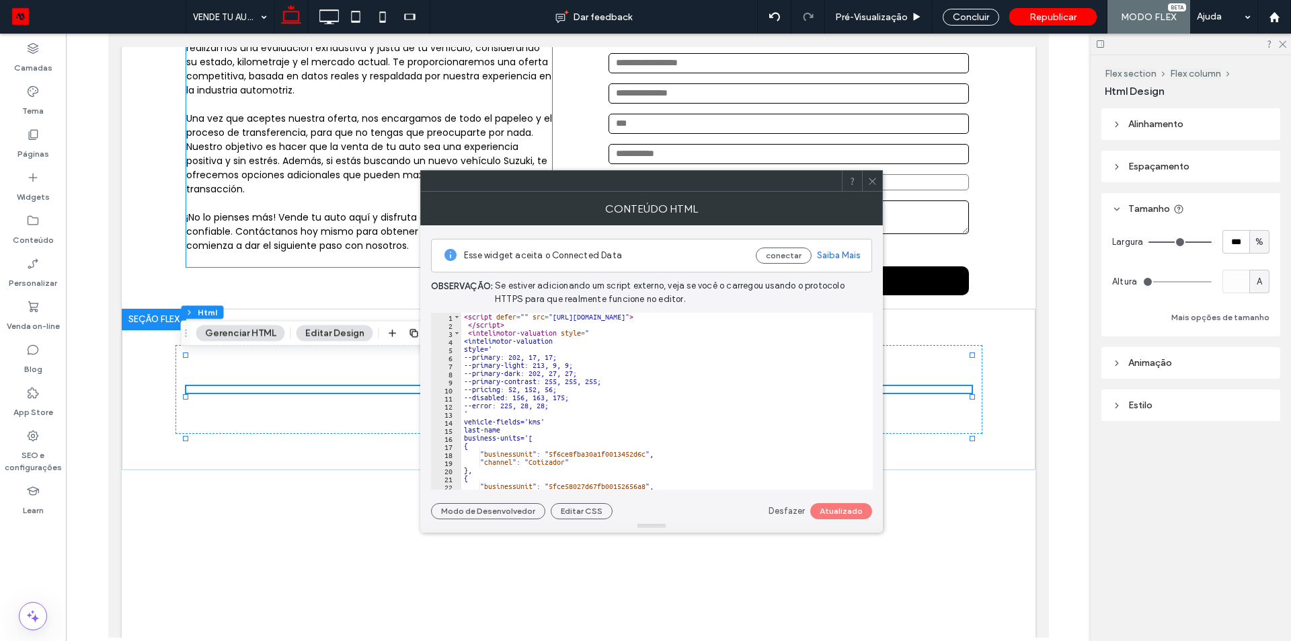
scroll to position [521, 0]
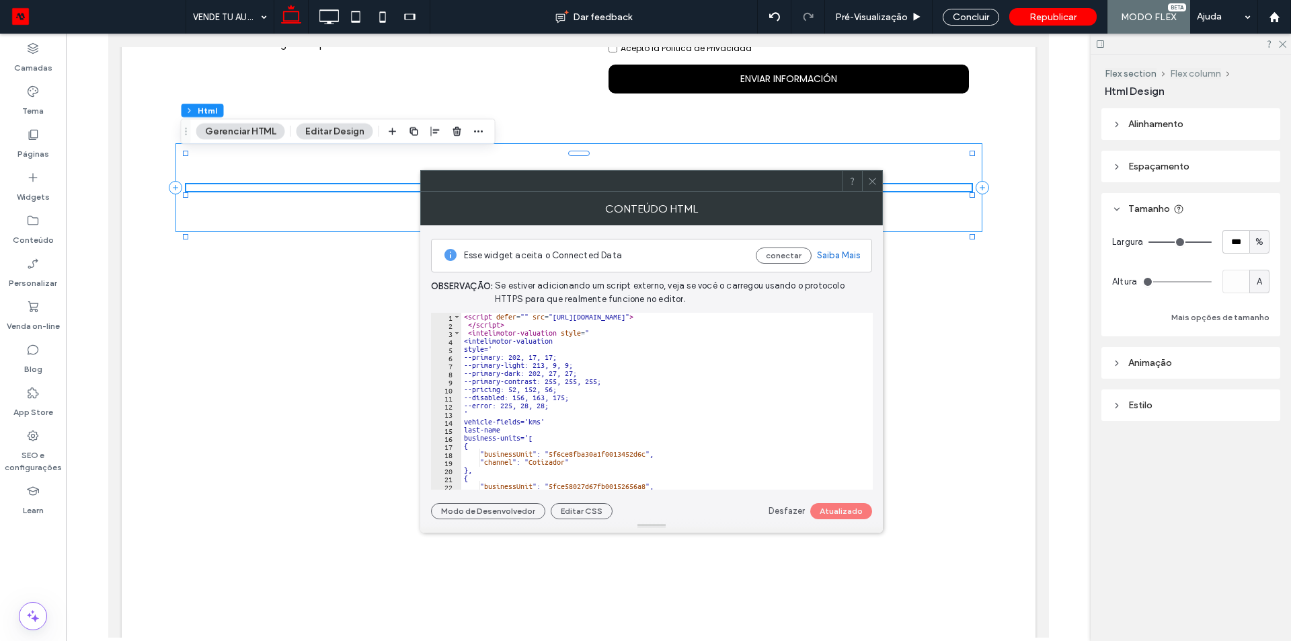
click at [1207, 69] on button "Flex column" at bounding box center [1195, 73] width 51 height 11
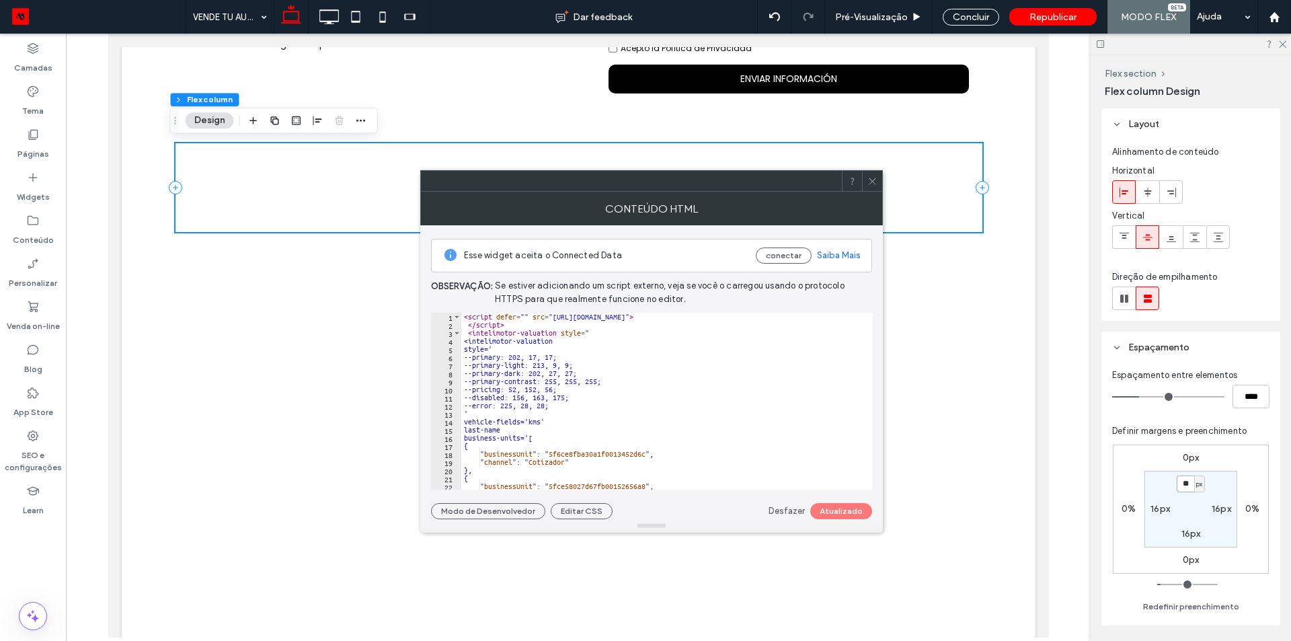
click at [1184, 480] on input "**" at bounding box center [1185, 484] width 17 height 17
type input "*"
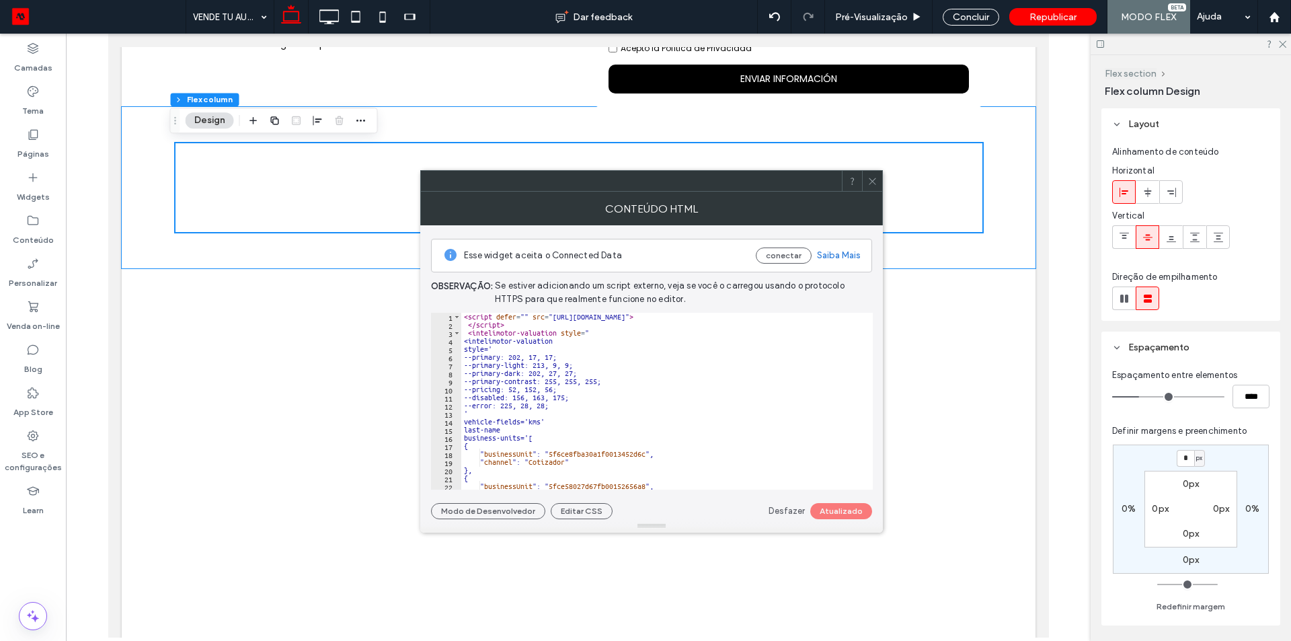
click at [1124, 71] on button "Flex section" at bounding box center [1131, 73] width 52 height 11
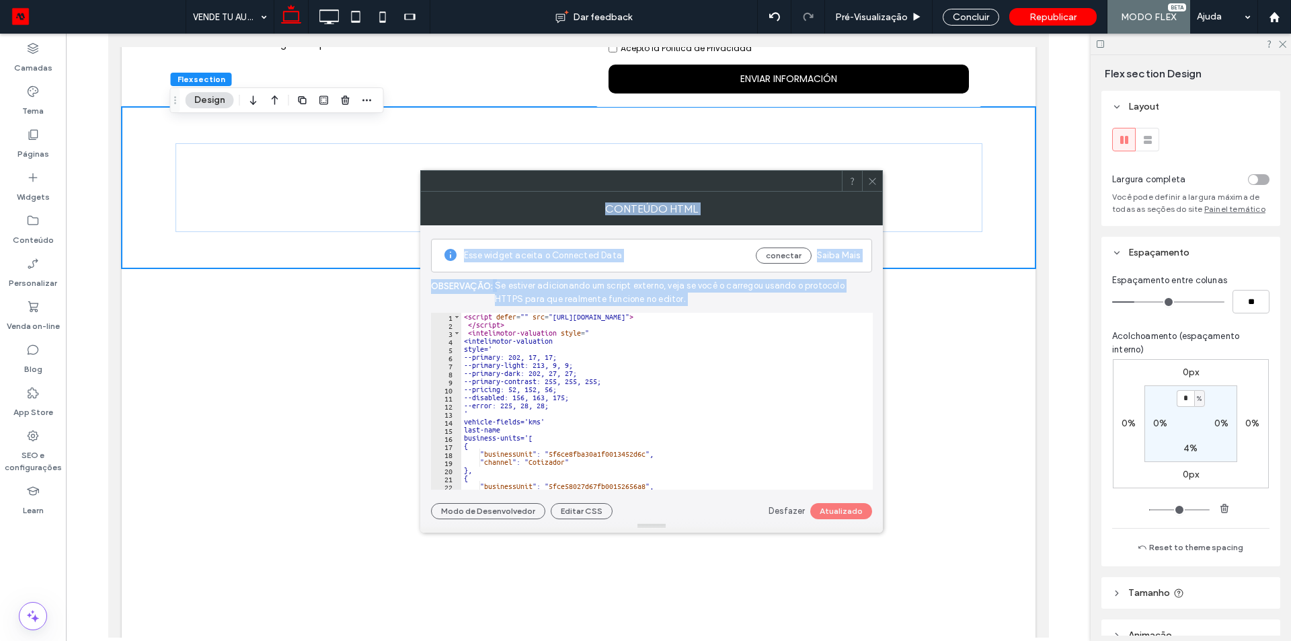
drag, startPoint x: 540, startPoint y: 191, endPoint x: 549, endPoint y: 326, distance: 134.8
click at [549, 326] on div "**********" at bounding box center [651, 351] width 463 height 363
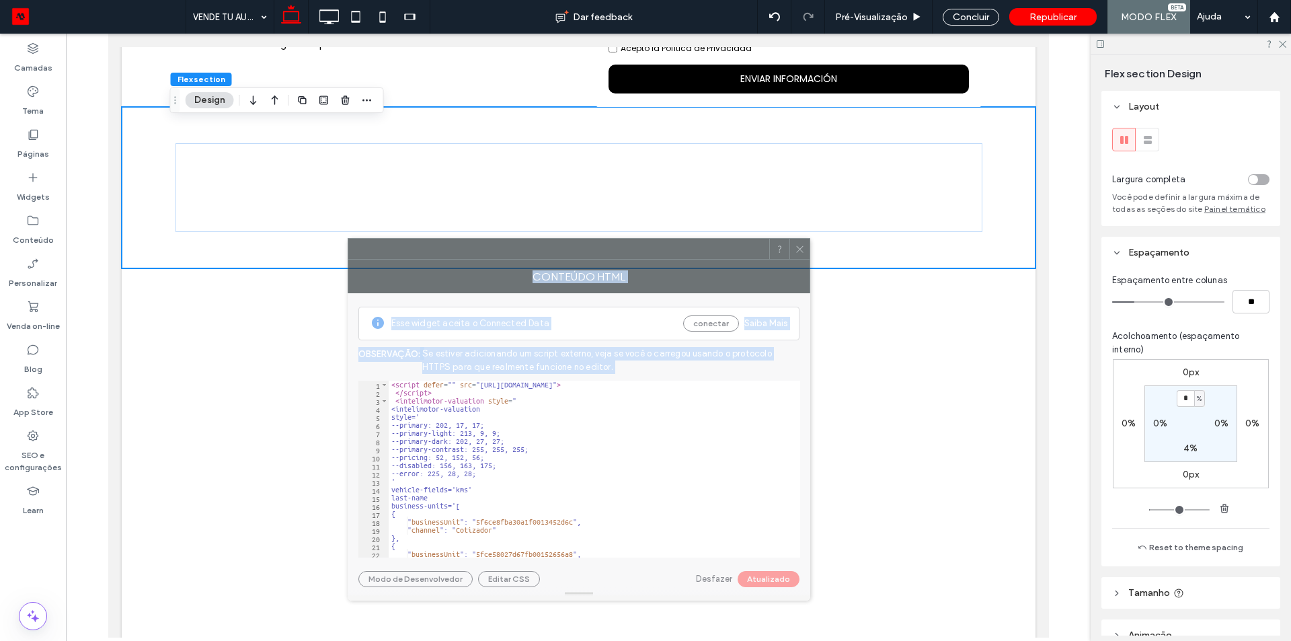
drag, startPoint x: 553, startPoint y: 183, endPoint x: 480, endPoint y: 251, distance: 99.5
click at [480, 251] on div at bounding box center [558, 249] width 421 height 20
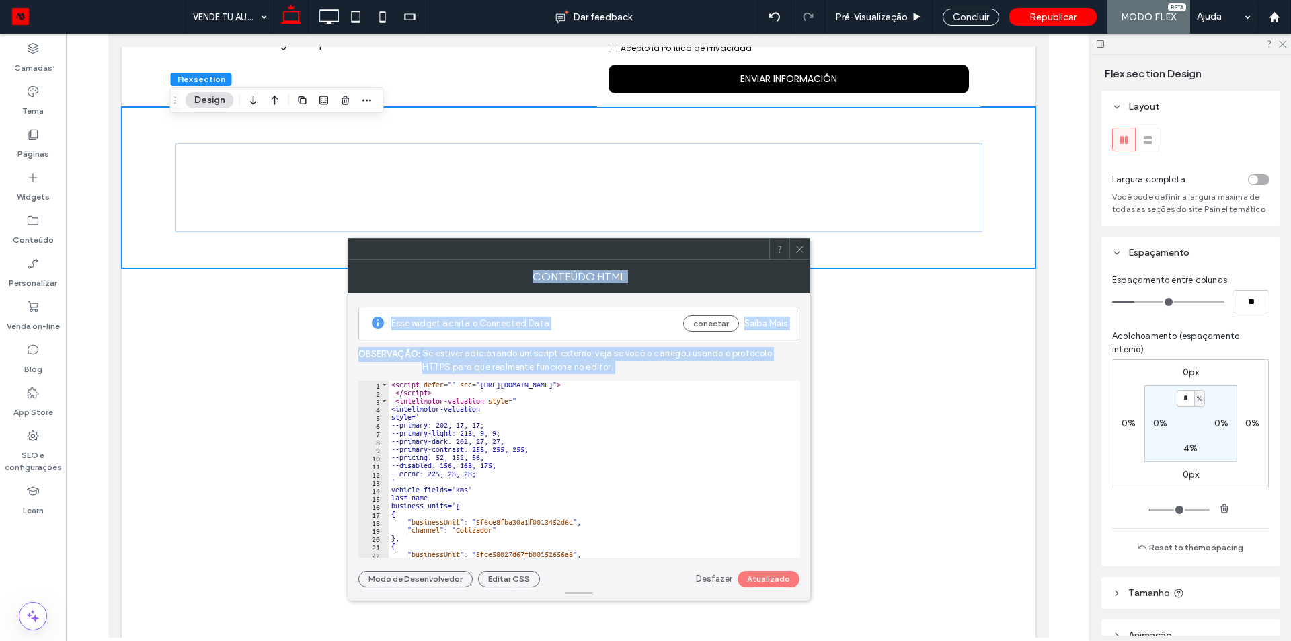
click at [805, 254] on div at bounding box center [800, 249] width 20 height 20
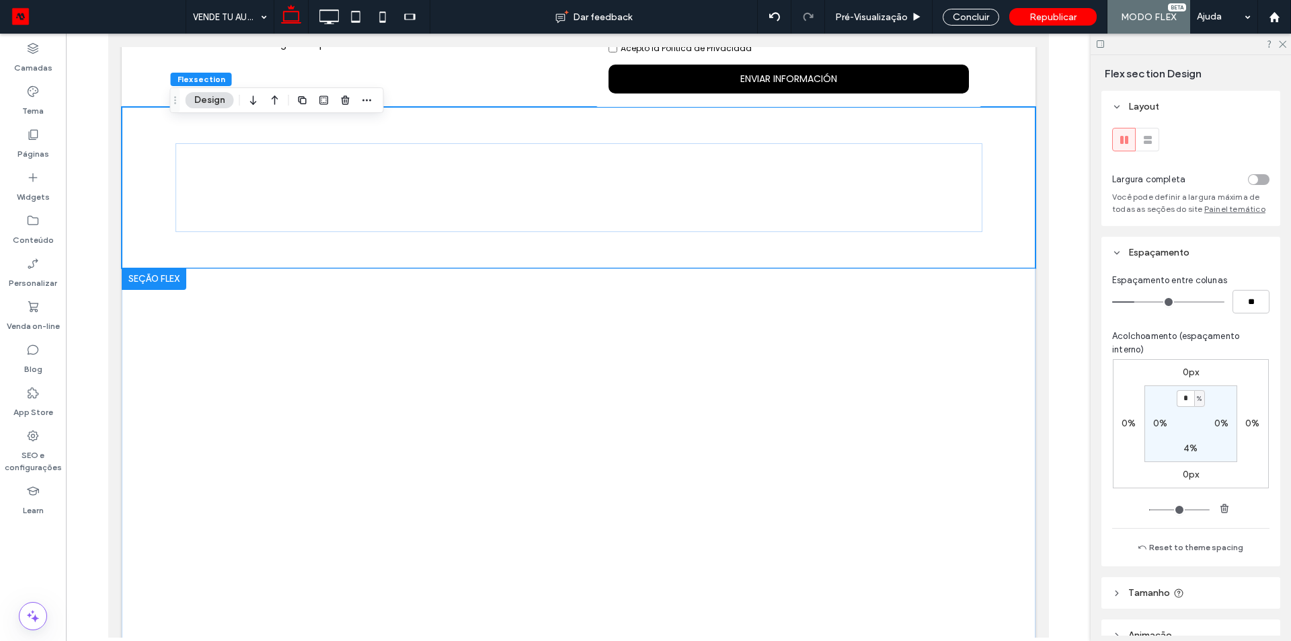
click at [139, 280] on div at bounding box center [153, 279] width 65 height 22
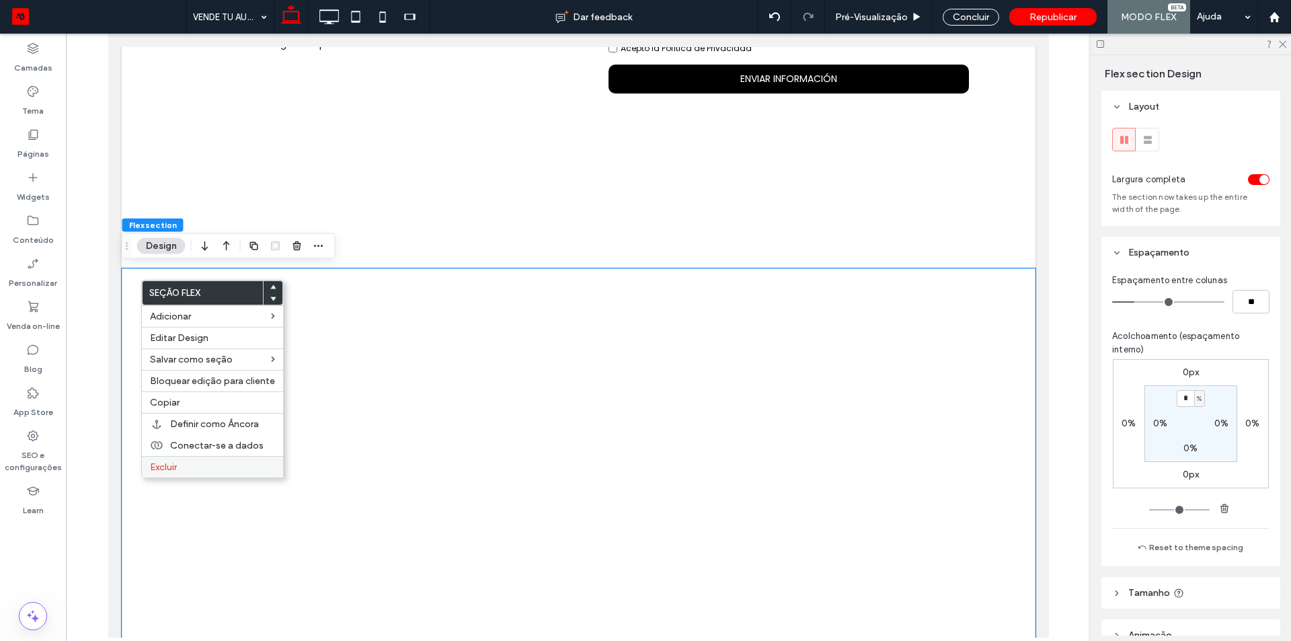
click at [182, 468] on label "Excluir" at bounding box center [212, 466] width 125 height 11
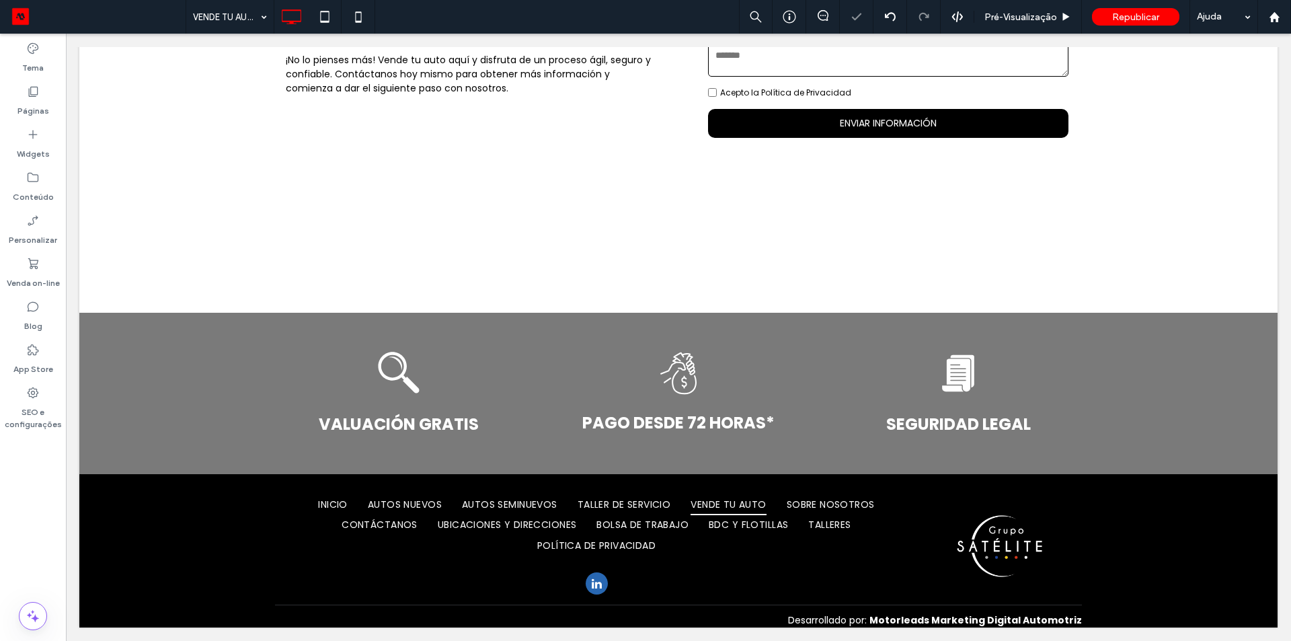
scroll to position [503, 0]
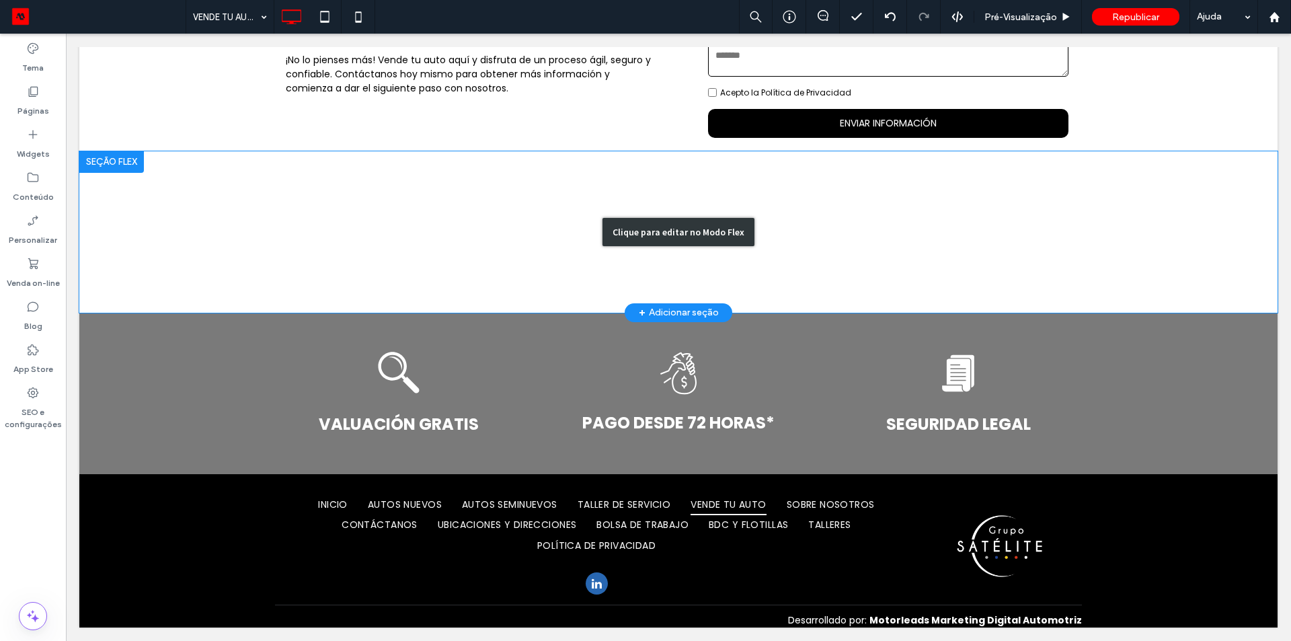
click at [463, 234] on div "Clique para editar no Modo Flex" at bounding box center [678, 231] width 1199 height 161
click at [318, 234] on div at bounding box center [678, 231] width 807 height 161
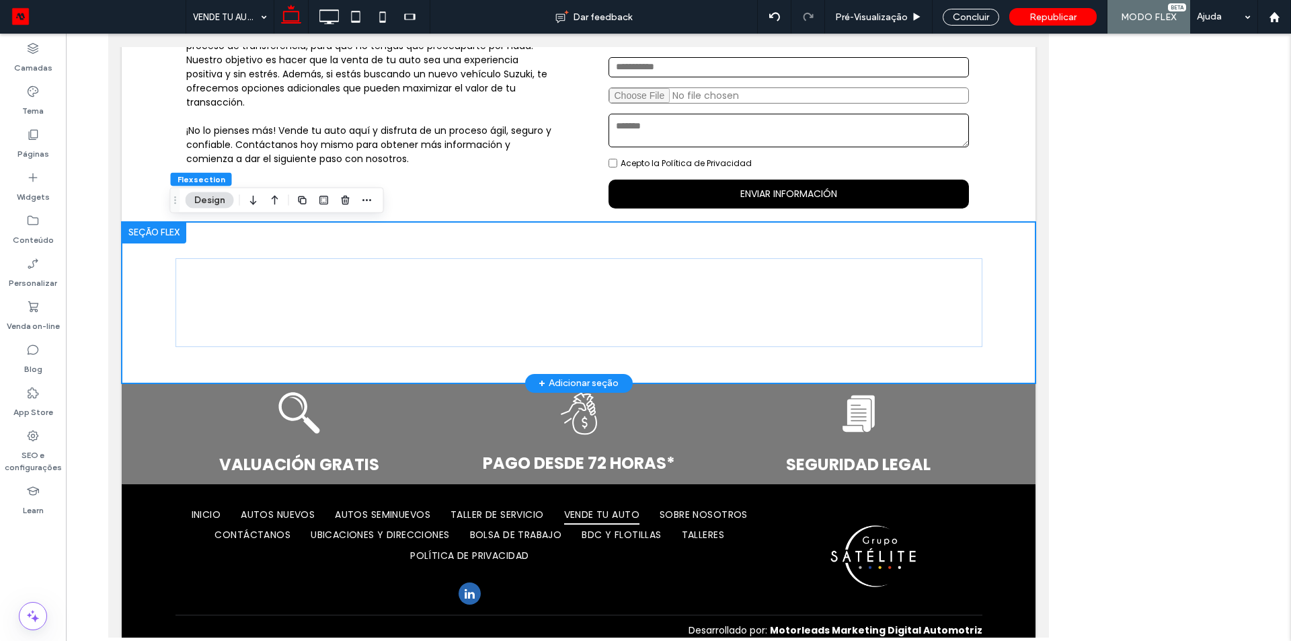
scroll to position [405, 0]
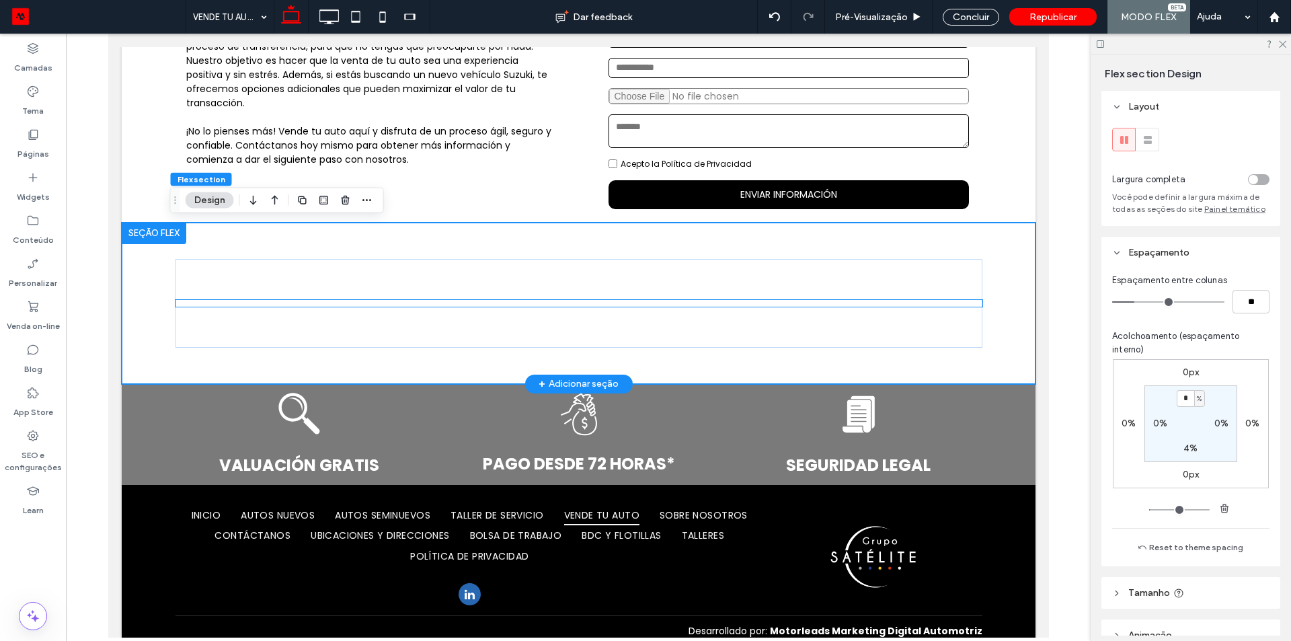
click at [175, 300] on intelimotor-valuation at bounding box center [175, 300] width 0 height 0
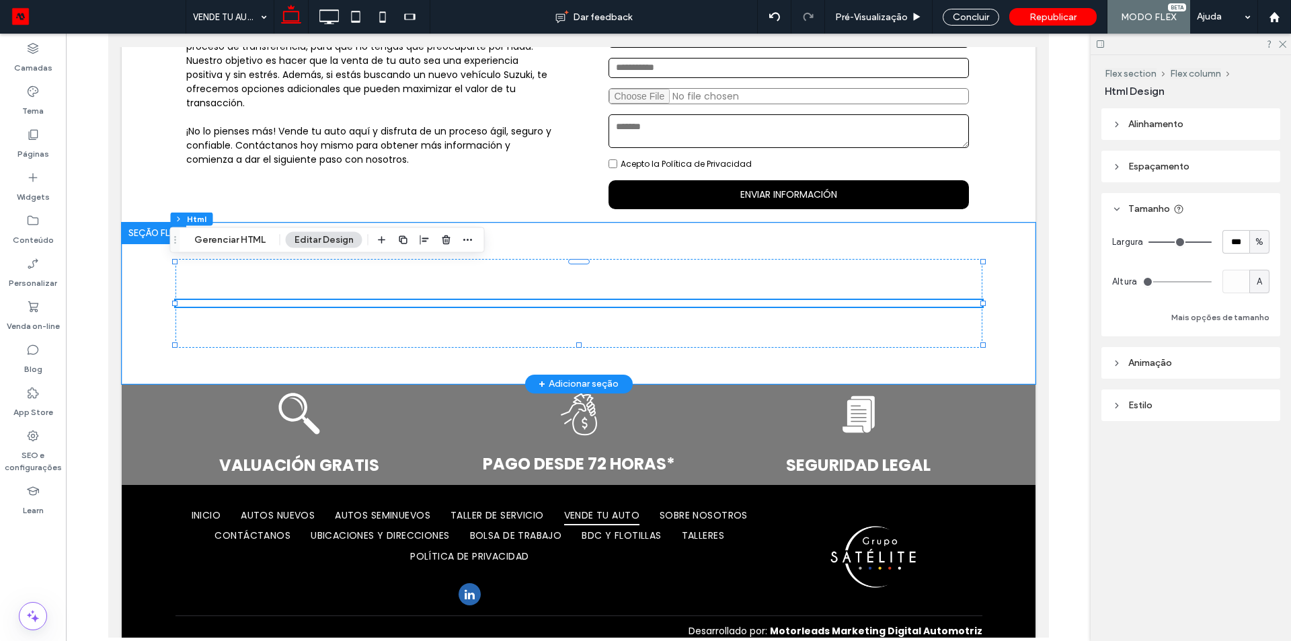
click at [158, 268] on div at bounding box center [578, 303] width 914 height 161
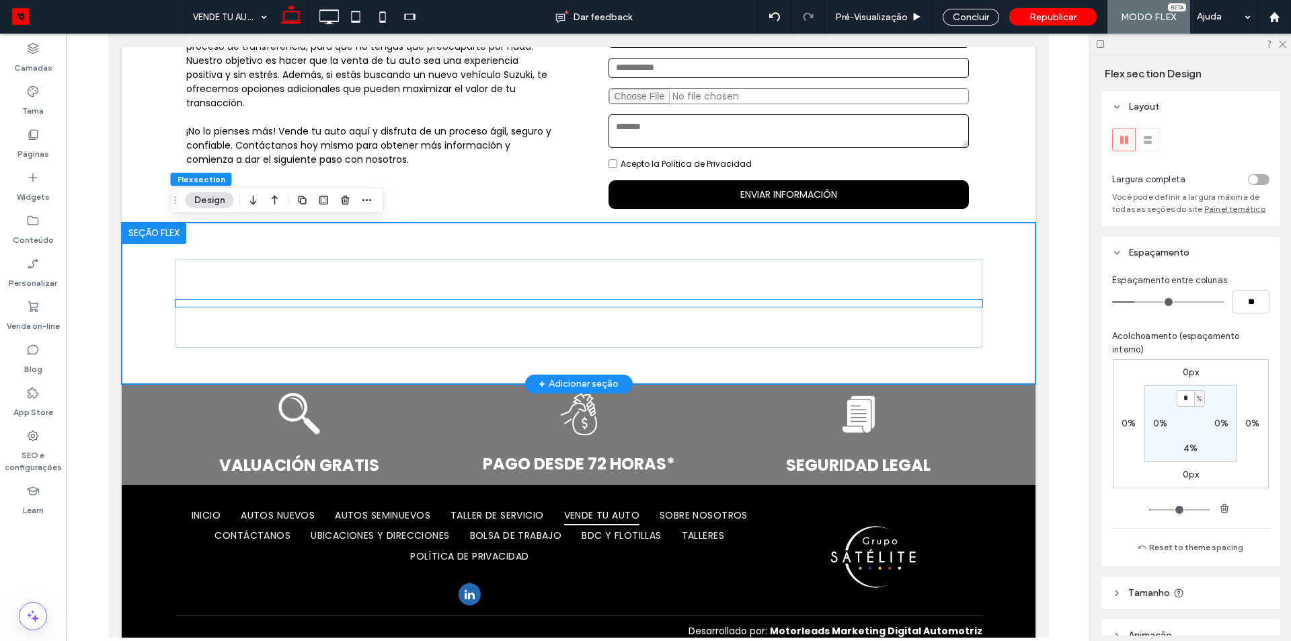
click at [175, 300] on intelimotor-valuation at bounding box center [175, 300] width 0 height 0
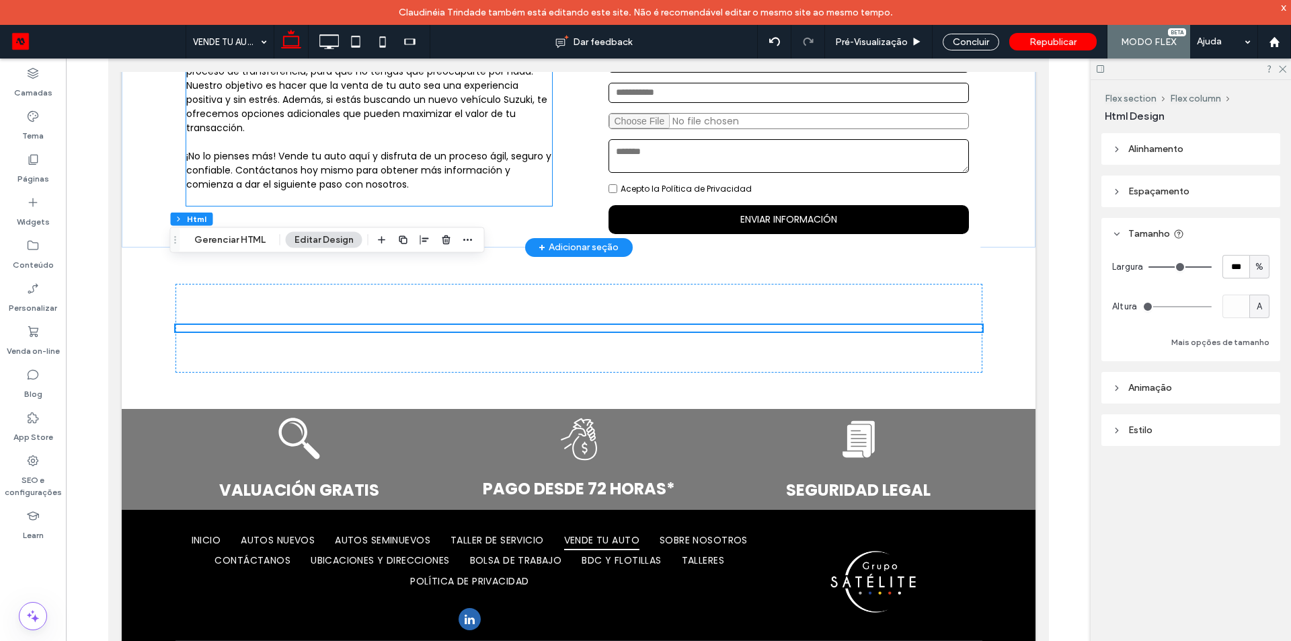
scroll to position [69, 0]
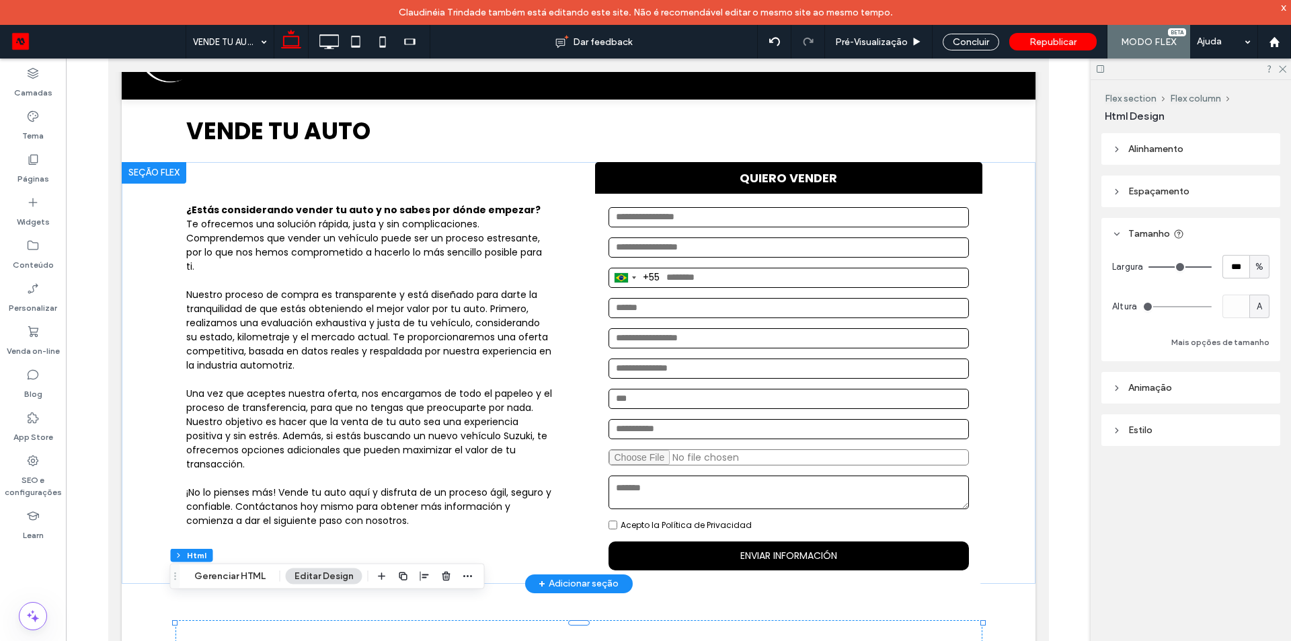
click at [149, 173] on div at bounding box center [153, 173] width 65 height 22
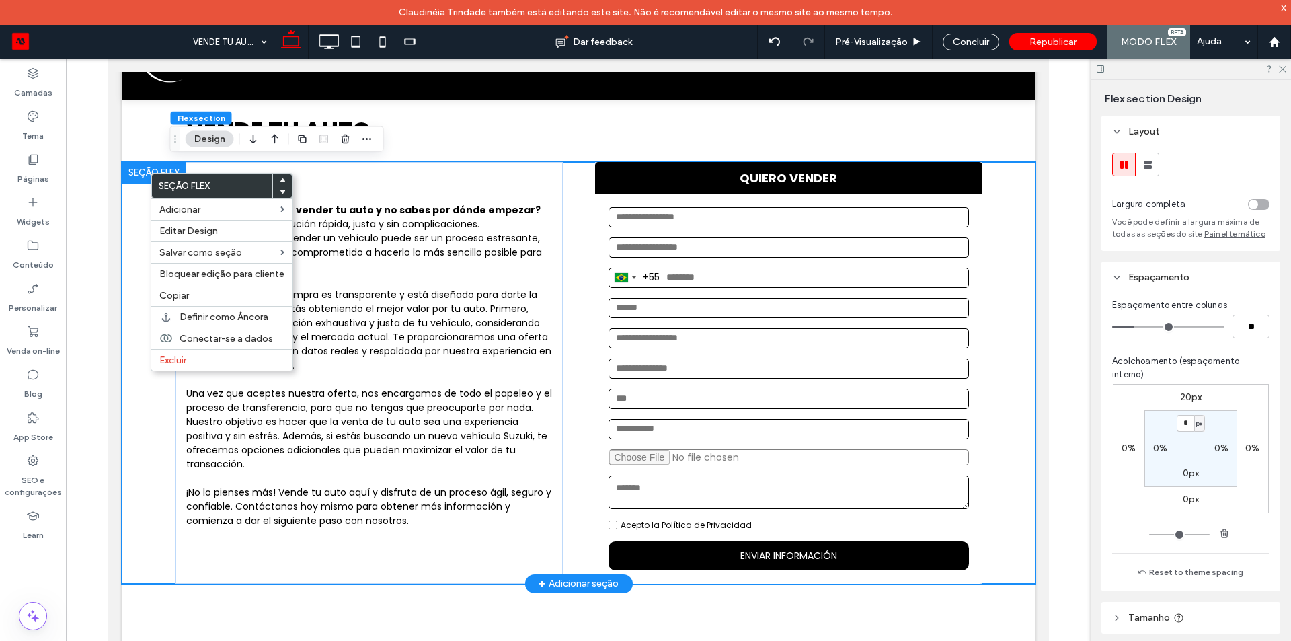
click at [147, 168] on div at bounding box center [153, 173] width 65 height 22
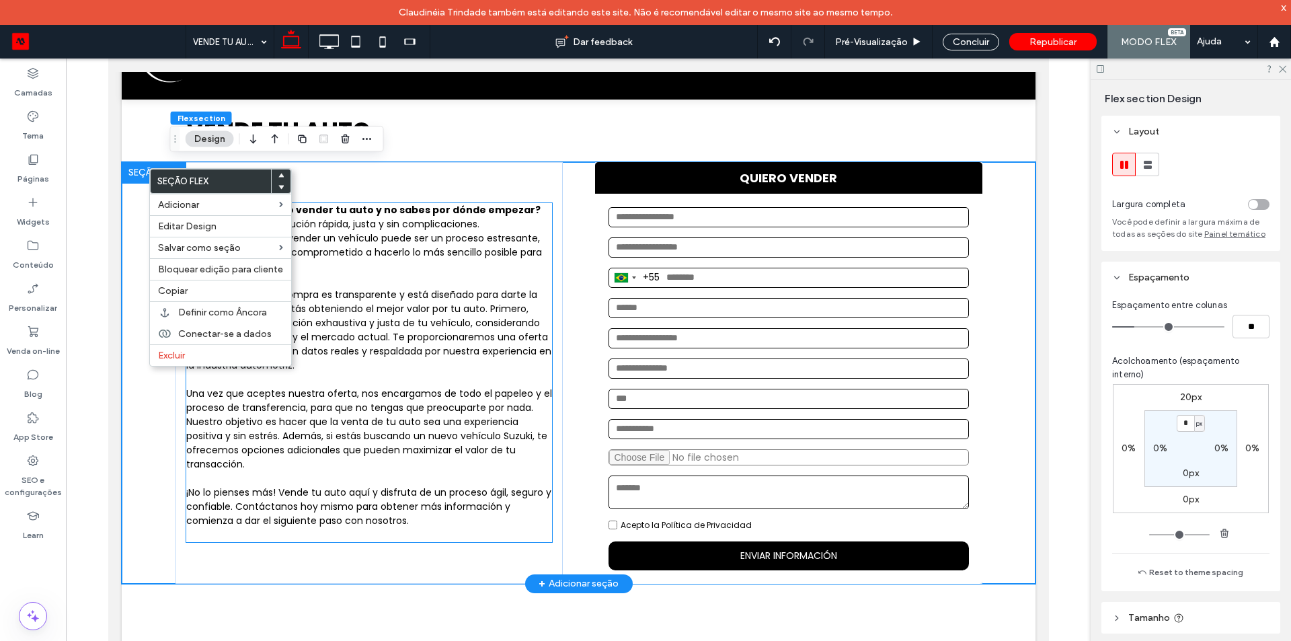
click at [474, 223] on p "Te ofrecemos una solución rápida, justa y sin complicaciones. Comprendemos que …" at bounding box center [369, 245] width 366 height 57
click at [474, 223] on div "¿Estás considerando vender tu auto y no sabes por dónde empezar? Te ofrecemos u…" at bounding box center [369, 372] width 366 height 339
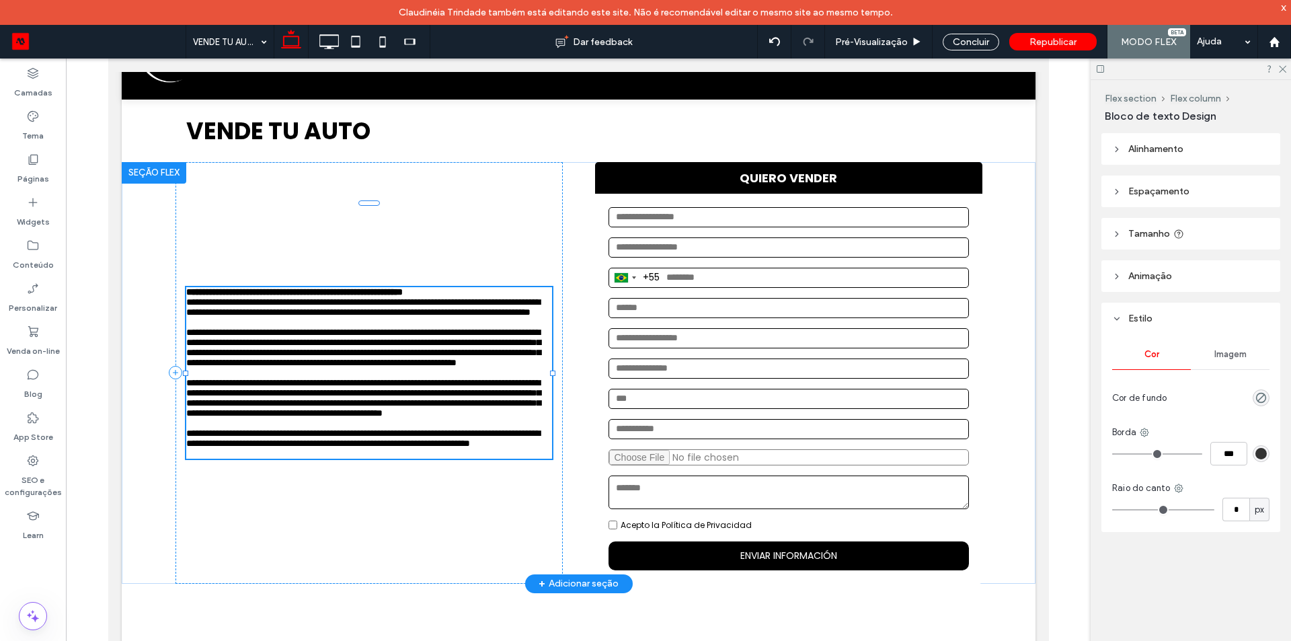
type input "*******"
type input "**"
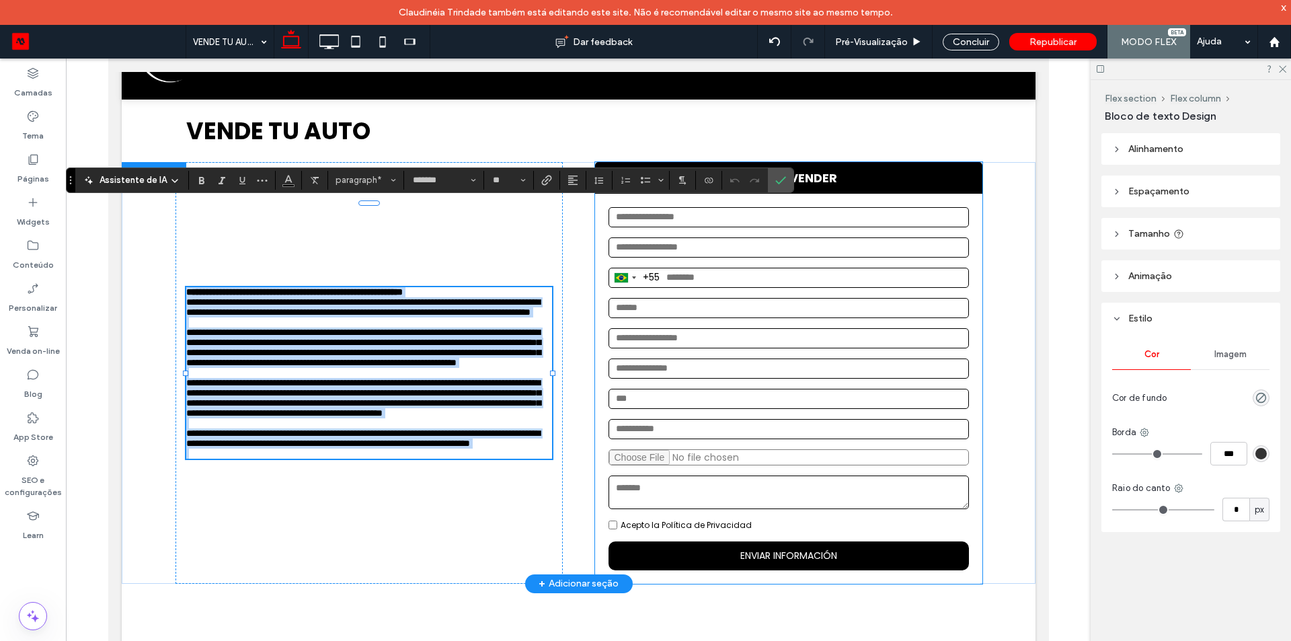
click at [671, 280] on input "tel" at bounding box center [788, 278] width 361 height 20
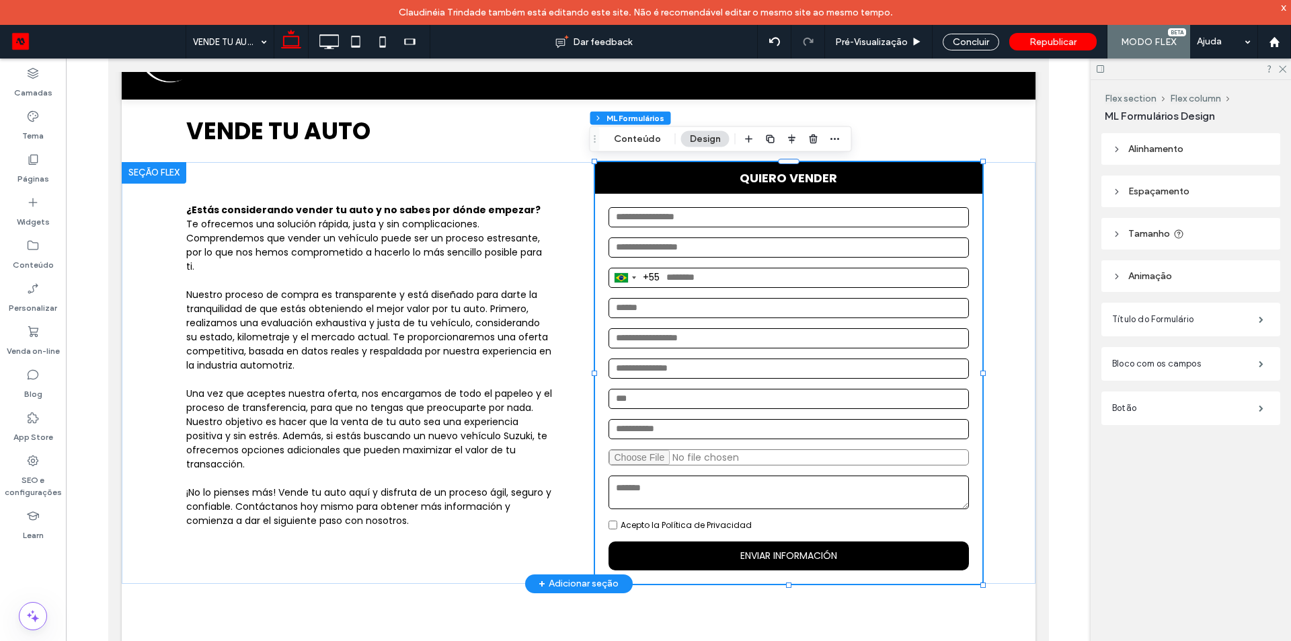
click at [132, 165] on div at bounding box center [153, 173] width 65 height 22
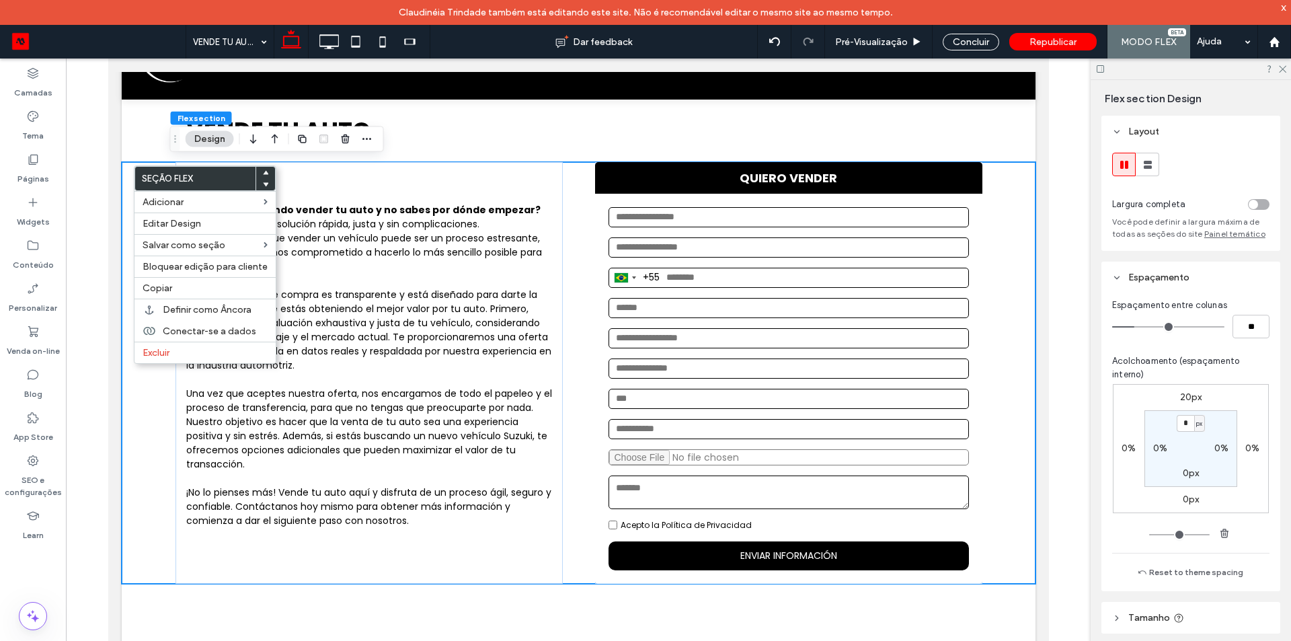
click at [135, 165] on div "Seção Flex Adicionar Editar Design Salvar como seção Bloquear edição para clien…" at bounding box center [205, 264] width 143 height 198
click at [138, 175] on label "Seção Flex" at bounding box center [195, 179] width 120 height 24
click at [389, 167] on div "¿Estás considerando vender tu auto y no sabes por dónde empezar? Te ofrecemos u…" at bounding box center [368, 373] width 387 height 422
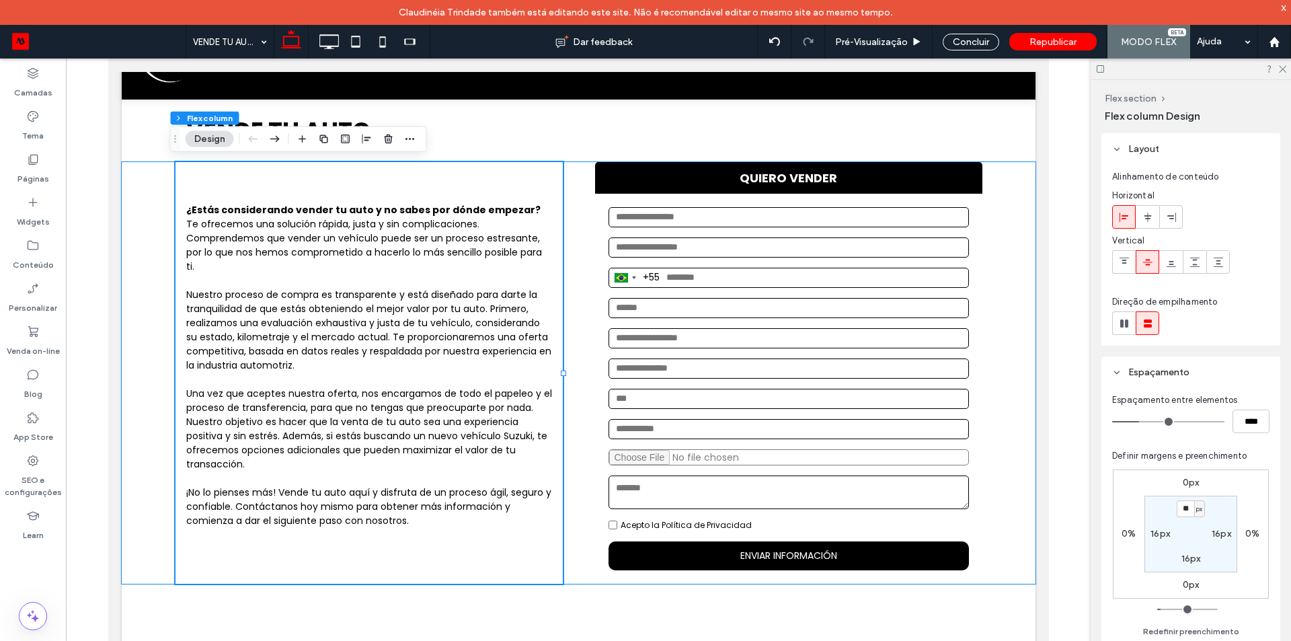
click at [137, 186] on div "¿Estás considerando vender tu auto y no sabes por dónde empezar? Te ofrecemos u…" at bounding box center [578, 373] width 914 height 422
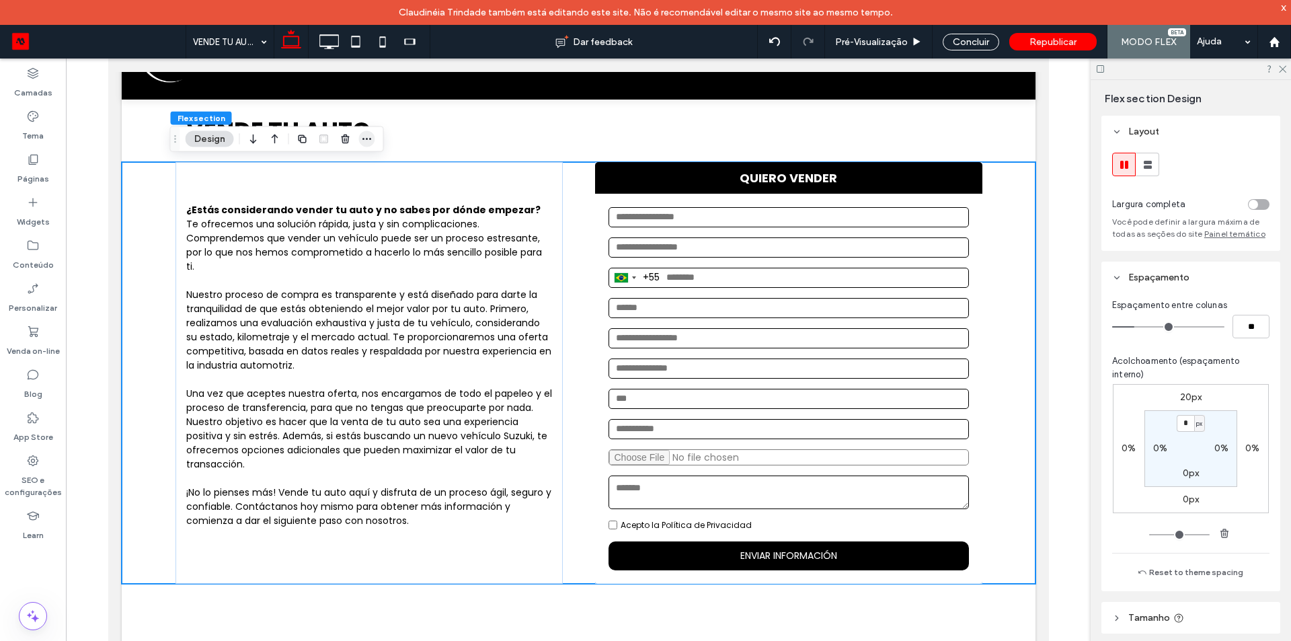
click at [363, 137] on icon "button" at bounding box center [367, 139] width 11 height 11
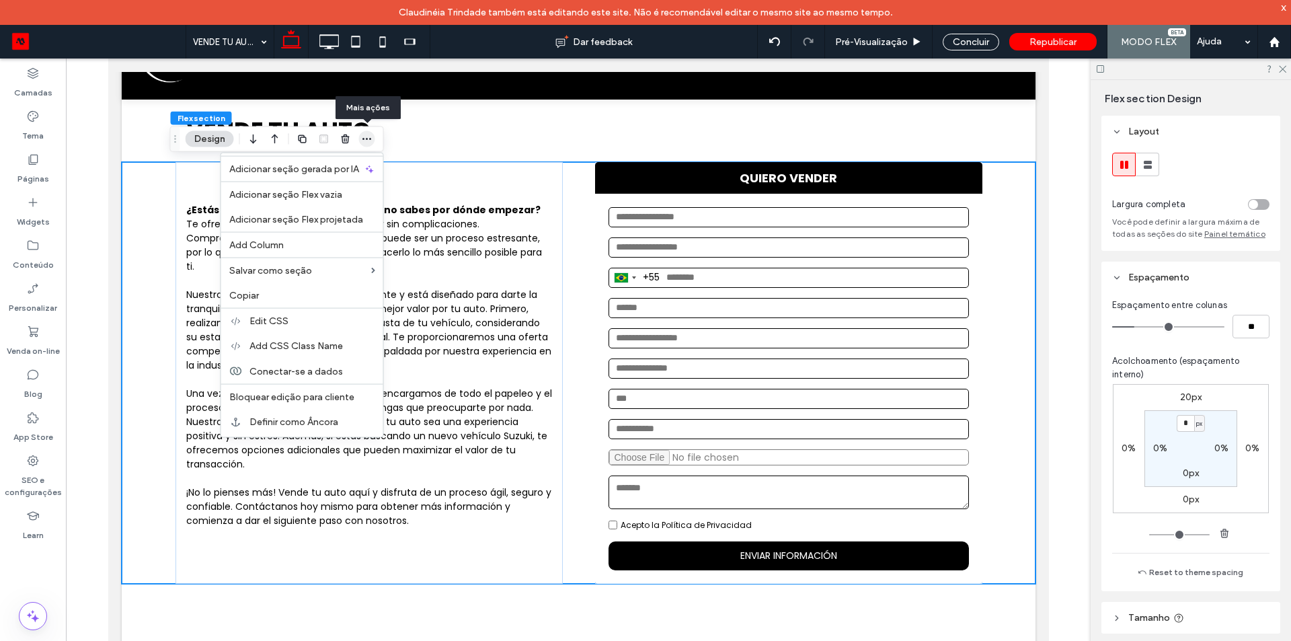
click at [363, 137] on icon "button" at bounding box center [367, 139] width 11 height 11
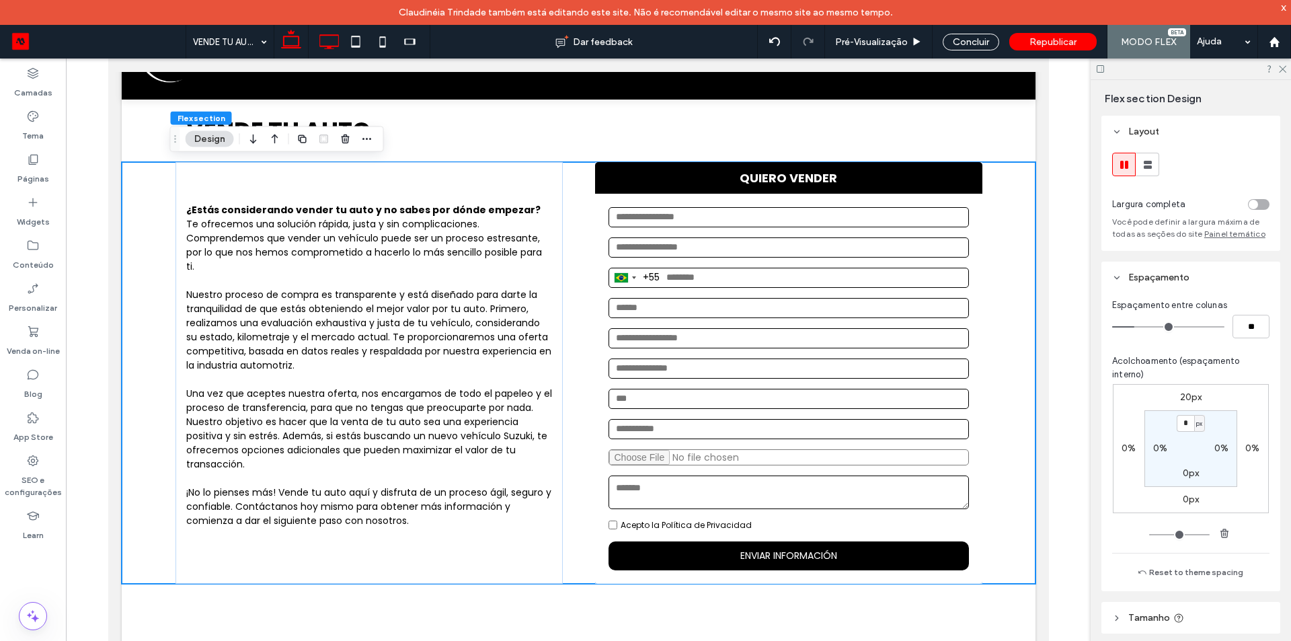
click at [326, 30] on icon at bounding box center [328, 41] width 27 height 27
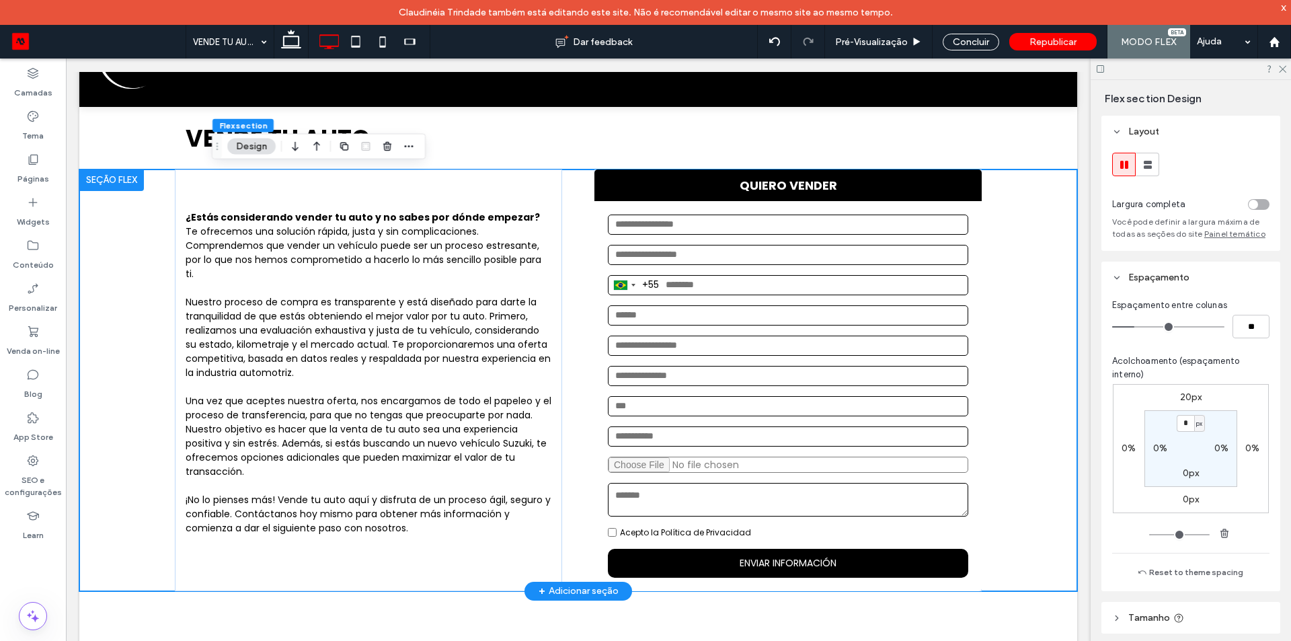
click at [109, 178] on div at bounding box center [111, 181] width 65 height 22
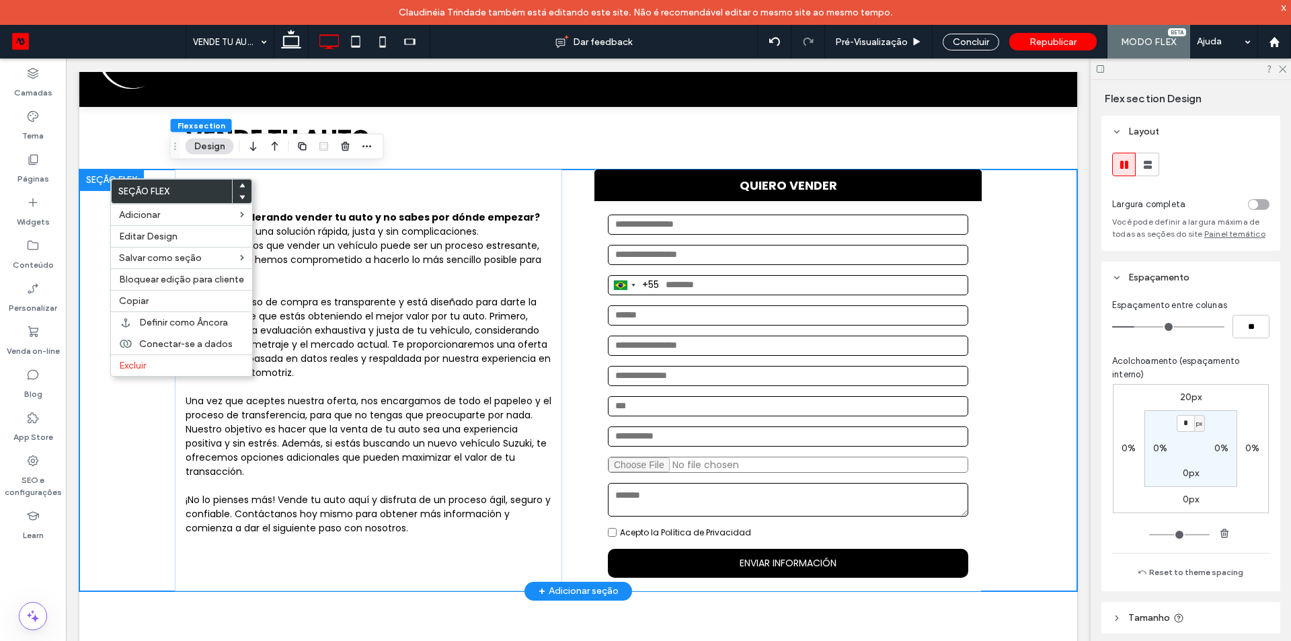
click at [136, 450] on div "¿Estás considerando vender tu auto y no sabes por dónde empezar? Te ofrecemos u…" at bounding box center [578, 381] width 998 height 422
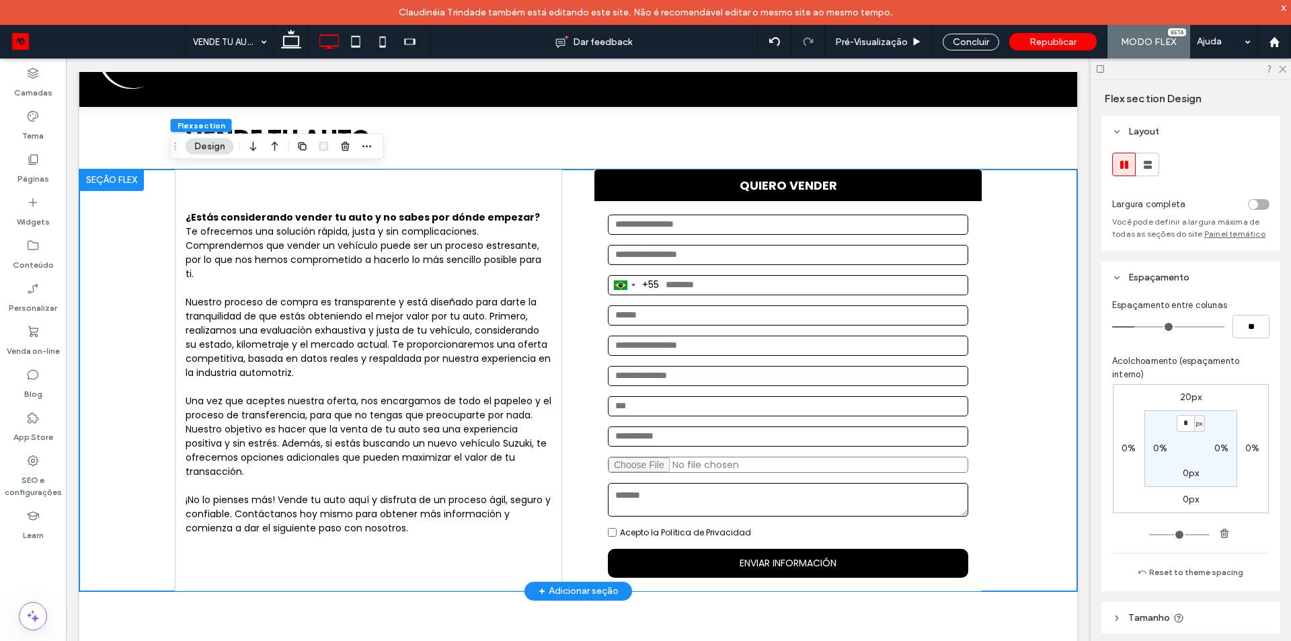
click at [139, 411] on div "¿Estás considerando vender tu auto y no sabes por dónde empezar? Te ofrecemos u…" at bounding box center [578, 381] width 998 height 422
click at [110, 340] on div "¿Estás considerando vender tu auto y no sabes por dónde empezar? Te ofrecemos u…" at bounding box center [578, 381] width 998 height 422
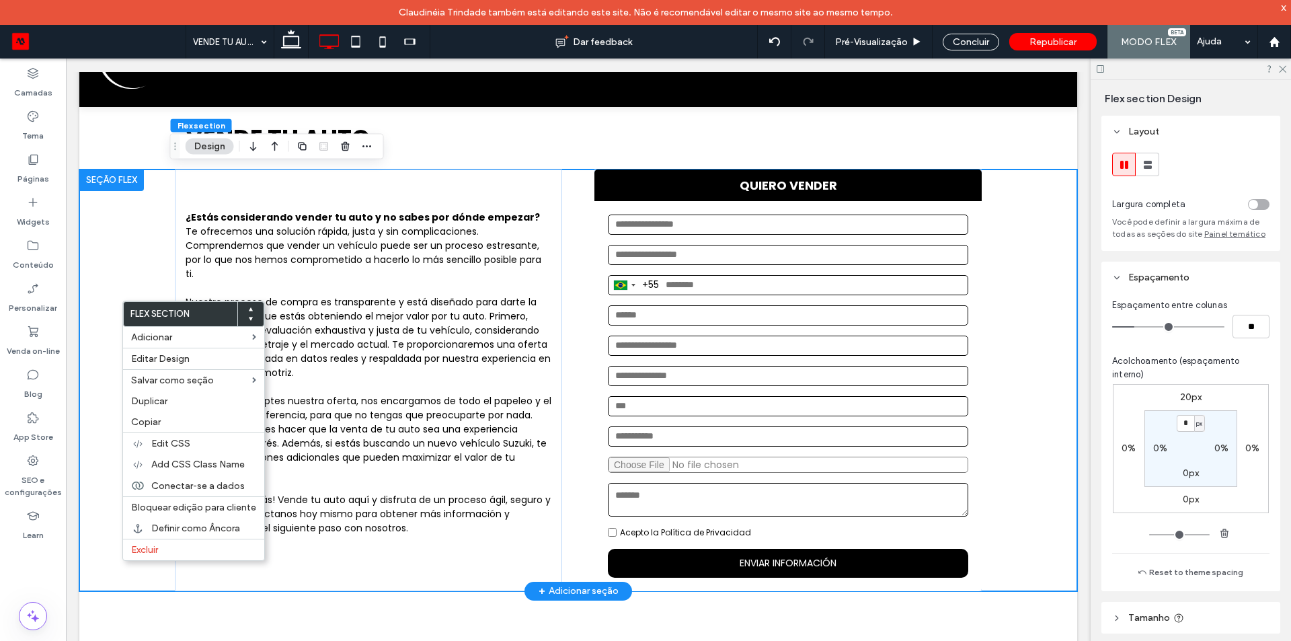
click at [121, 216] on div "¿Estás considerando vender tu auto y no sabes por dónde empezar? Te ofrecemos u…" at bounding box center [578, 381] width 998 height 422
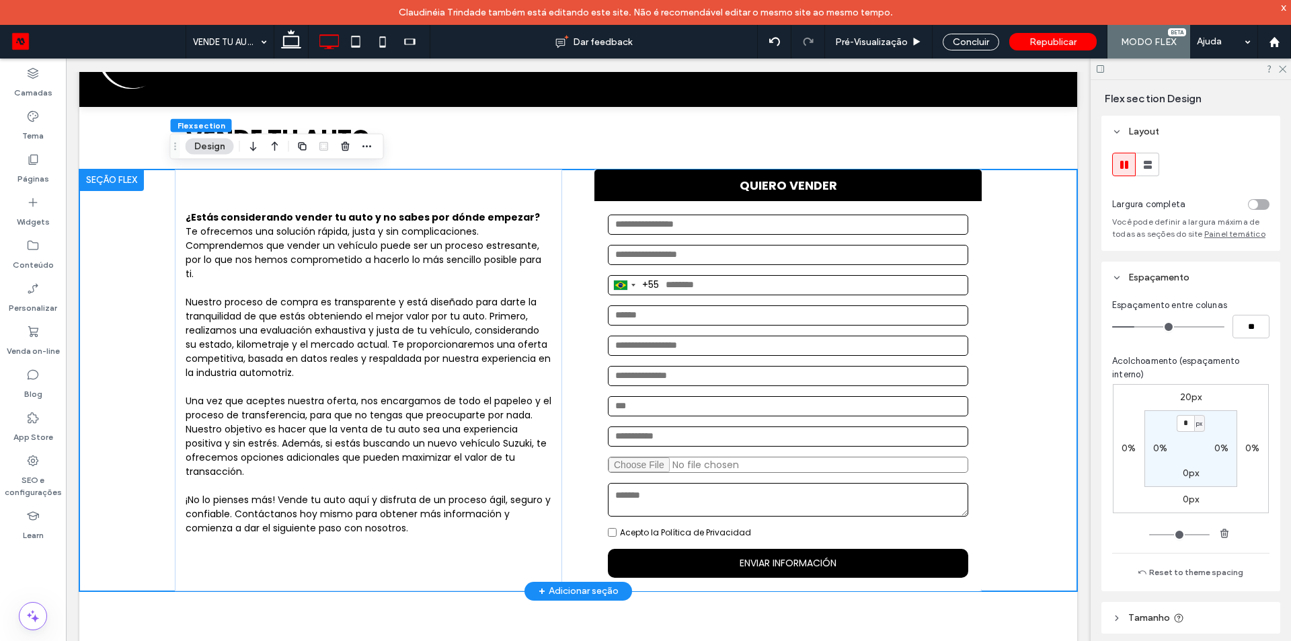
click at [102, 184] on div at bounding box center [111, 181] width 65 height 22
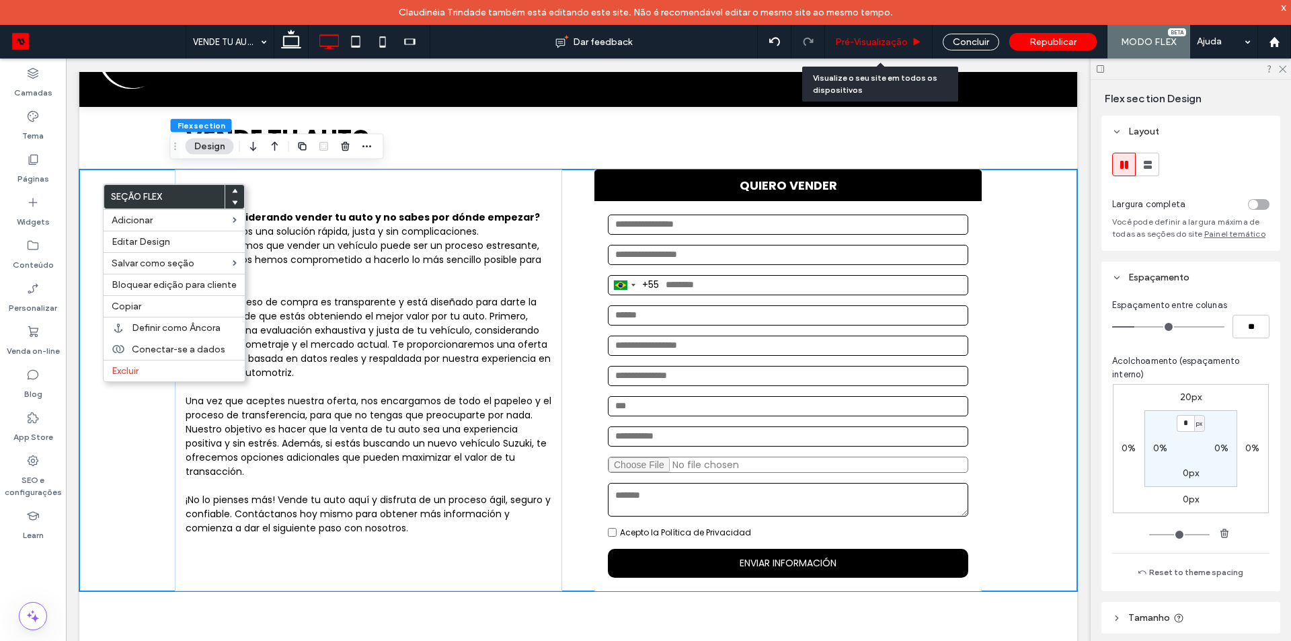
click at [894, 44] on span "Pré-Visualizaçāo" at bounding box center [871, 41] width 73 height 11
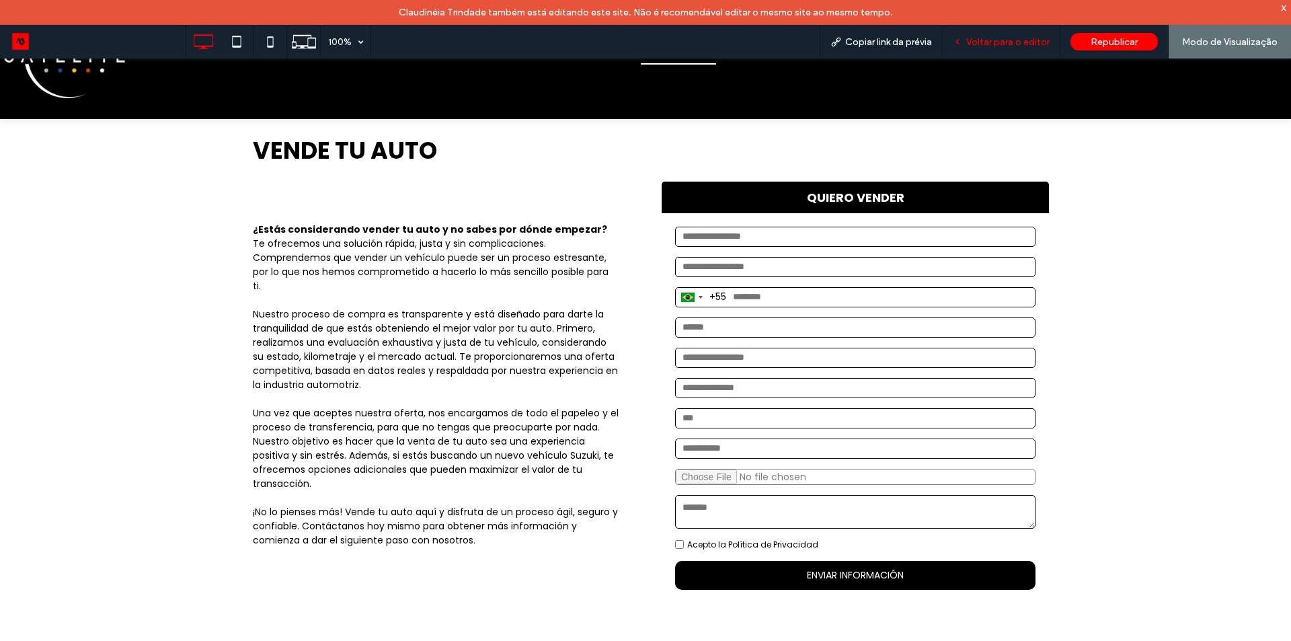
click at [1005, 43] on span "Voltar para o editor" at bounding box center [1008, 41] width 83 height 11
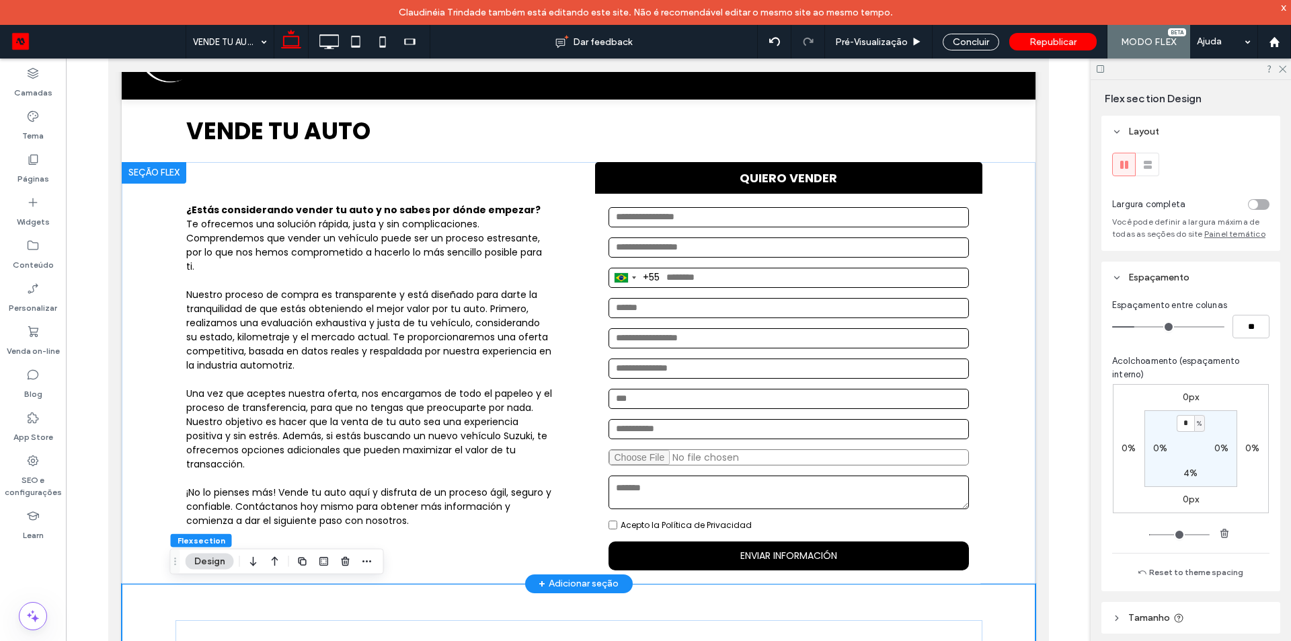
click at [138, 178] on div at bounding box center [153, 173] width 65 height 22
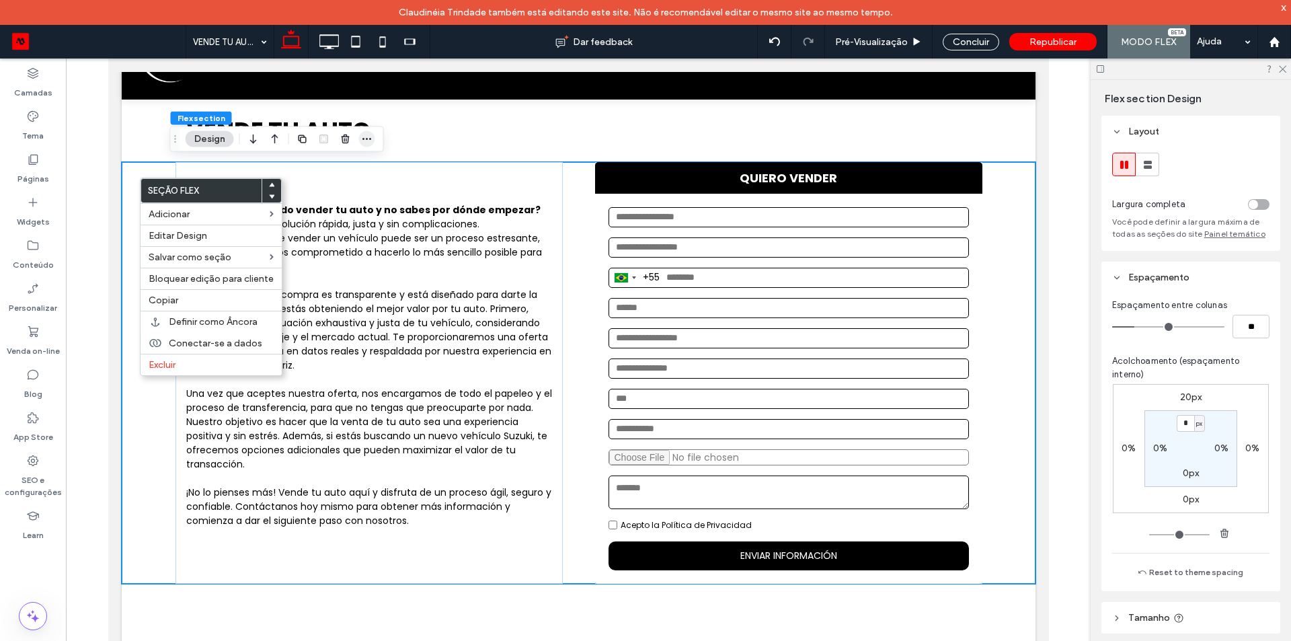
click at [364, 139] on use "button" at bounding box center [367, 139] width 9 height 2
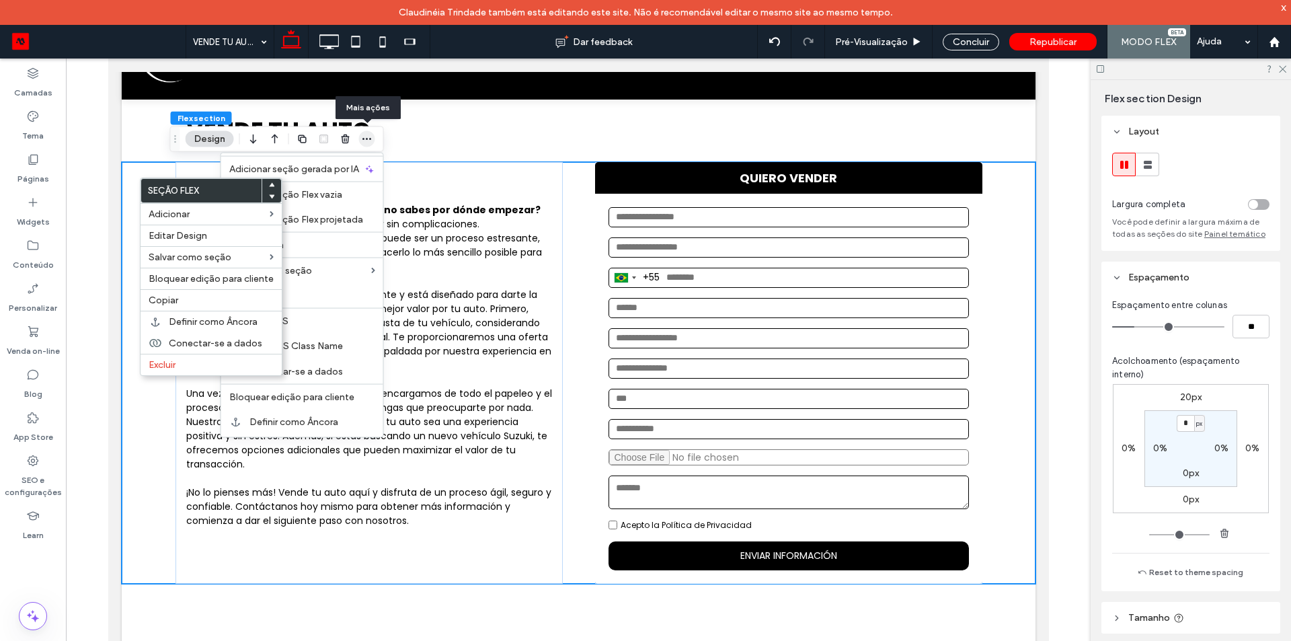
click at [364, 139] on use "button" at bounding box center [367, 139] width 9 height 2
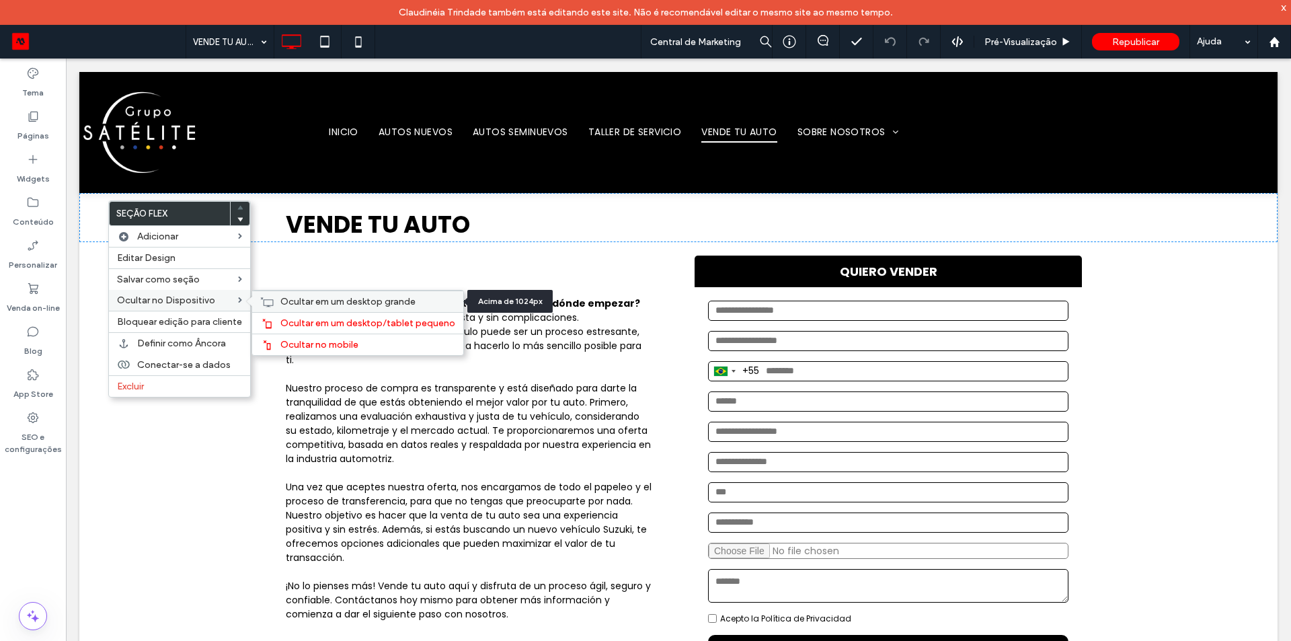
click at [315, 303] on span "Ocultar em um desktop grande" at bounding box center [347, 301] width 135 height 11
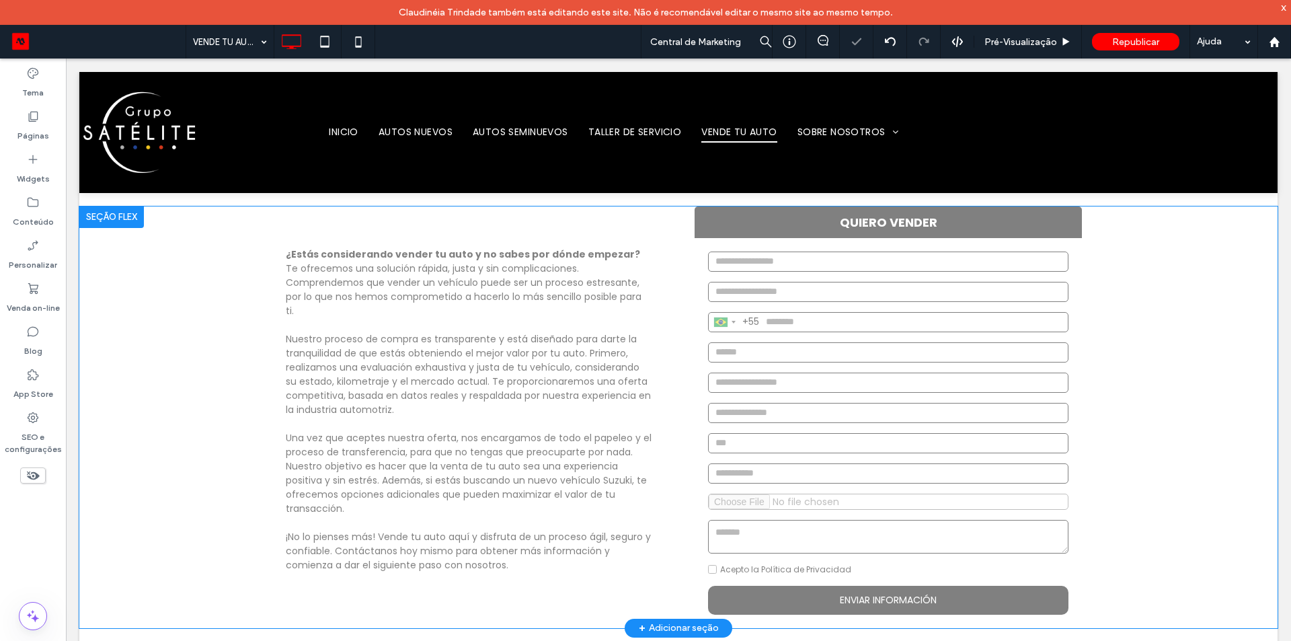
click at [101, 209] on div at bounding box center [111, 218] width 65 height 22
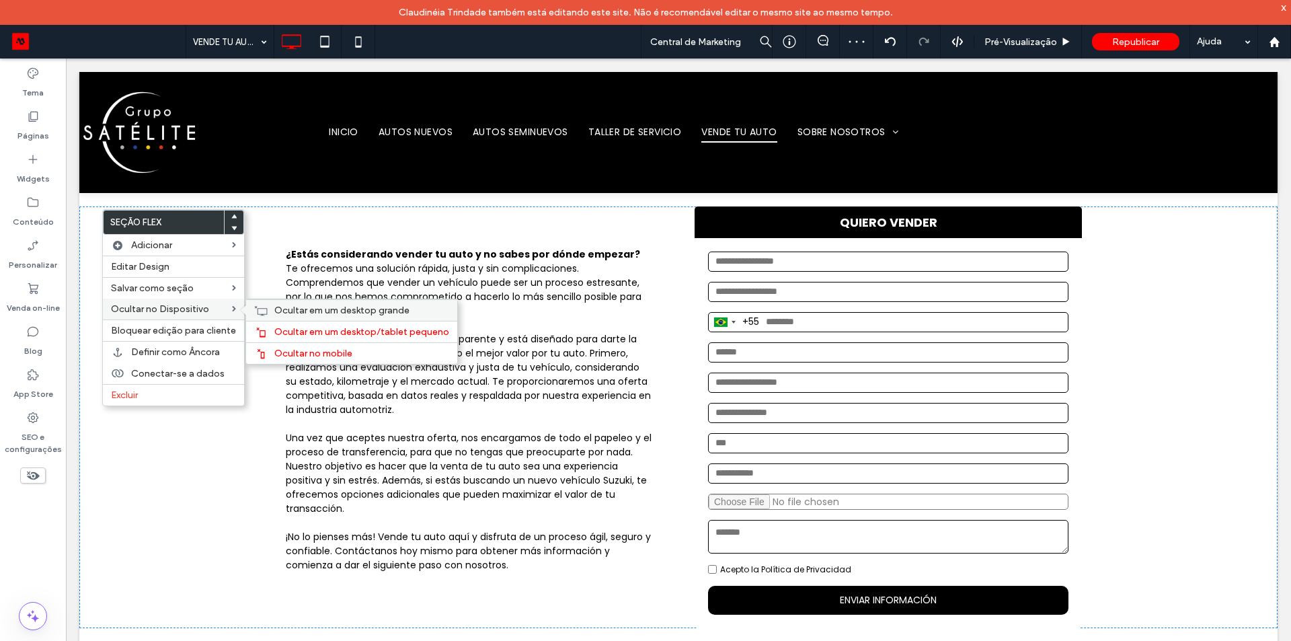
click at [274, 312] on span "Ocultar em um desktop grande" at bounding box center [341, 310] width 135 height 11
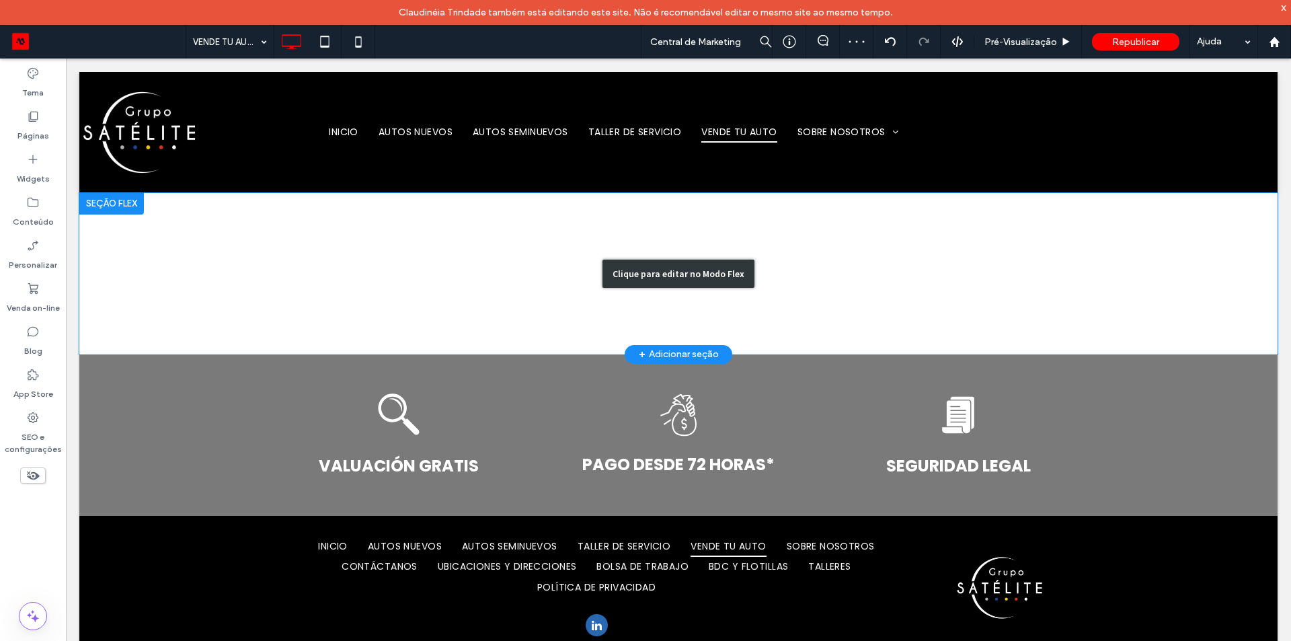
scroll to position [32, 0]
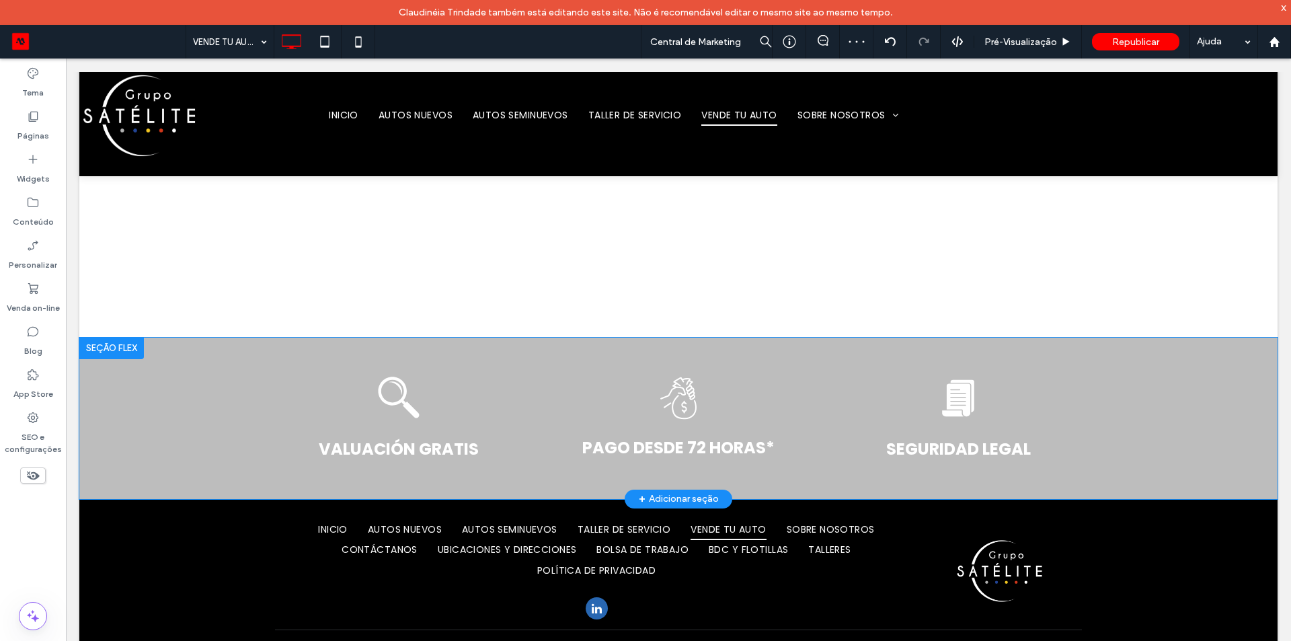
click at [124, 345] on div at bounding box center [111, 349] width 65 height 22
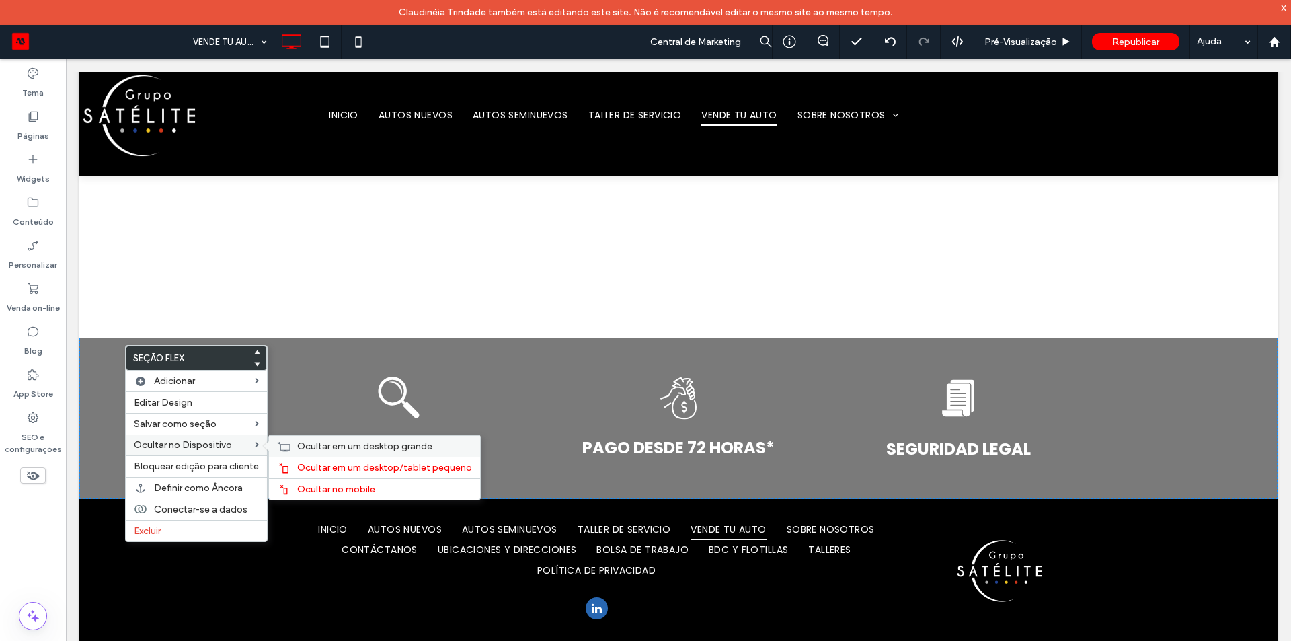
click at [289, 444] on div "Ocultar em um desktop grande" at bounding box center [374, 446] width 211 height 22
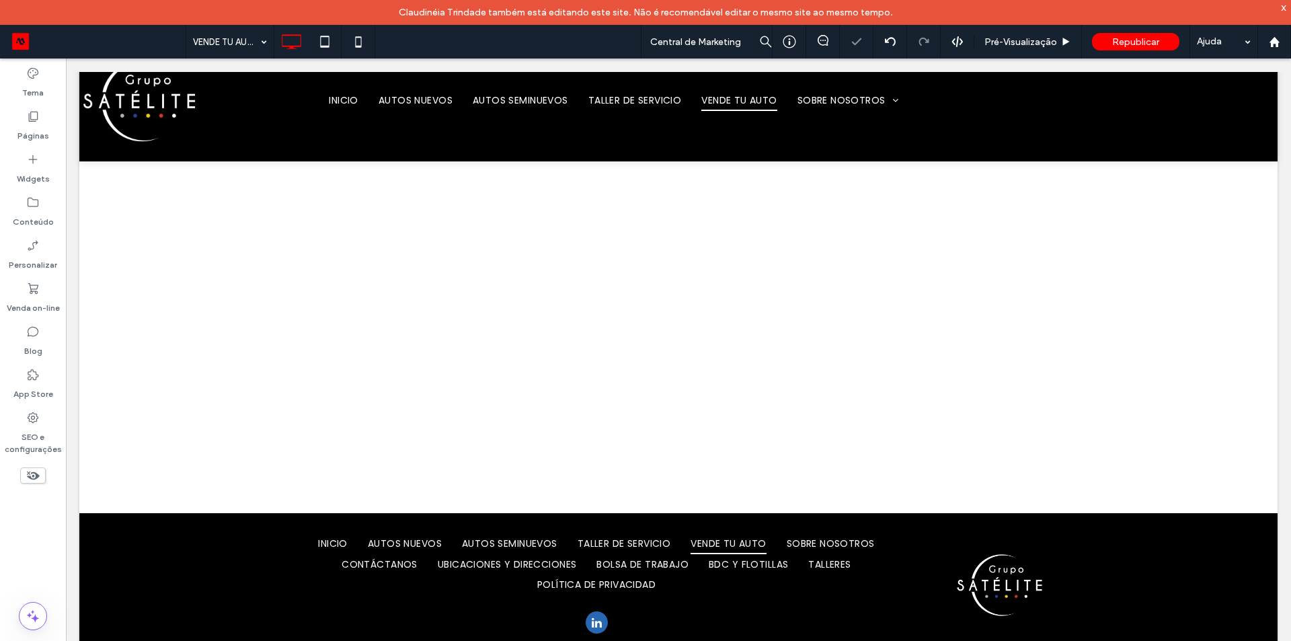
scroll to position [45, 0]
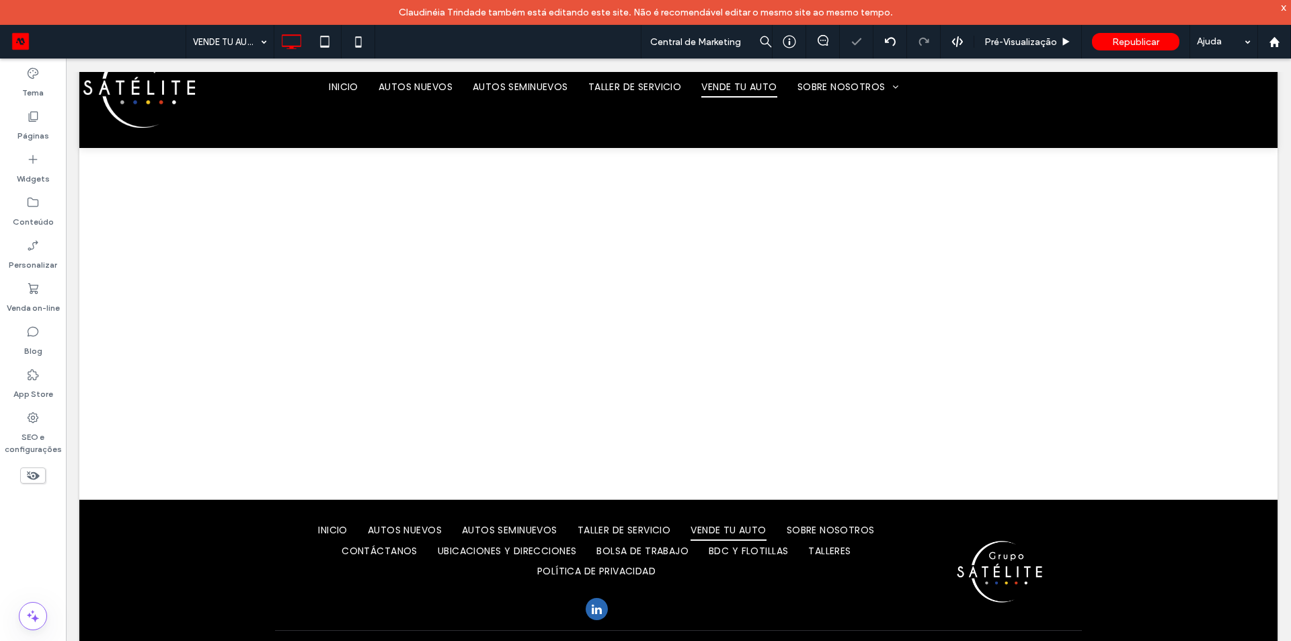
click at [277, 353] on div "VENDE TU AUTO Seção Clique para editar no Modo Flex + Adicionar seção ¿Estás co…" at bounding box center [678, 324] width 1199 height 352
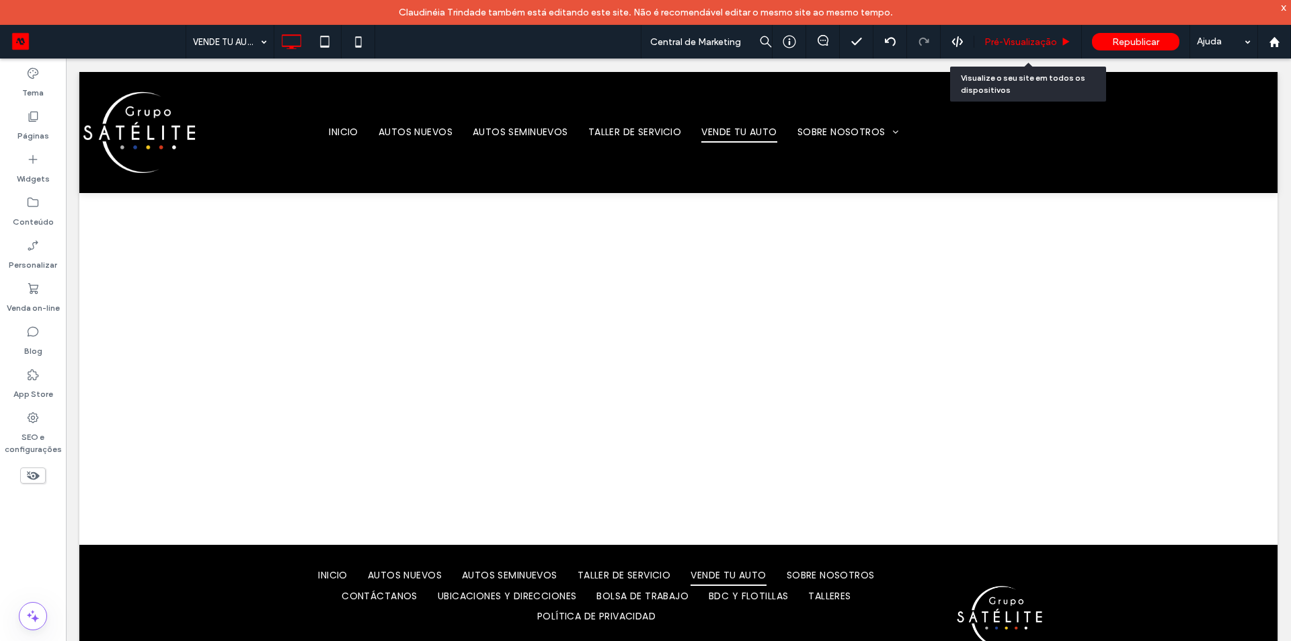
click at [1006, 36] on span "Pré-Visualizaçāo" at bounding box center [1021, 41] width 73 height 11
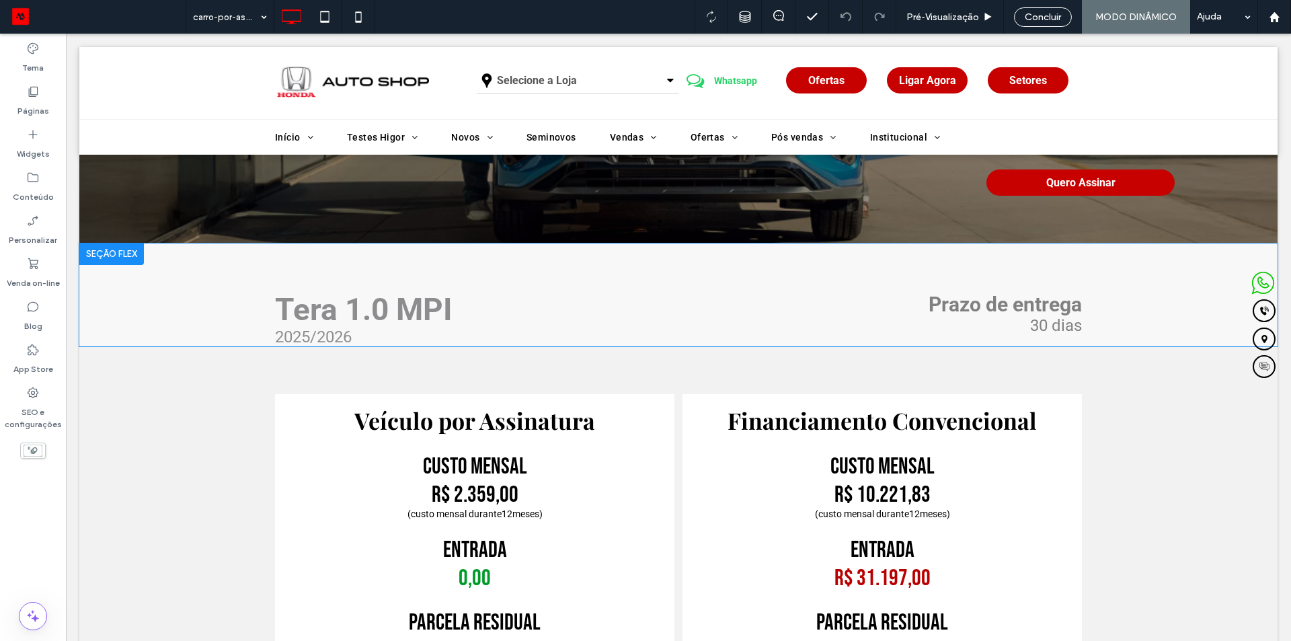
scroll to position [336, 0]
